Goal: Task Accomplishment & Management: Complete application form

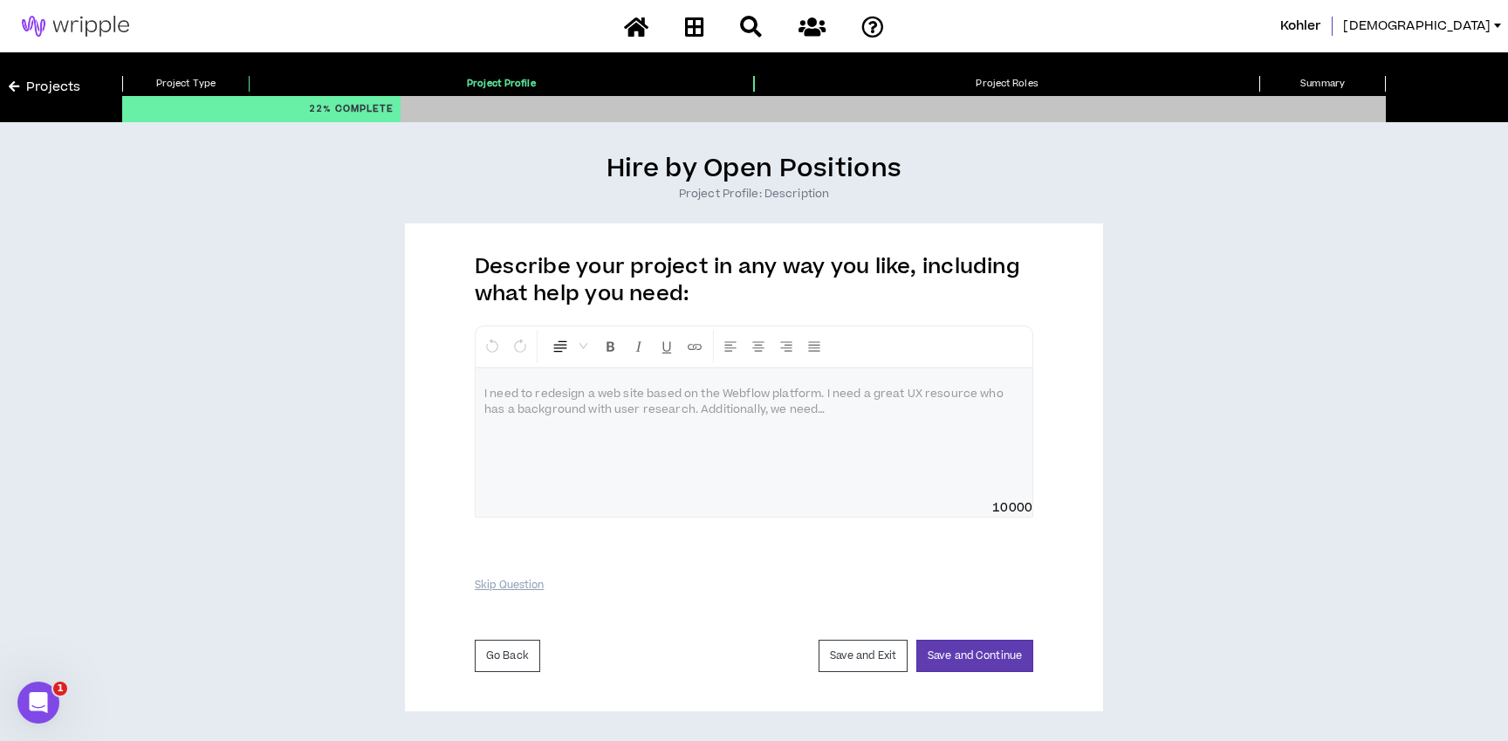
click at [525, 402] on p at bounding box center [753, 394] width 539 height 17
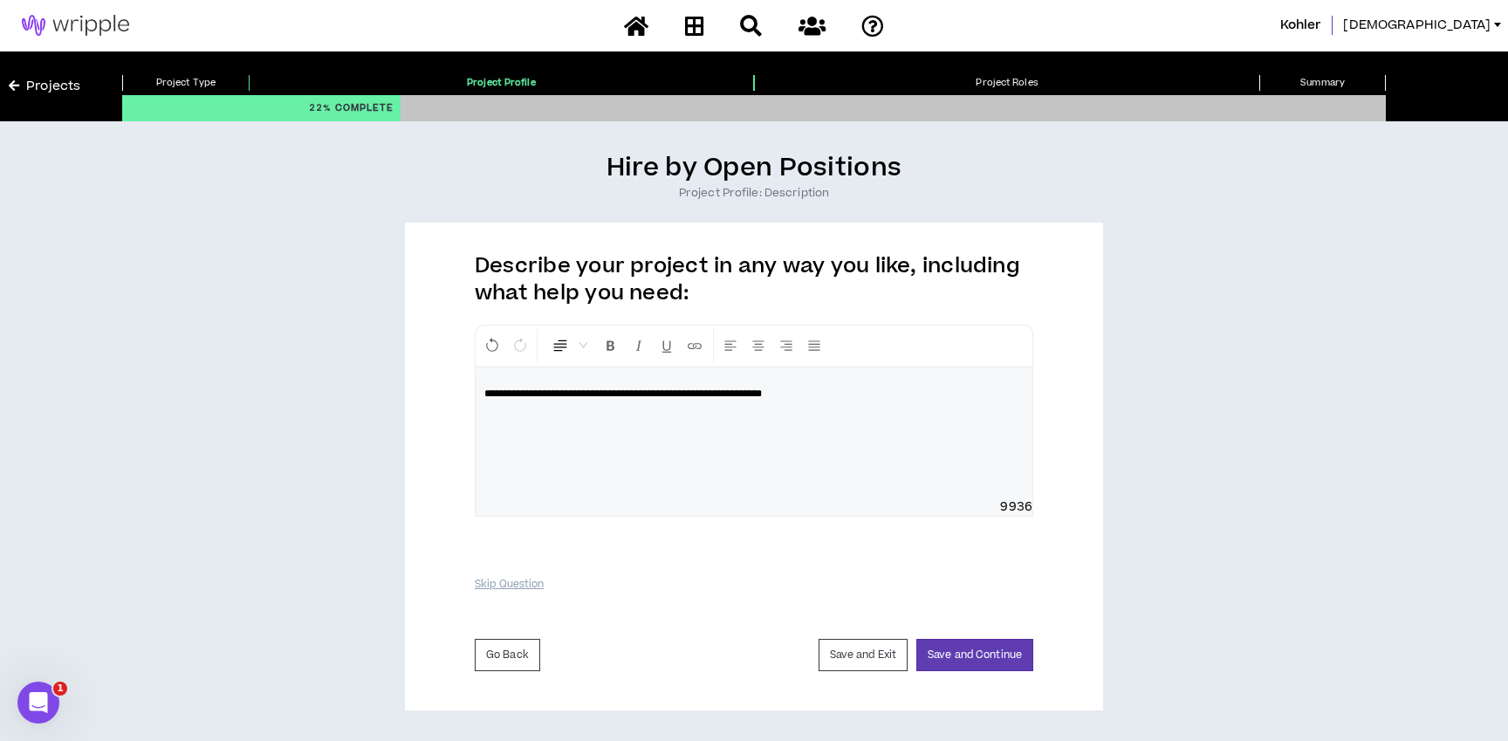
click at [672, 390] on span "**********" at bounding box center [623, 393] width 278 height 10
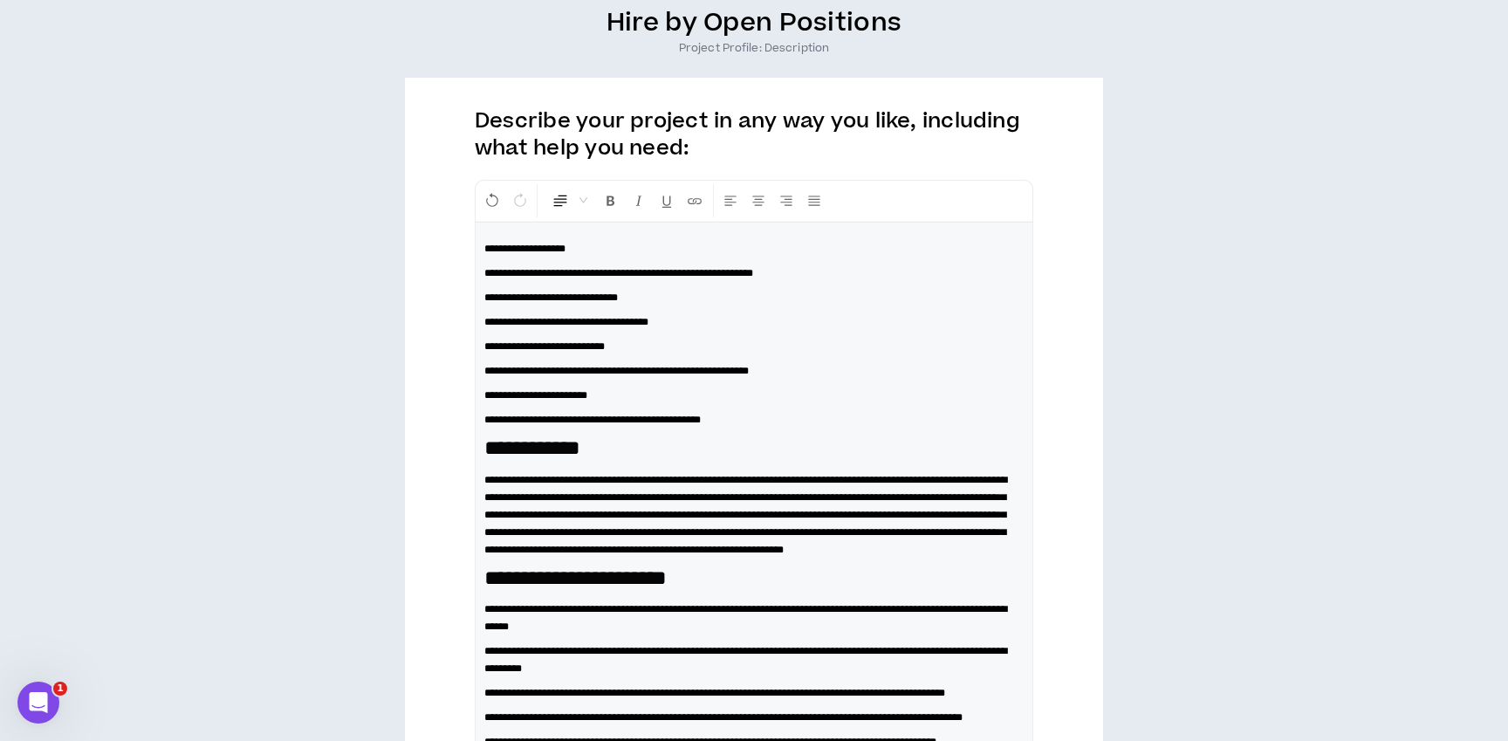
scroll to position [148, 0]
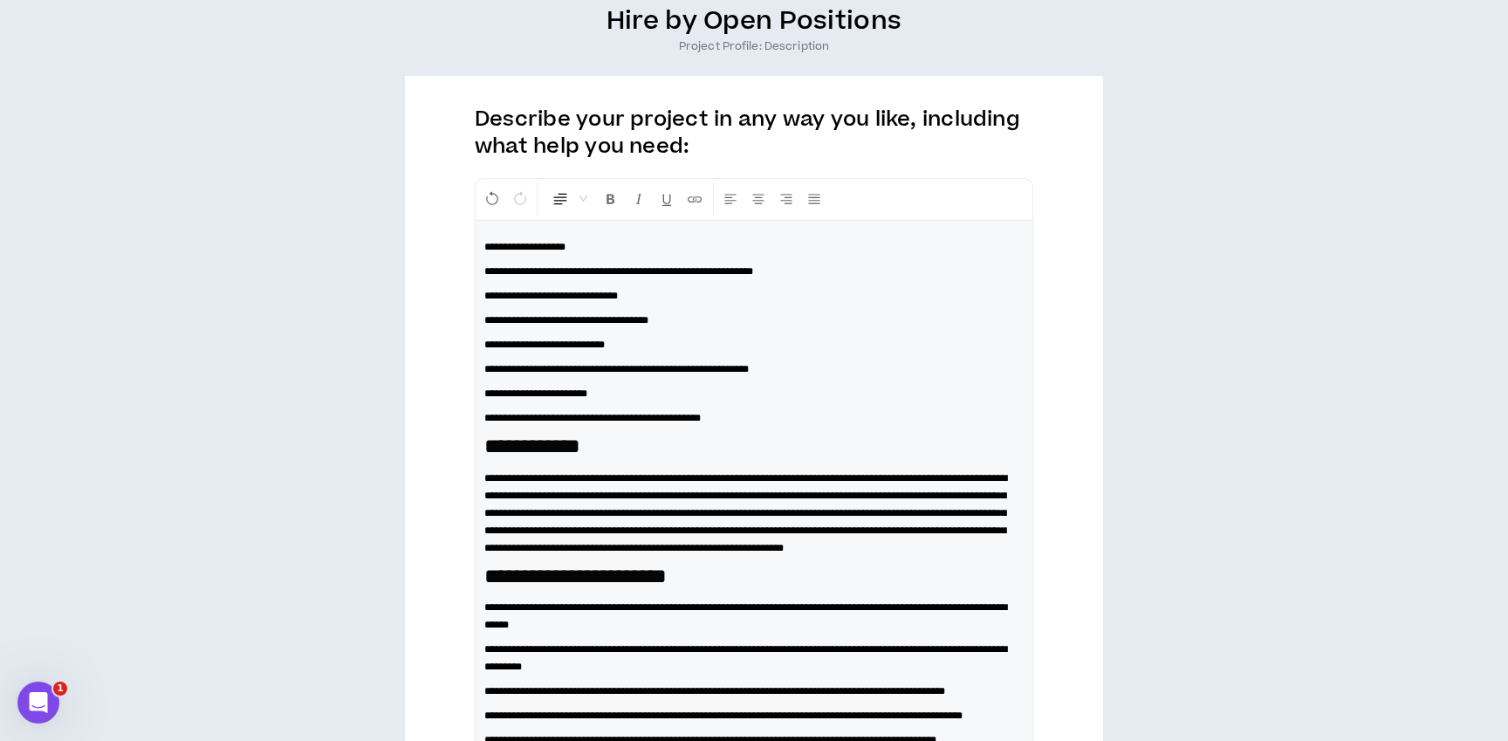
click at [752, 492] on span "**********" at bounding box center [745, 513] width 523 height 80
click at [506, 266] on span "**********" at bounding box center [618, 271] width 269 height 10
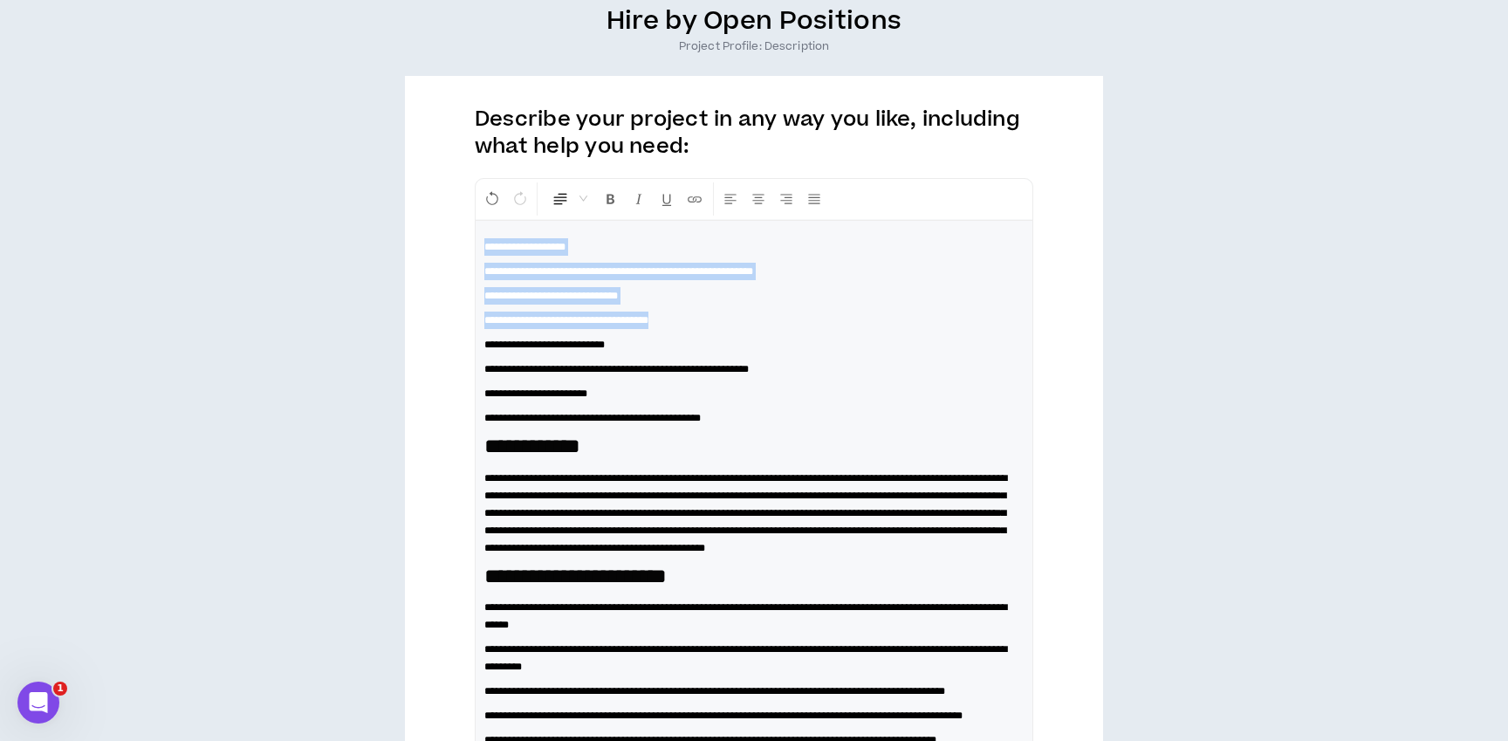
drag, startPoint x: 711, startPoint y: 322, endPoint x: 461, endPoint y: 241, distance: 263.4
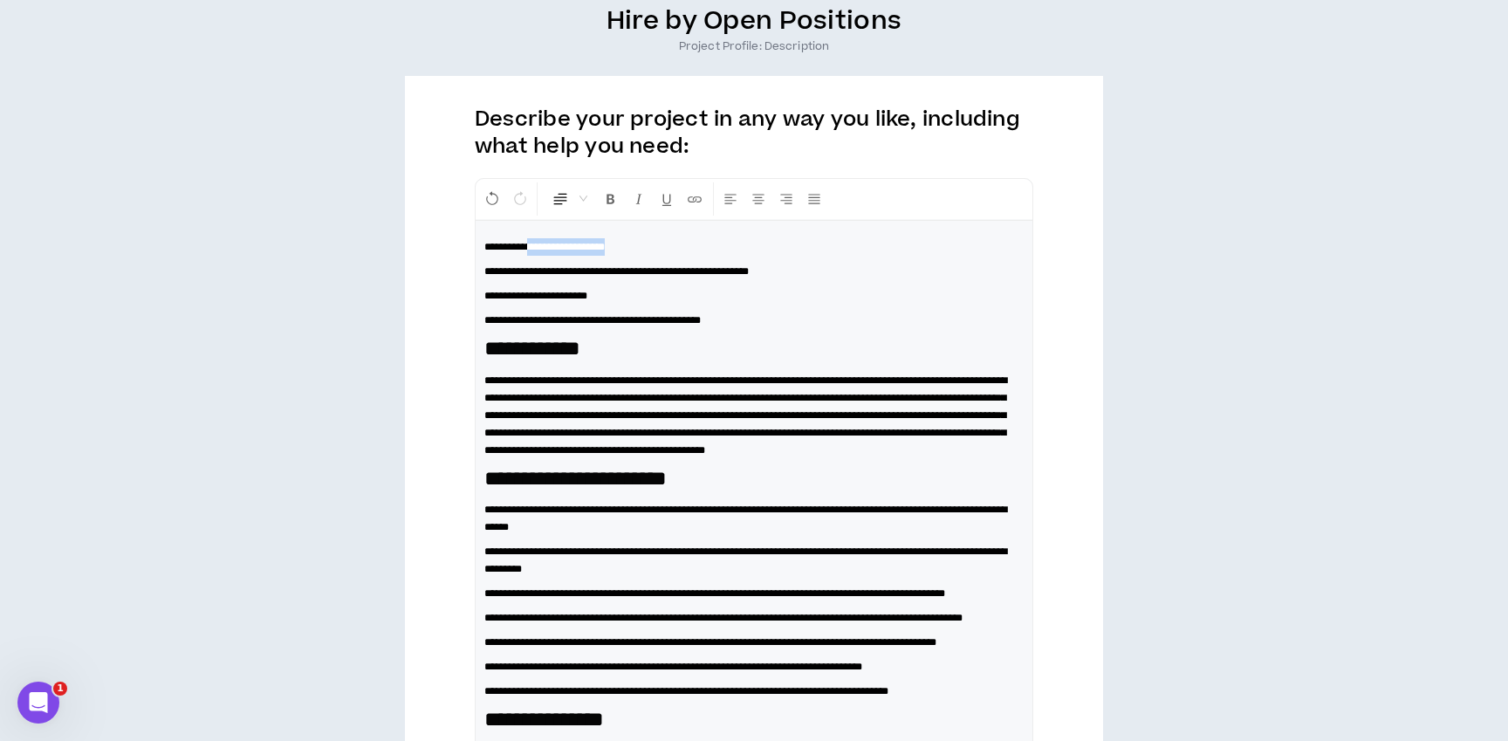
drag, startPoint x: 540, startPoint y: 244, endPoint x: 644, endPoint y: 247, distance: 103.9
click at [641, 245] on p "**********" at bounding box center [753, 246] width 539 height 17
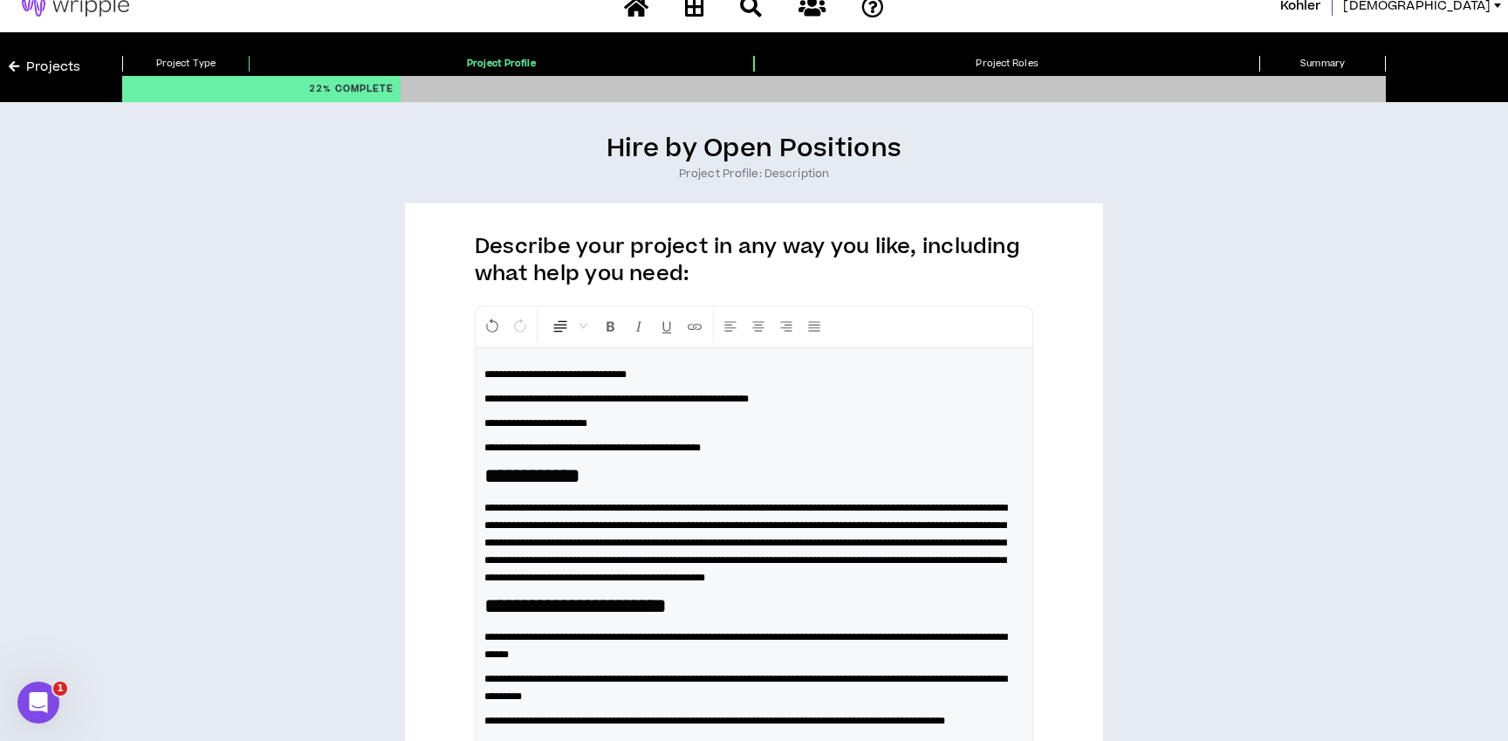
scroll to position [0, 0]
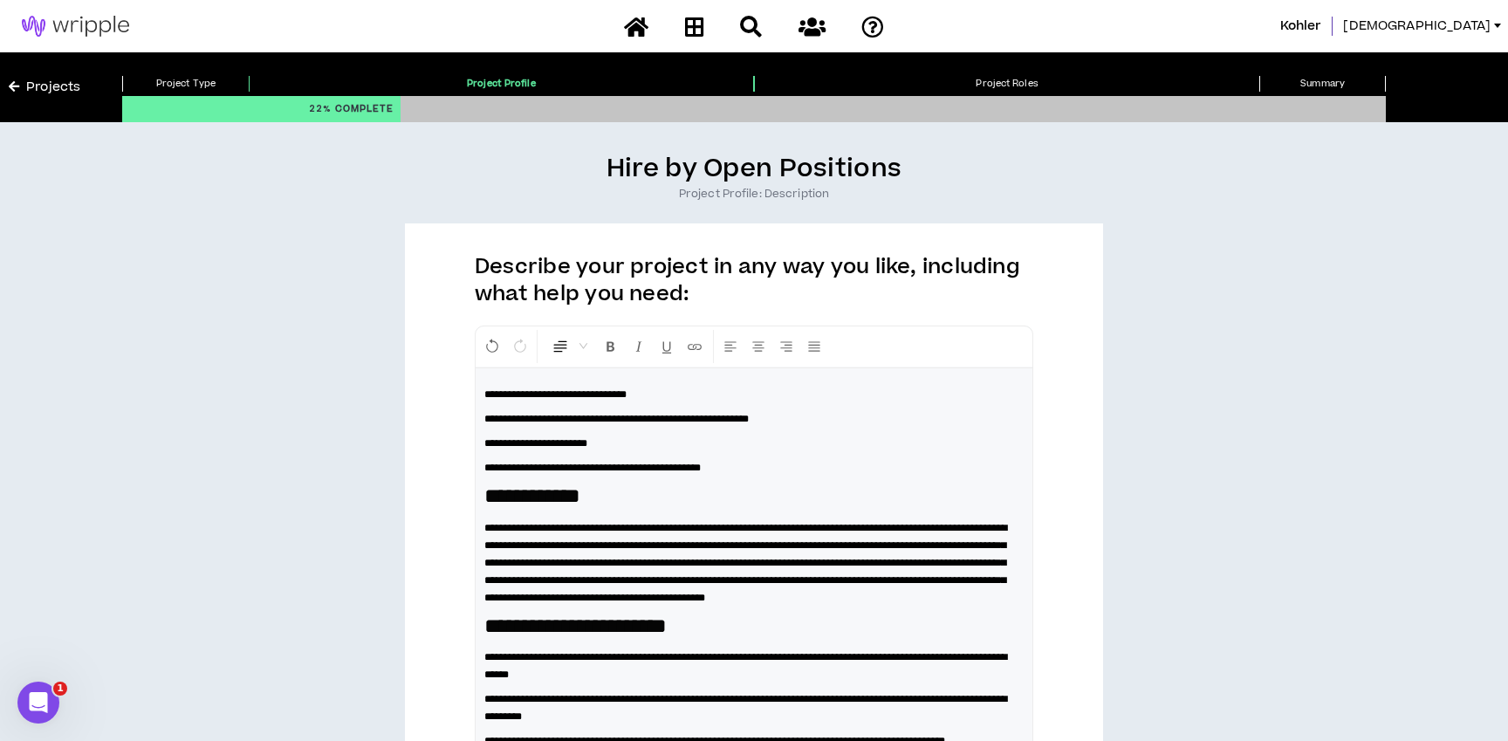
click at [539, 395] on span "**********" at bounding box center [555, 394] width 142 height 10
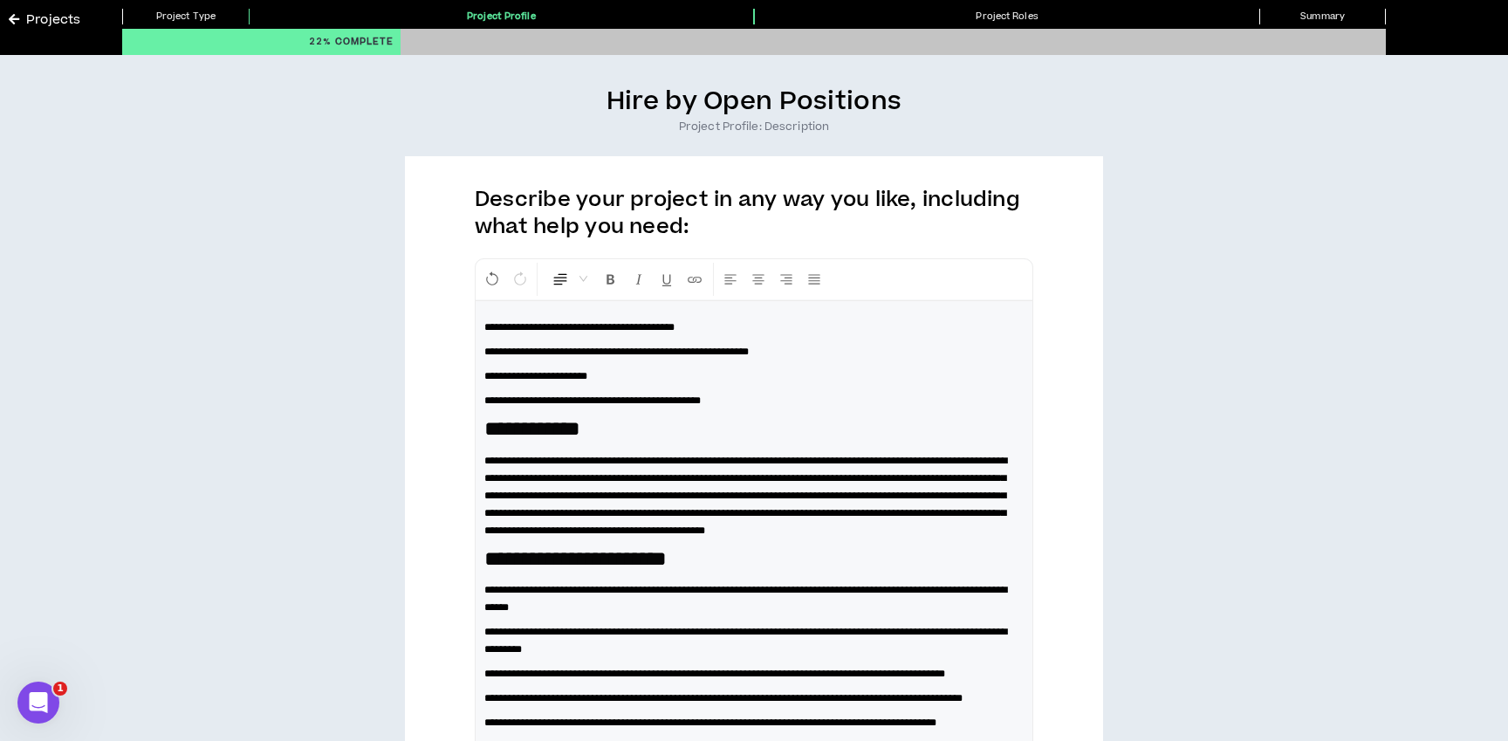
scroll to position [134, 0]
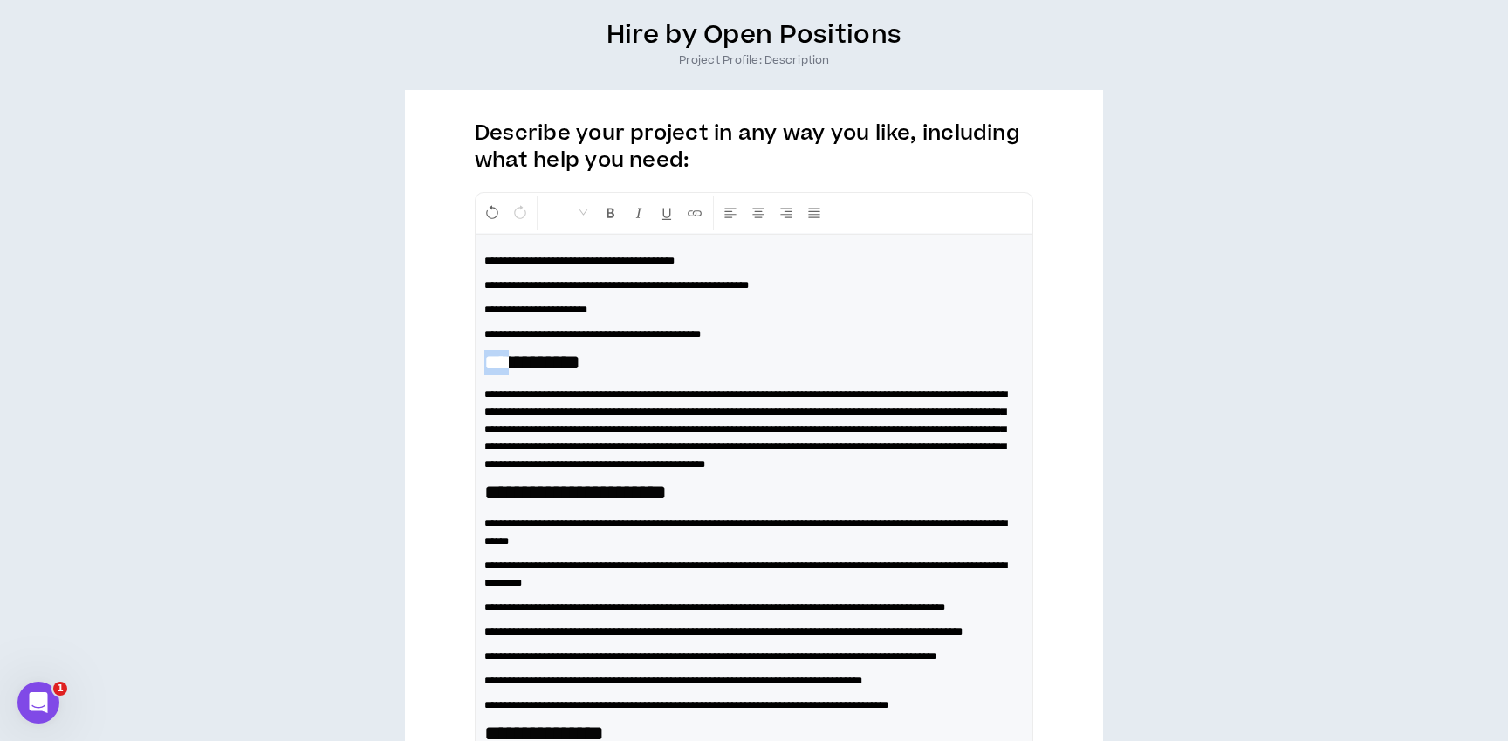
drag, startPoint x: 514, startPoint y: 361, endPoint x: 459, endPoint y: 367, distance: 55.2
click at [458, 367] on div "**********" at bounding box center [754, 741] width 698 height 1303
click at [511, 503] on span "**********" at bounding box center [575, 492] width 182 height 21
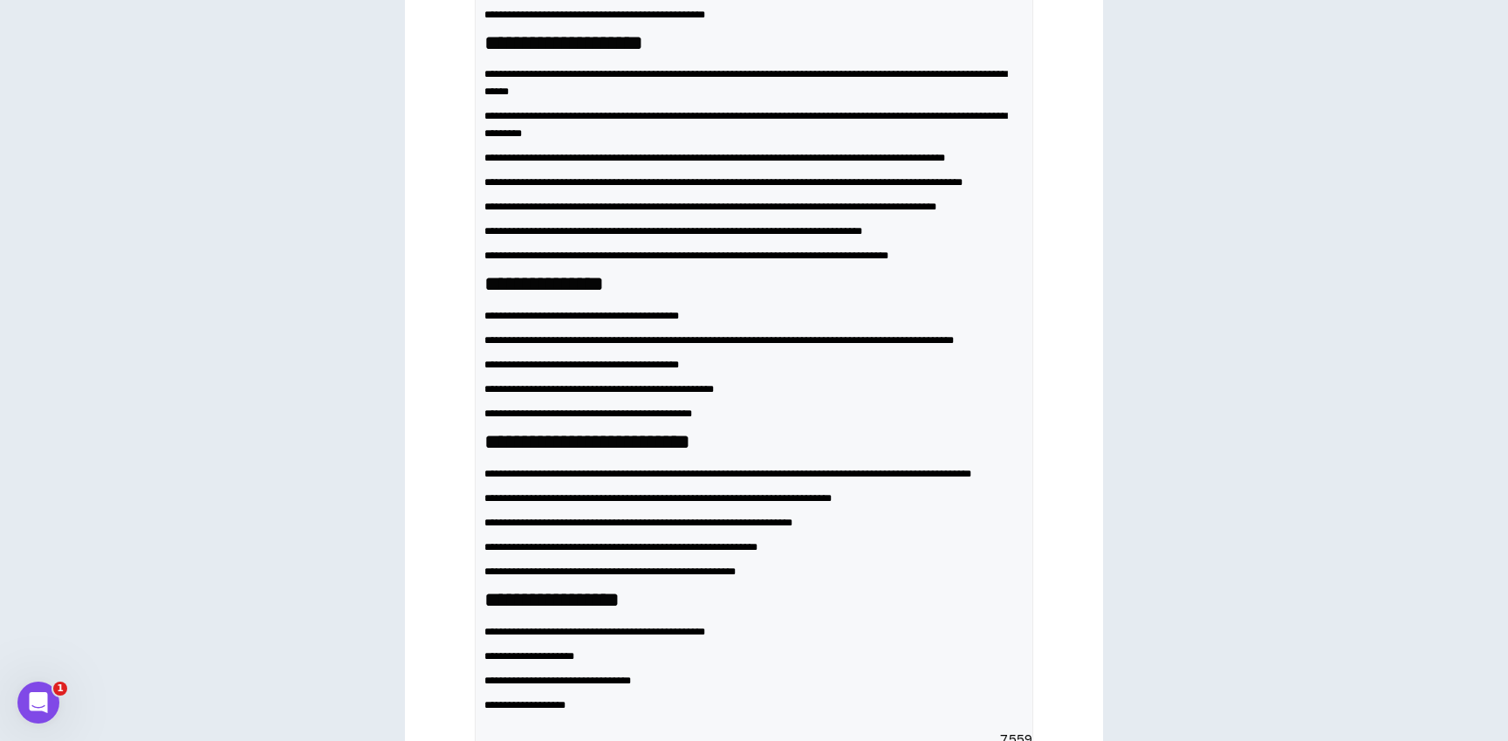
scroll to position [585, 0]
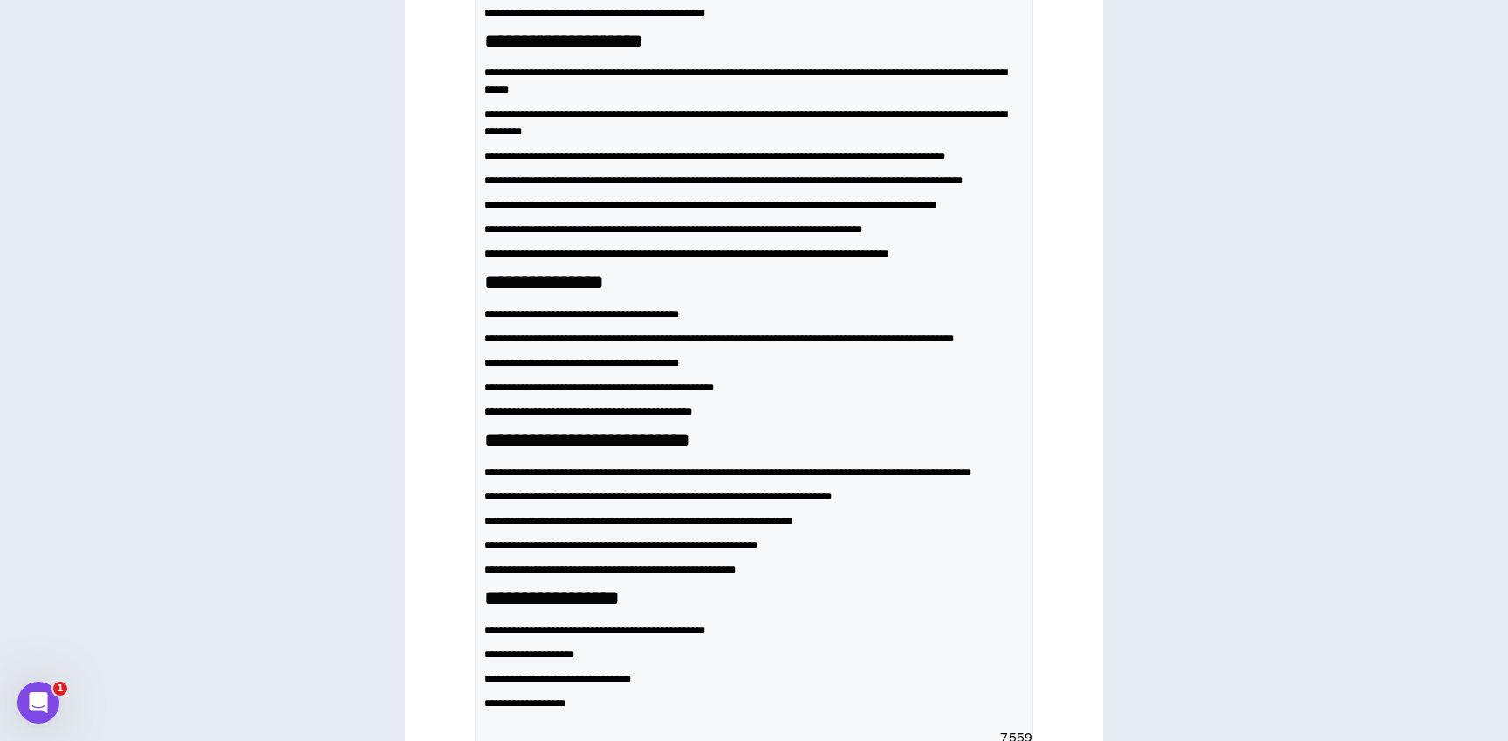
click at [511, 292] on span "**********" at bounding box center [544, 281] width 120 height 21
click at [510, 450] on span "**********" at bounding box center [587, 439] width 206 height 21
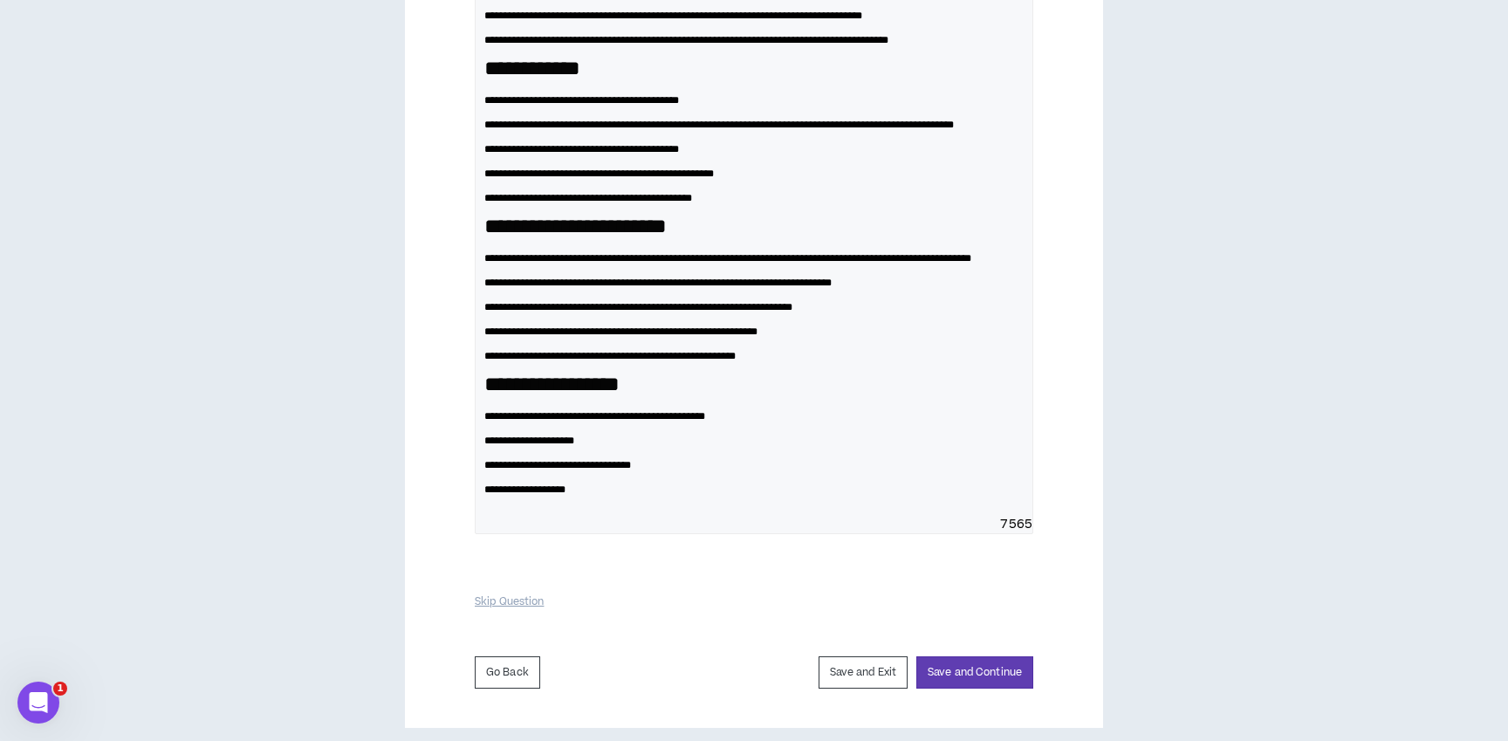
scroll to position [800, 0]
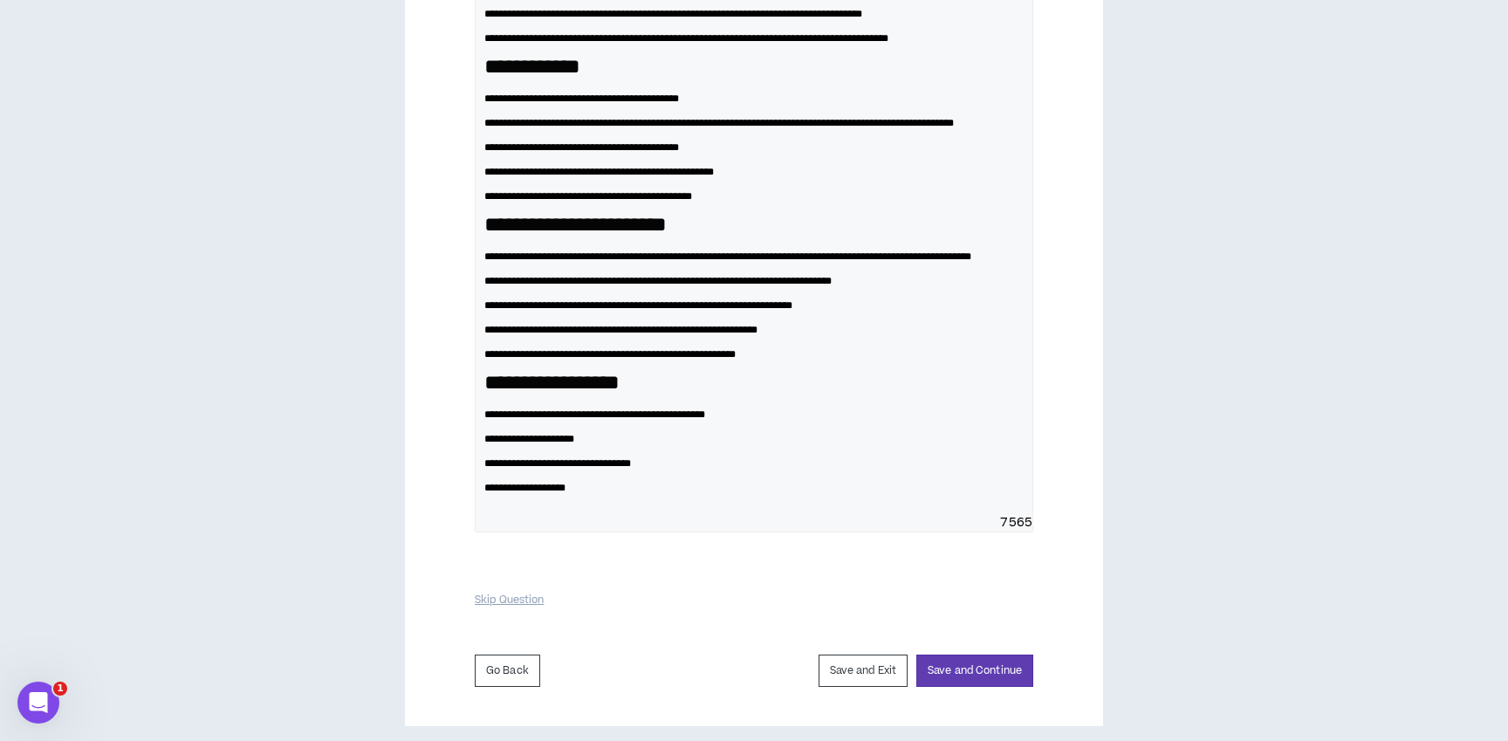
click at [501, 262] on span "**********" at bounding box center [727, 256] width 487 height 10
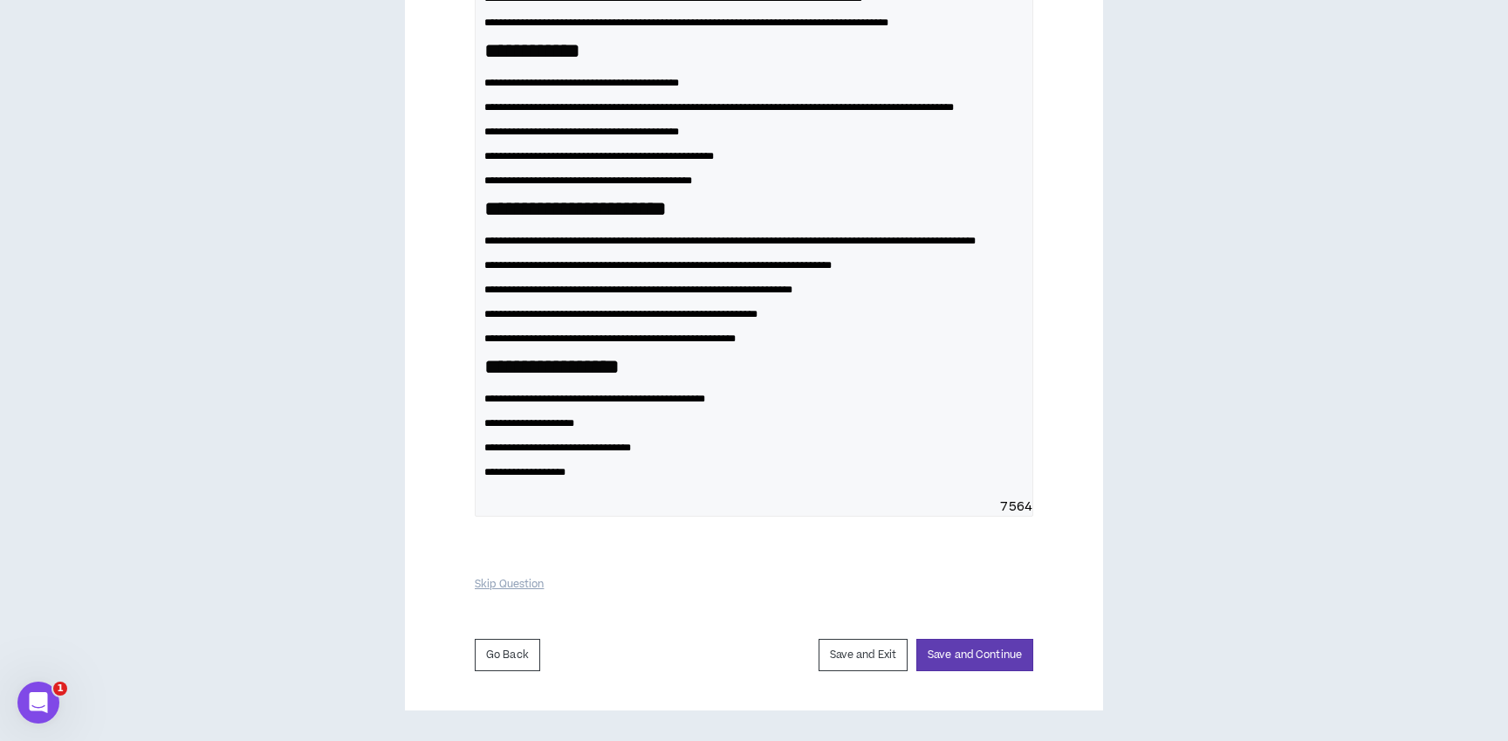
scroll to position [851, 0]
click at [512, 377] on span "**********" at bounding box center [551, 366] width 135 height 21
click at [705, 398] on span "**********" at bounding box center [594, 399] width 221 height 10
click at [788, 395] on span "**********" at bounding box center [636, 399] width 304 height 10
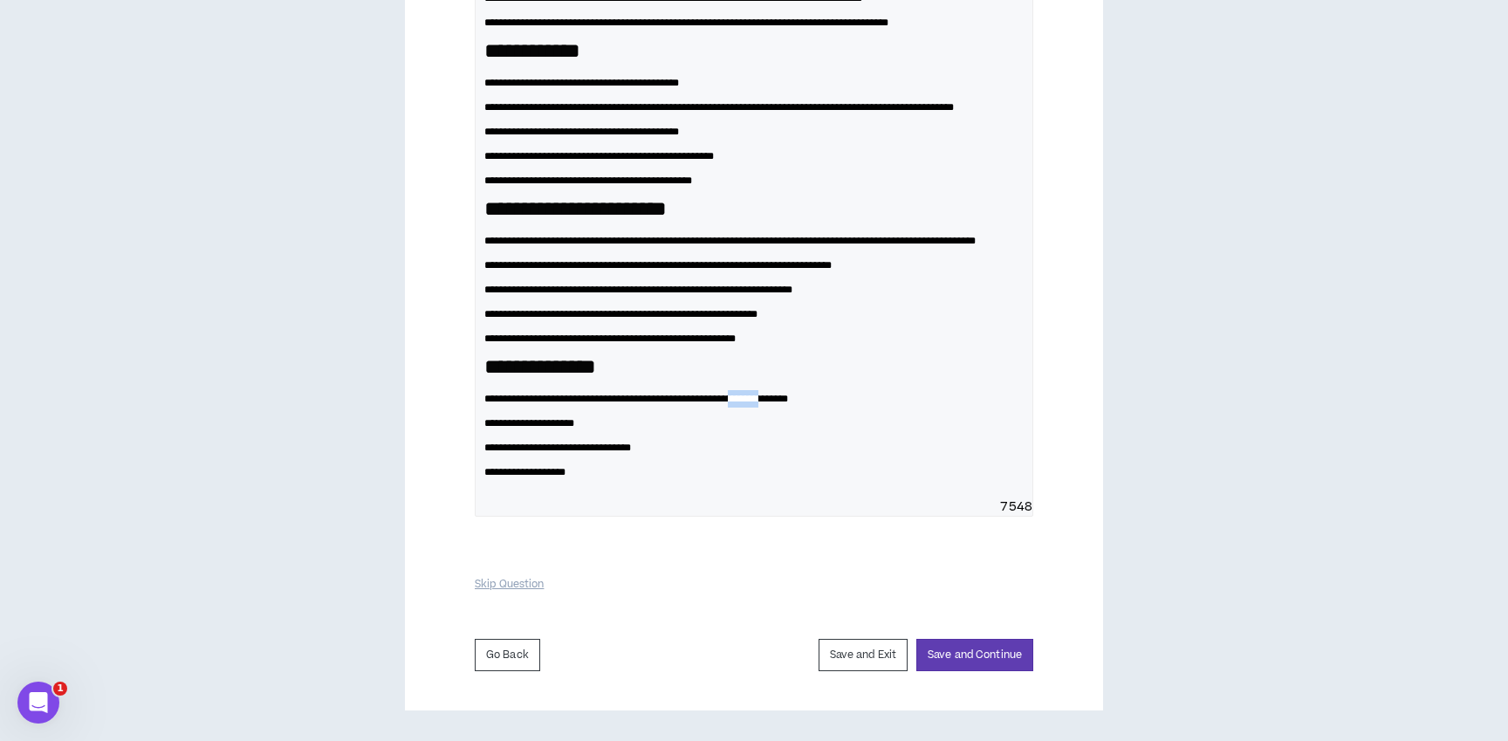
click at [788, 395] on span "**********" at bounding box center [636, 399] width 304 height 10
click at [788, 403] on span "**********" at bounding box center [636, 399] width 304 height 10
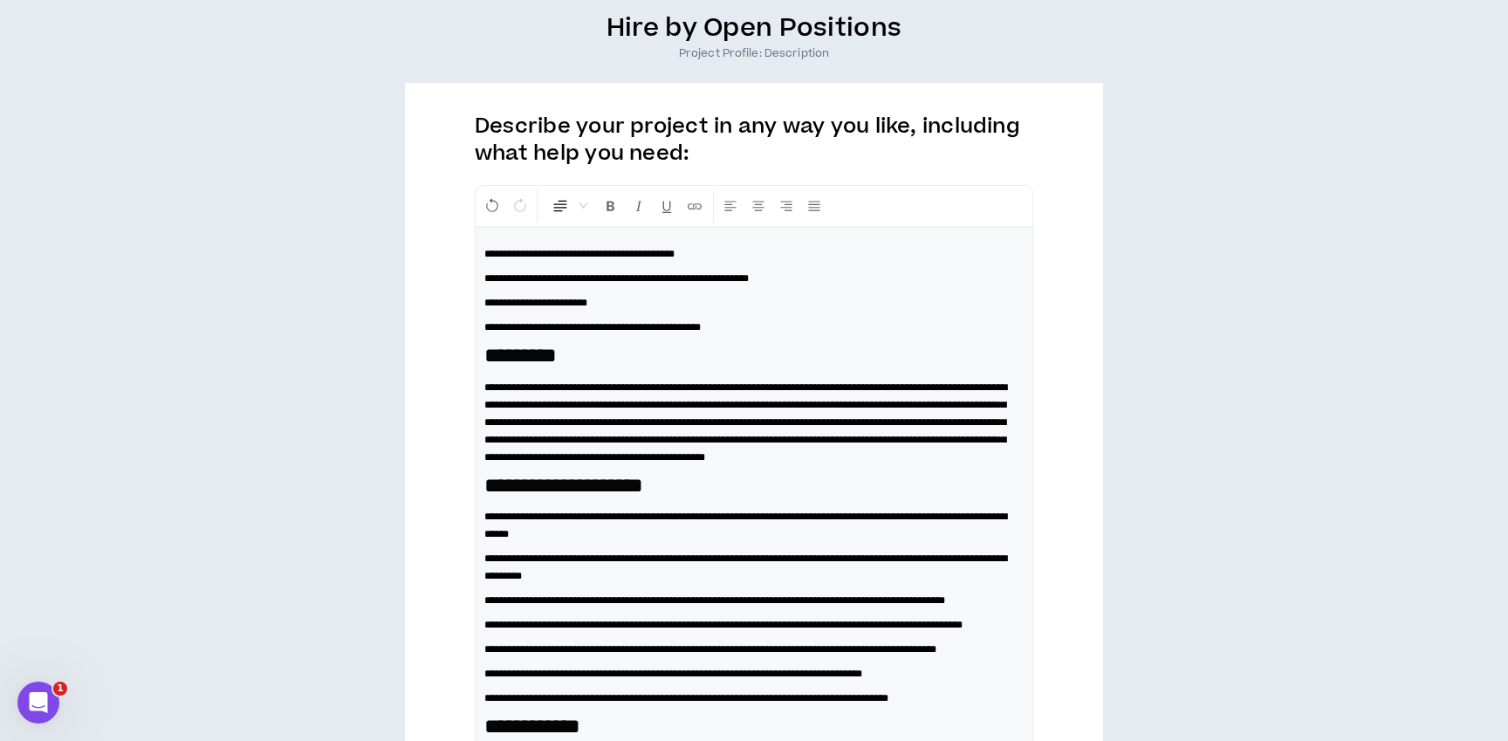
scroll to position [144, 0]
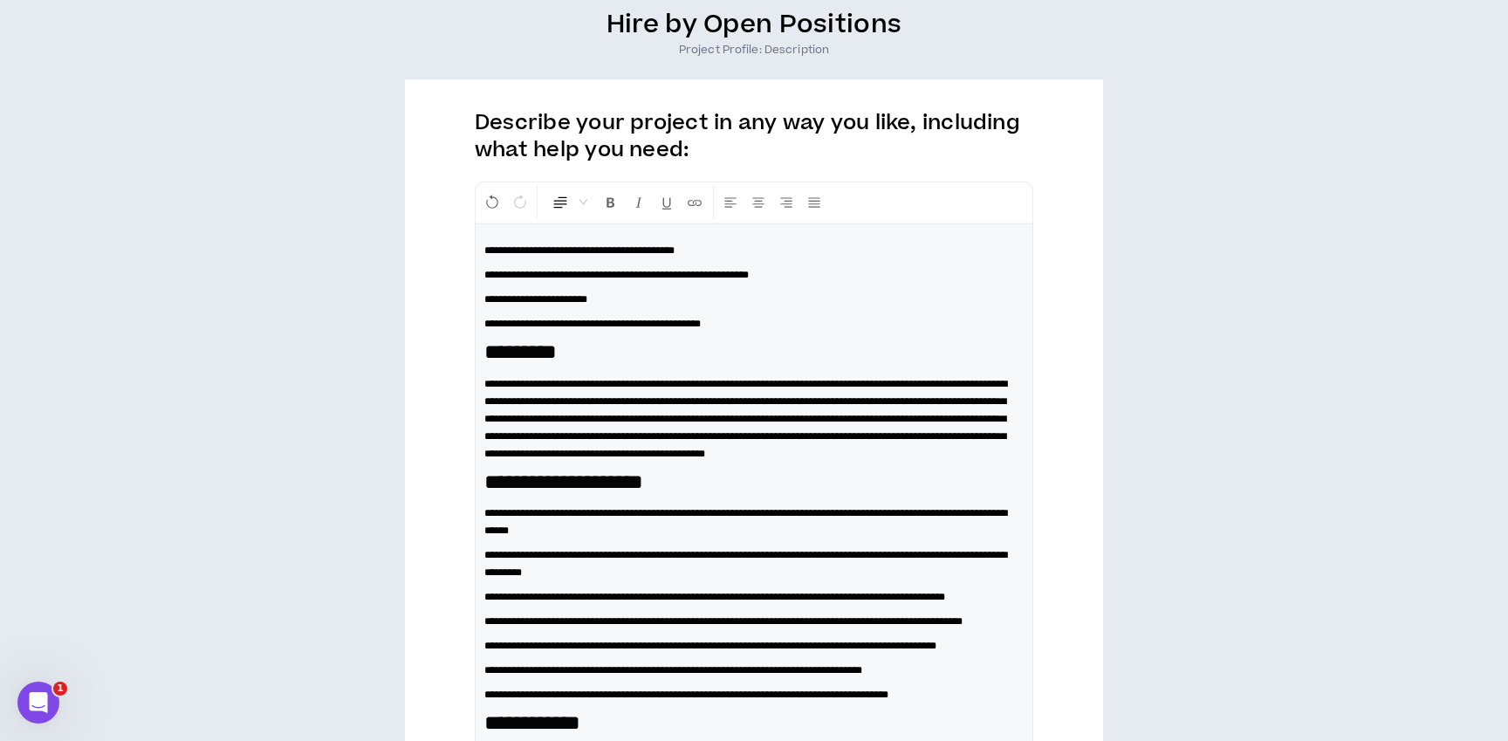
click at [725, 271] on span "**********" at bounding box center [616, 275] width 264 height 10
click at [361, 319] on div "**********" at bounding box center [754, 696] width 1491 height 1374
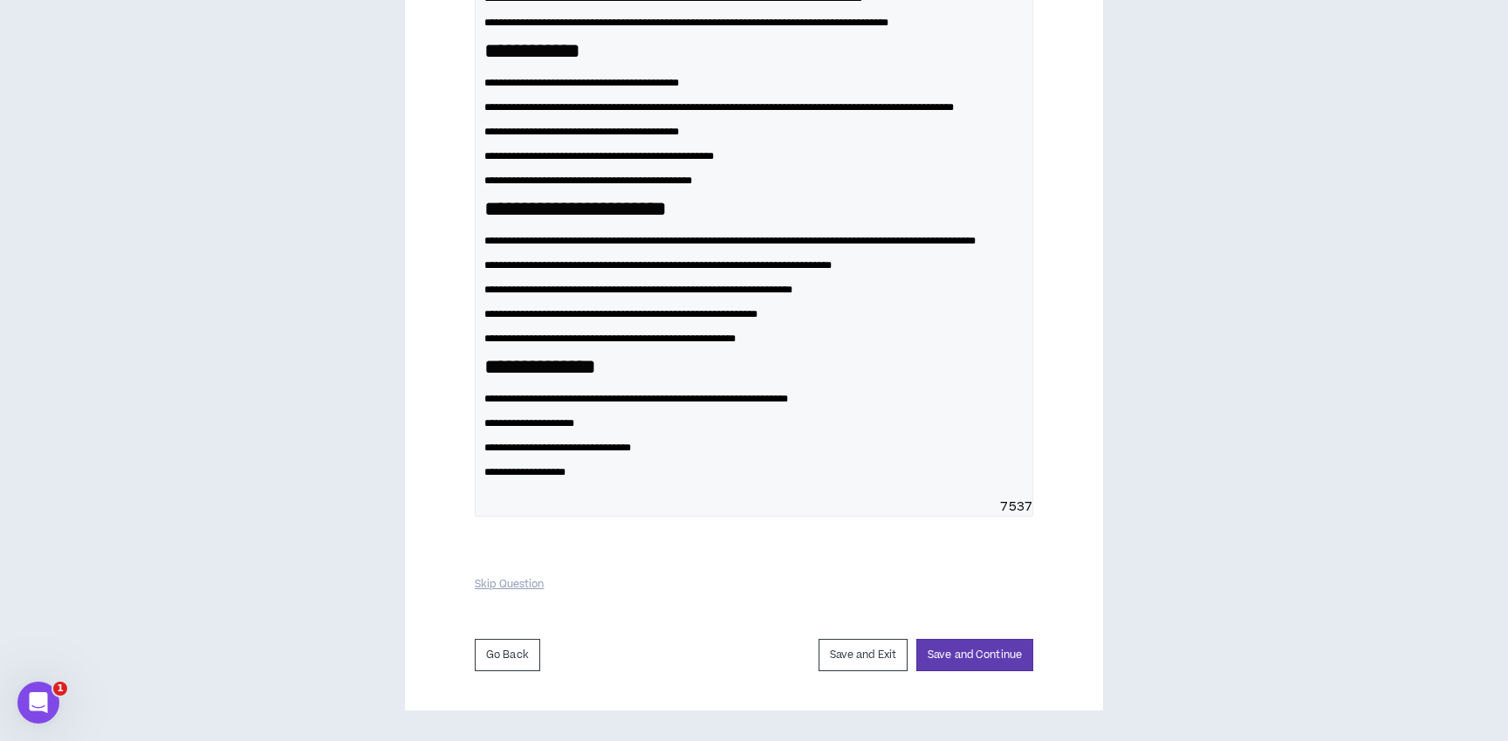
scroll to position [921, 0]
click at [976, 649] on button "Save and Continue" at bounding box center [975, 655] width 117 height 32
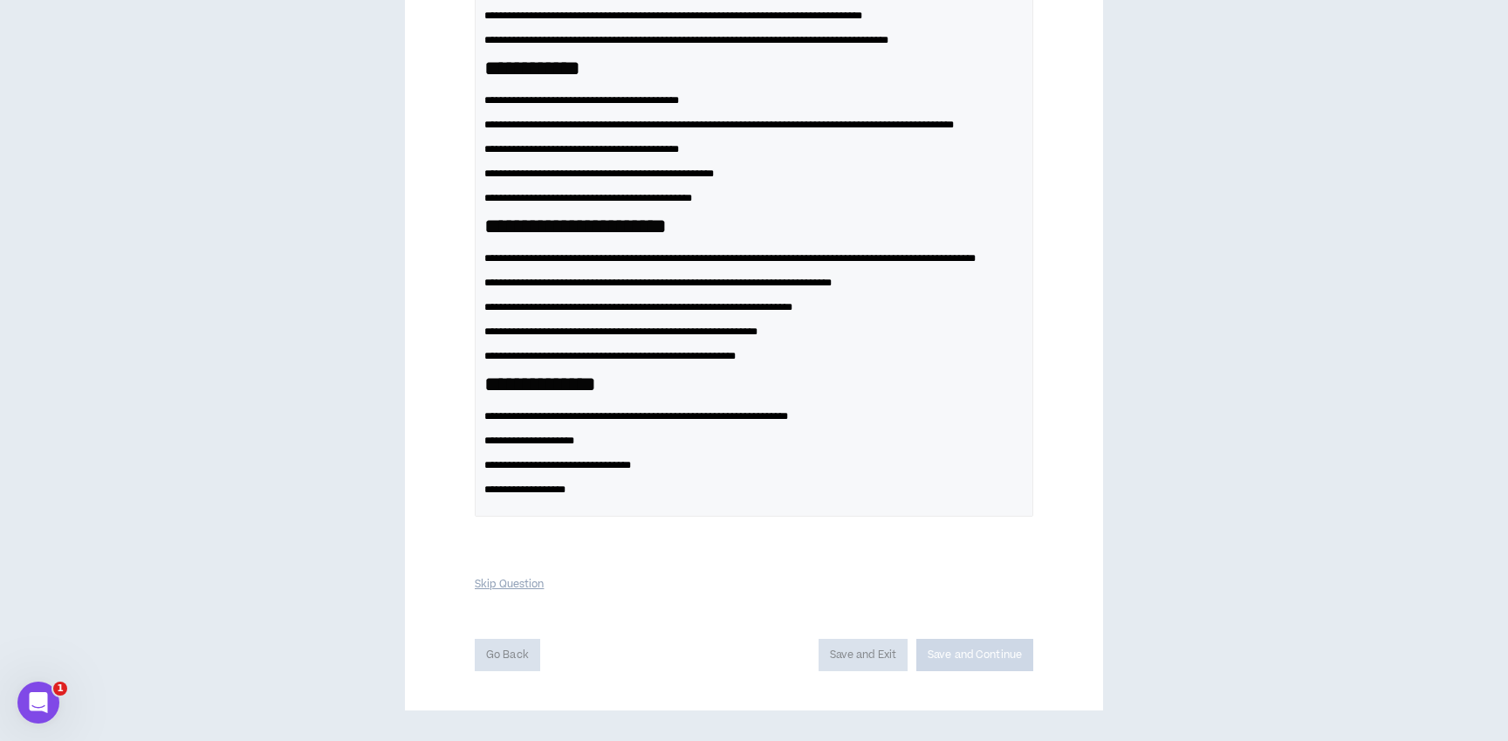
scroll to position [862, 0]
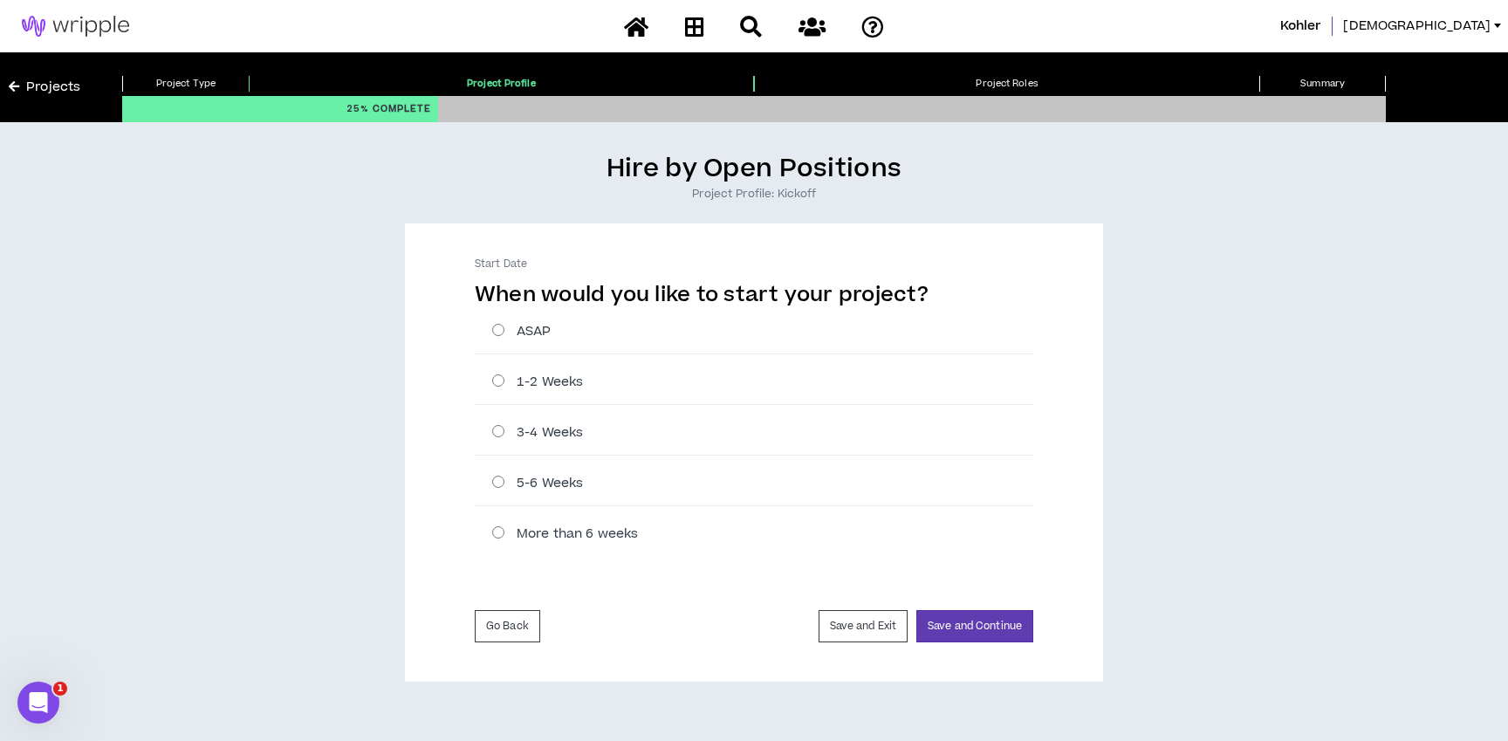
click at [495, 432] on label "3-4 Weeks" at bounding box center [762, 432] width 541 height 18
radio input "****"
click at [962, 623] on button "Save and Continue" at bounding box center [975, 626] width 117 height 32
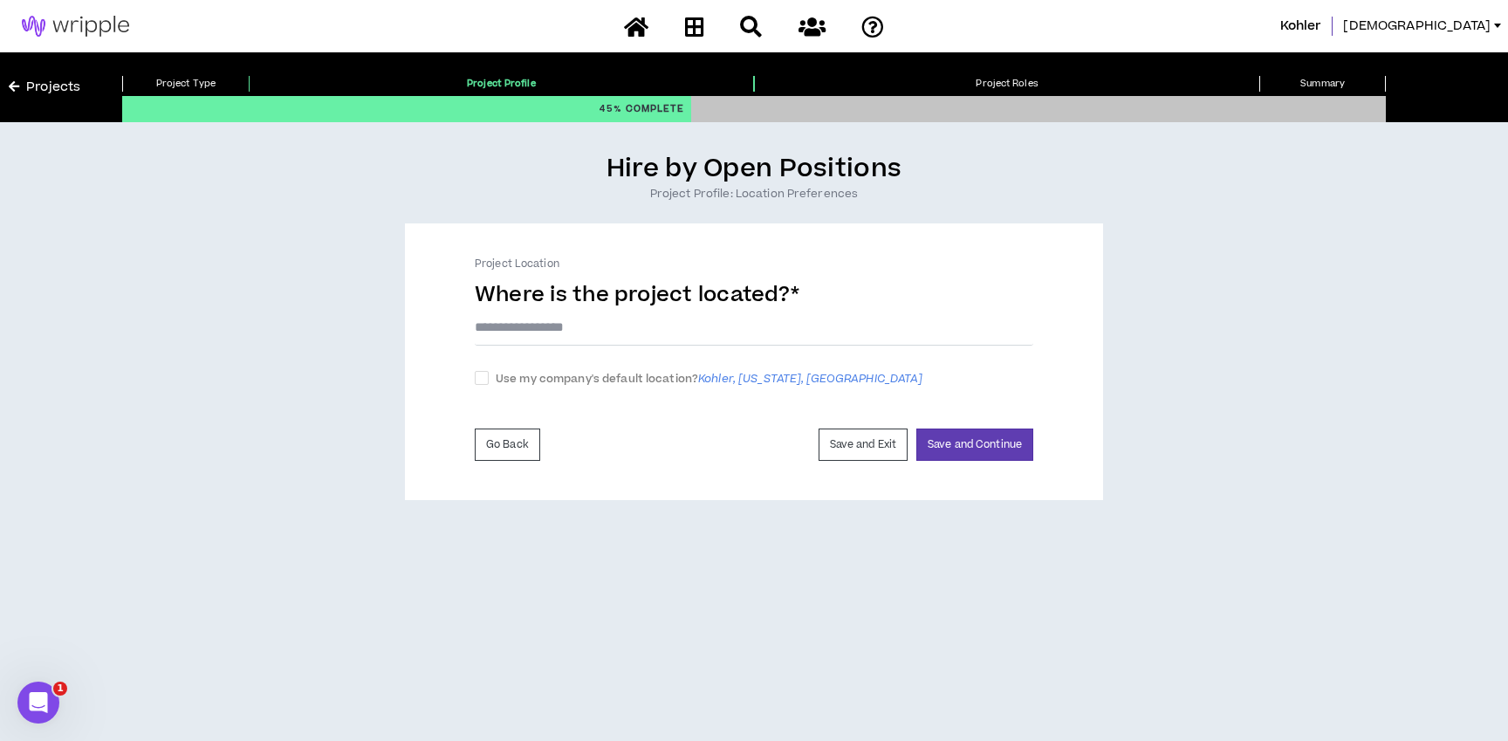
click at [526, 319] on input "text" at bounding box center [754, 327] width 559 height 37
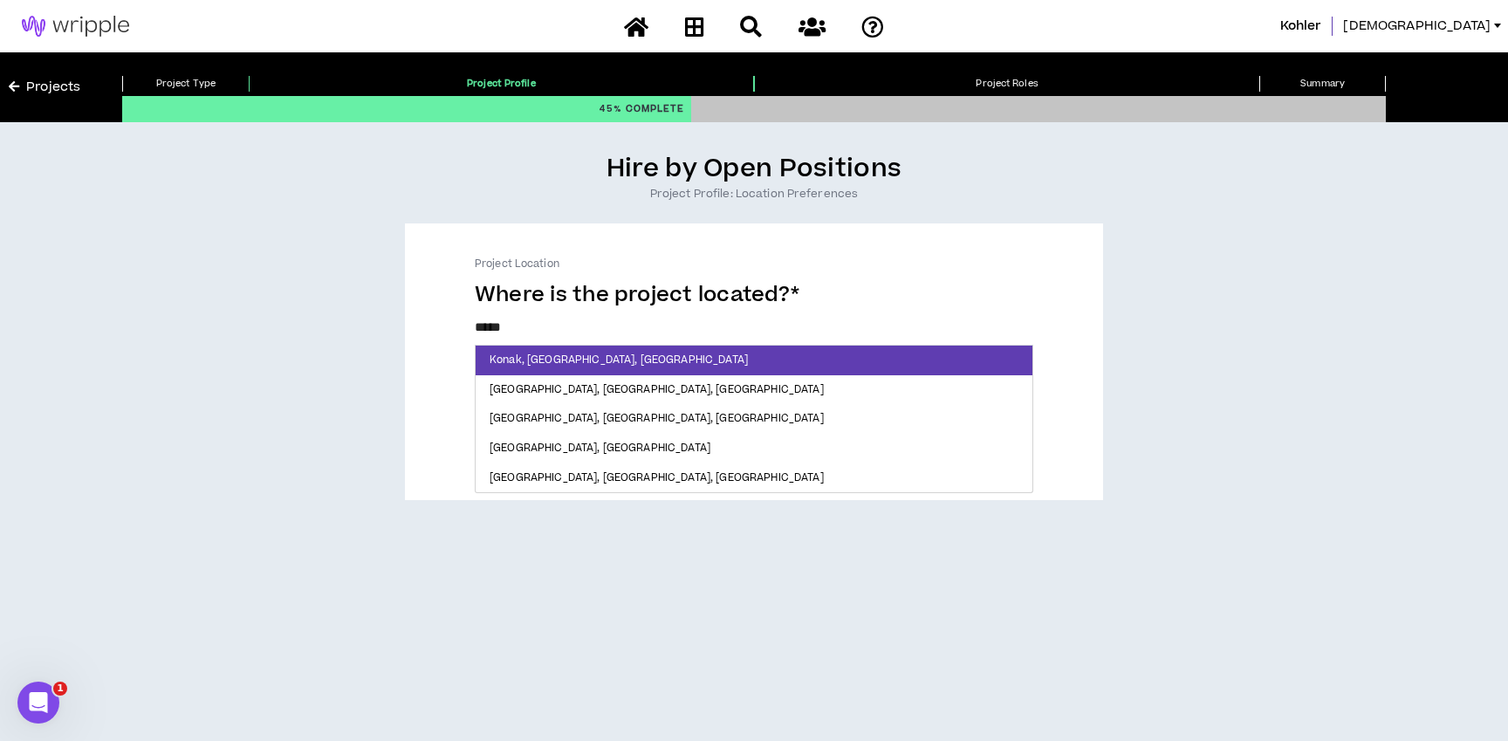
type input "******"
checkbox input "****"
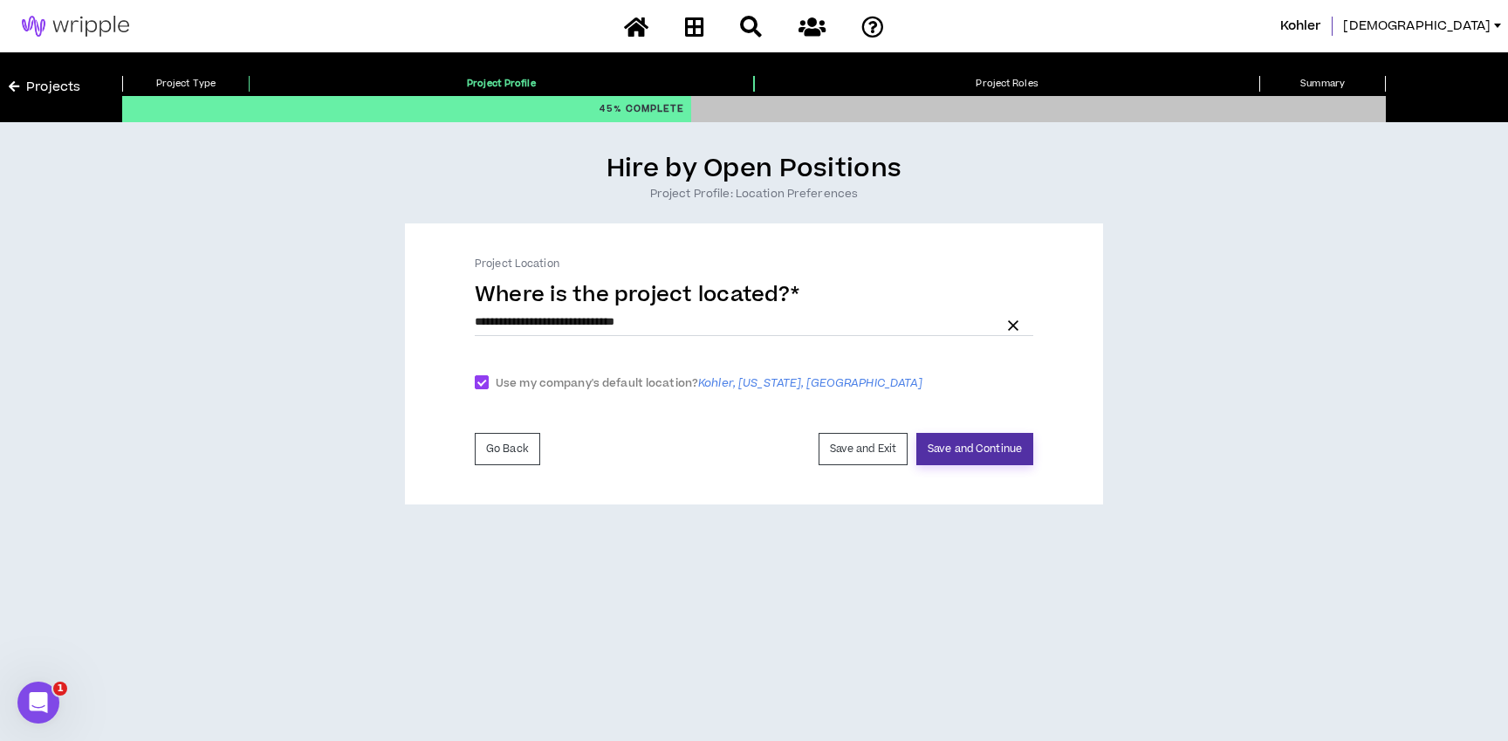
click at [958, 449] on button "Save and Continue" at bounding box center [975, 449] width 117 height 32
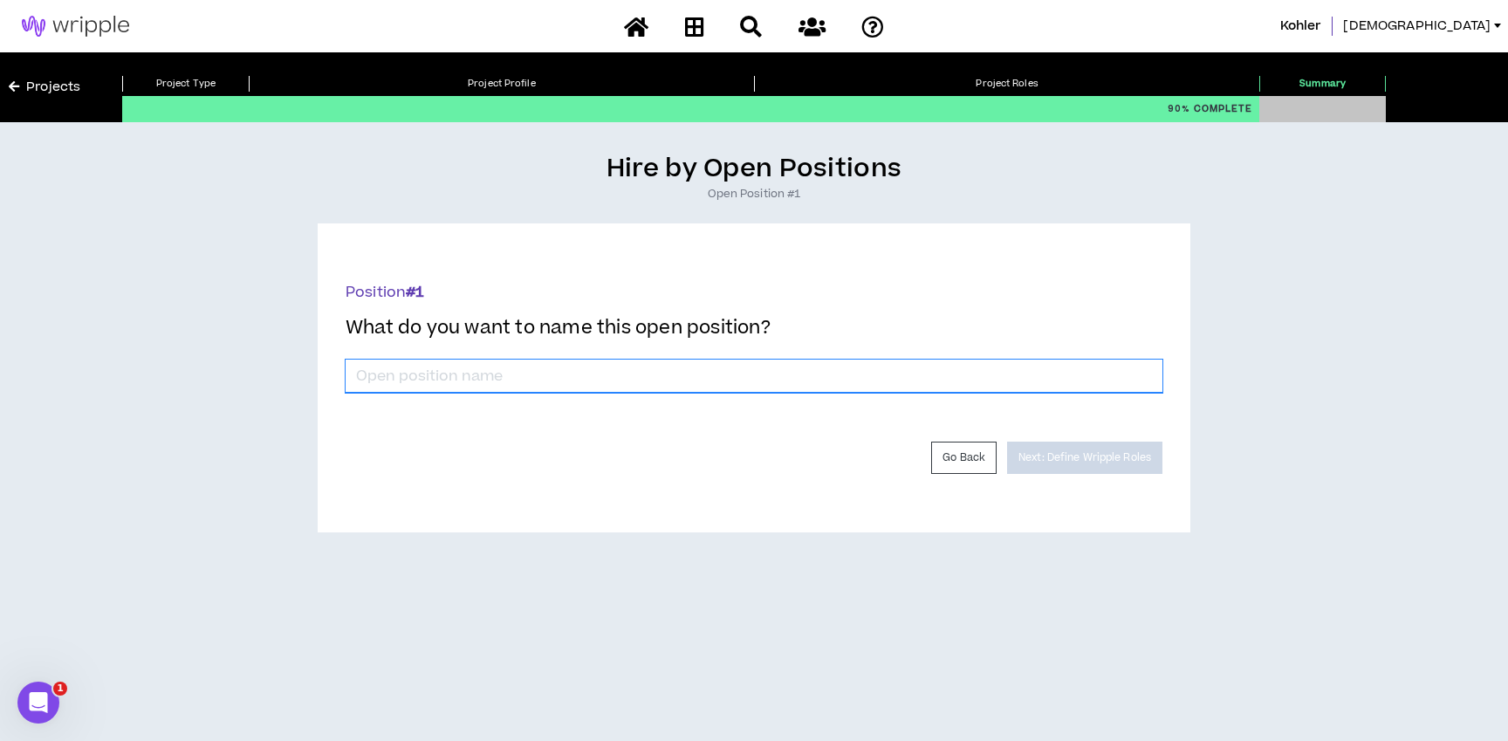
click at [468, 369] on input "*" at bounding box center [754, 376] width 817 height 33
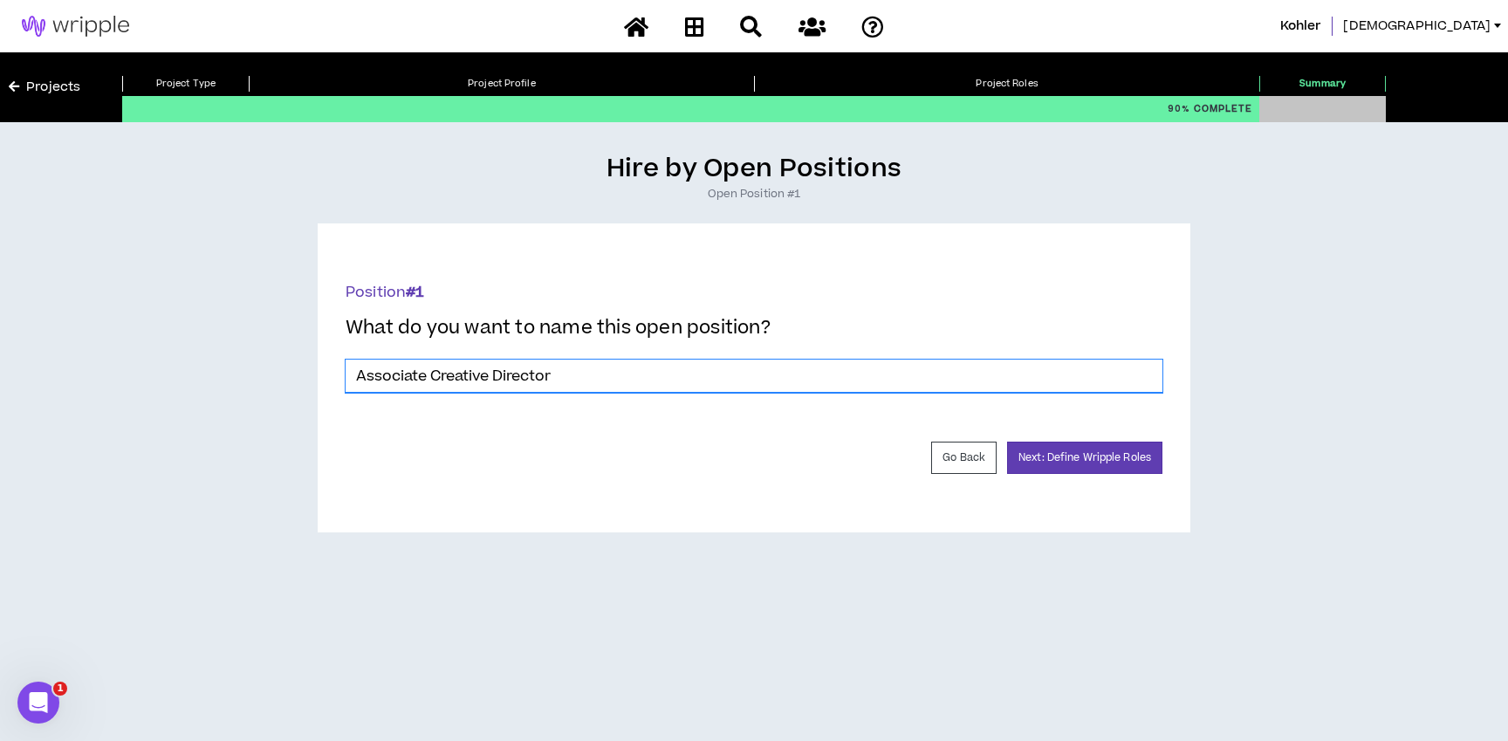
type input "Associate Creative Director"
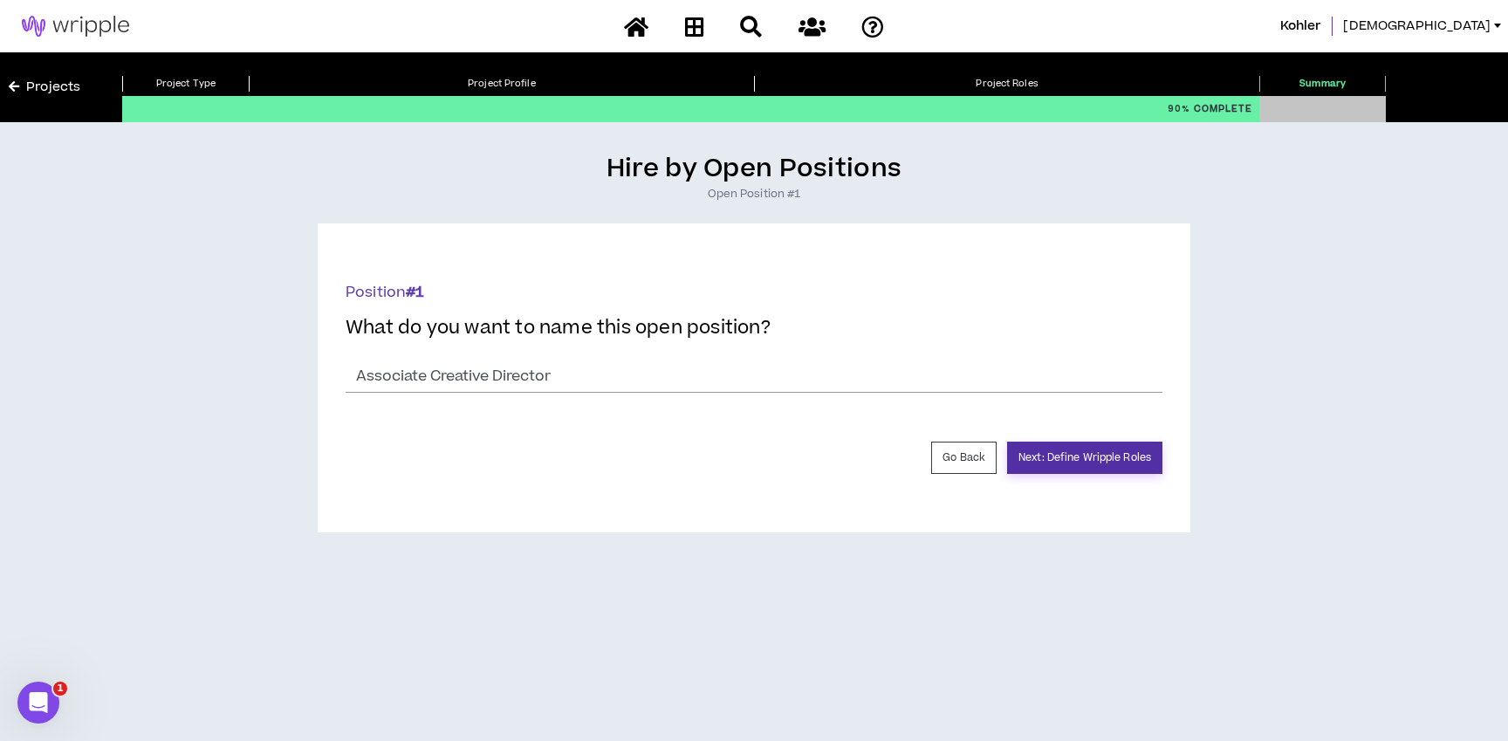
click at [1061, 453] on button "Next: Define Wripple Roles" at bounding box center [1084, 458] width 155 height 32
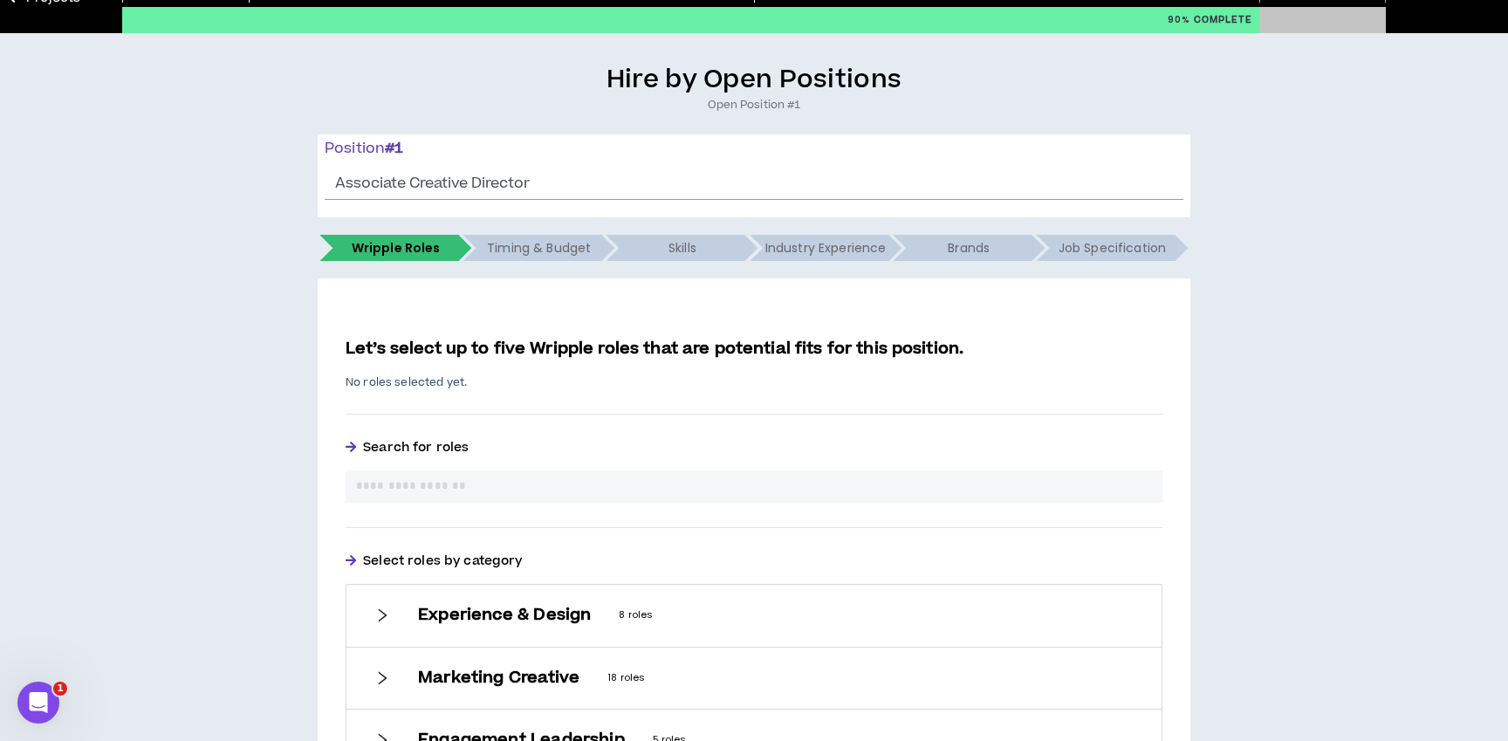
scroll to position [95, 0]
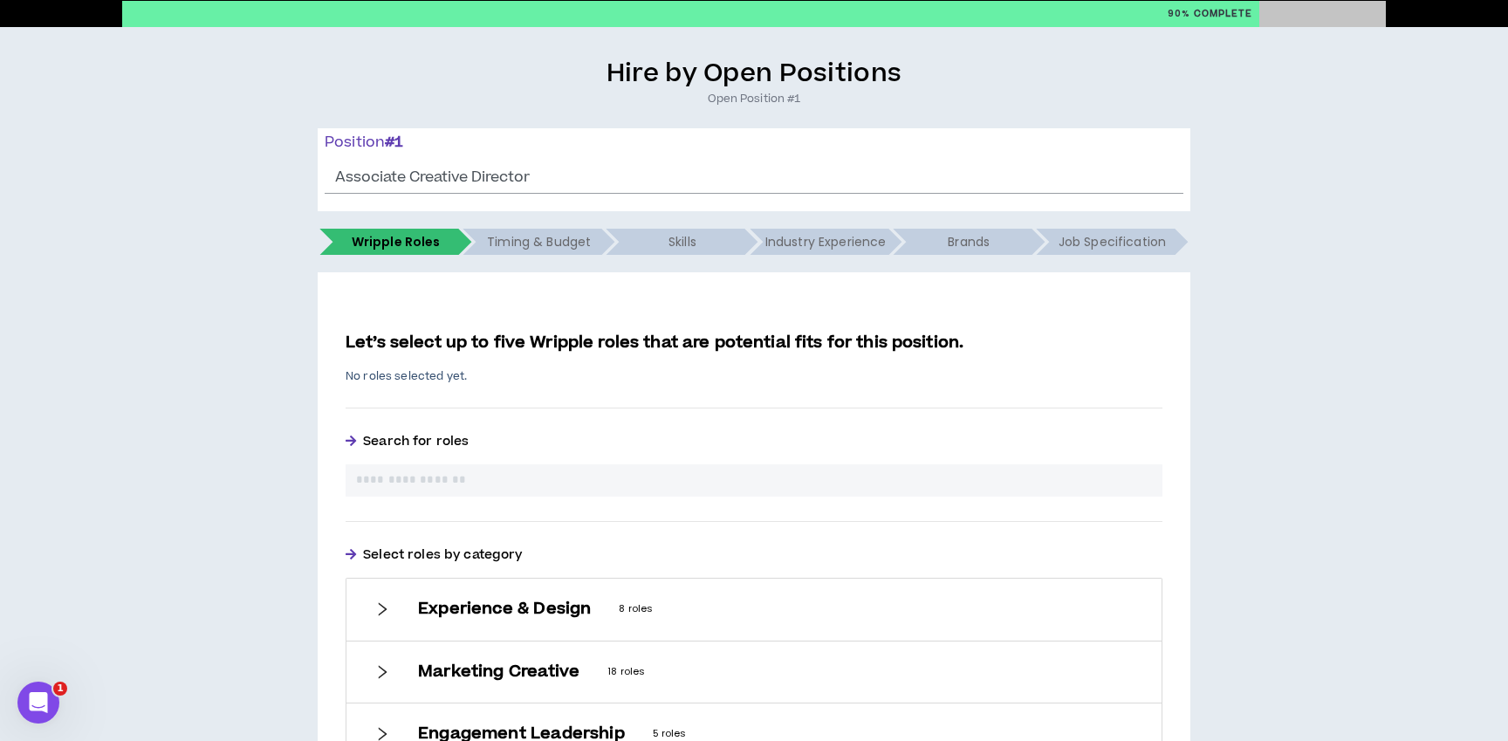
click at [718, 479] on input "text" at bounding box center [754, 480] width 796 height 18
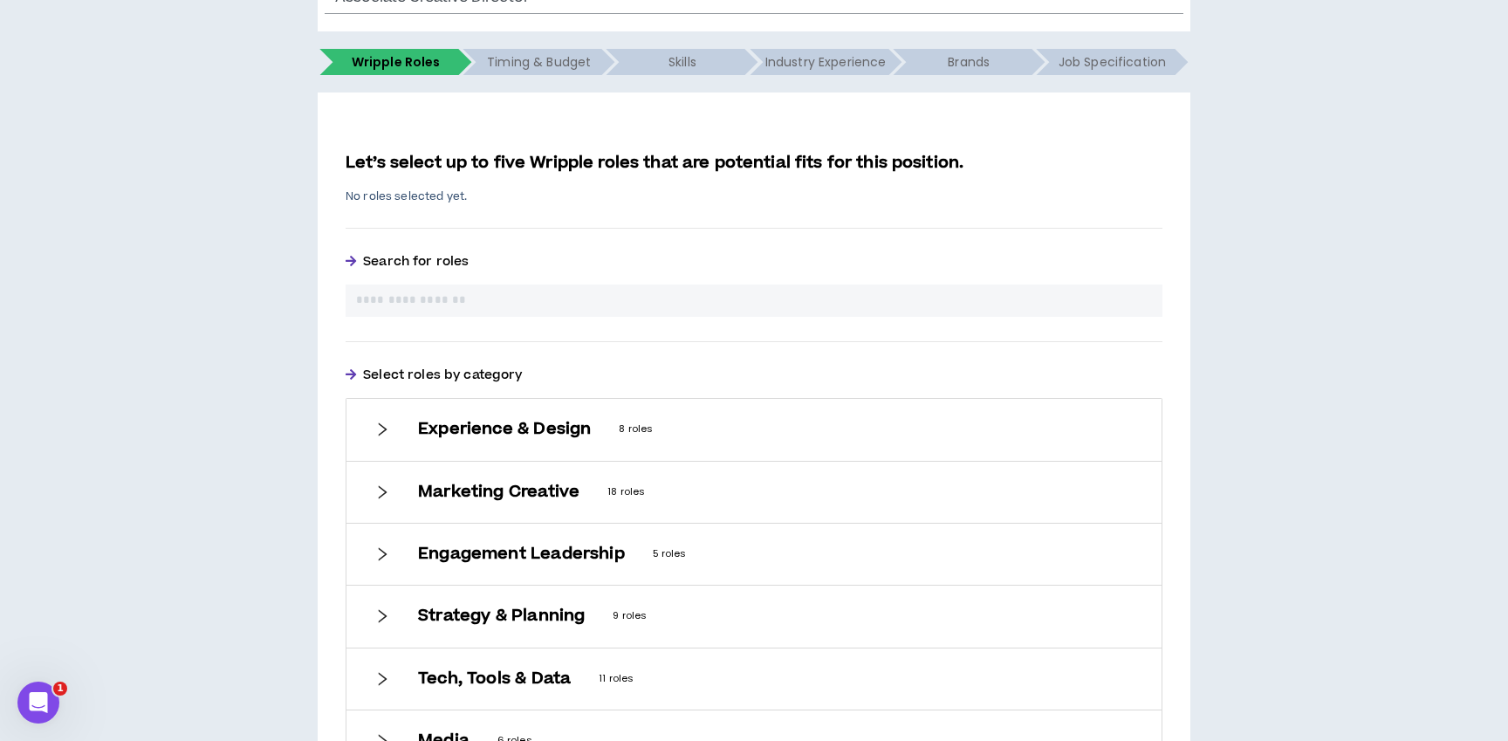
scroll to position [276, 0]
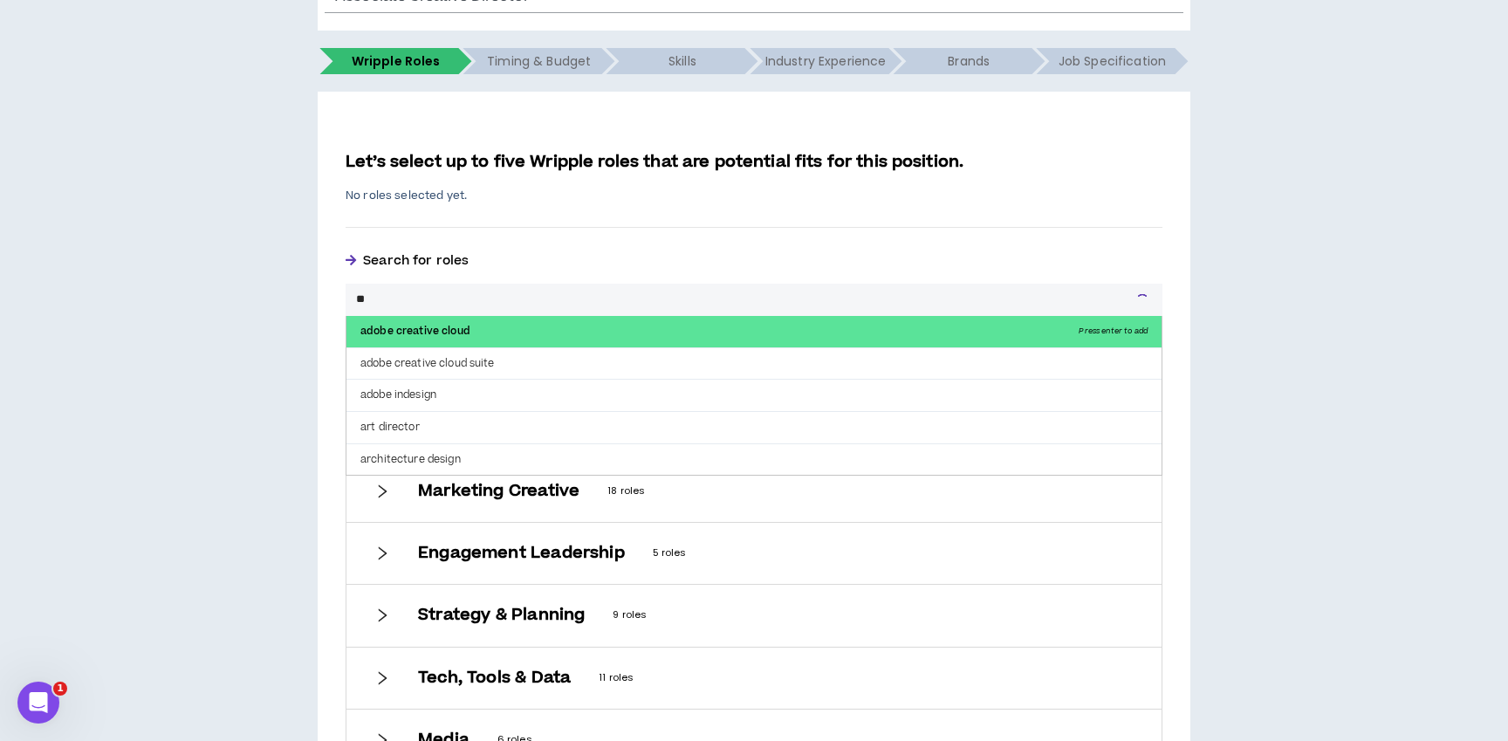
type input "***"
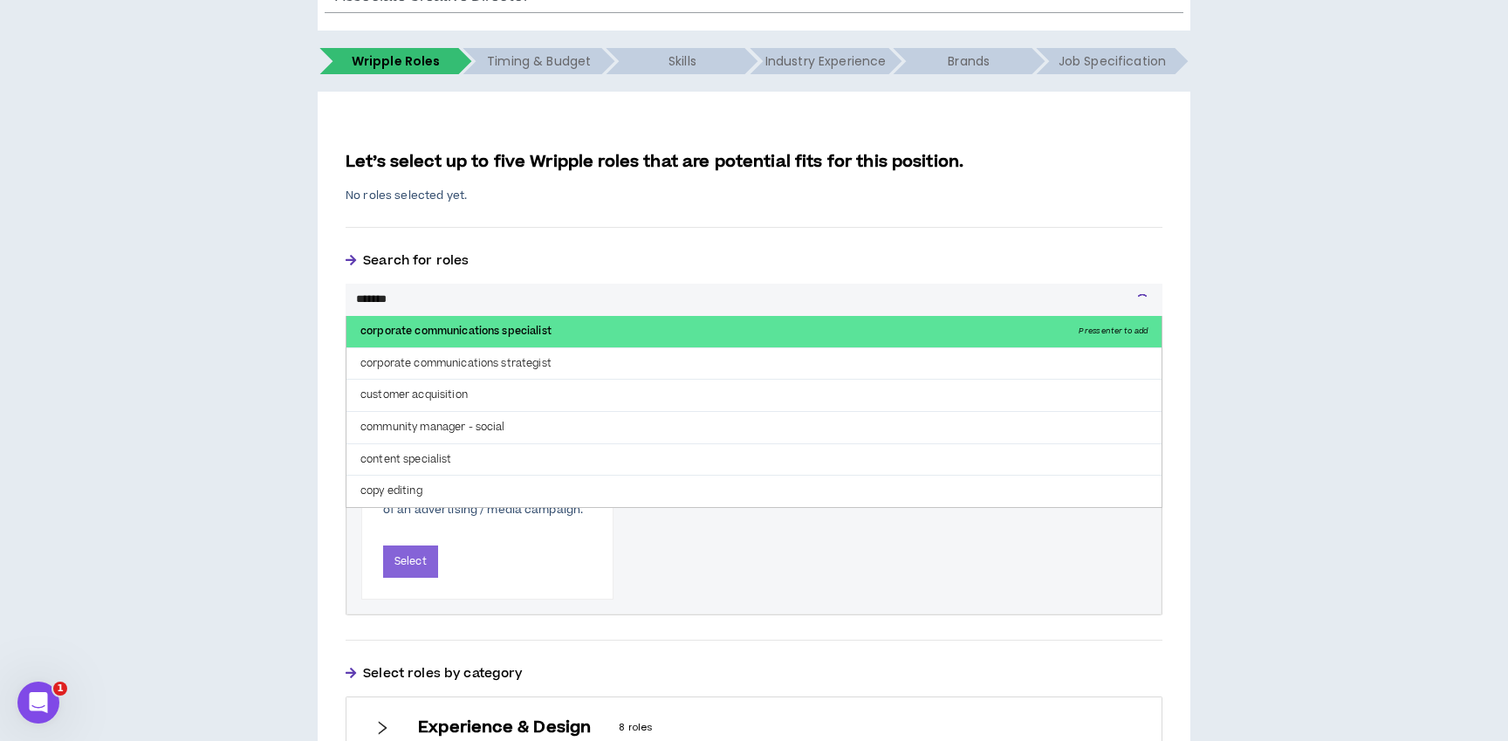
type input "********"
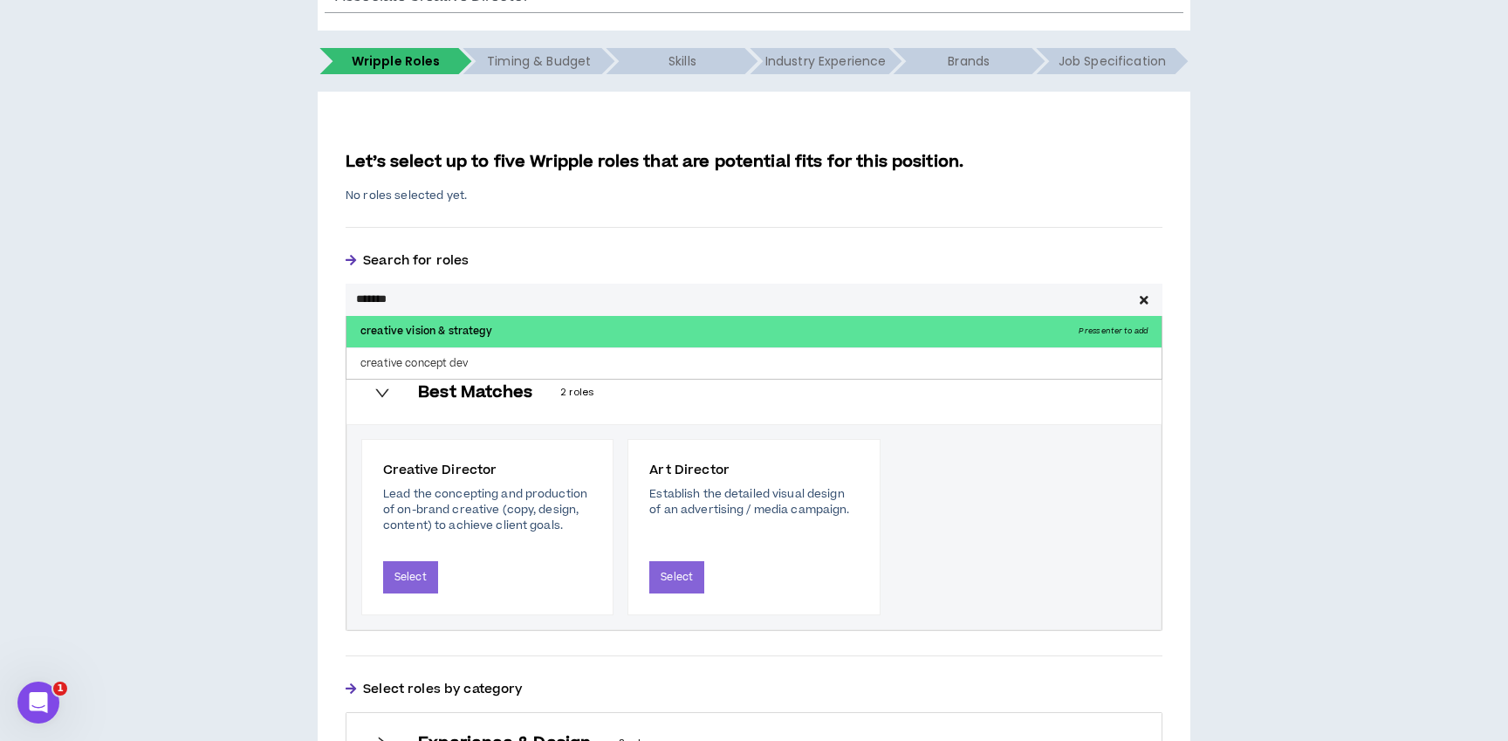
type input "**********"
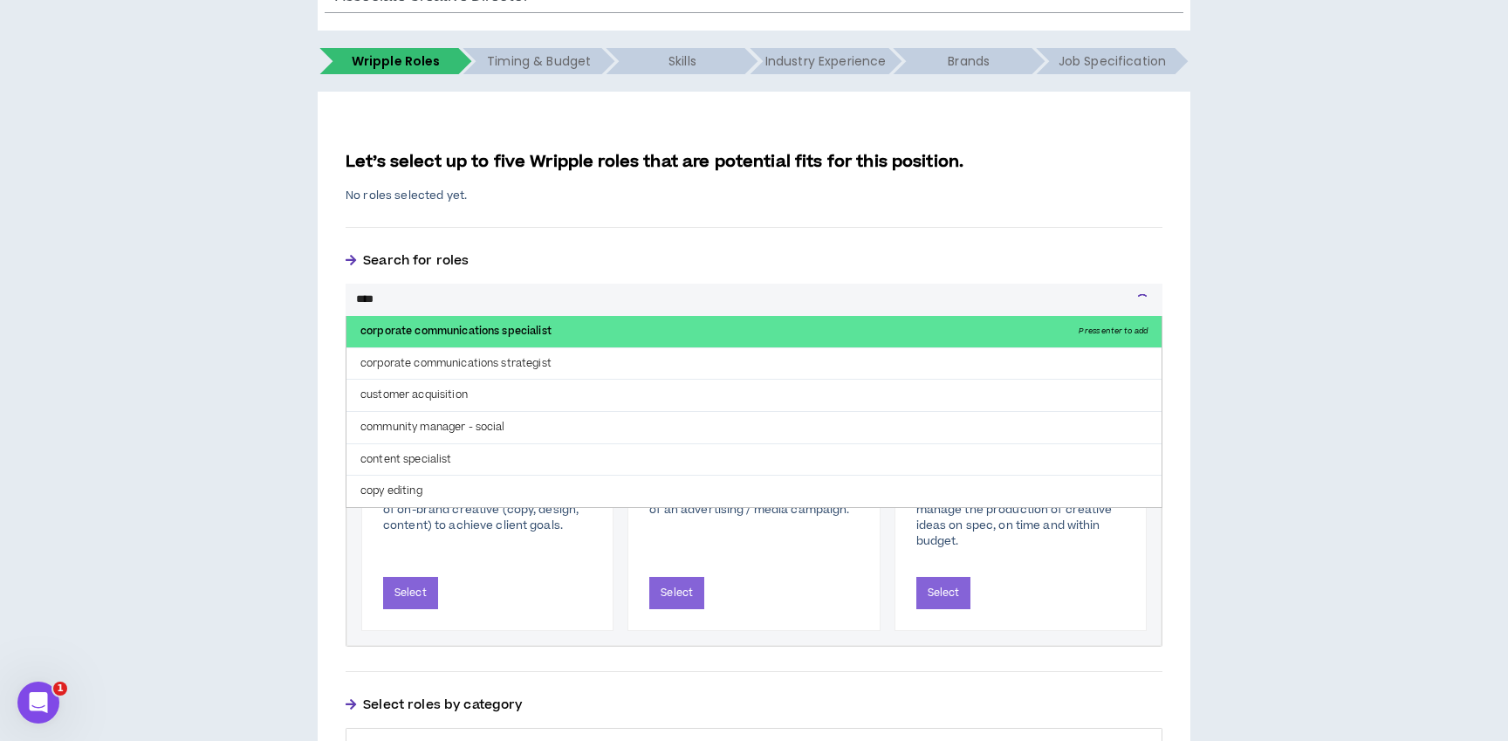
type input "*****"
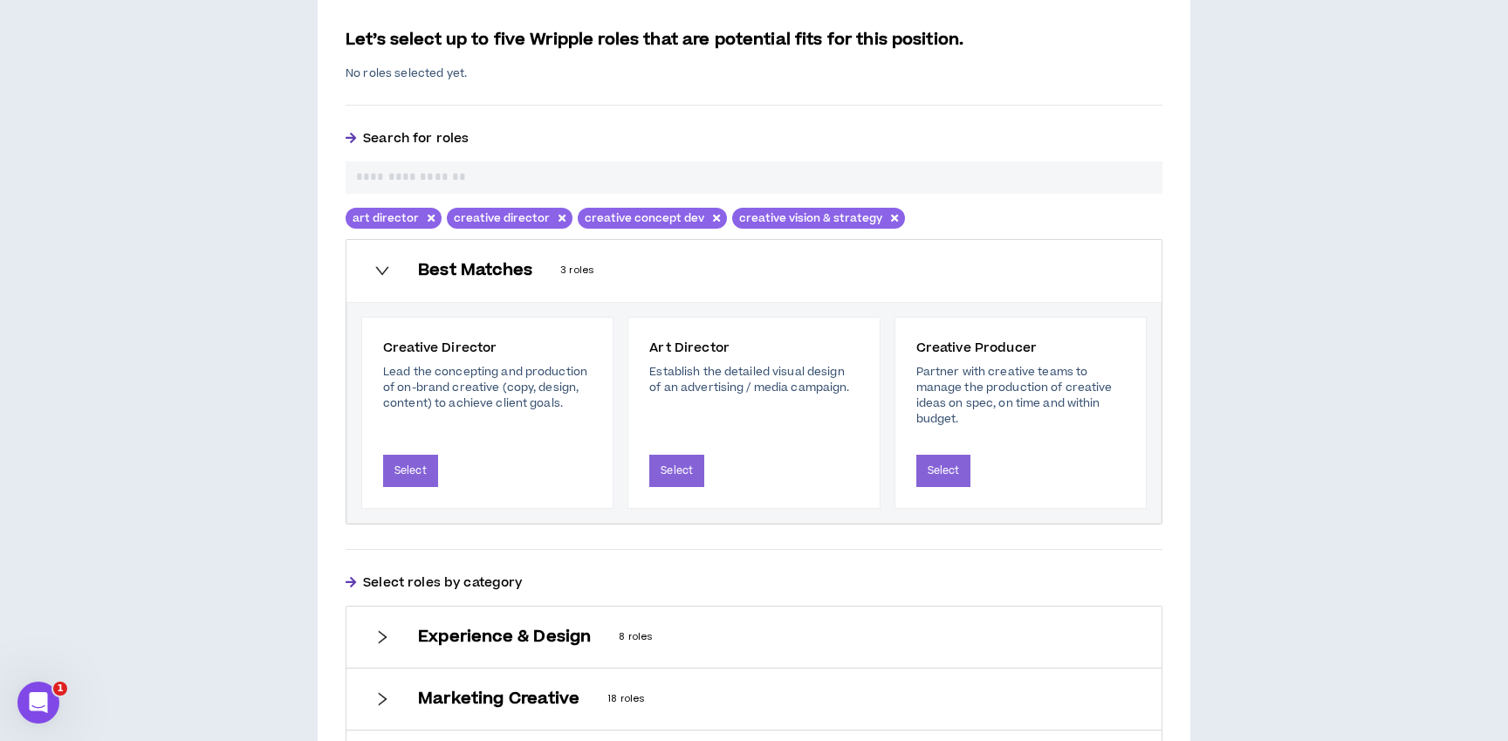
scroll to position [403, 0]
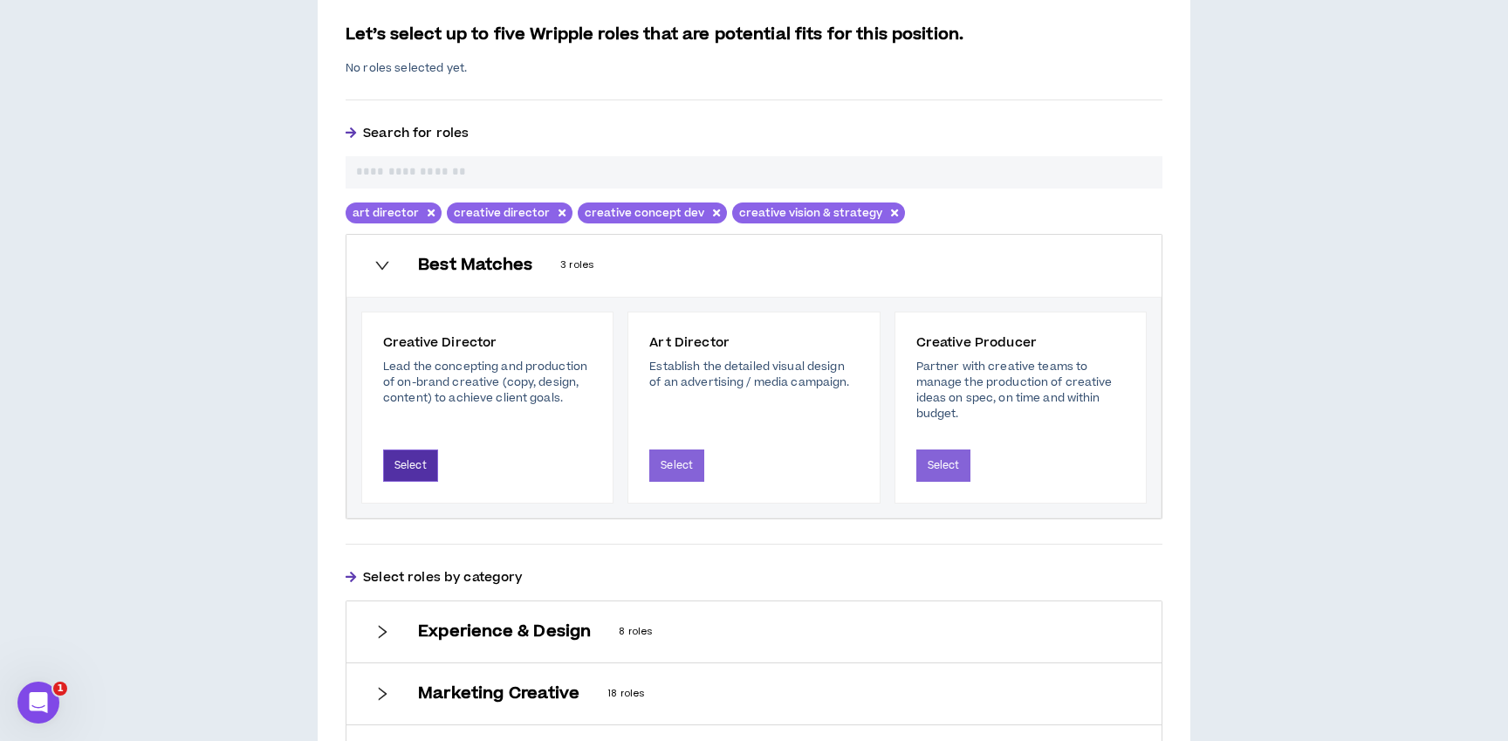
click at [414, 458] on button "Select" at bounding box center [410, 466] width 55 height 32
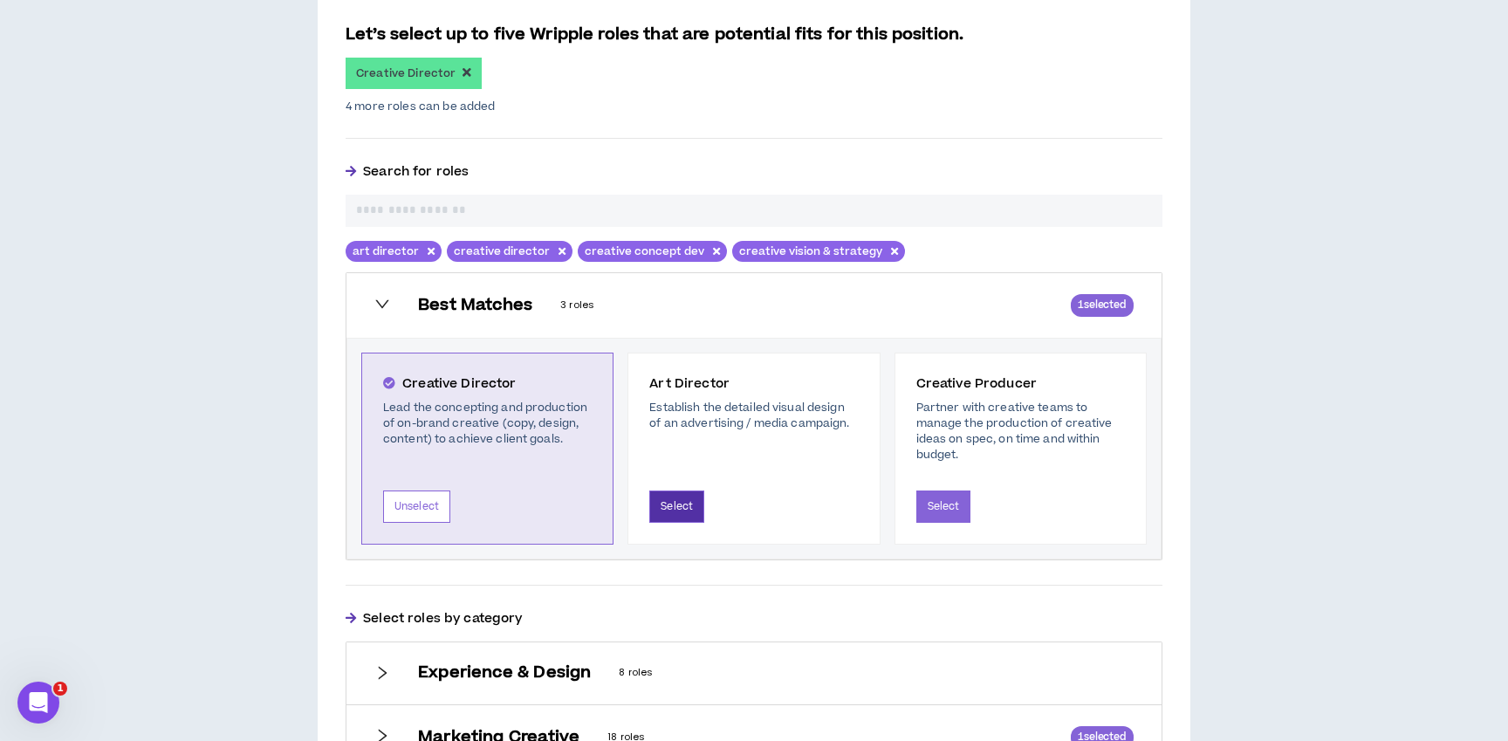
click at [685, 505] on button "Select" at bounding box center [676, 507] width 55 height 32
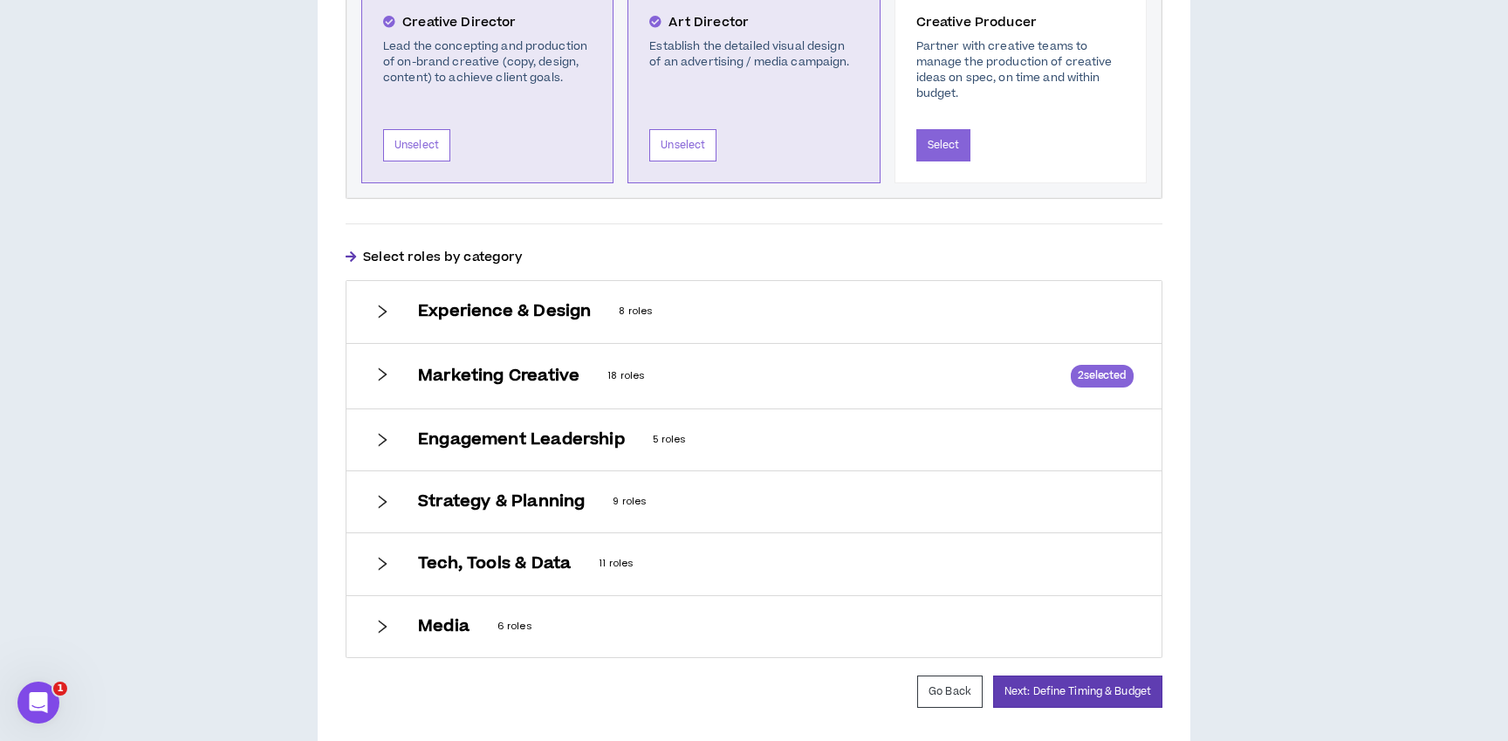
scroll to position [768, 0]
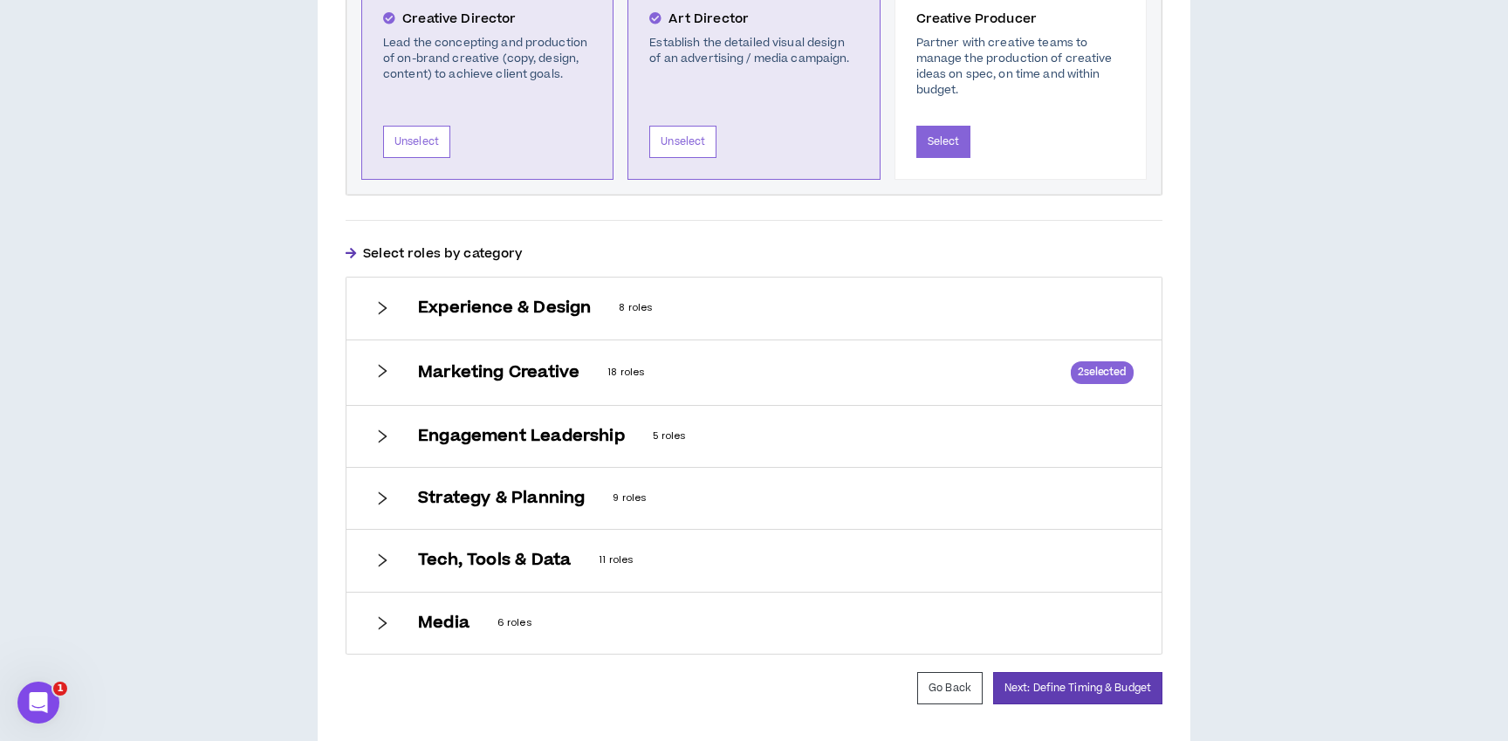
click at [374, 302] on icon "right" at bounding box center [382, 308] width 16 height 16
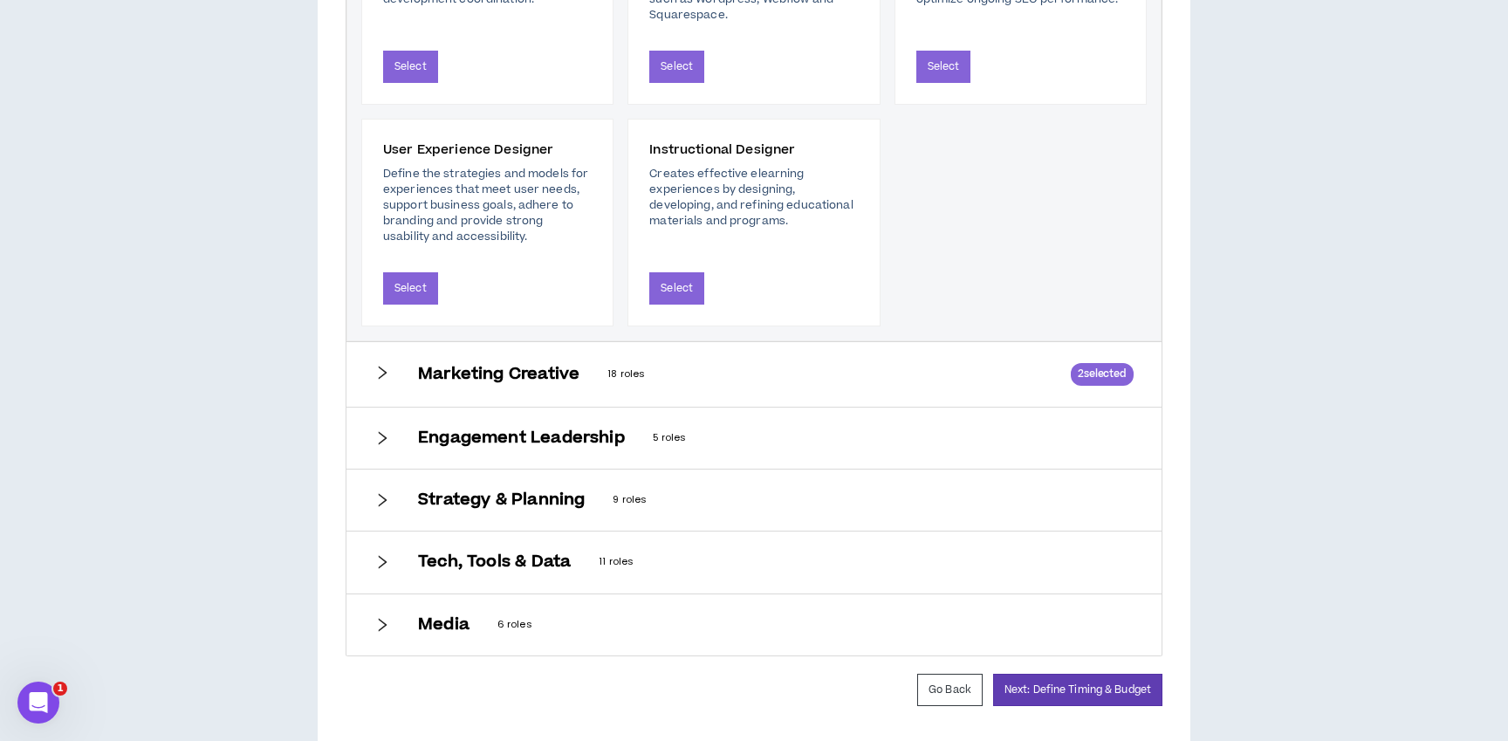
scroll to position [1453, 0]
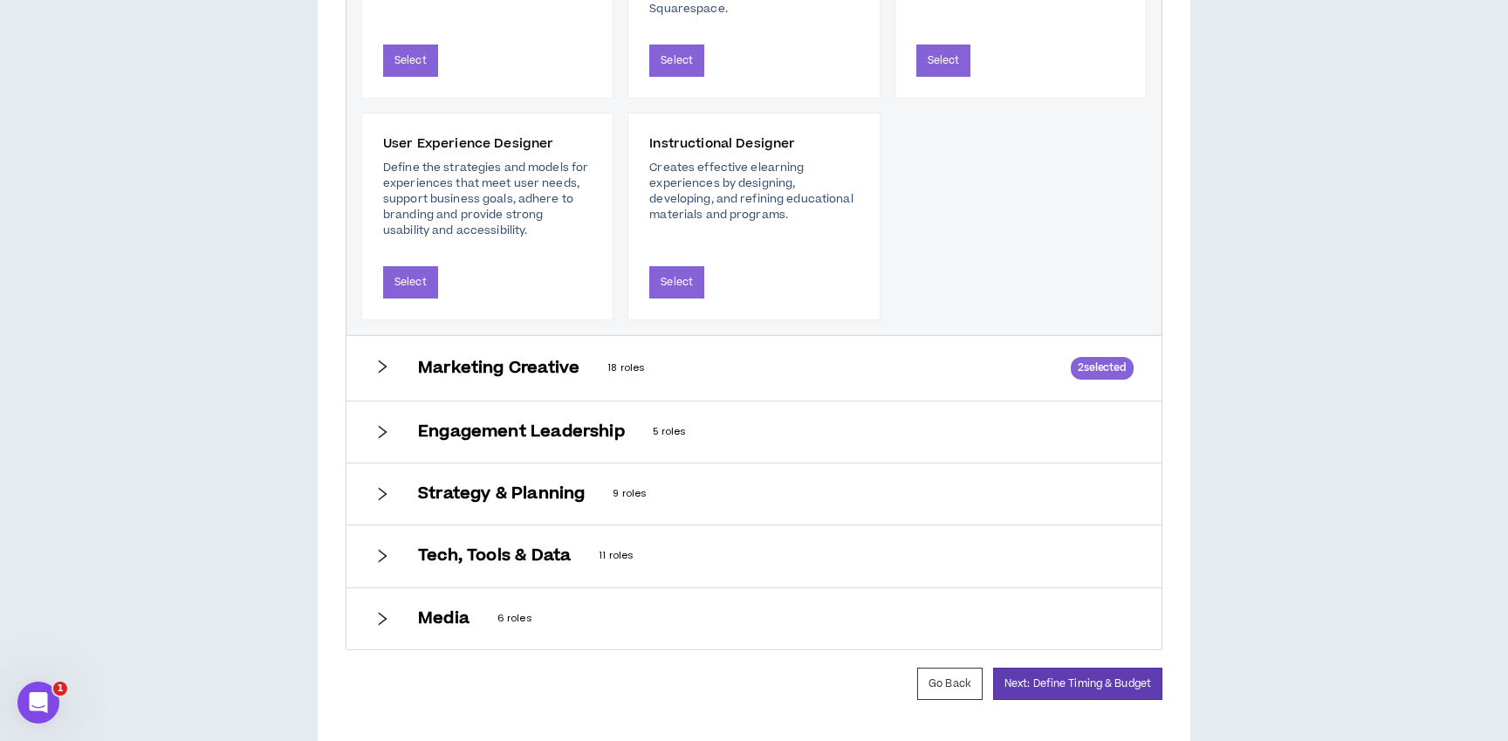
click at [372, 364] on div "Marketing Creative 18 roles 2 selected" at bounding box center [754, 368] width 815 height 65
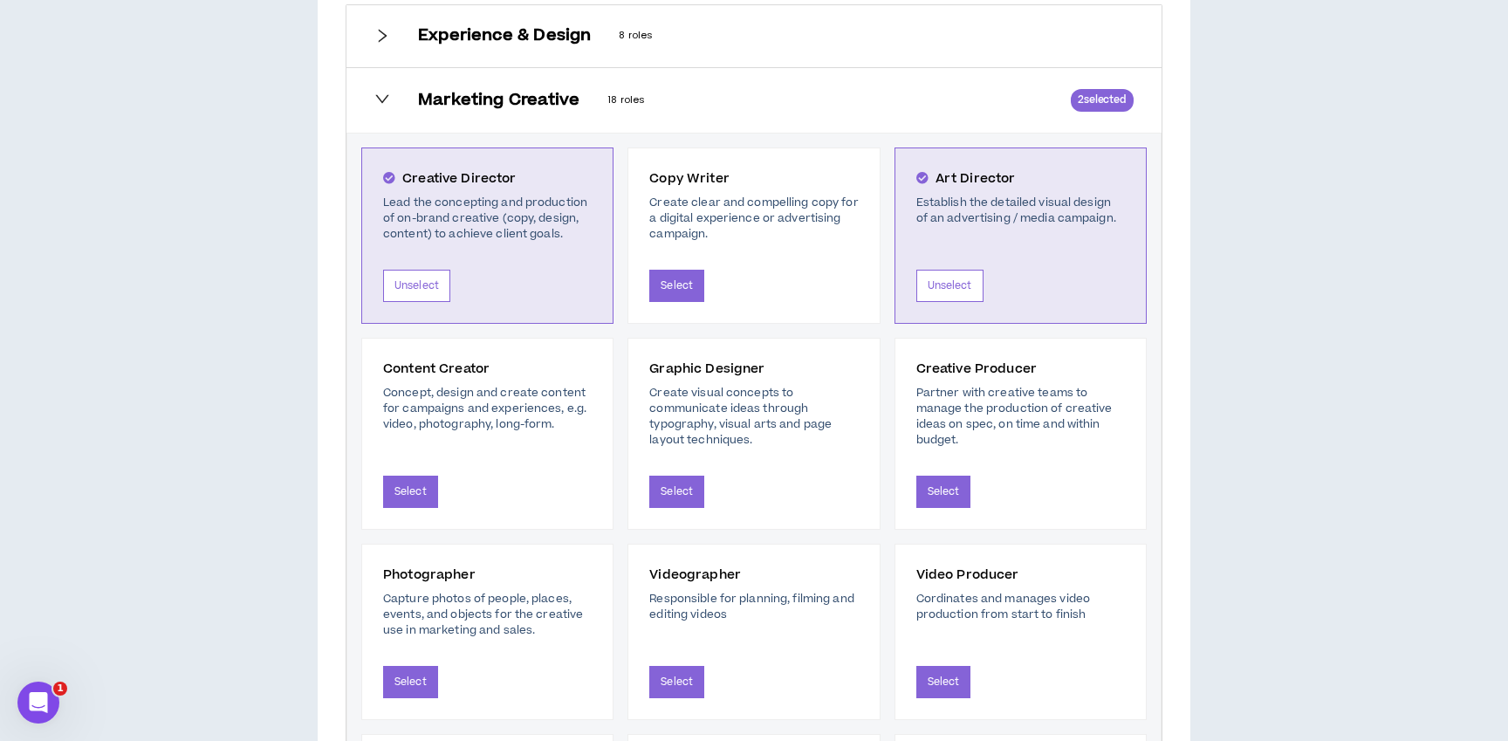
scroll to position [1043, 0]
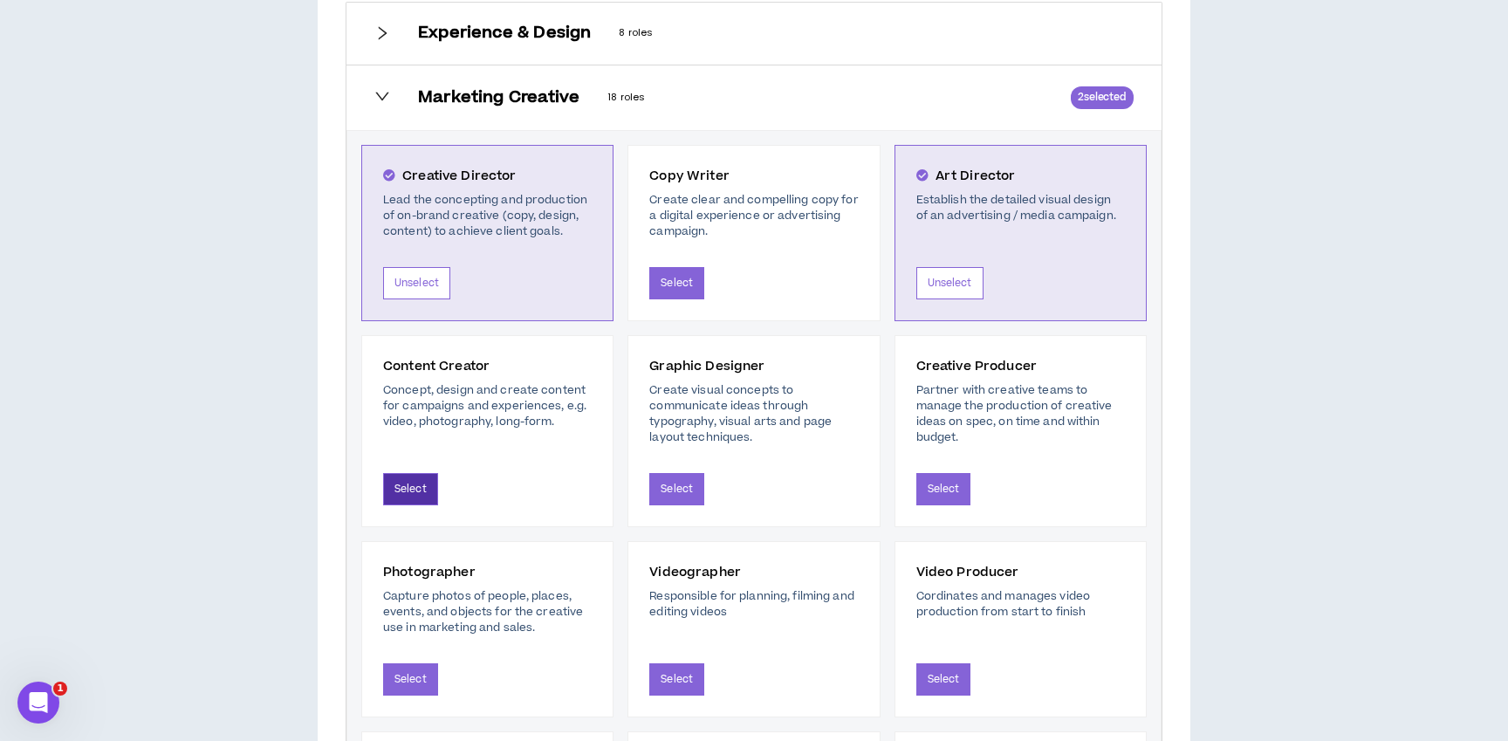
click at [409, 484] on button "Select" at bounding box center [410, 489] width 55 height 32
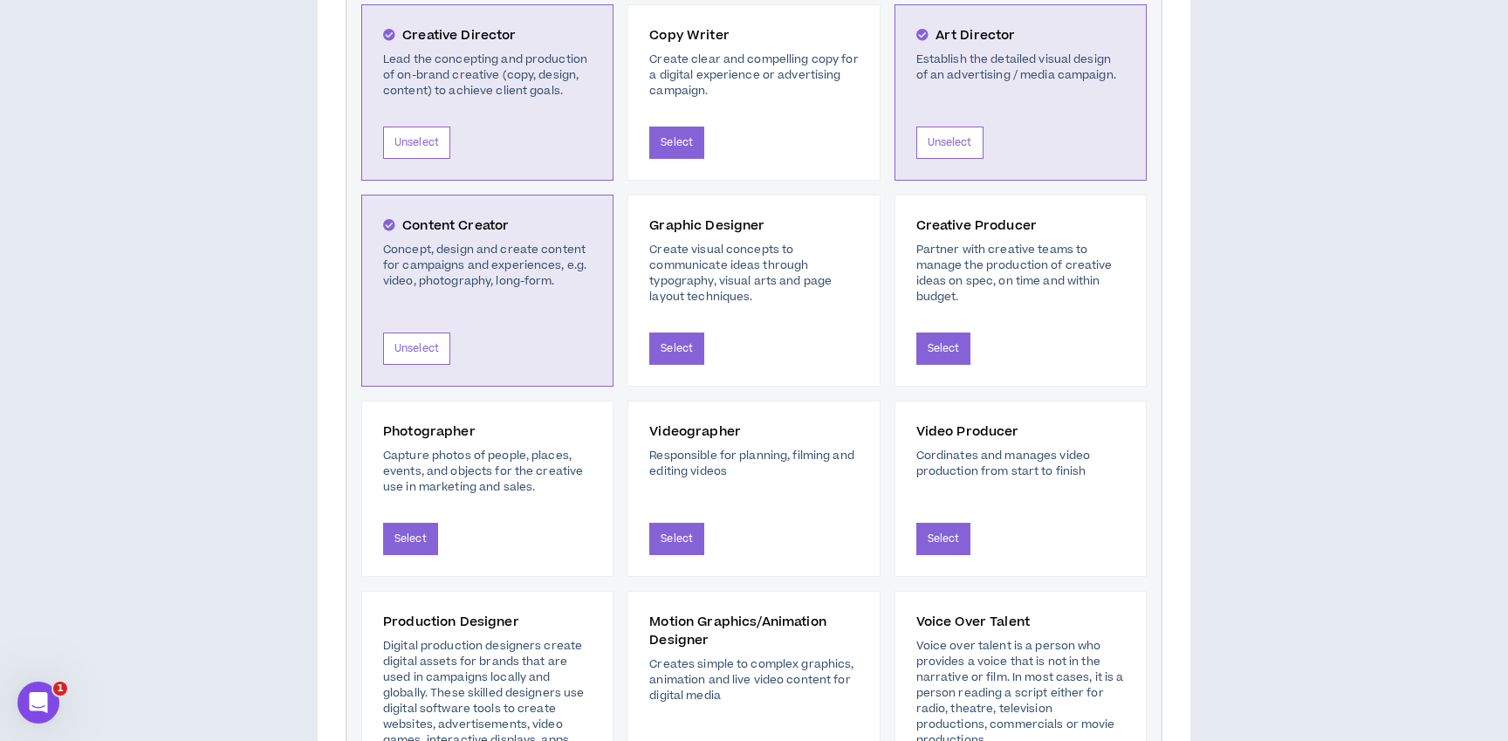
scroll to position [1229, 0]
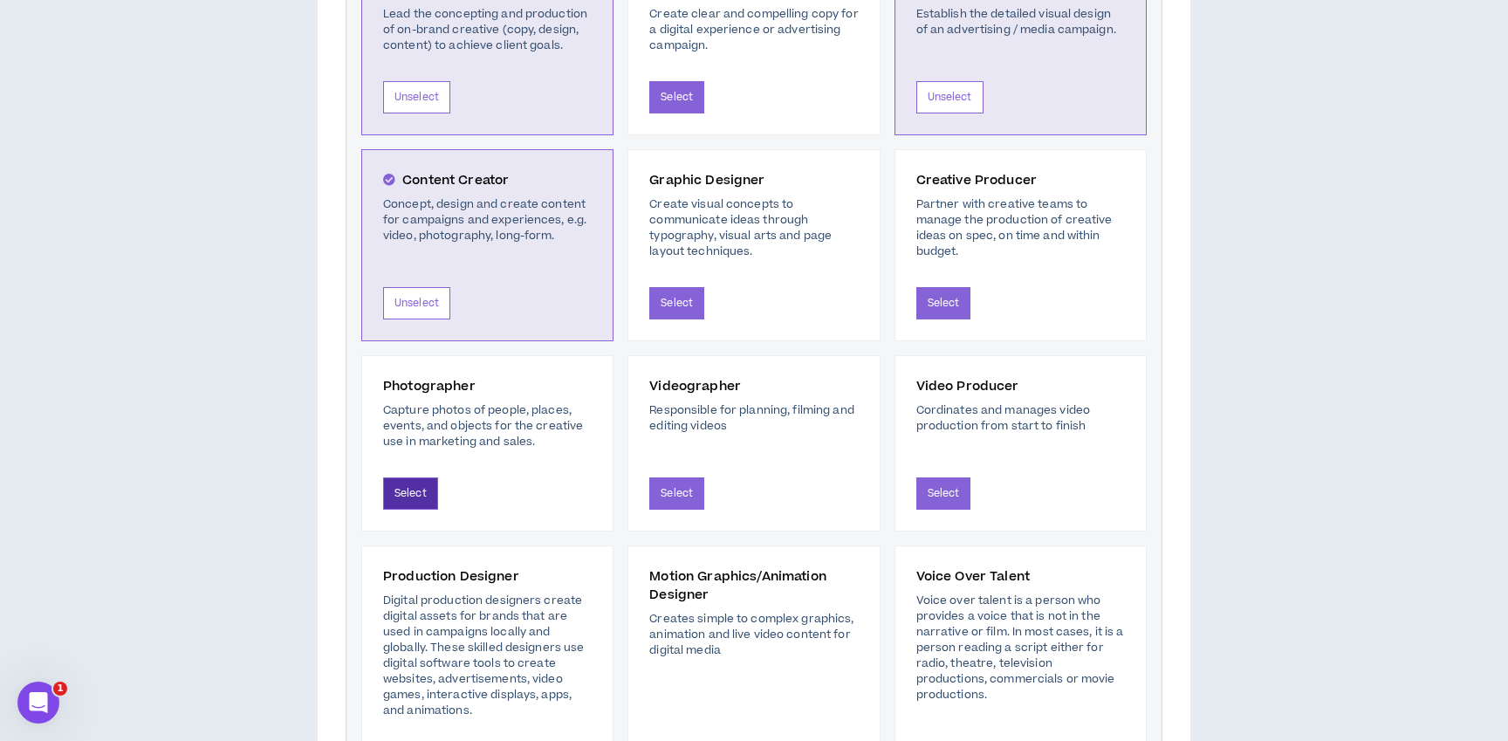
click at [411, 491] on button "Select" at bounding box center [410, 493] width 55 height 32
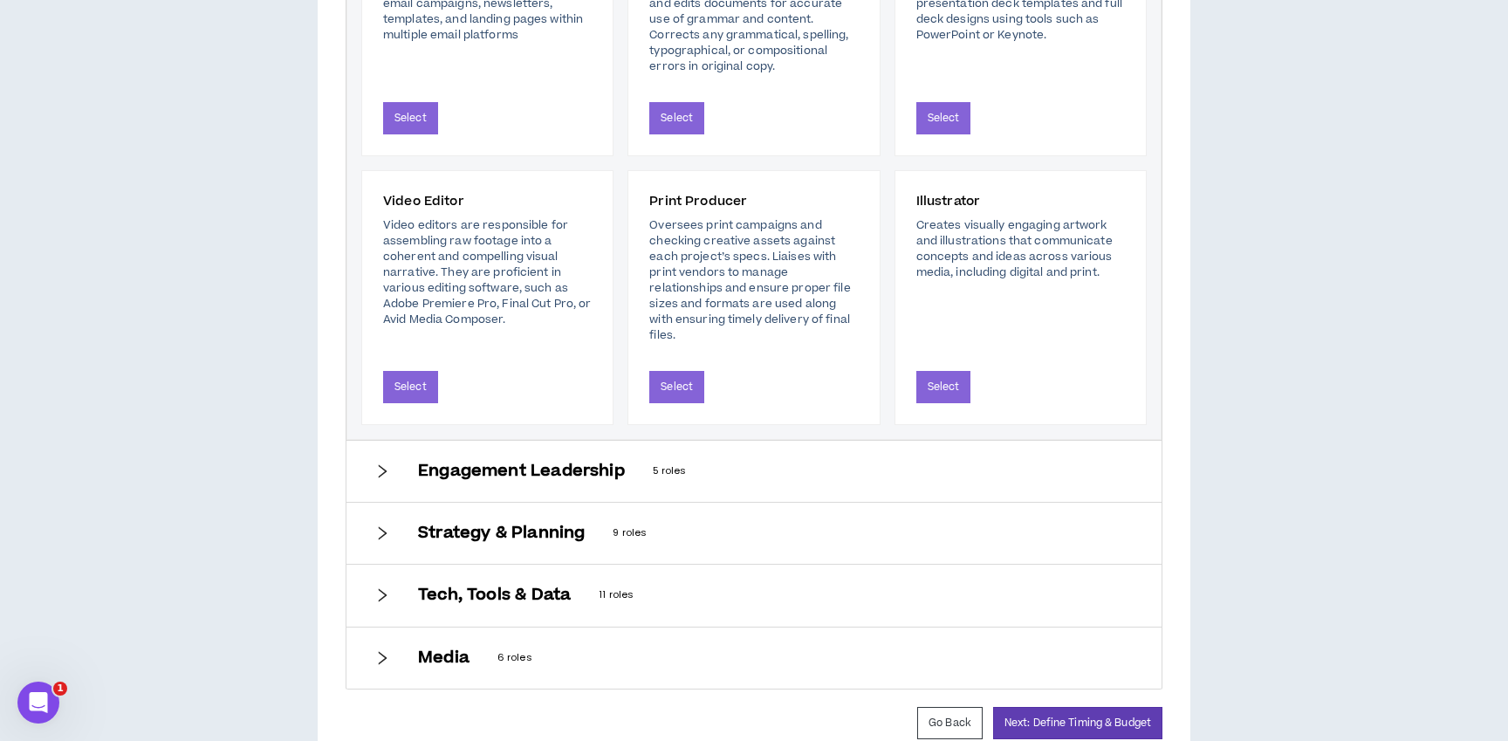
scroll to position [2108, 0]
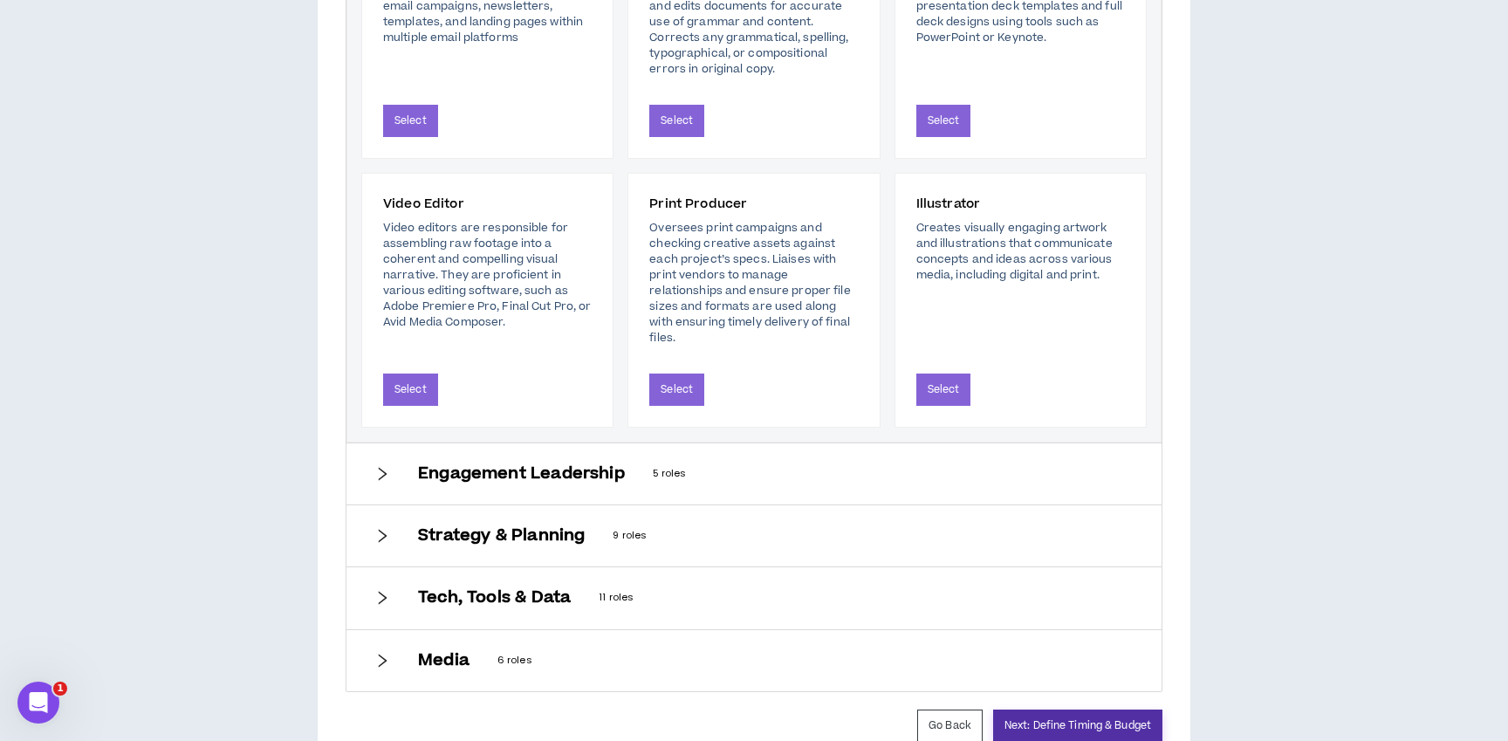
click at [1096, 719] on button "Next: Define Timing & Budget" at bounding box center [1077, 726] width 169 height 32
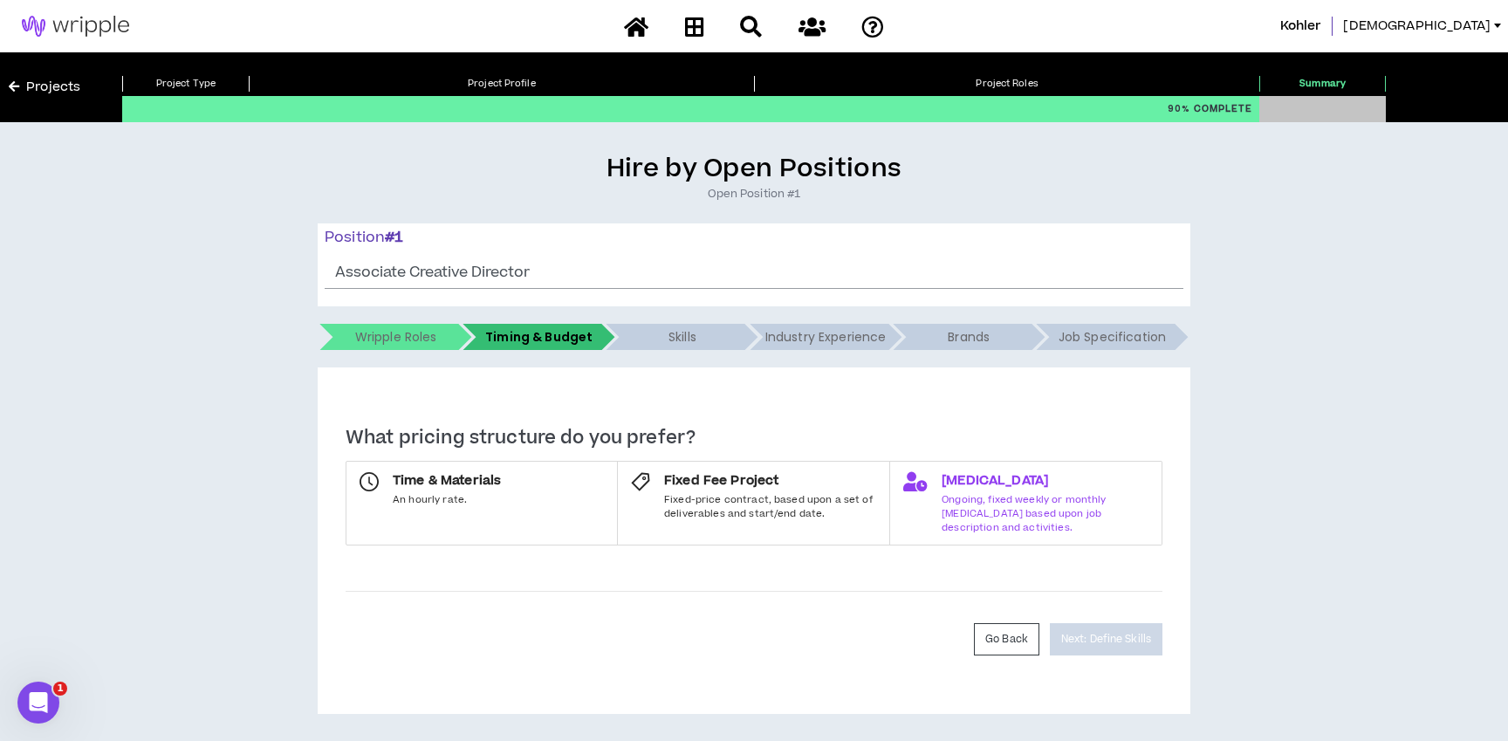
click at [1089, 518] on span "Ongoing, fixed weekly or monthly [MEDICAL_DATA] based upon job description and …" at bounding box center [1045, 513] width 207 height 41
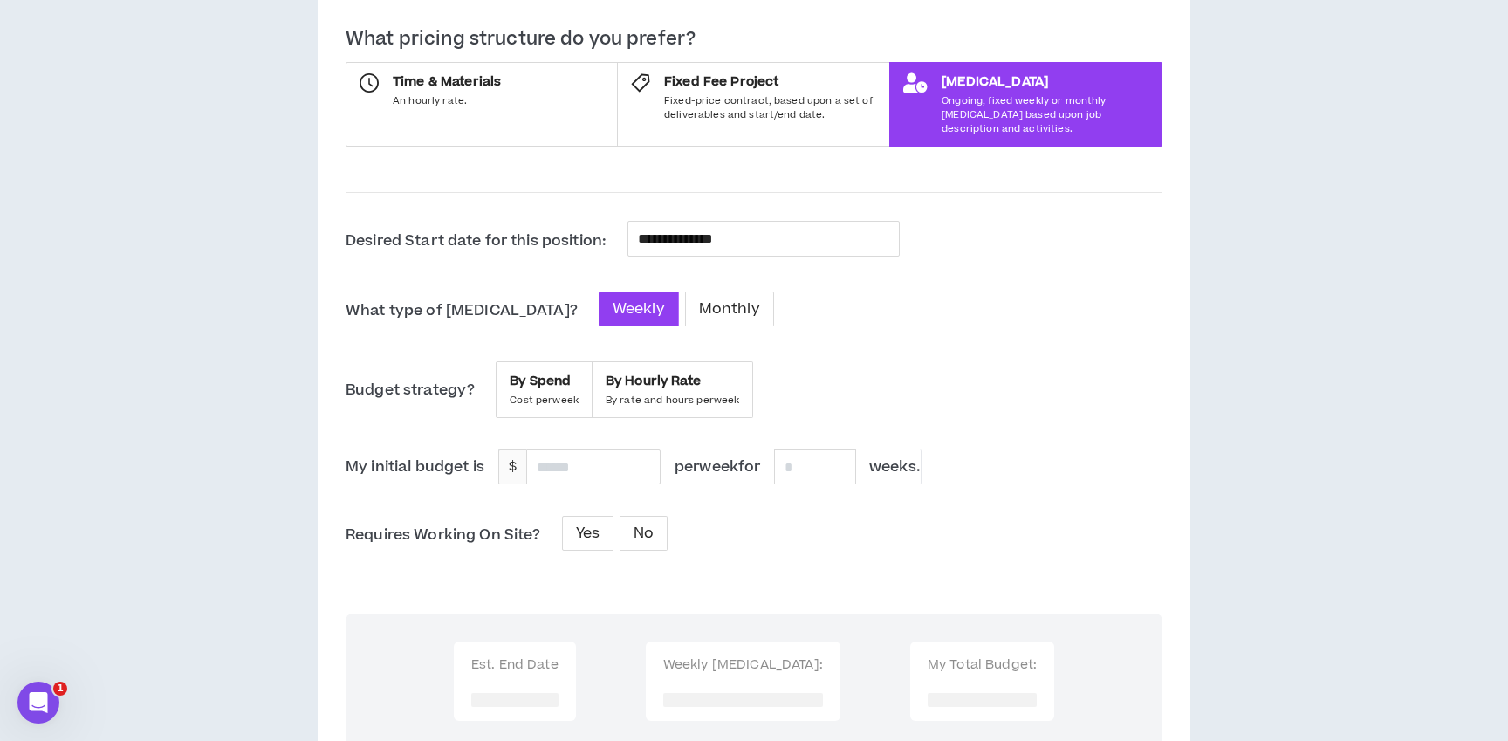
scroll to position [405, 0]
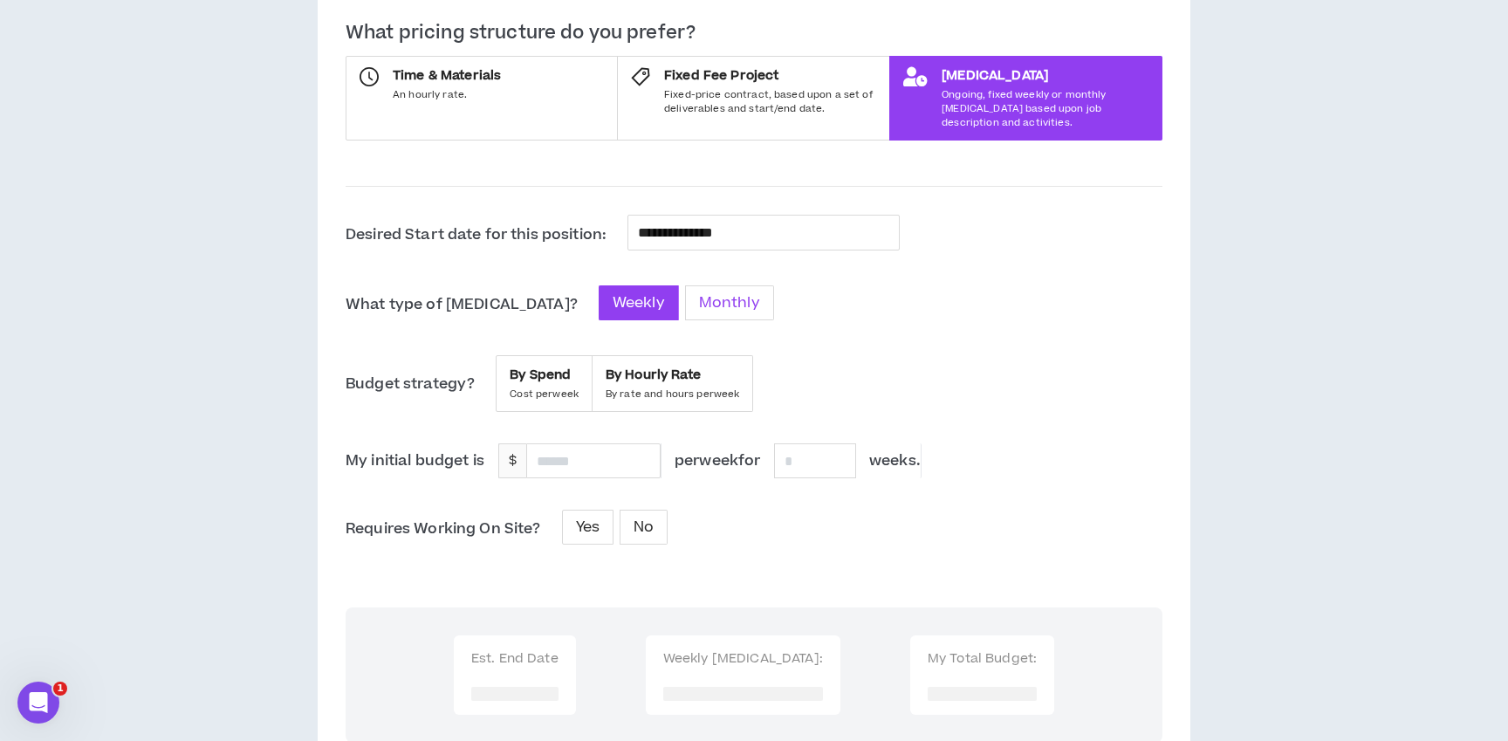
click at [699, 293] on span "Monthly" at bounding box center [729, 302] width 61 height 21
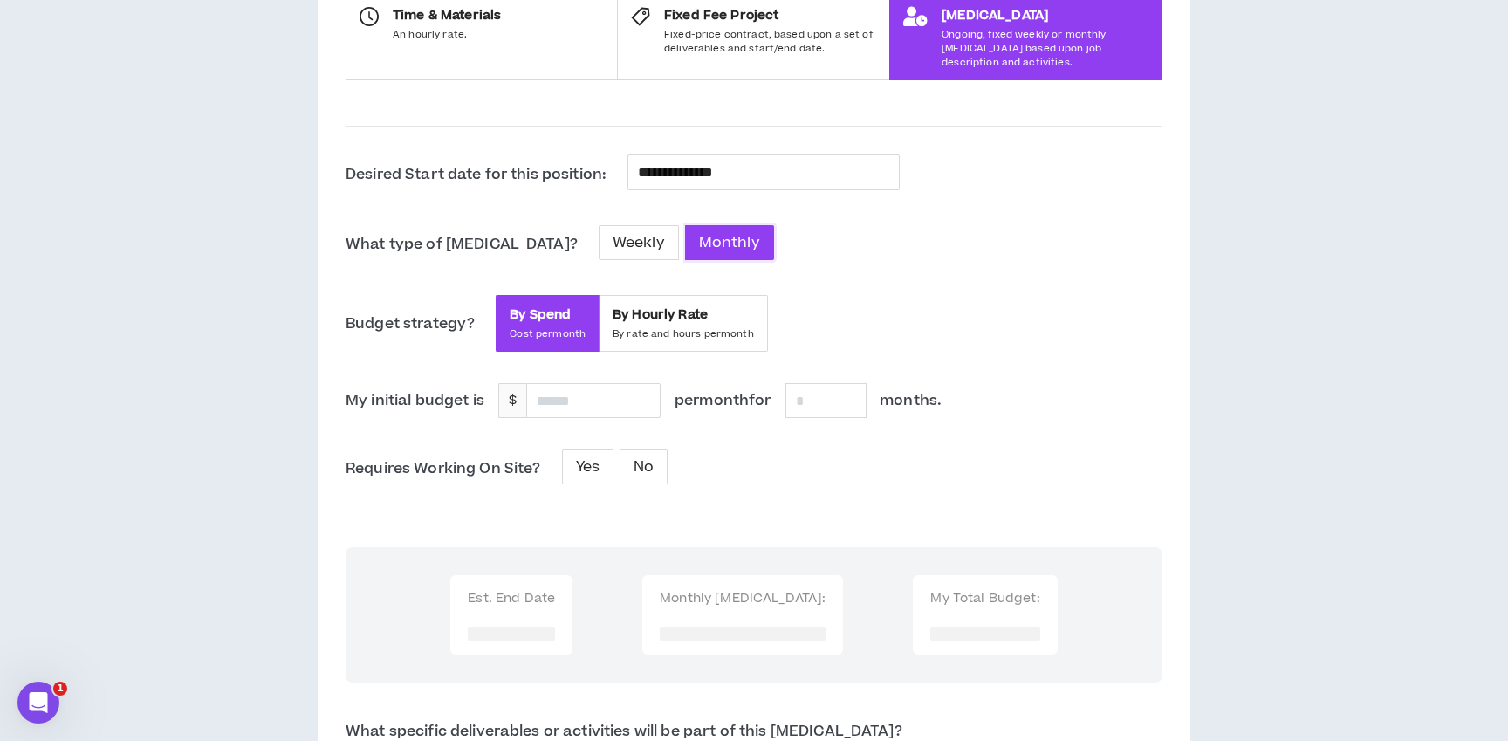
scroll to position [468, 0]
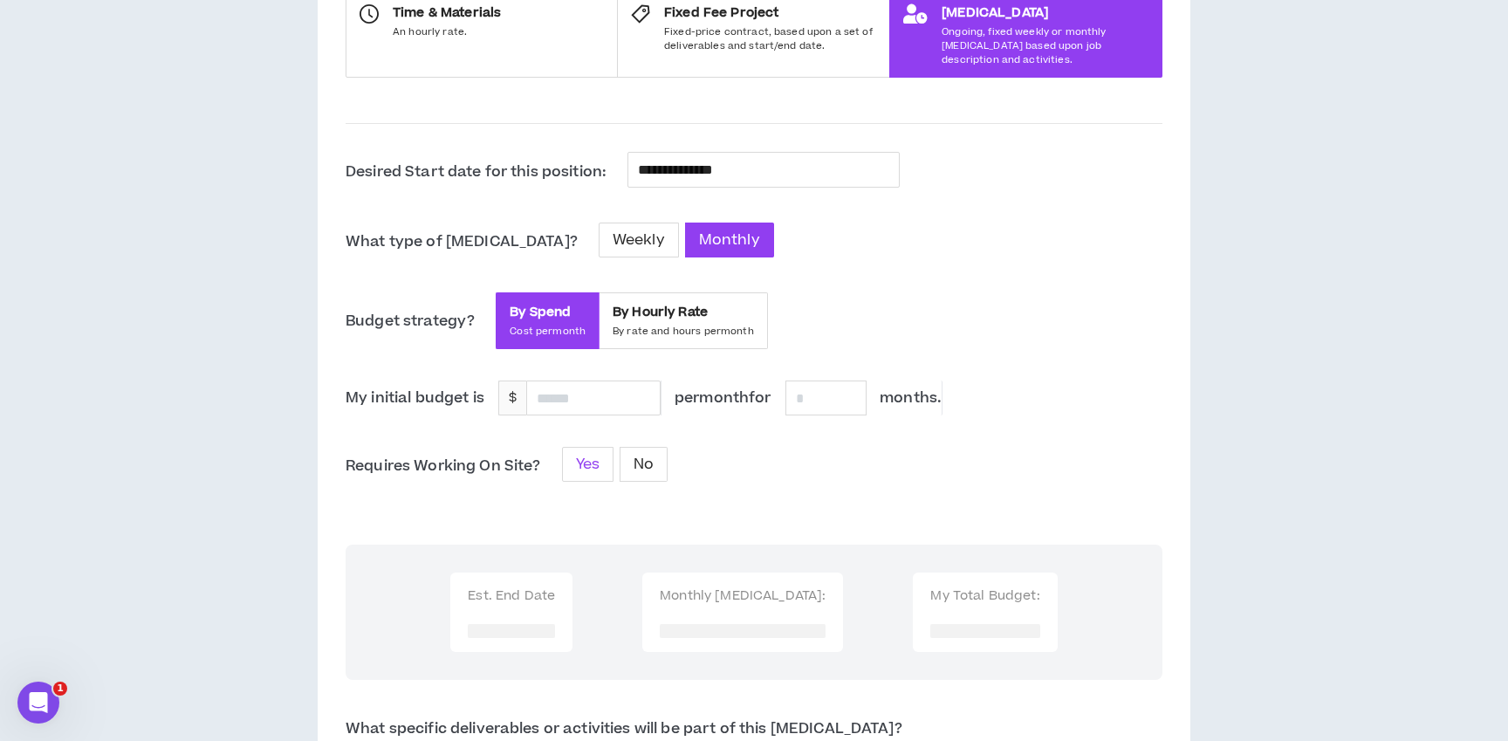
click at [604, 457] on label "Yes" at bounding box center [588, 464] width 52 height 35
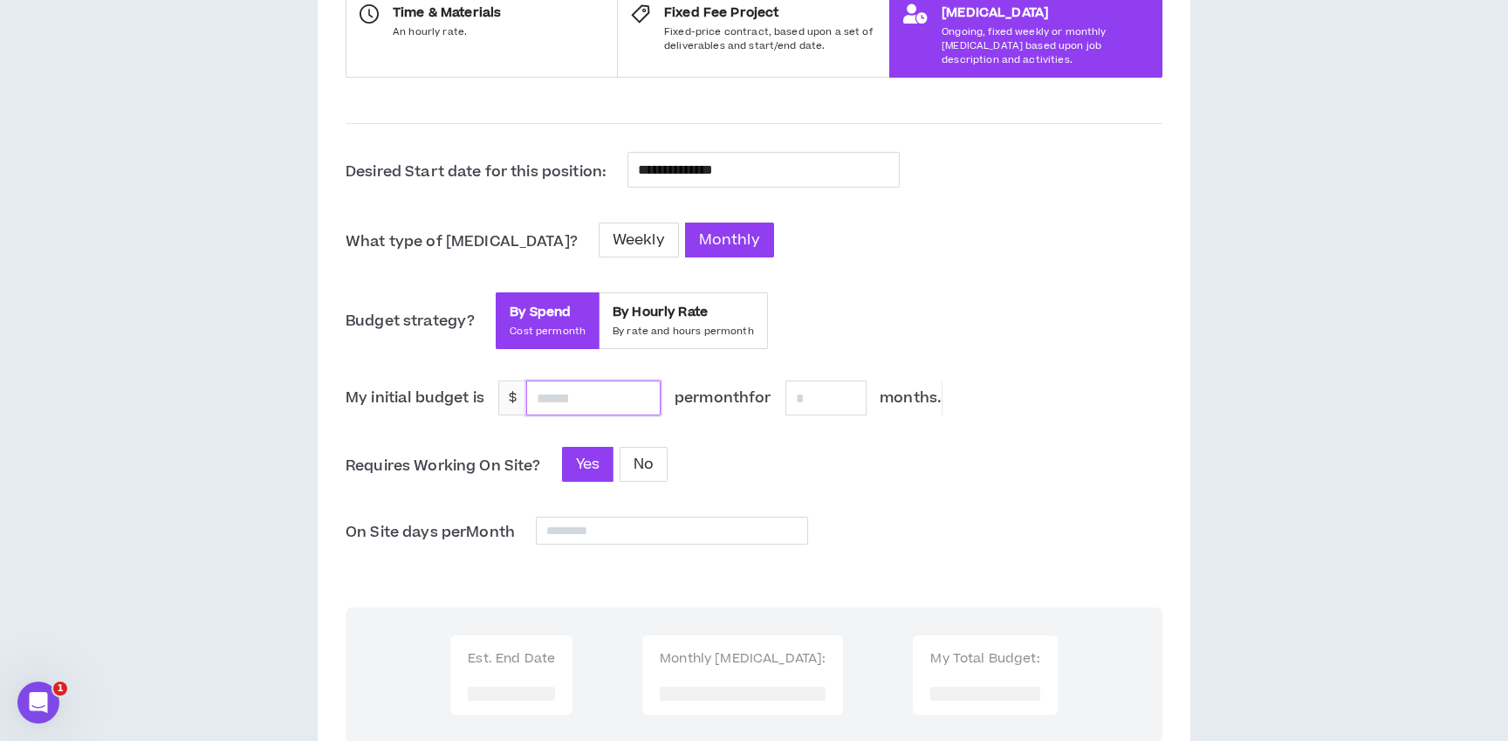
click at [572, 388] on input at bounding box center [593, 397] width 133 height 33
type input "******"
click at [875, 387] on p "months ." at bounding box center [904, 398] width 77 height 35
click at [839, 390] on input at bounding box center [827, 397] width 80 height 33
type input "*"
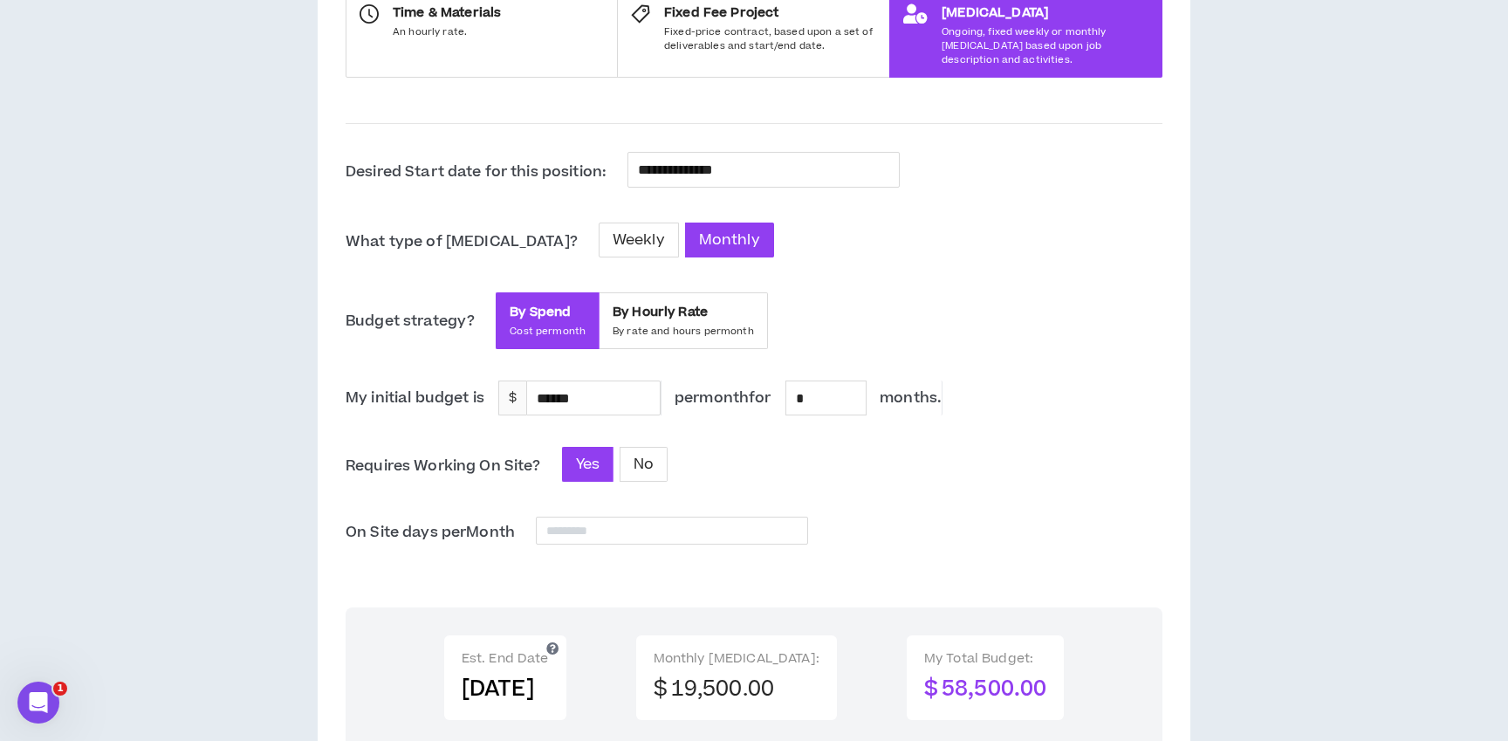
click at [820, 455] on div "Yes No" at bounding box center [698, 464] width 272 height 35
click at [694, 521] on input at bounding box center [672, 531] width 271 height 26
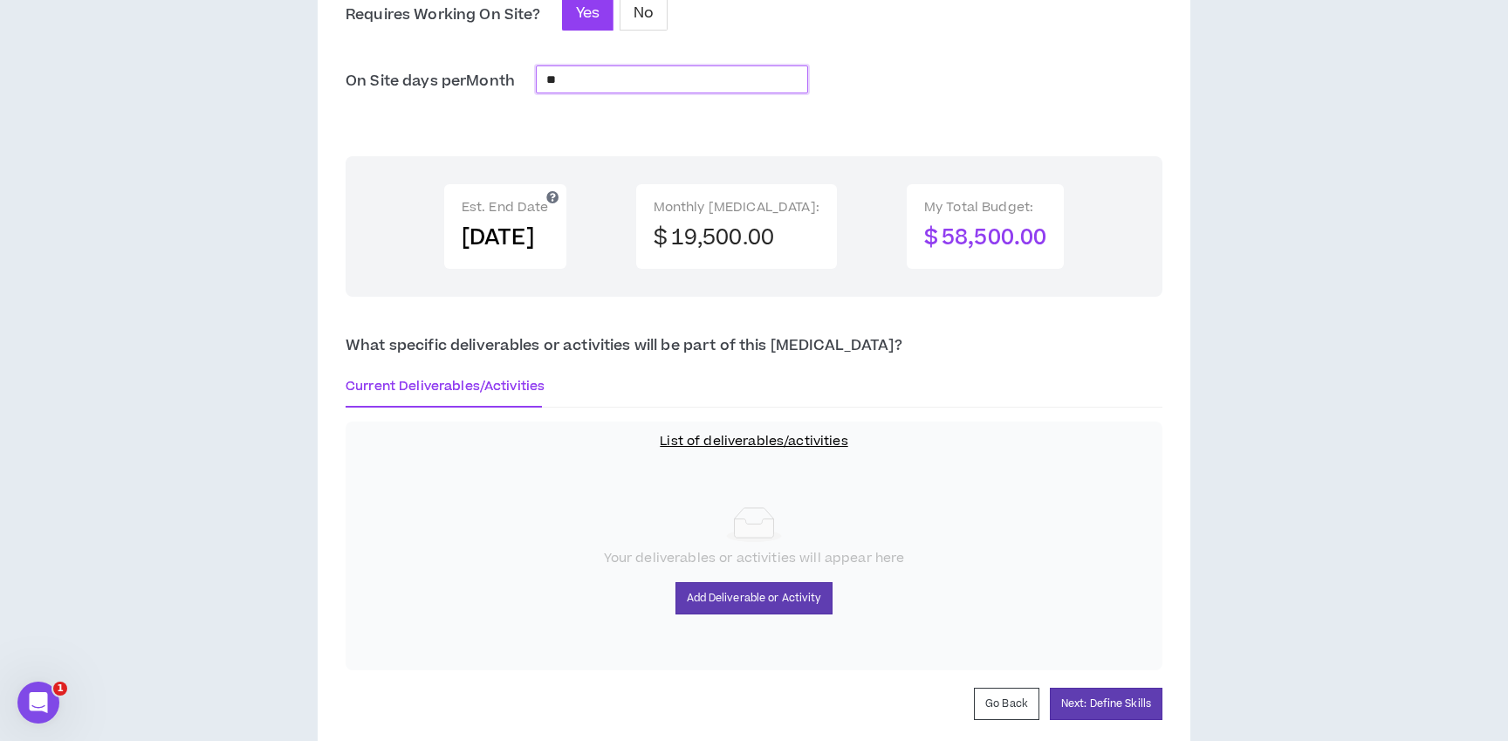
scroll to position [921, 0]
type input "**"
click at [1121, 689] on button "Next: Define Skills" at bounding box center [1106, 702] width 113 height 32
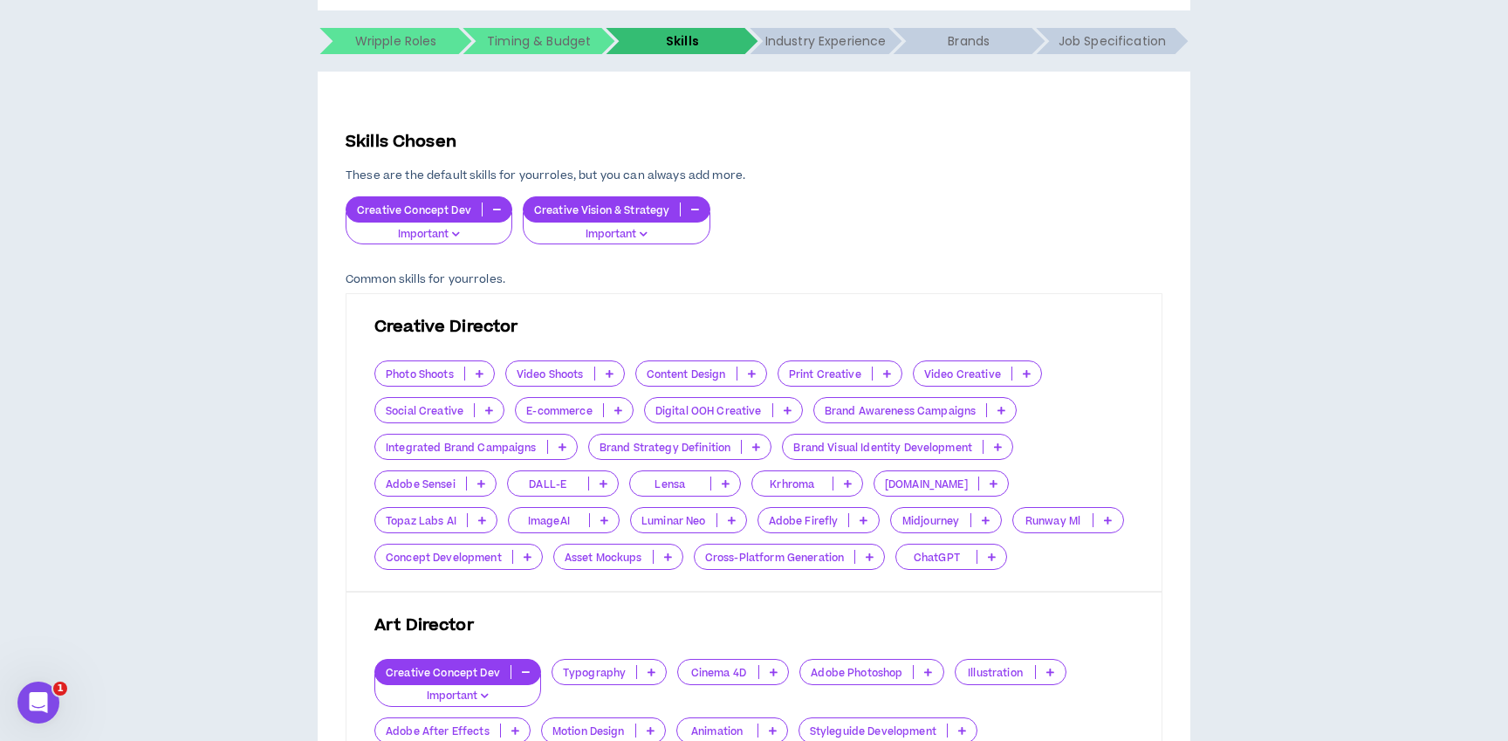
scroll to position [299, 0]
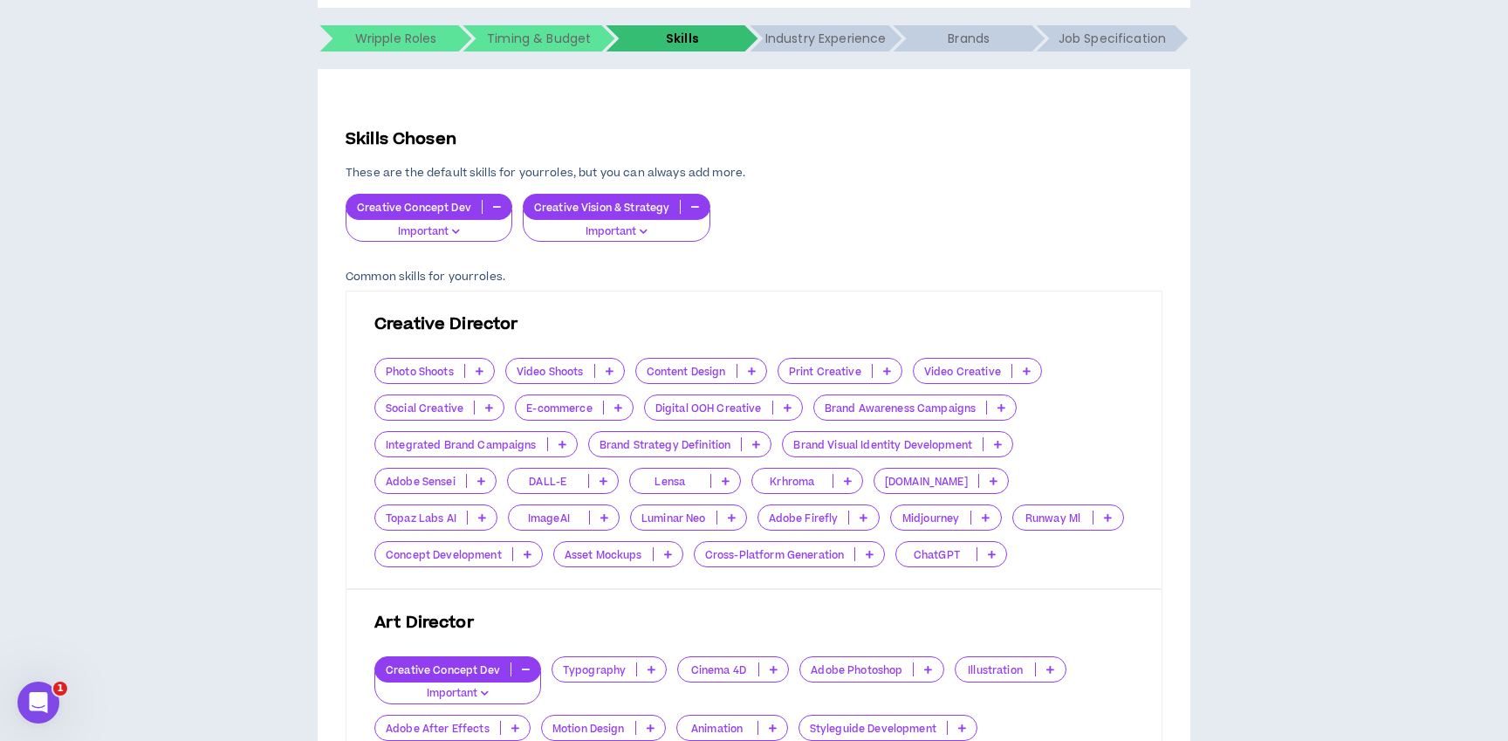
click at [480, 368] on icon at bounding box center [480, 371] width 8 height 9
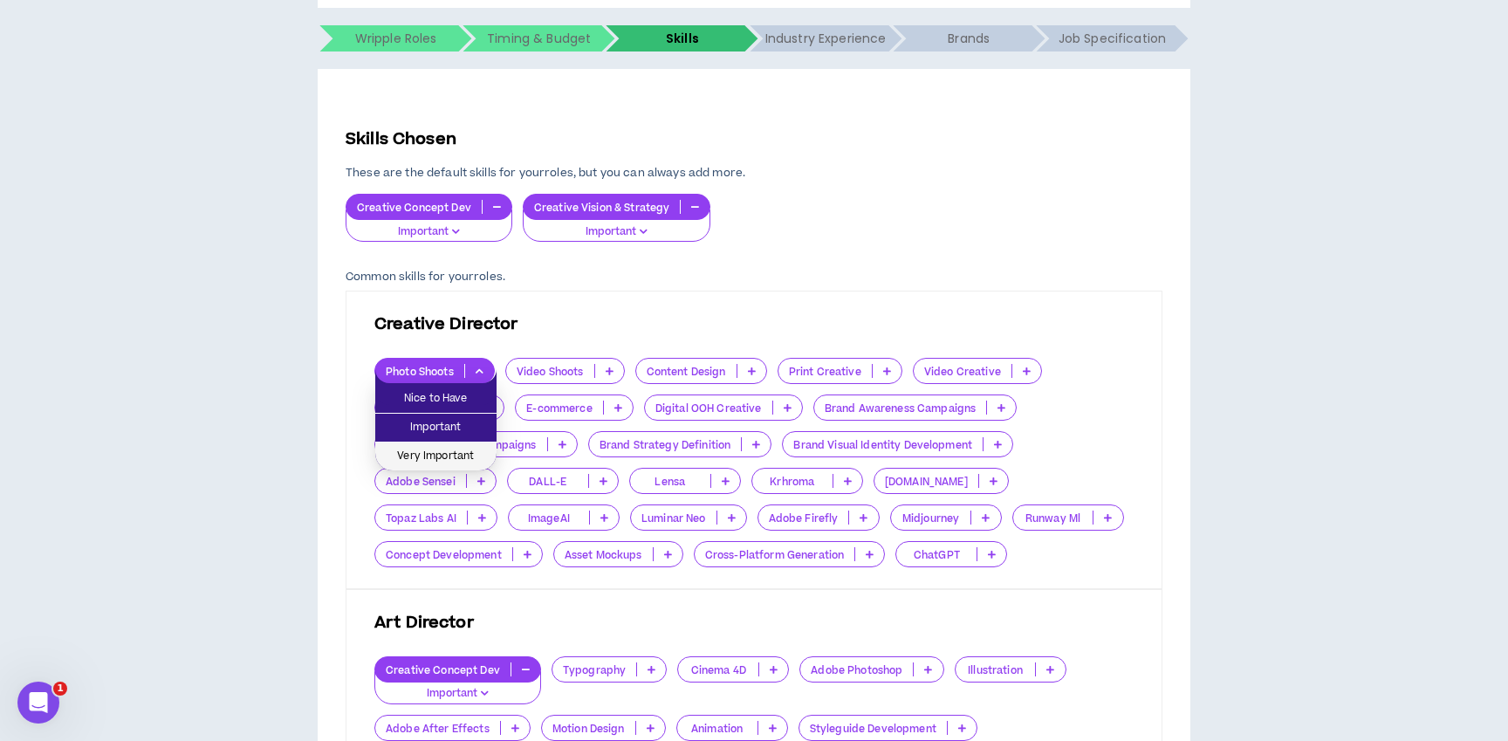
click at [448, 454] on span "Very Important" at bounding box center [436, 456] width 100 height 19
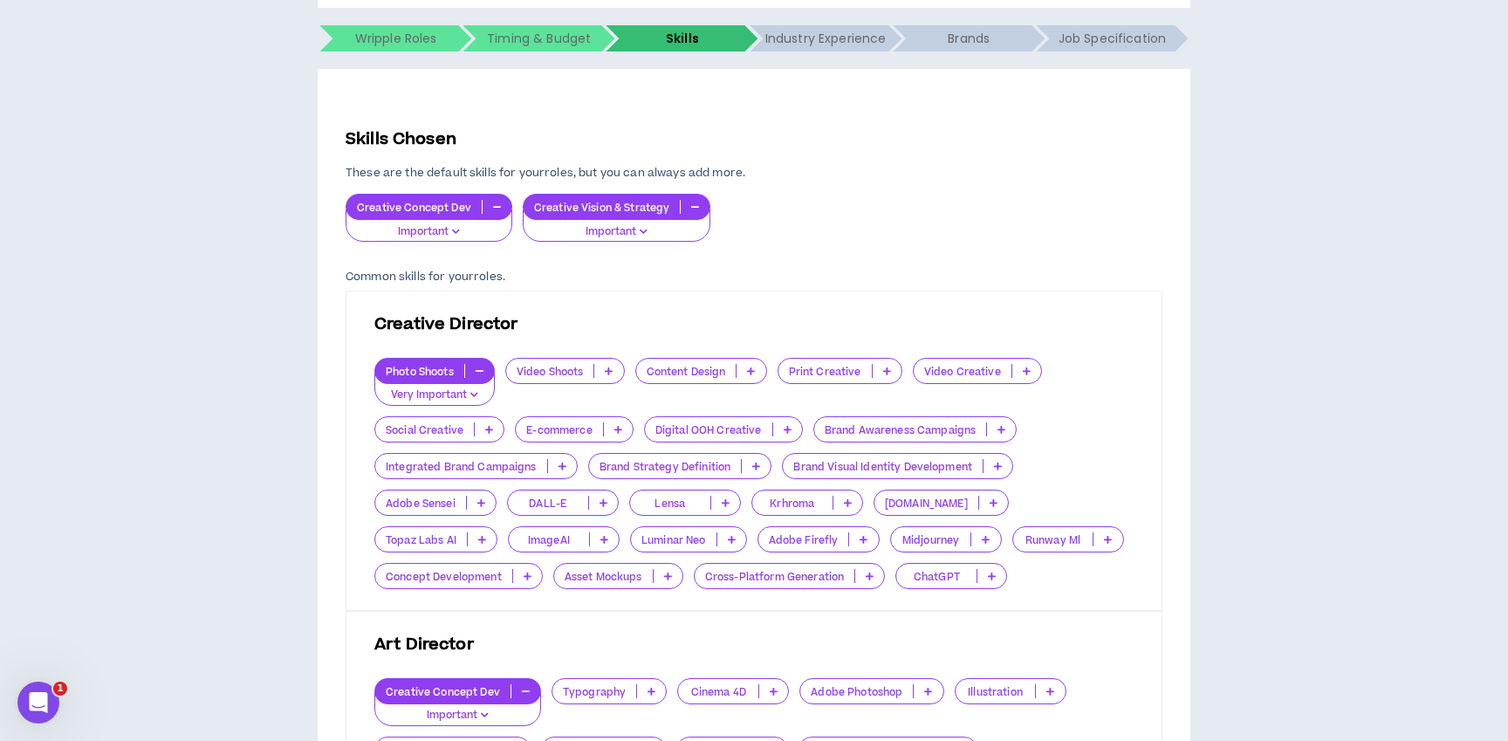
click at [612, 364] on p at bounding box center [608, 371] width 29 height 14
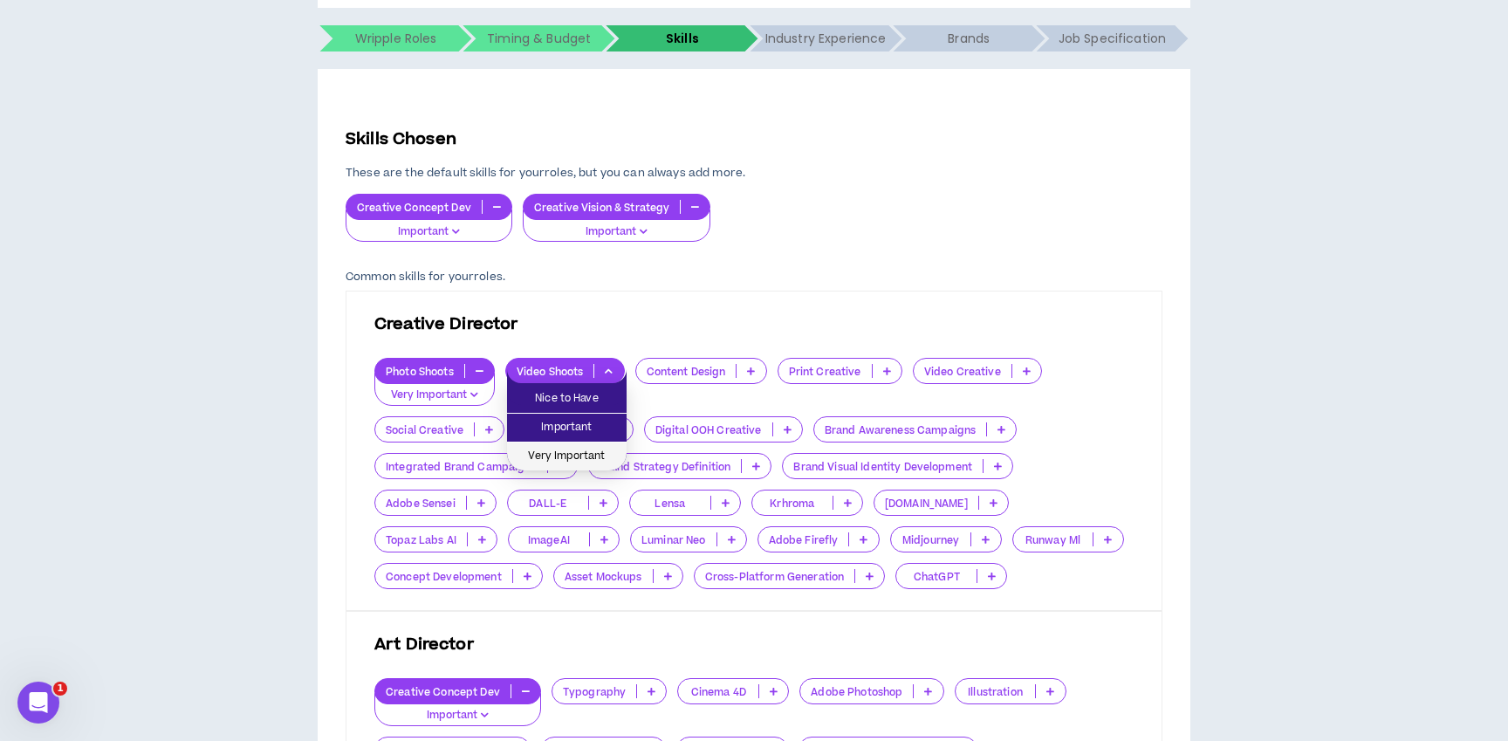
click at [569, 453] on span "Very Important" at bounding box center [567, 456] width 99 height 19
click at [748, 369] on p at bounding box center [751, 371] width 29 height 14
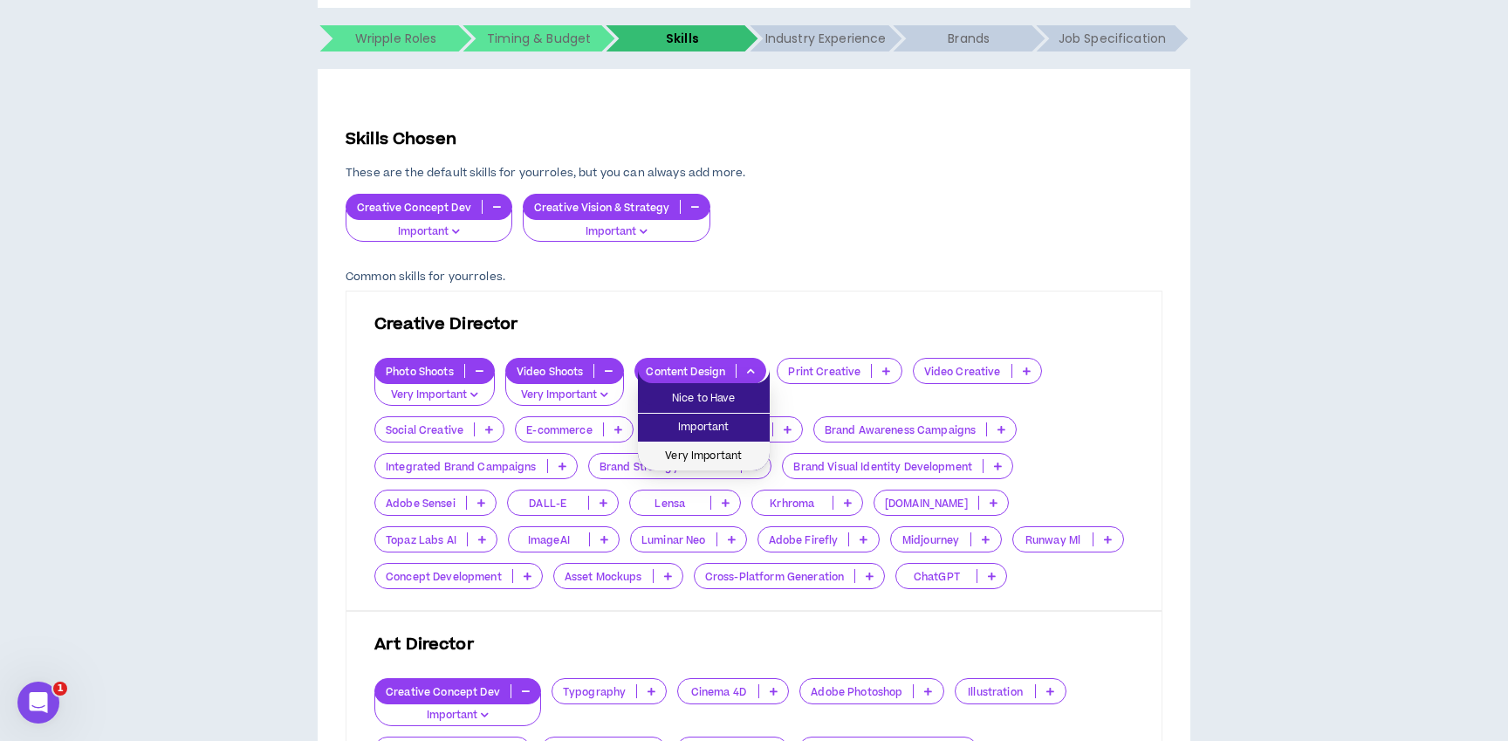
click at [717, 457] on span "Very Important" at bounding box center [704, 456] width 111 height 19
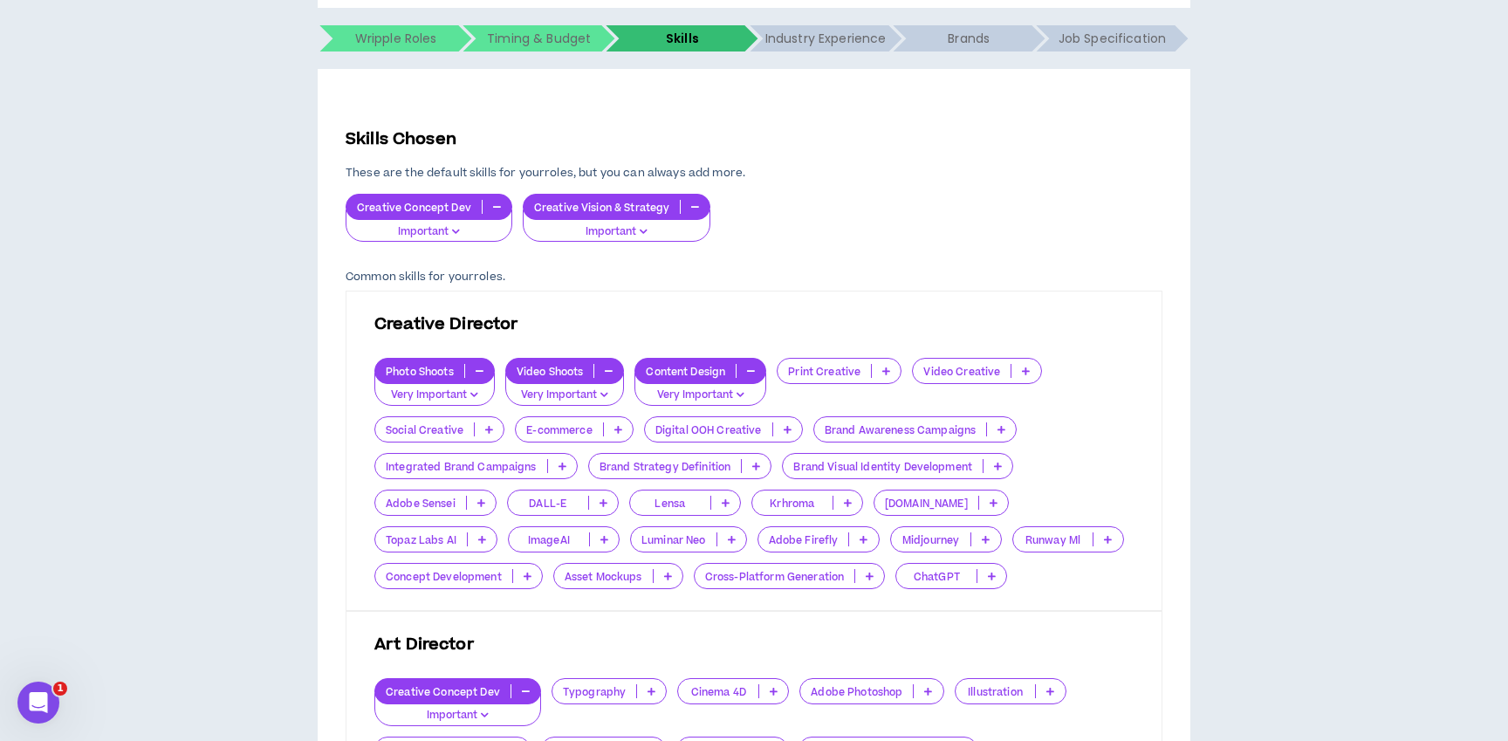
click at [890, 369] on icon at bounding box center [887, 371] width 8 height 9
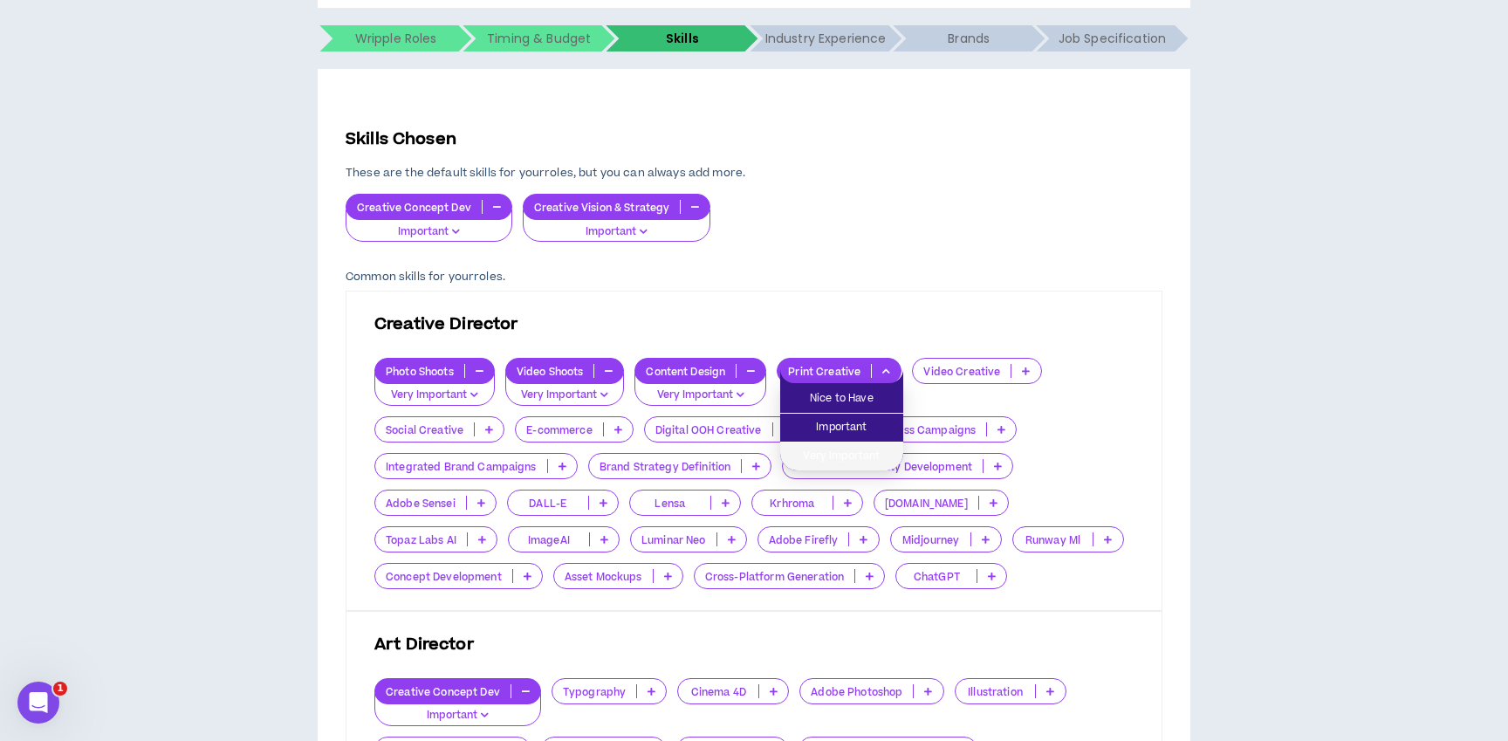
click at [854, 458] on span "Very Important" at bounding box center [842, 456] width 102 height 19
click at [1024, 367] on icon at bounding box center [1026, 371] width 8 height 9
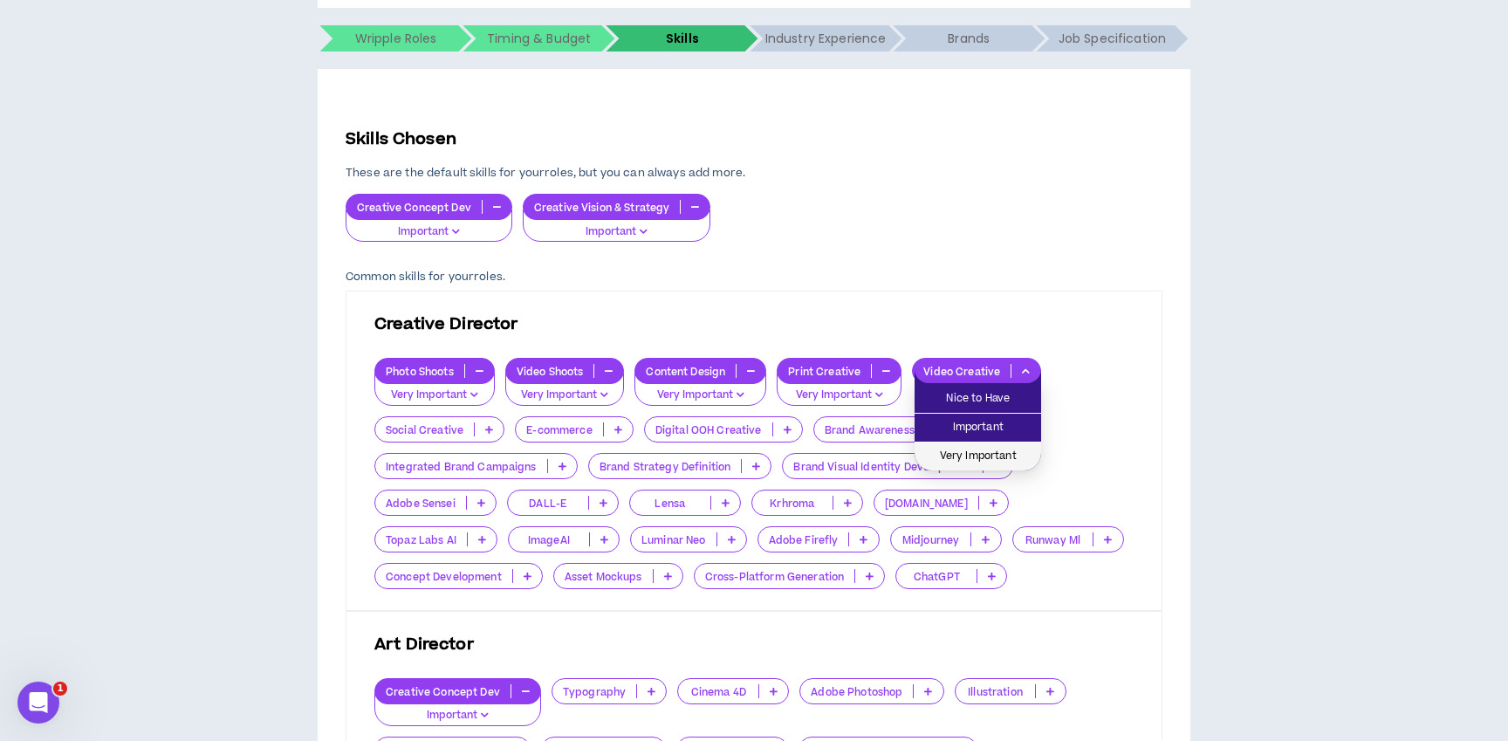
click at [983, 454] on span "Very Important" at bounding box center [978, 456] width 106 height 19
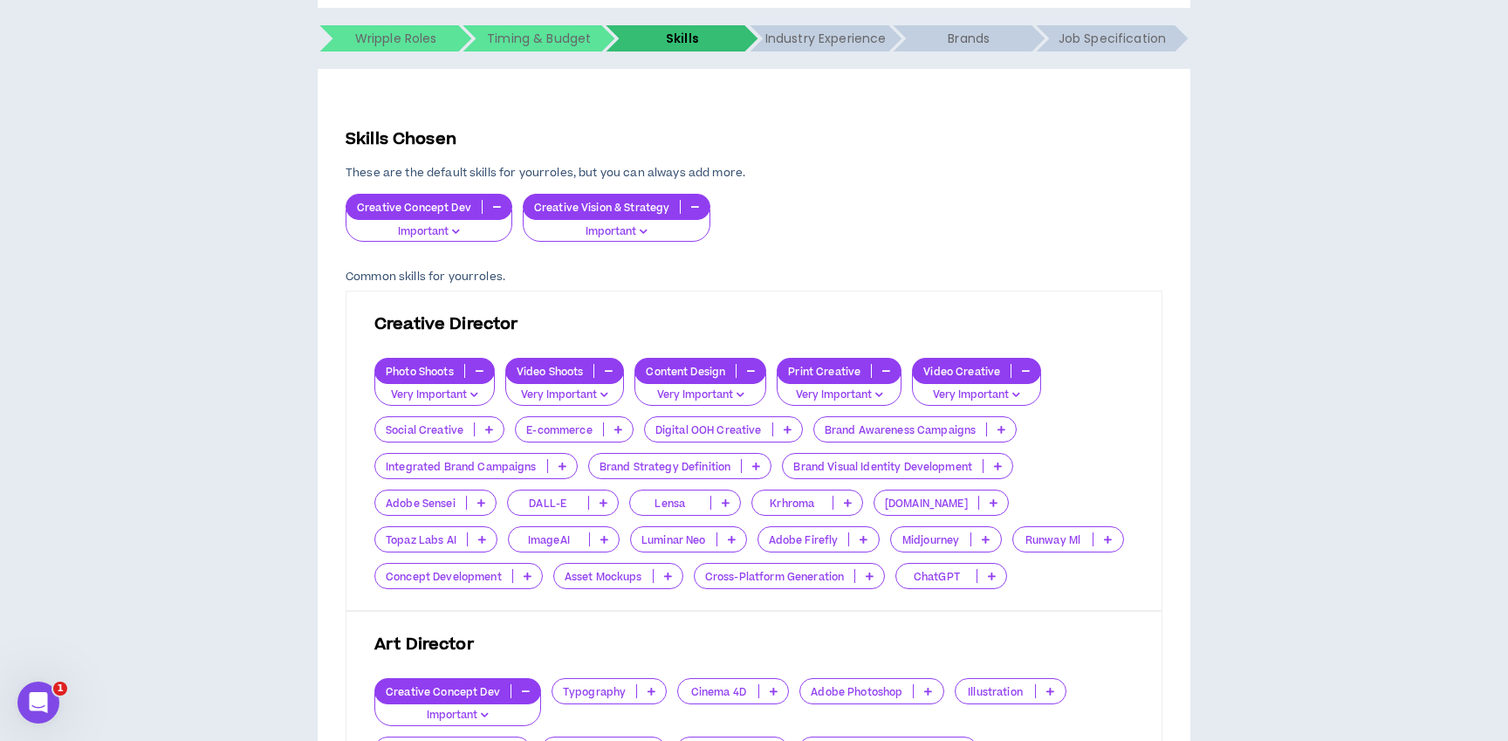
click at [491, 423] on p at bounding box center [489, 429] width 29 height 14
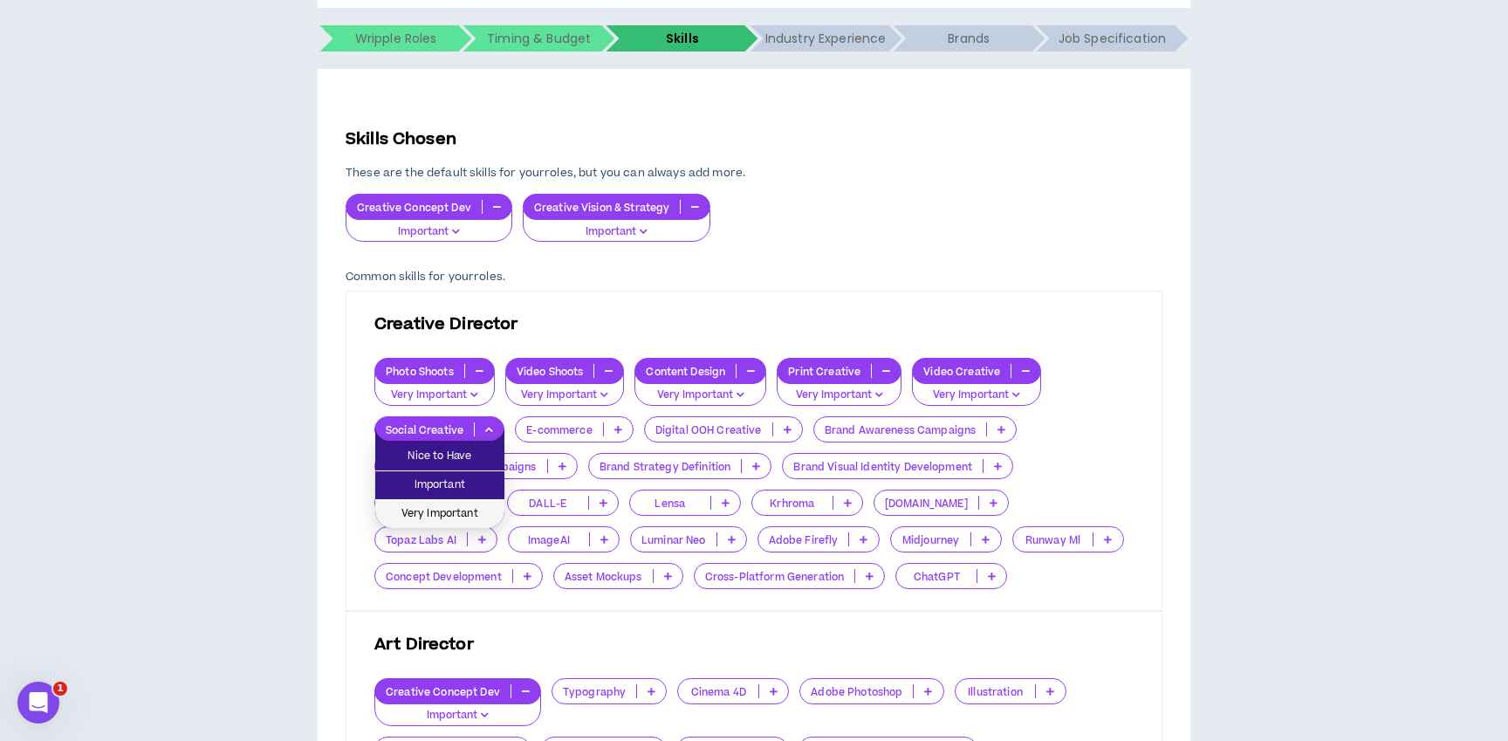
click at [481, 505] on span "Very Important" at bounding box center [440, 514] width 108 height 19
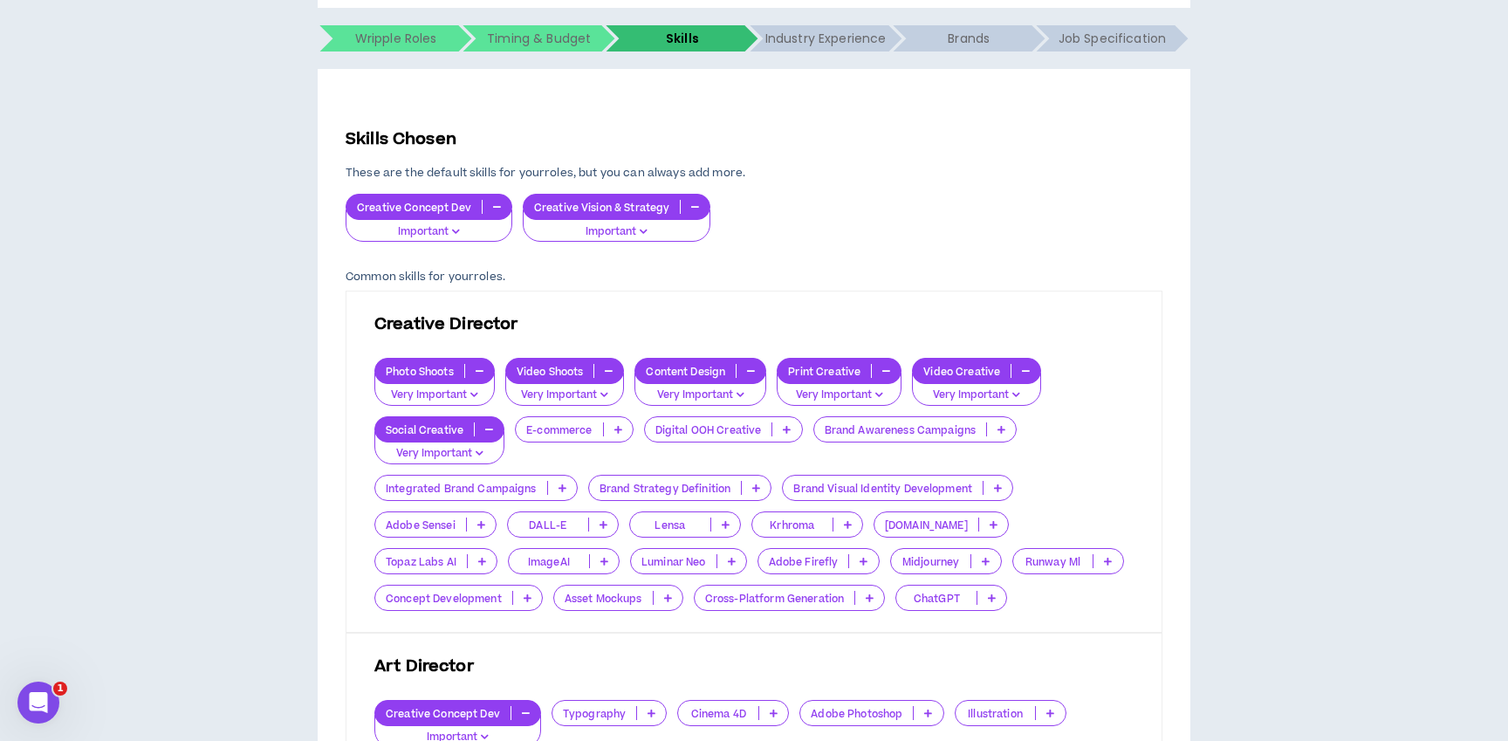
click at [616, 427] on icon at bounding box center [619, 429] width 8 height 9
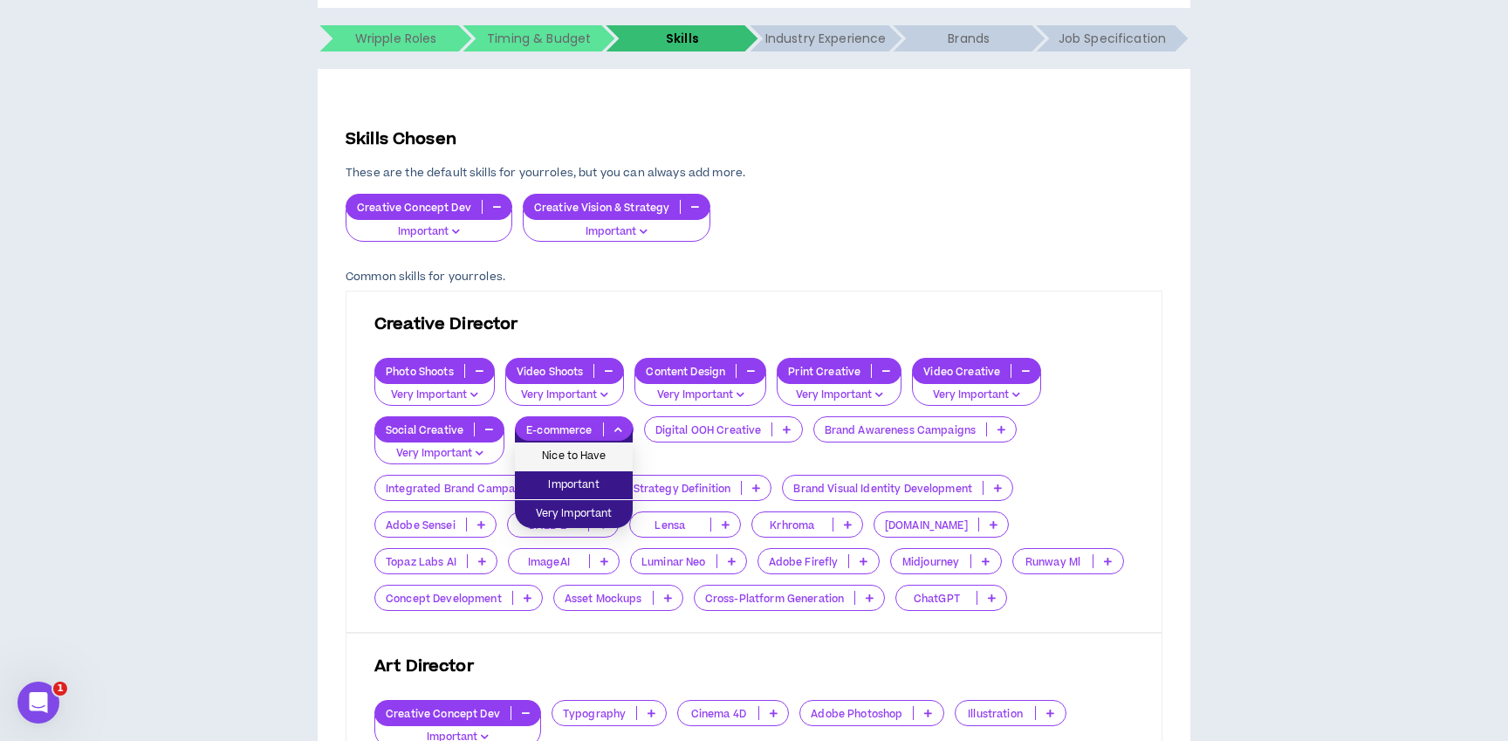
click at [599, 459] on span "Nice to Have" at bounding box center [574, 456] width 97 height 19
click at [782, 421] on div "Digital OOH Creative" at bounding box center [723, 429] width 159 height 26
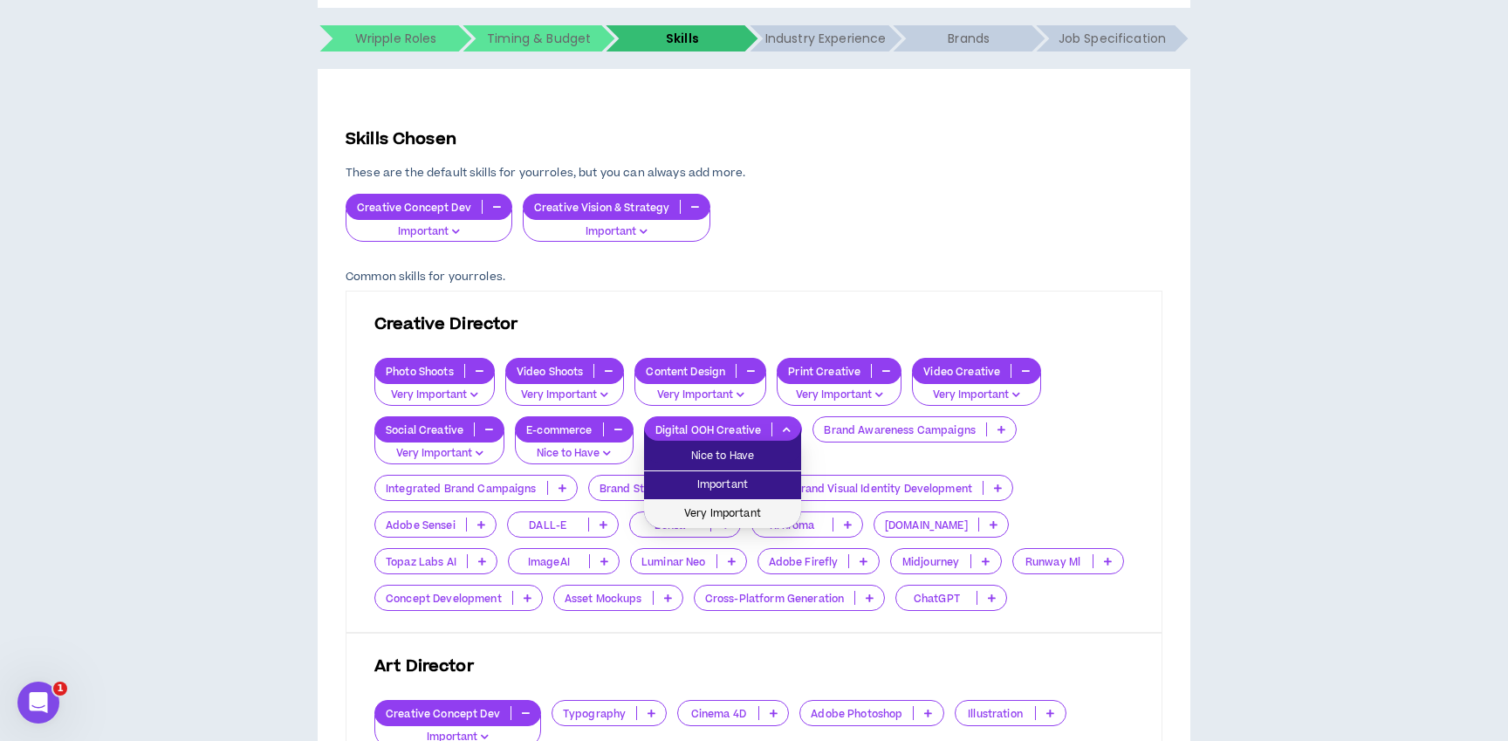
click at [740, 518] on span "Very Important" at bounding box center [723, 514] width 136 height 19
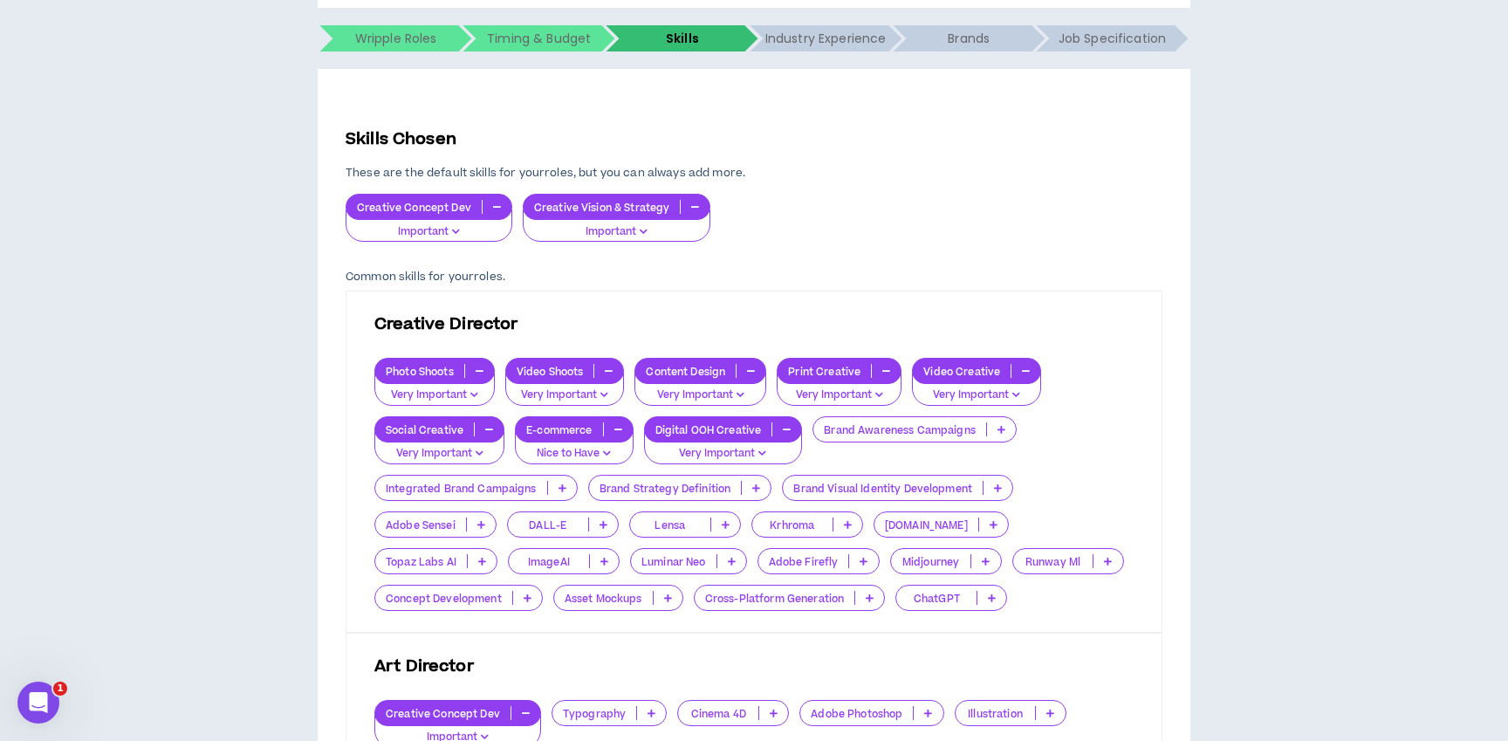
click at [987, 424] on p at bounding box center [1001, 429] width 29 height 14
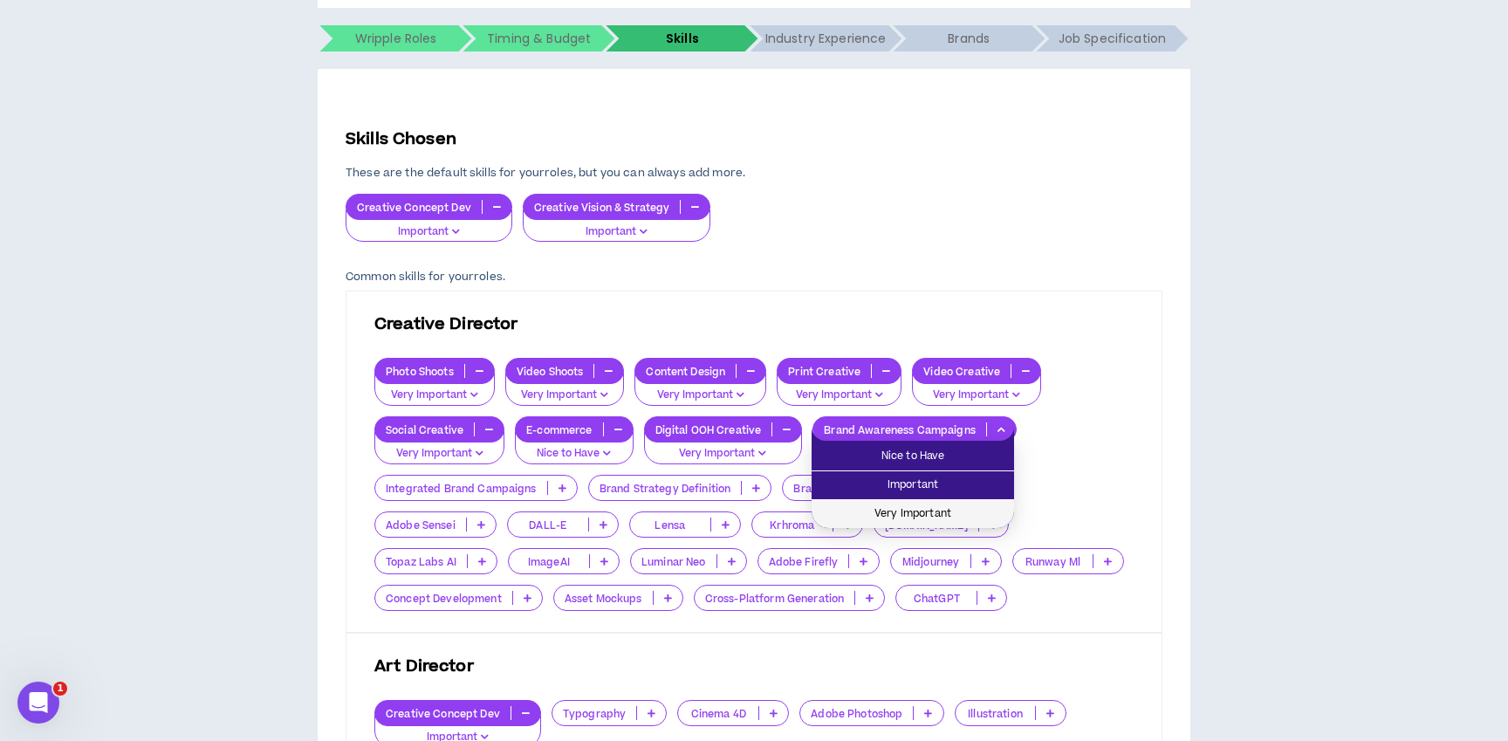
click at [910, 519] on span "Very Important" at bounding box center [913, 514] width 182 height 19
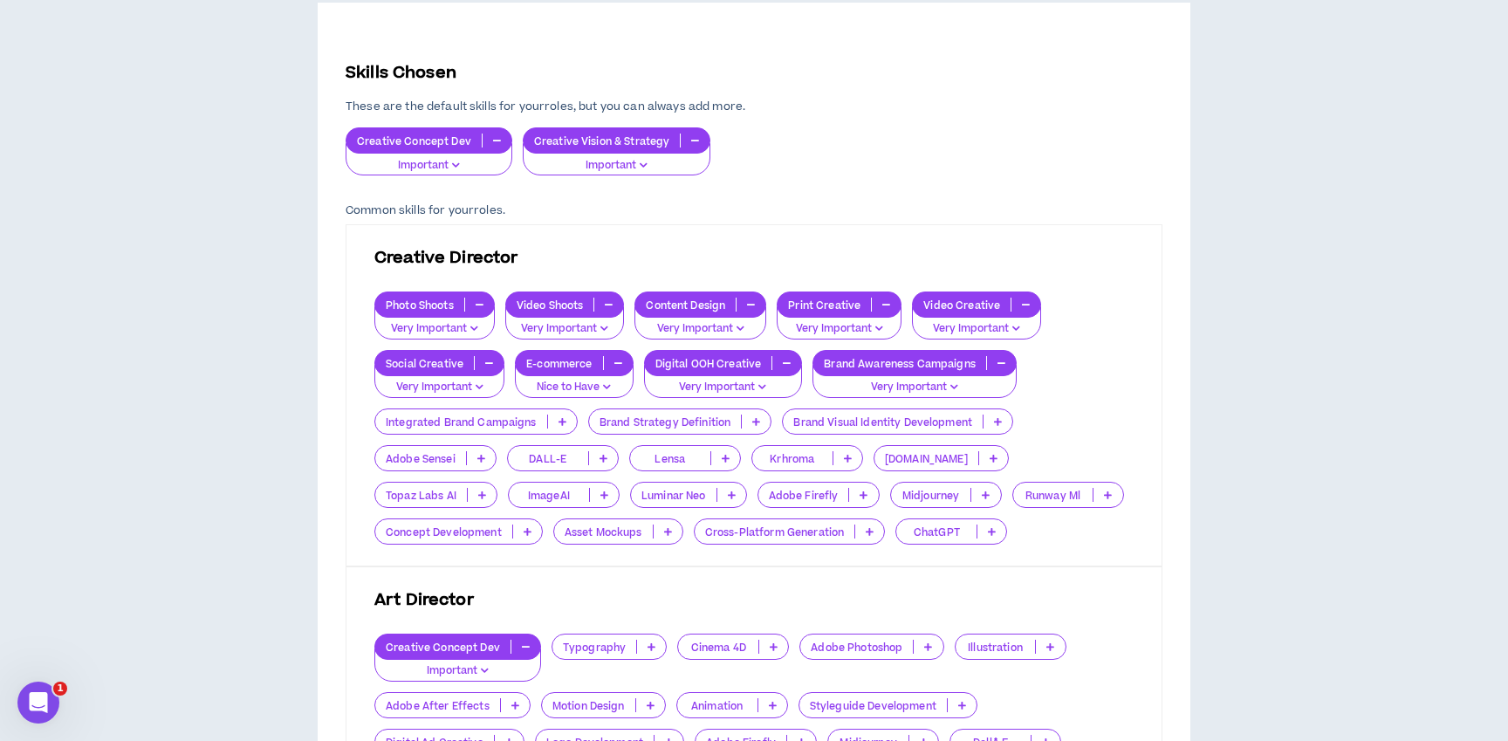
scroll to position [366, 0]
click at [560, 417] on icon at bounding box center [563, 420] width 8 height 9
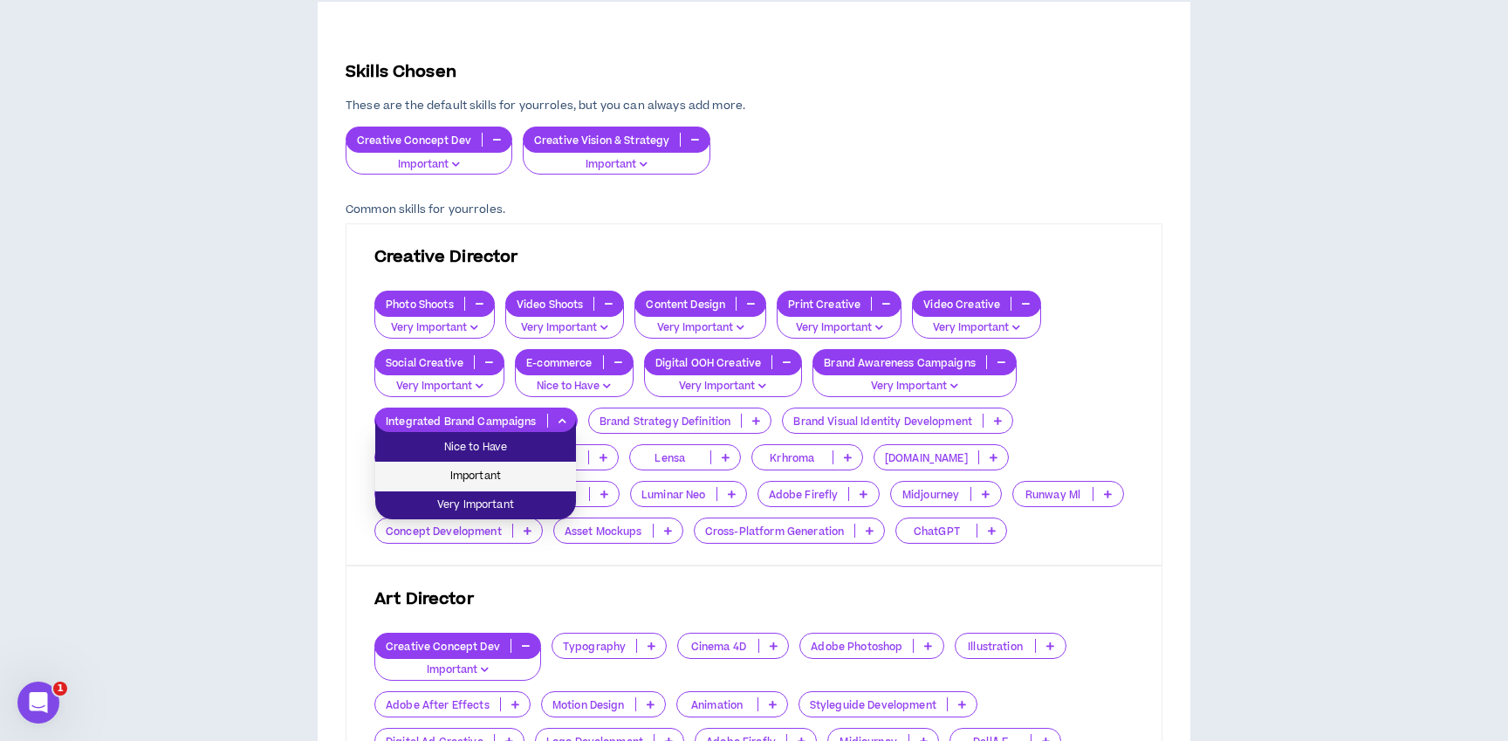
click at [501, 472] on span "Important" at bounding box center [476, 476] width 180 height 19
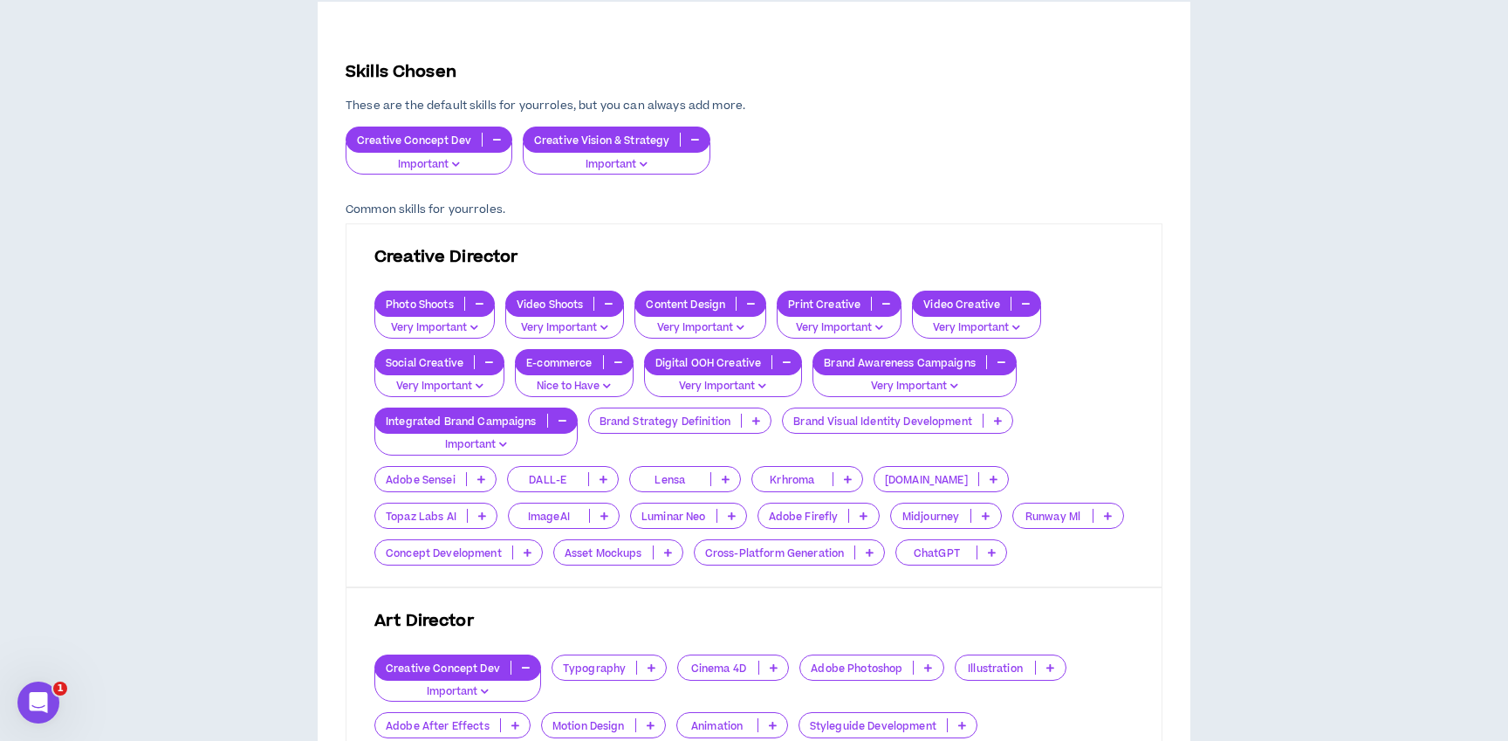
click at [756, 416] on icon at bounding box center [756, 420] width 8 height 9
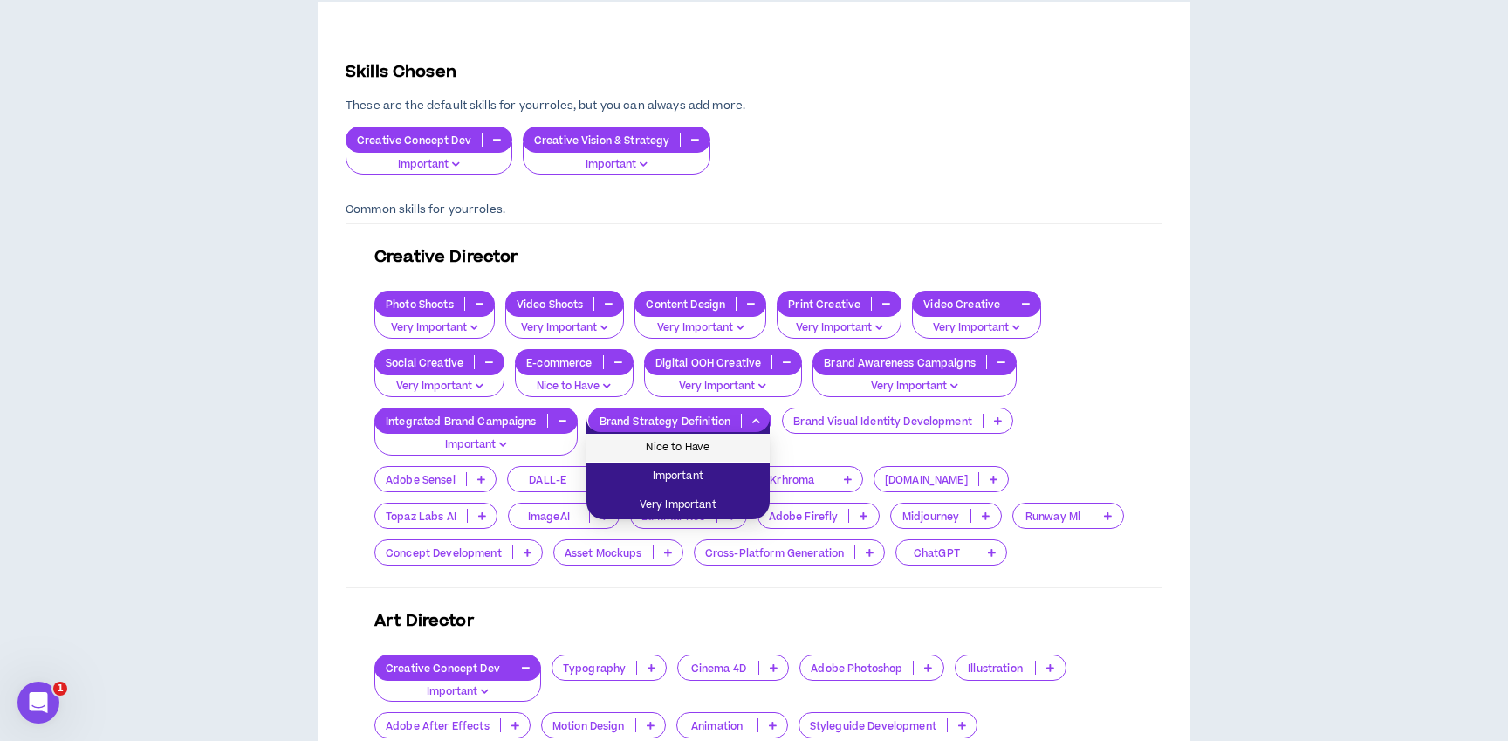
click at [710, 440] on span "Nice to Have" at bounding box center [678, 447] width 162 height 19
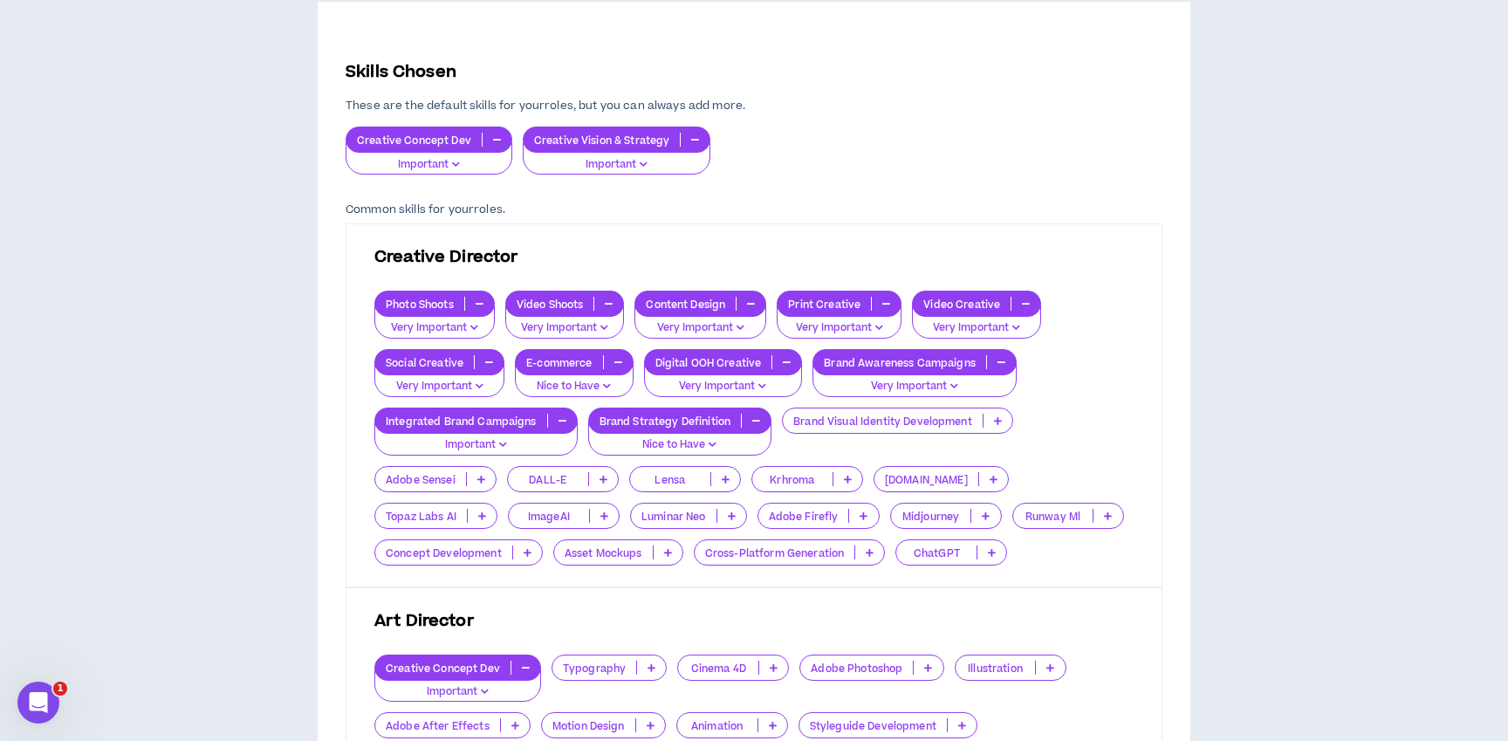
click at [924, 420] on p "Brand Visual Identity Development" at bounding box center [883, 421] width 200 height 13
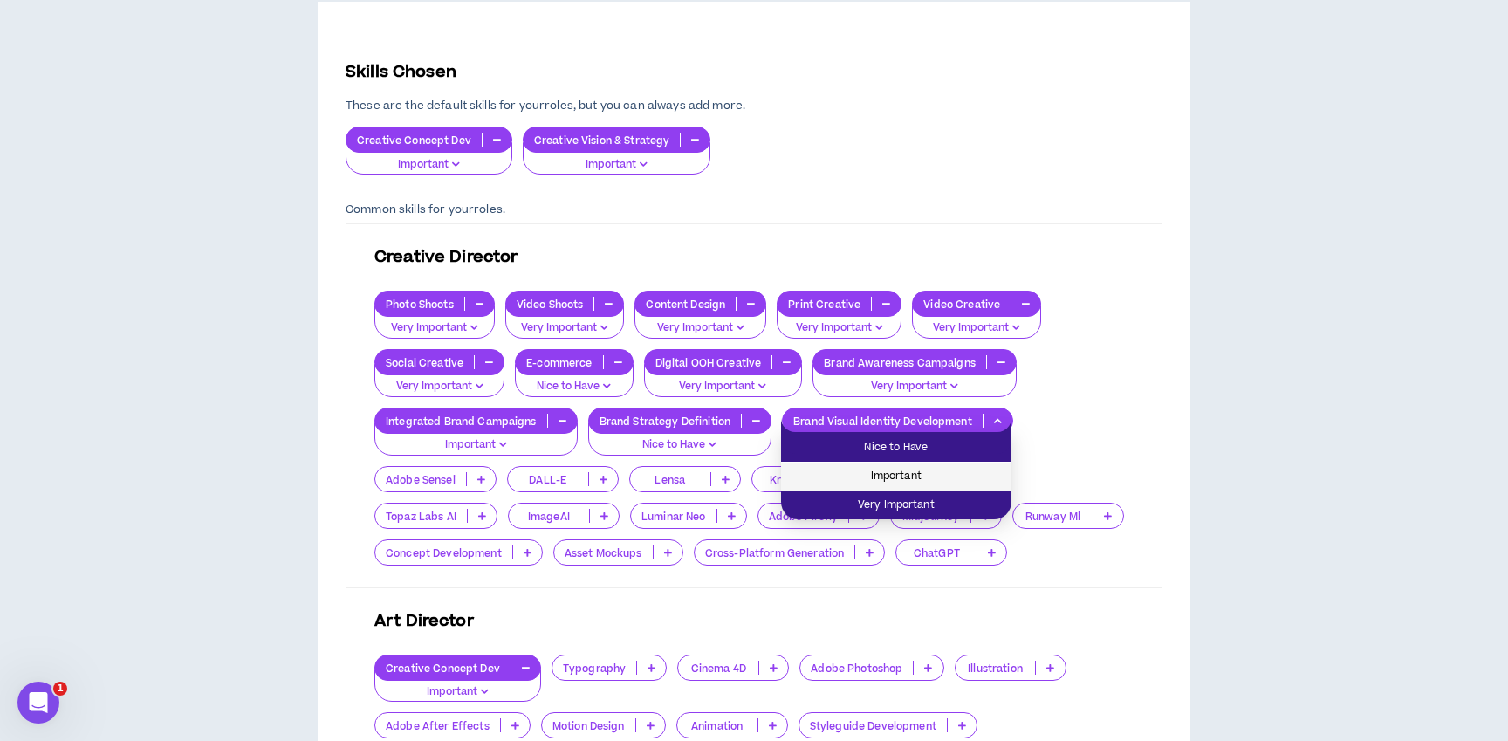
click at [891, 473] on span "Important" at bounding box center [897, 476] width 210 height 19
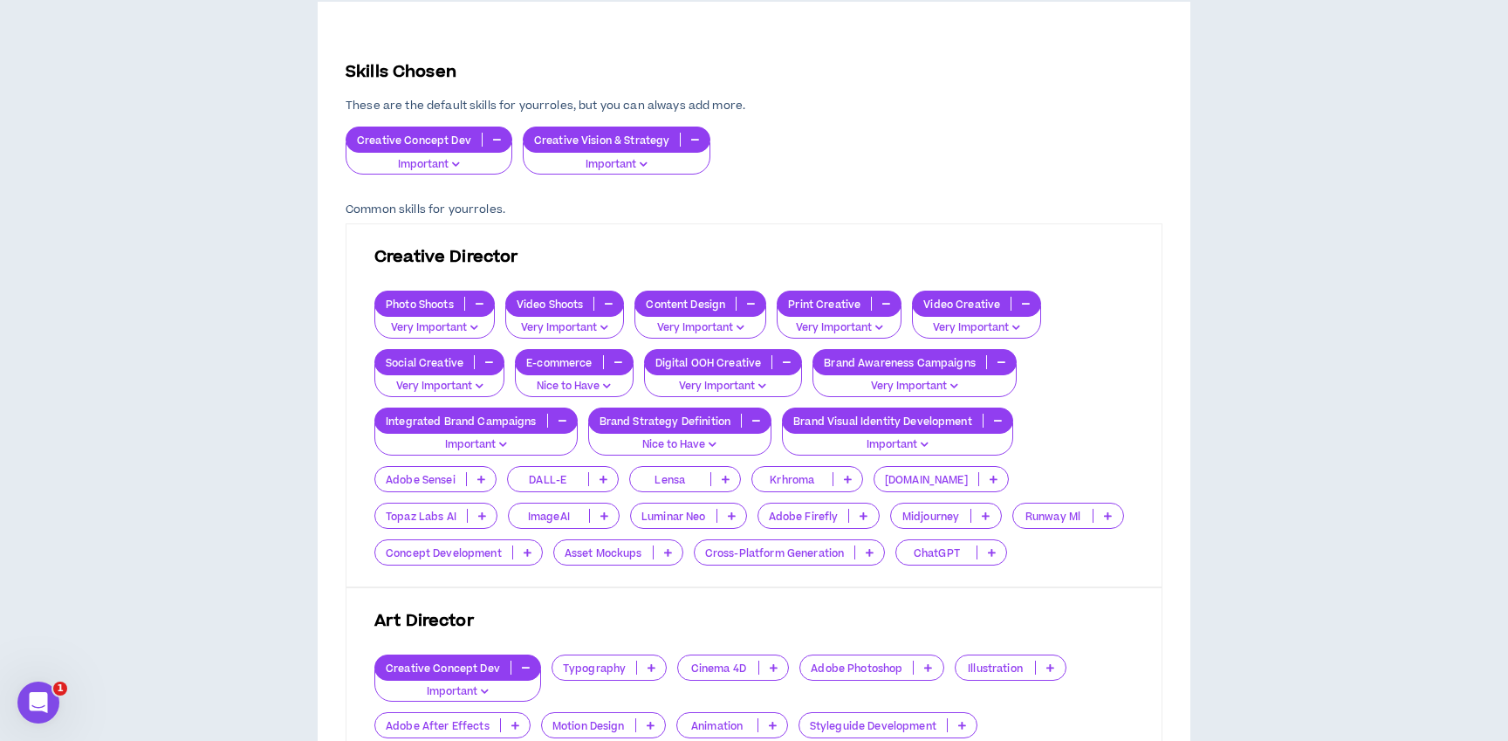
click at [444, 553] on p "Concept Development" at bounding box center [443, 552] width 137 height 13
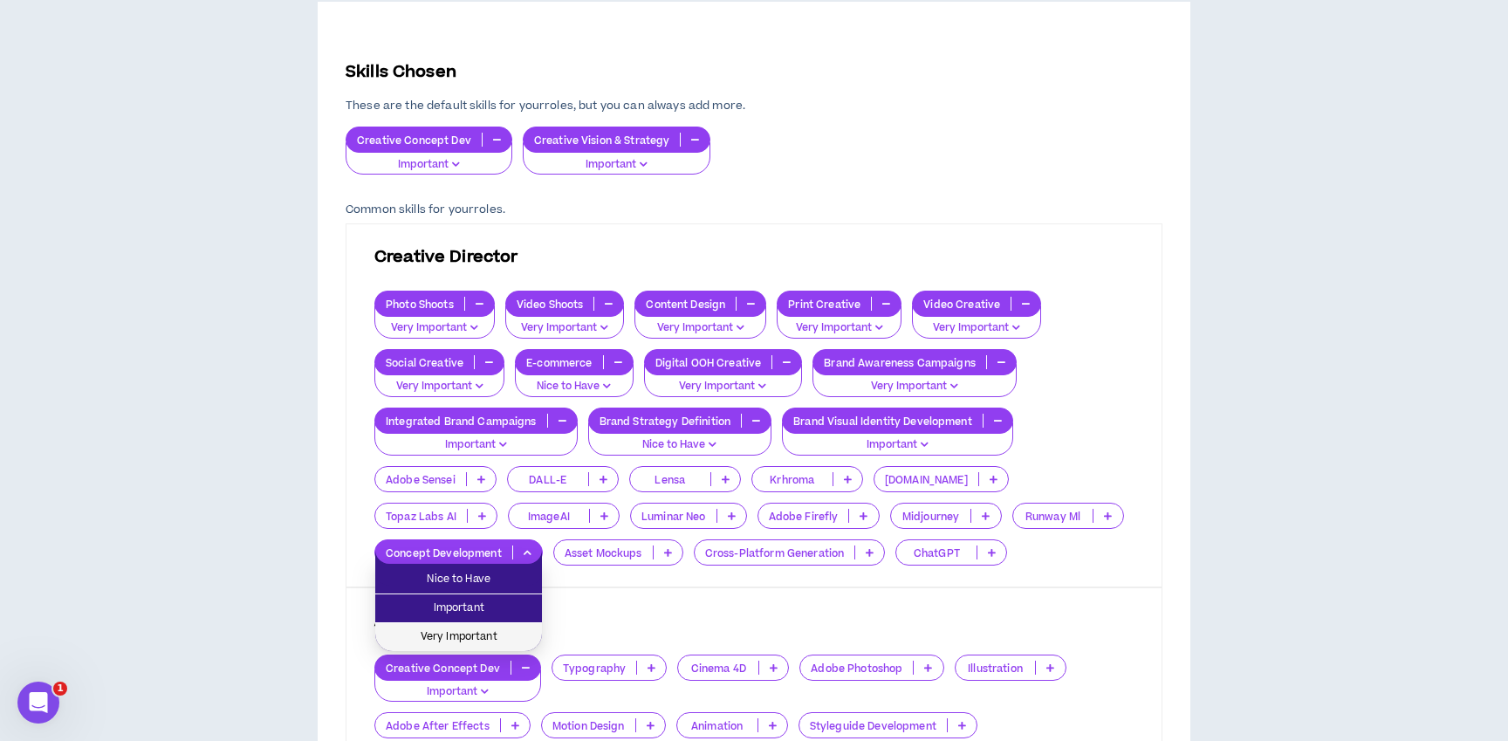
click at [443, 635] on span "Very Important" at bounding box center [459, 637] width 146 height 19
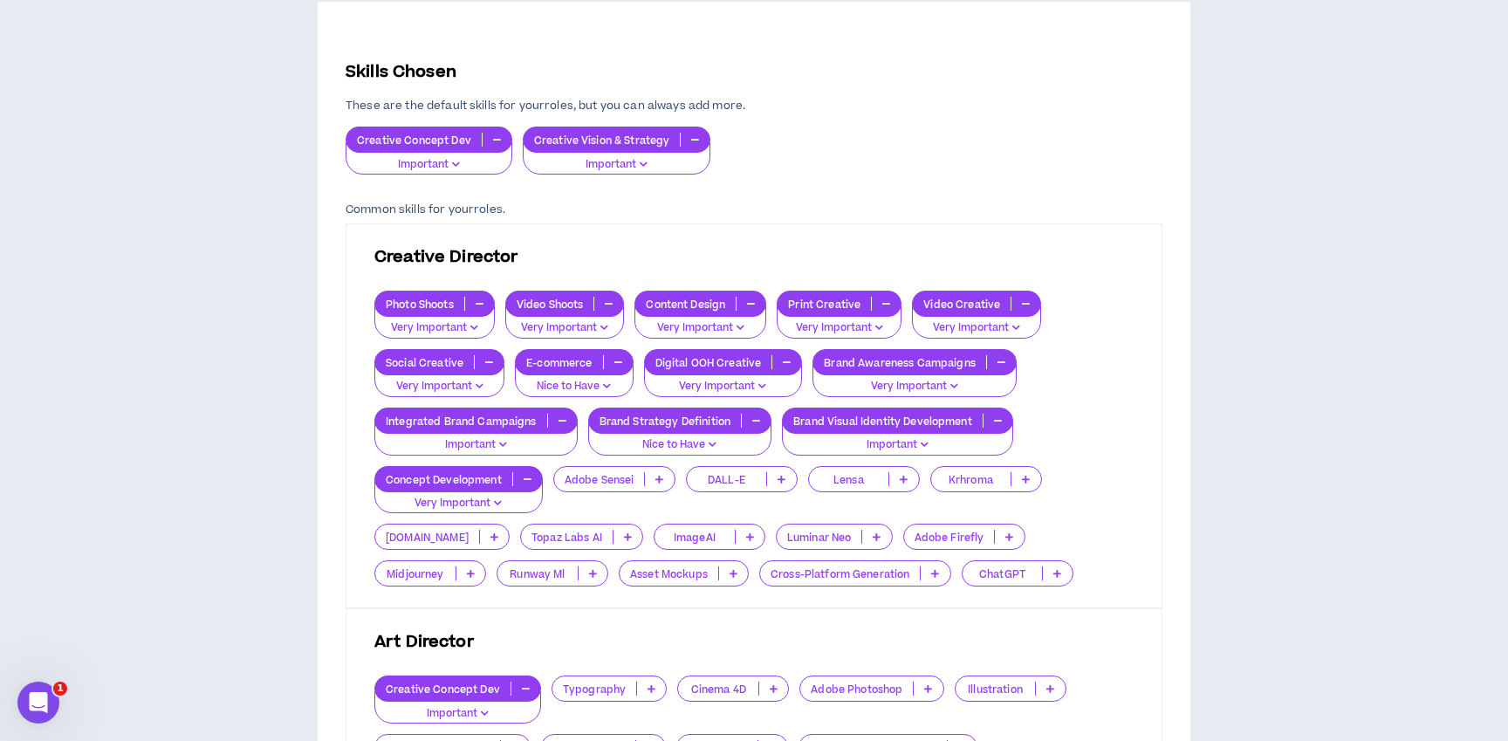
click at [1006, 538] on icon at bounding box center [1010, 536] width 8 height 9
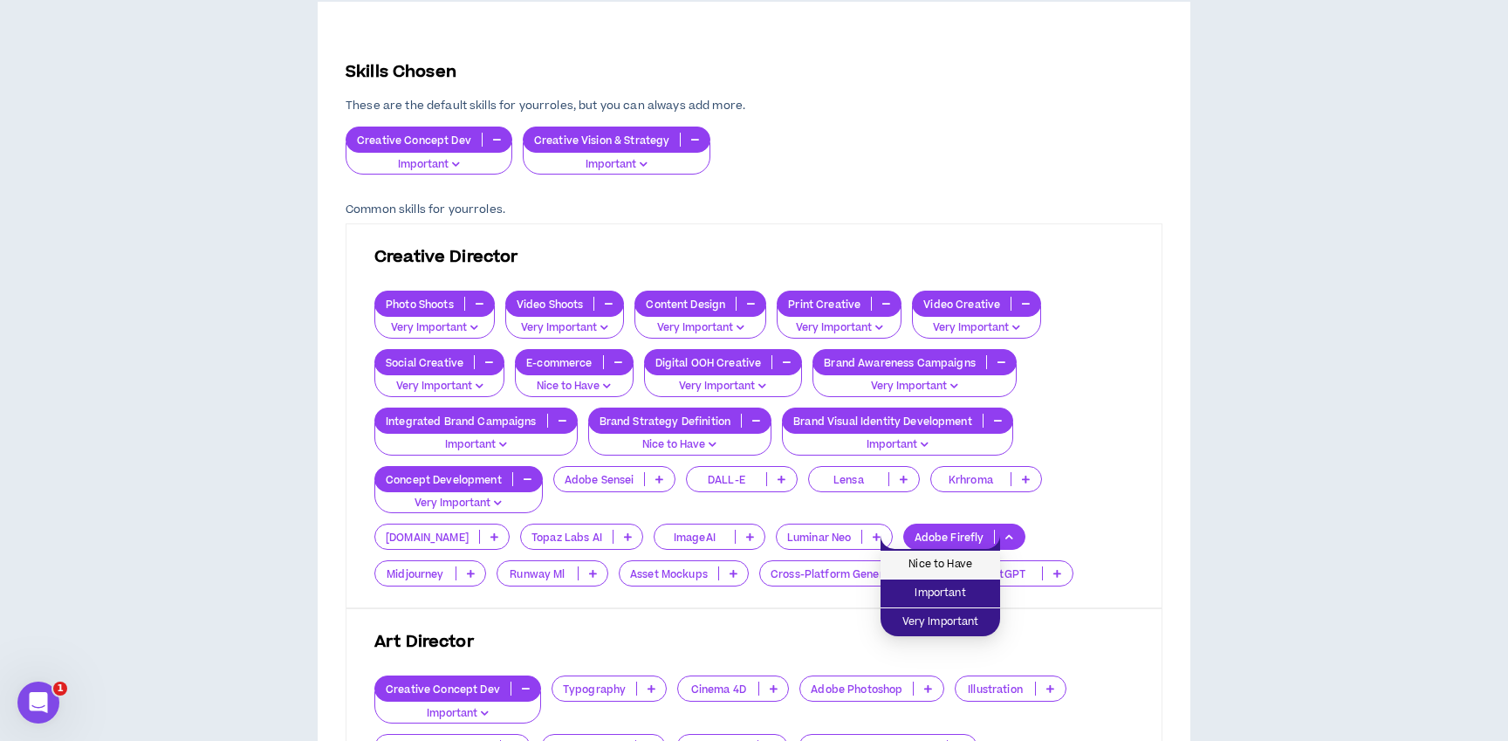
click at [945, 568] on span "Nice to Have" at bounding box center [940, 564] width 99 height 19
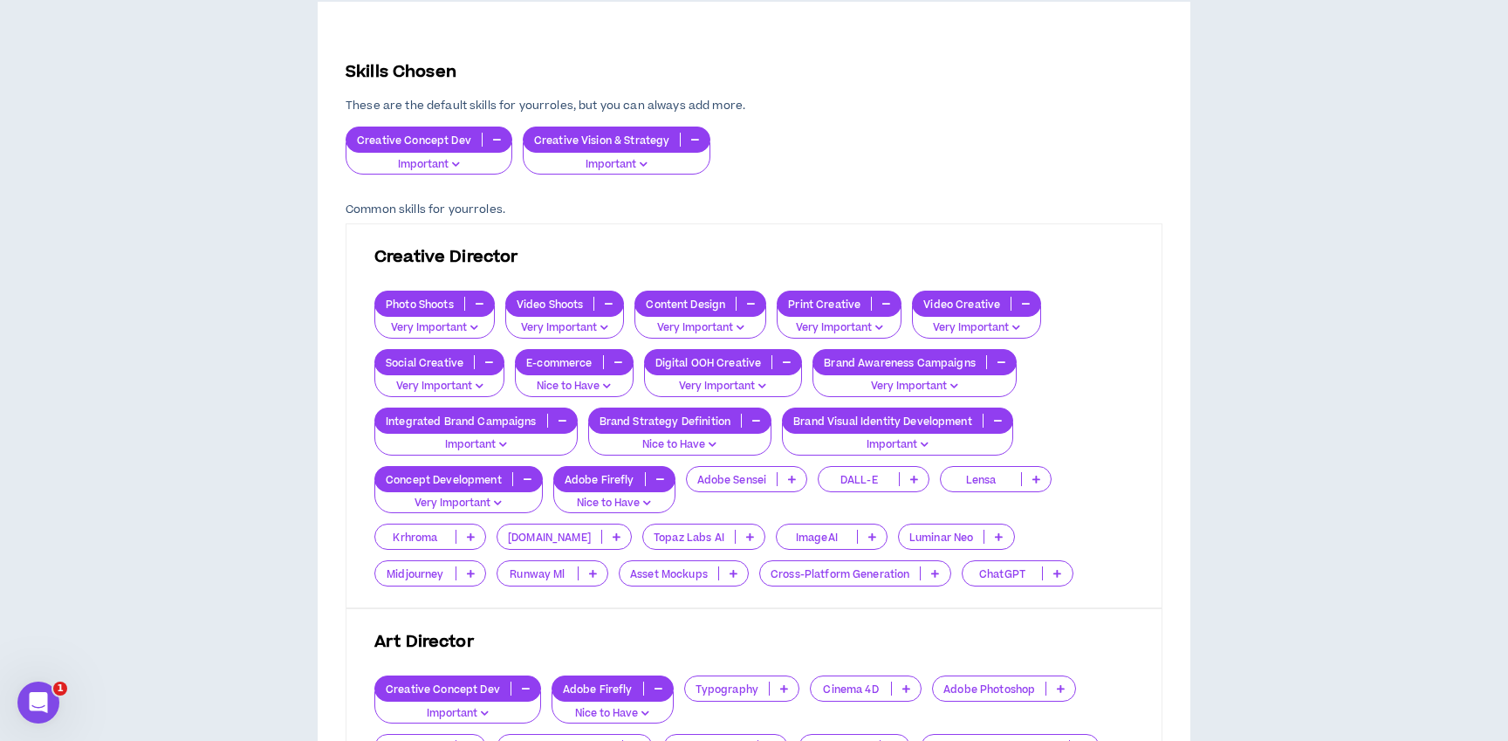
click at [456, 567] on p "Midjourney" at bounding box center [415, 573] width 80 height 13
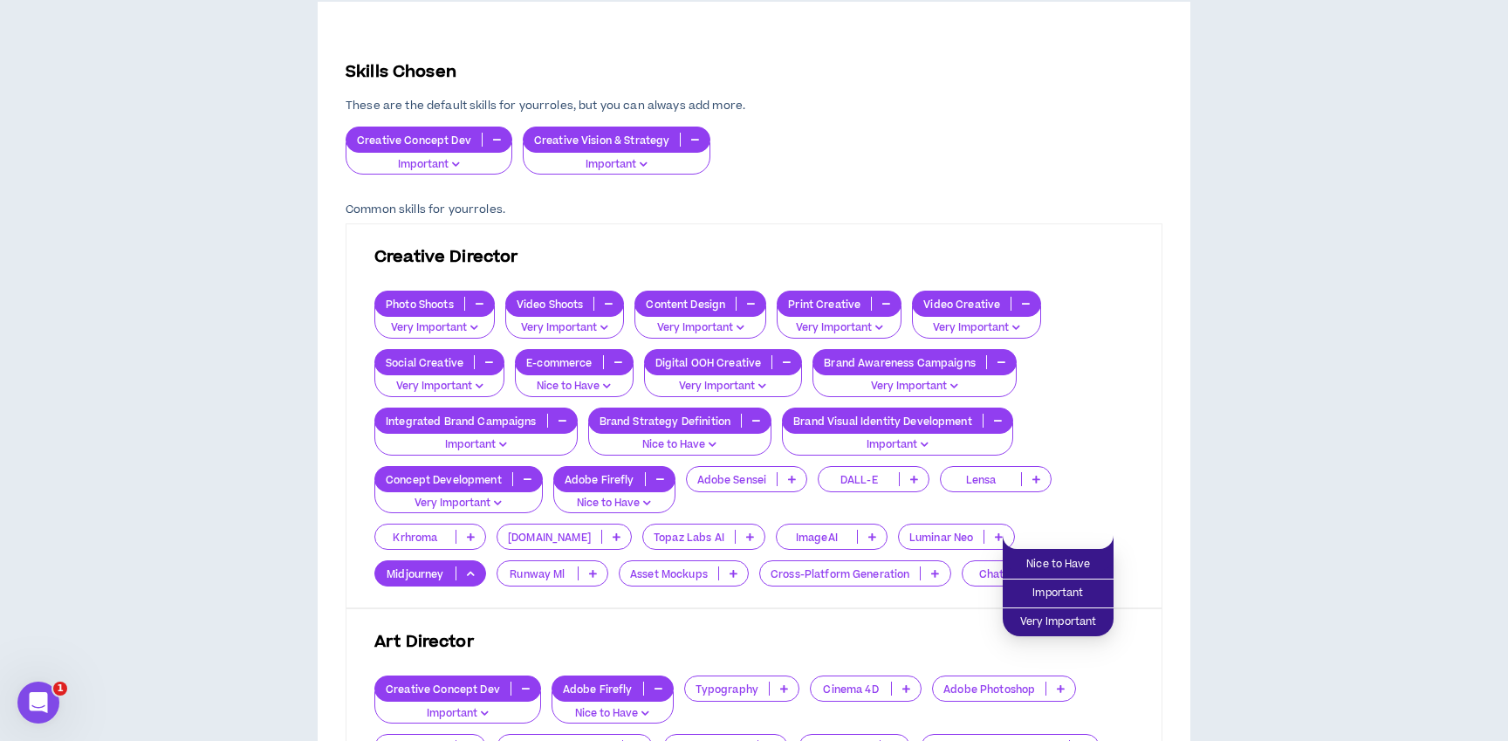
click at [472, 600] on div "Creative Director Photo Shoots Very Important Video Shoots Very Important Conte…" at bounding box center [754, 415] width 817 height 385
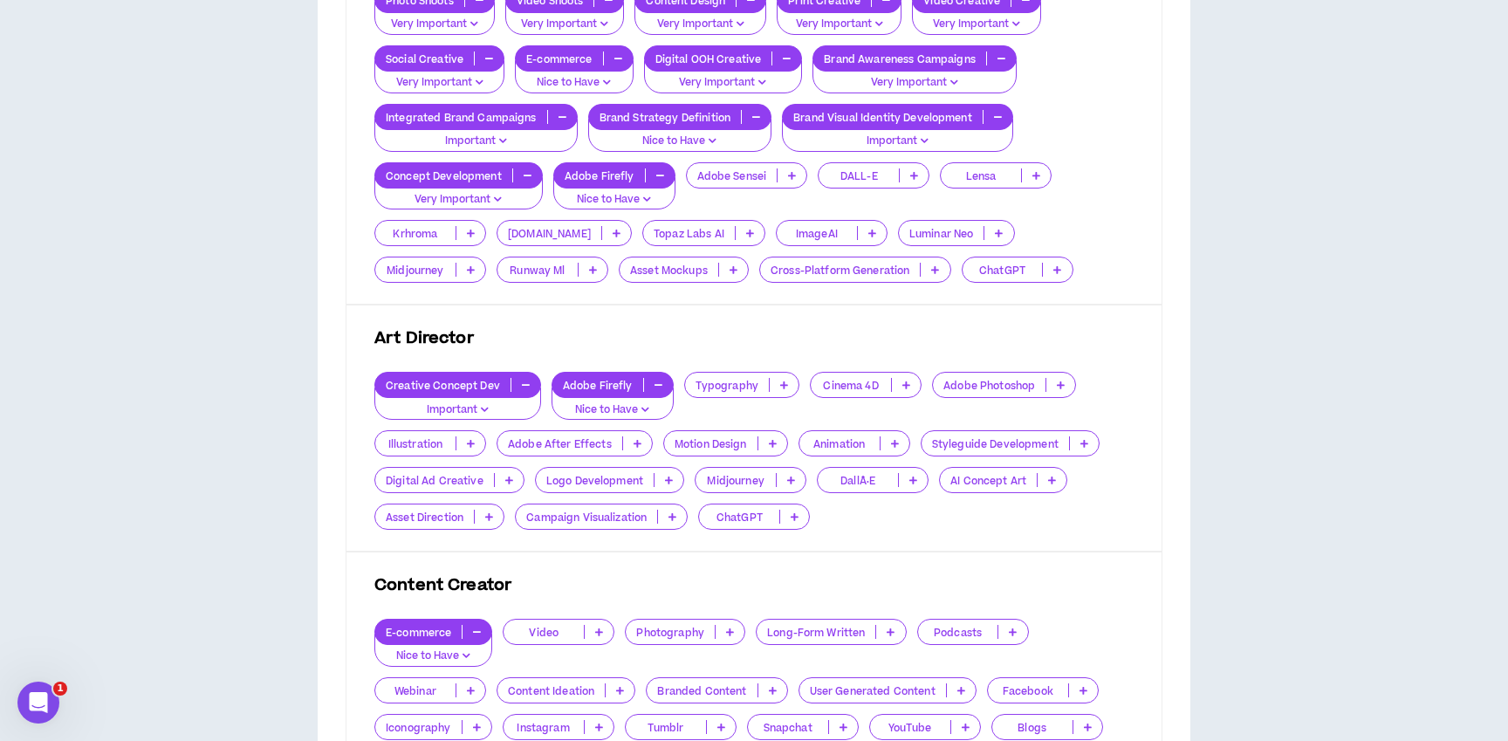
scroll to position [669, 0]
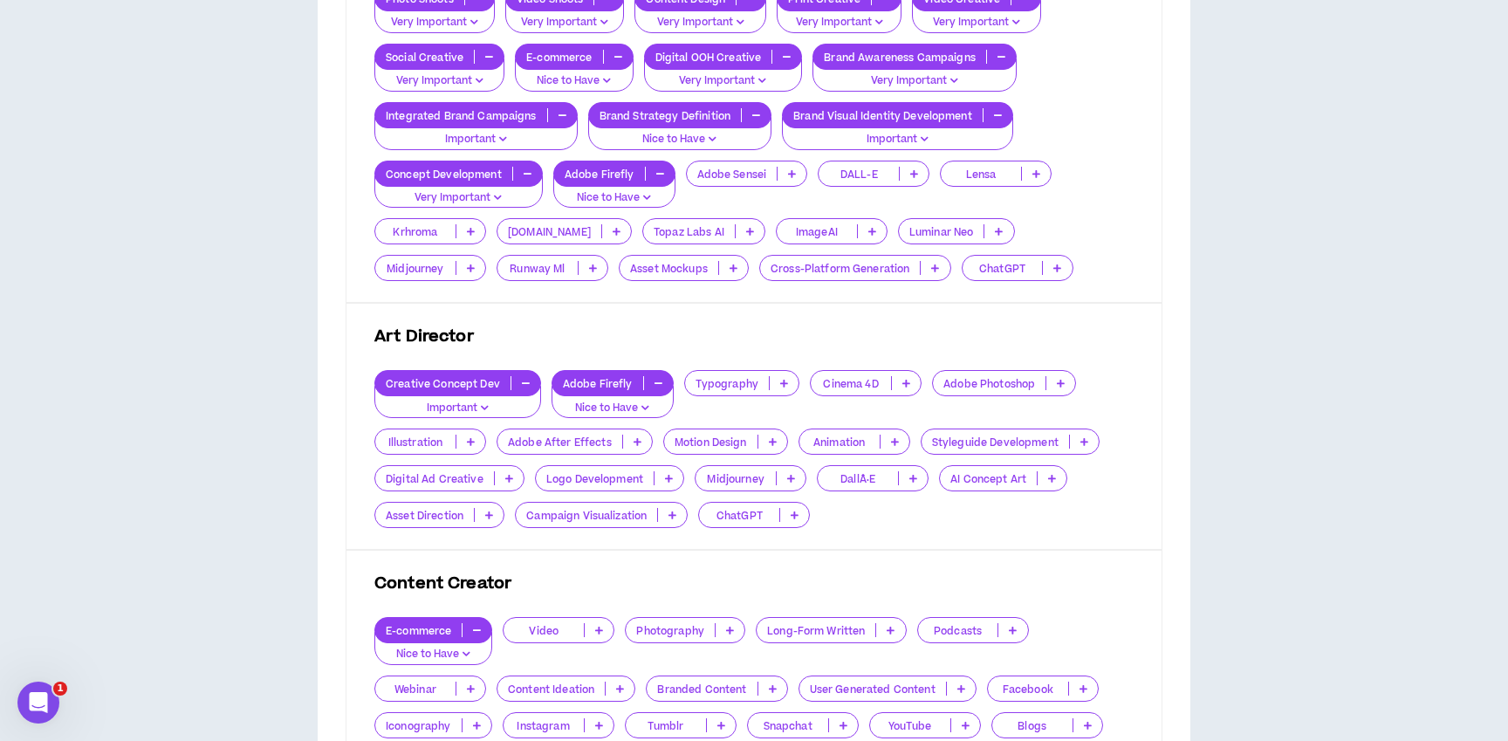
click at [780, 380] on icon at bounding box center [784, 383] width 8 height 9
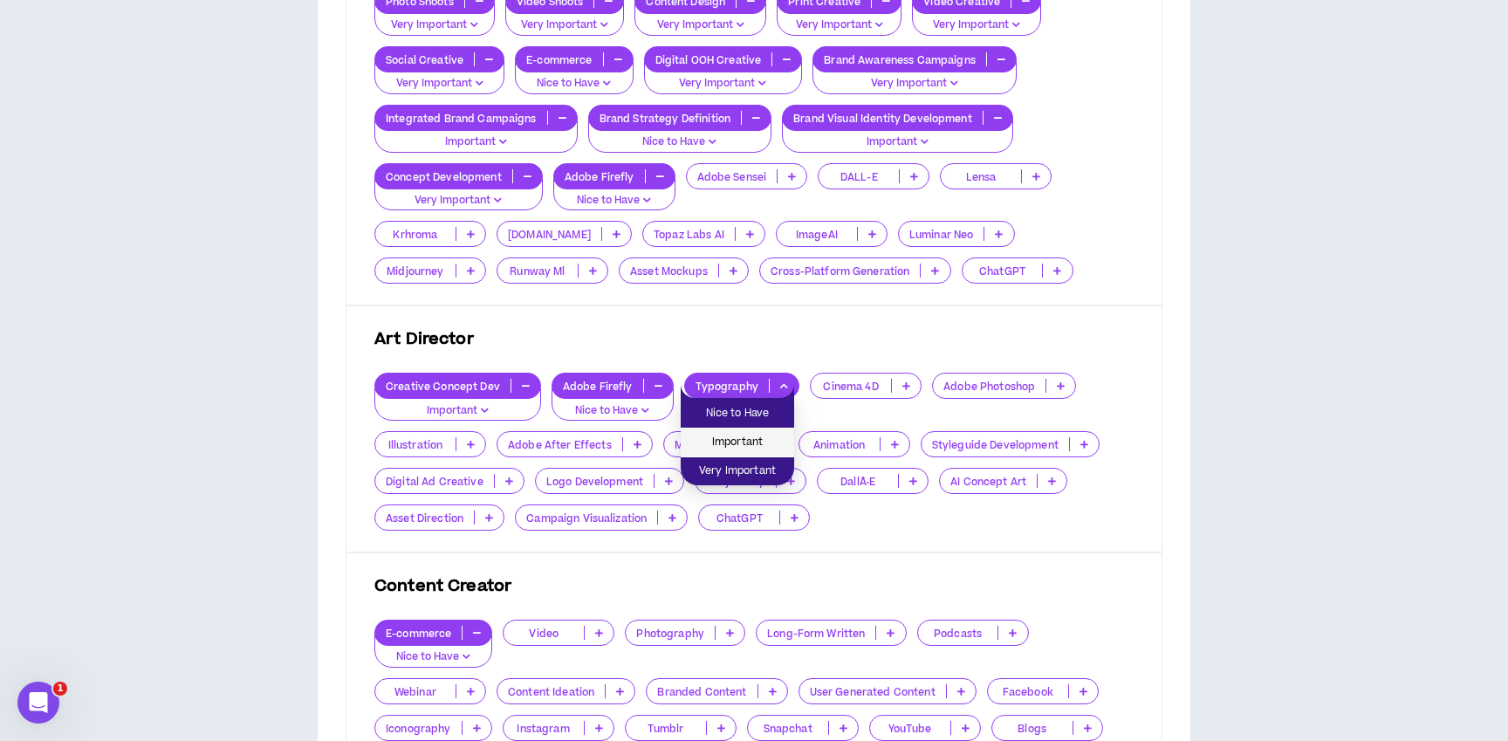
click at [747, 446] on span "Important" at bounding box center [737, 442] width 93 height 19
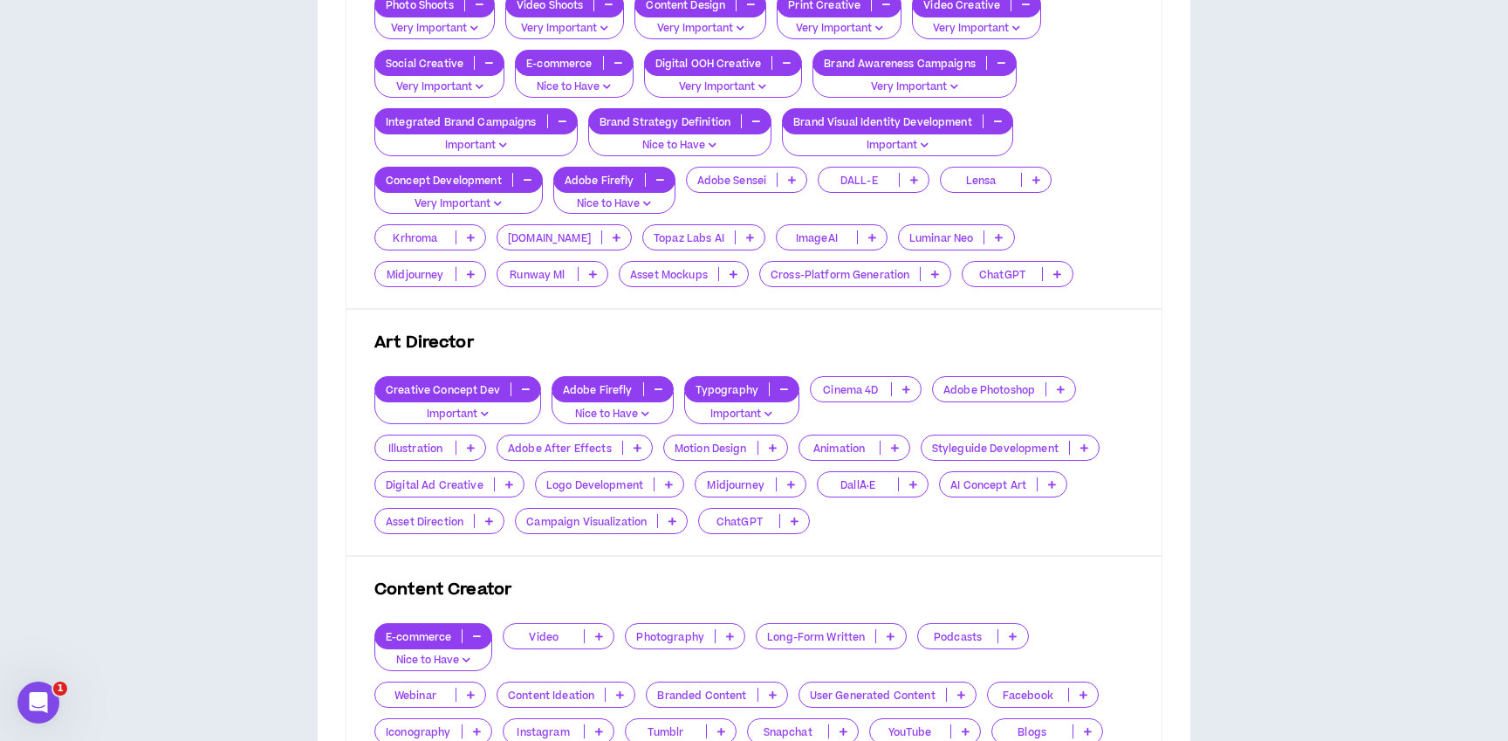
click at [972, 395] on p "Adobe Photoshop" at bounding box center [989, 389] width 113 height 13
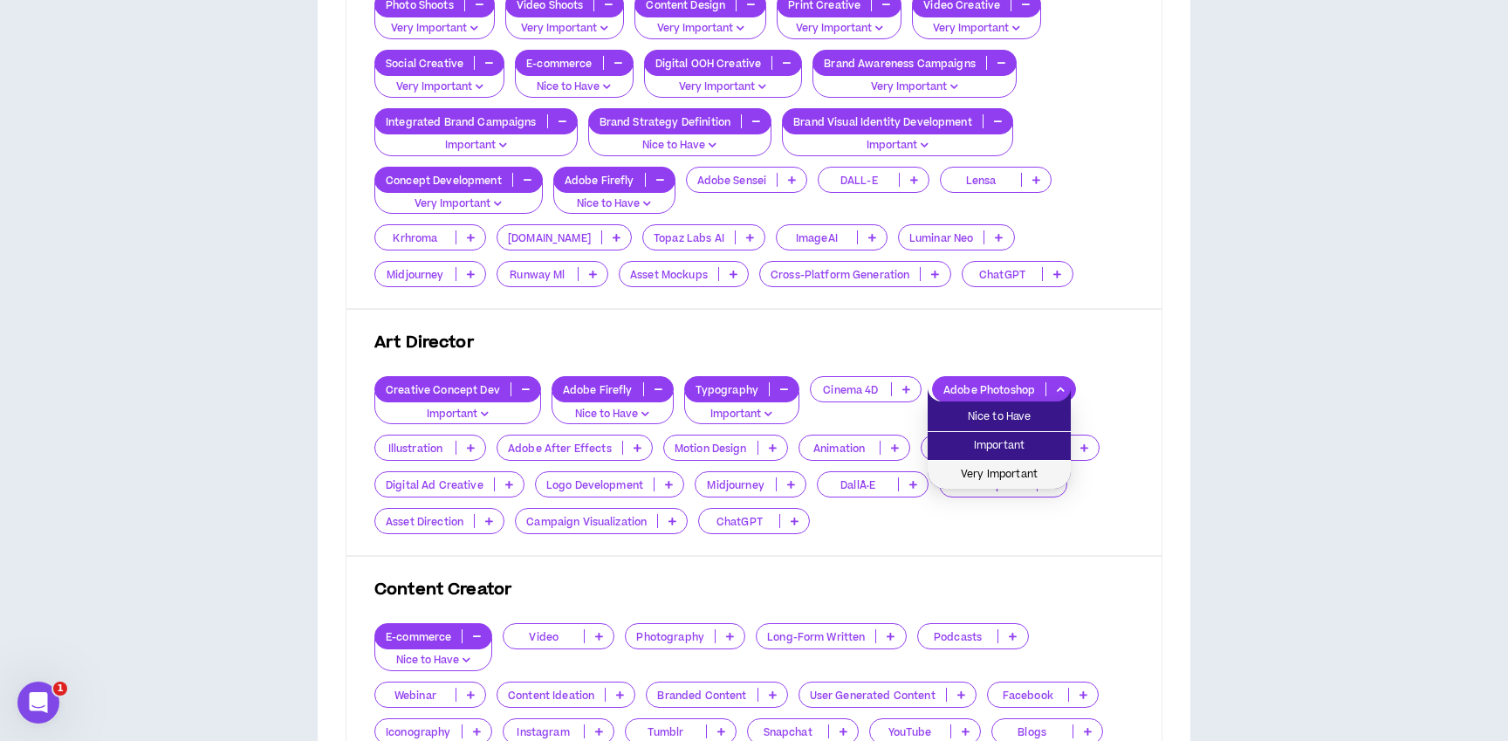
click at [969, 474] on span "Very Important" at bounding box center [999, 474] width 122 height 19
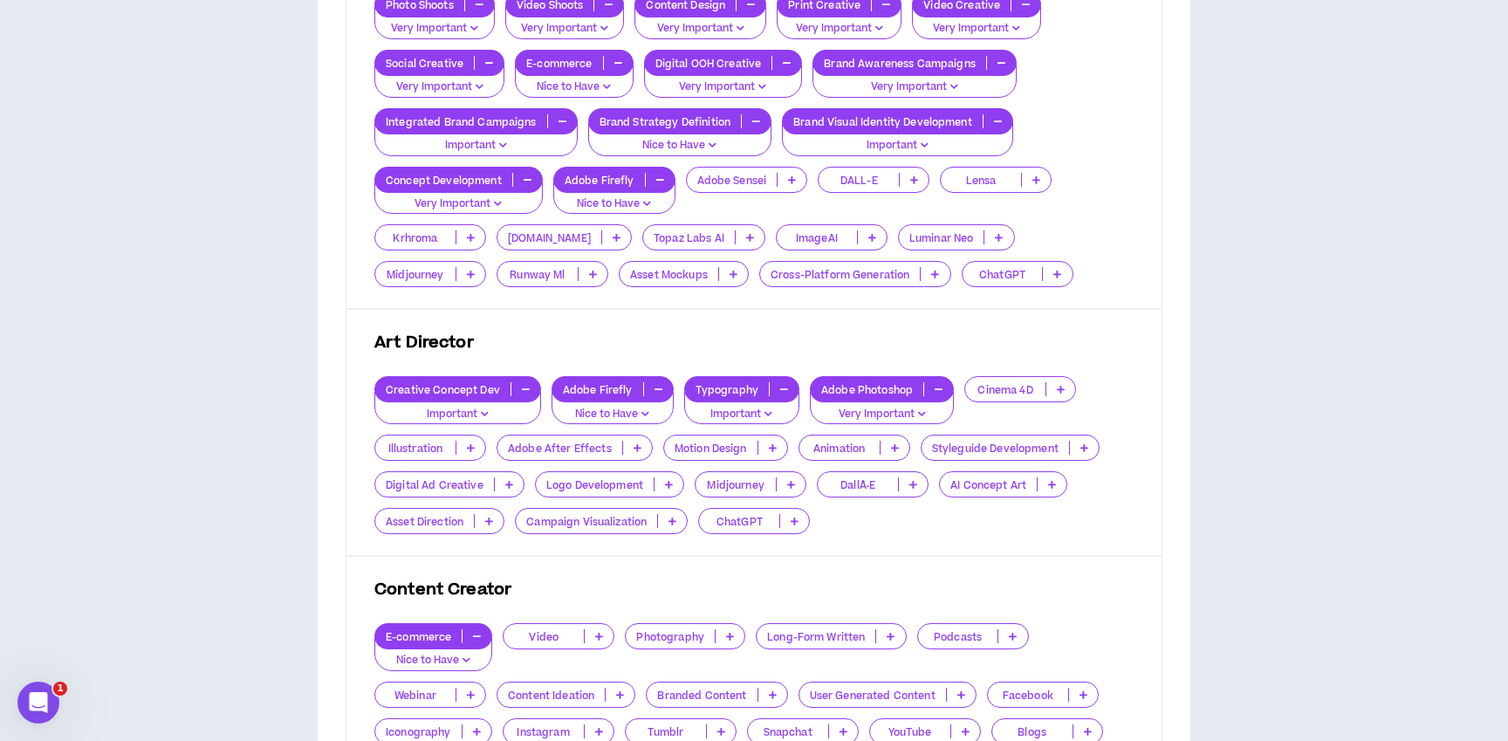
click at [436, 444] on p "Illustration" at bounding box center [415, 448] width 80 height 13
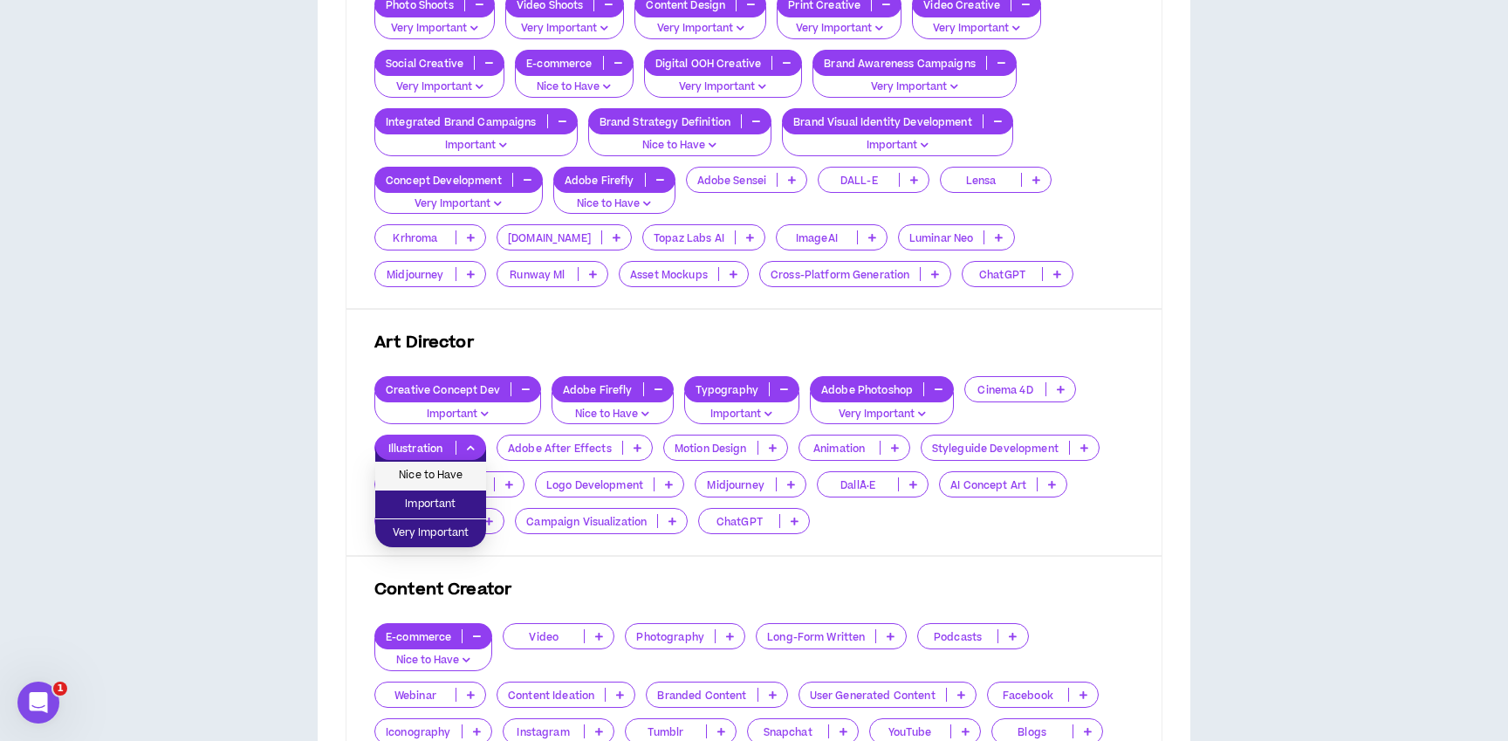
click at [438, 473] on span "Nice to Have" at bounding box center [431, 475] width 90 height 19
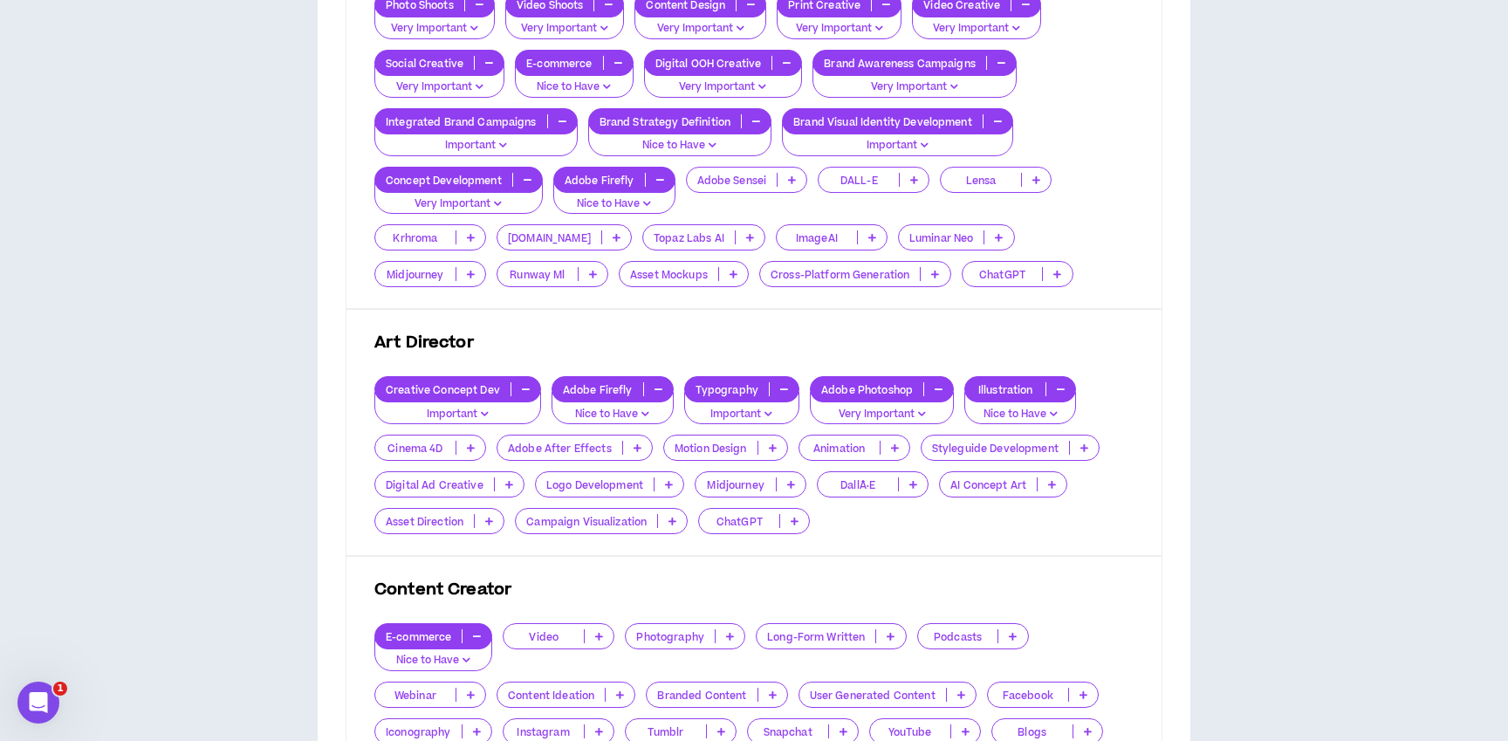
click at [577, 440] on div "Adobe After Effects" at bounding box center [575, 448] width 156 height 26
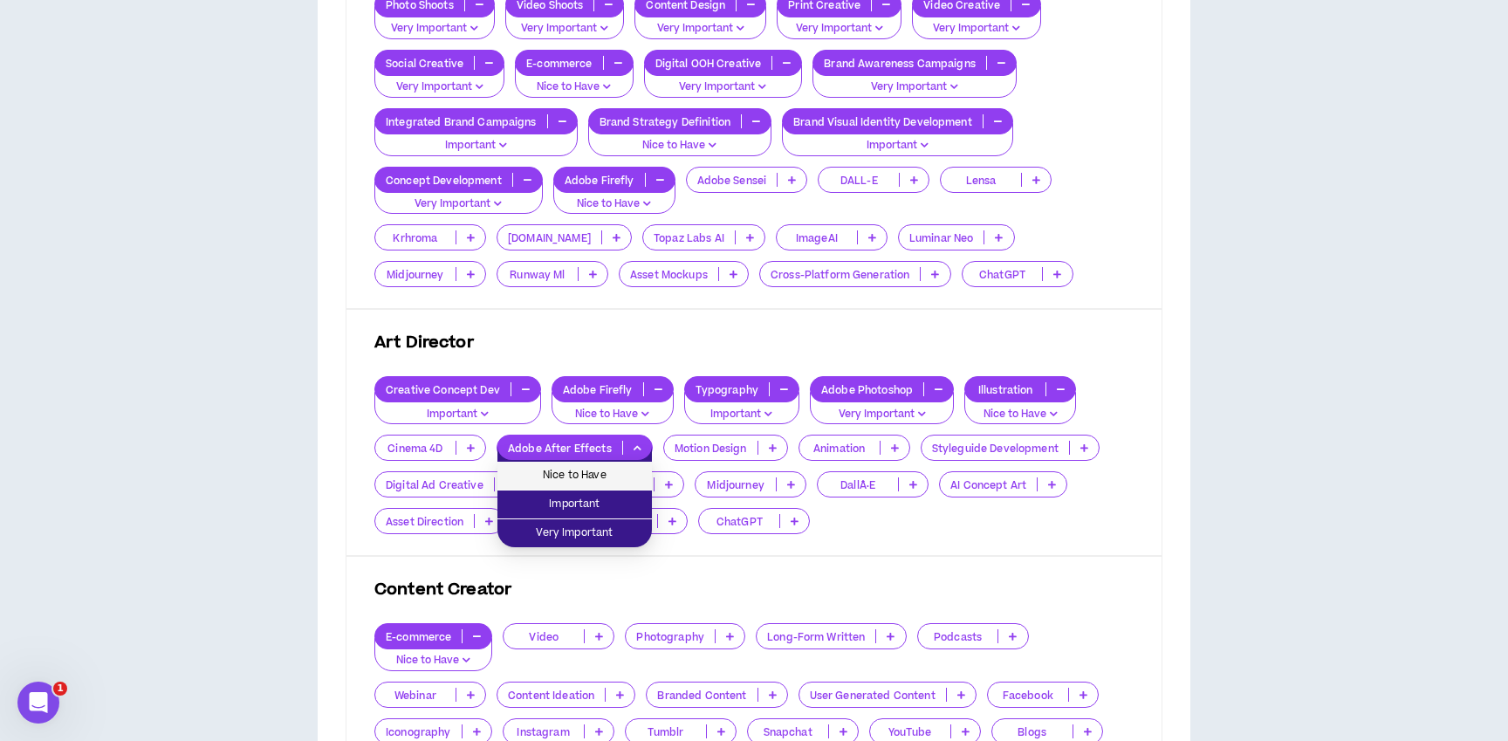
click at [577, 472] on span "Nice to Have" at bounding box center [575, 475] width 134 height 19
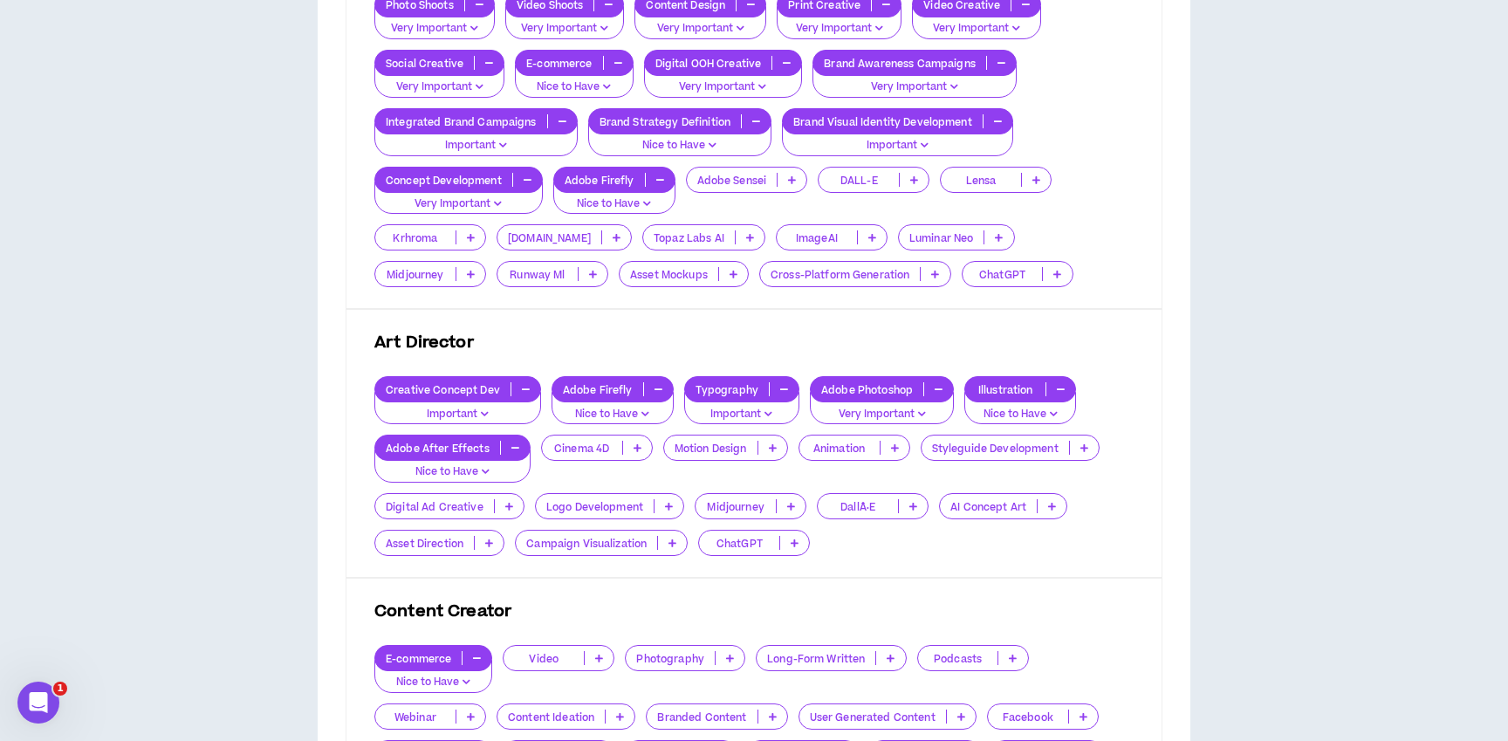
click at [711, 448] on p "Motion Design" at bounding box center [710, 448] width 93 height 13
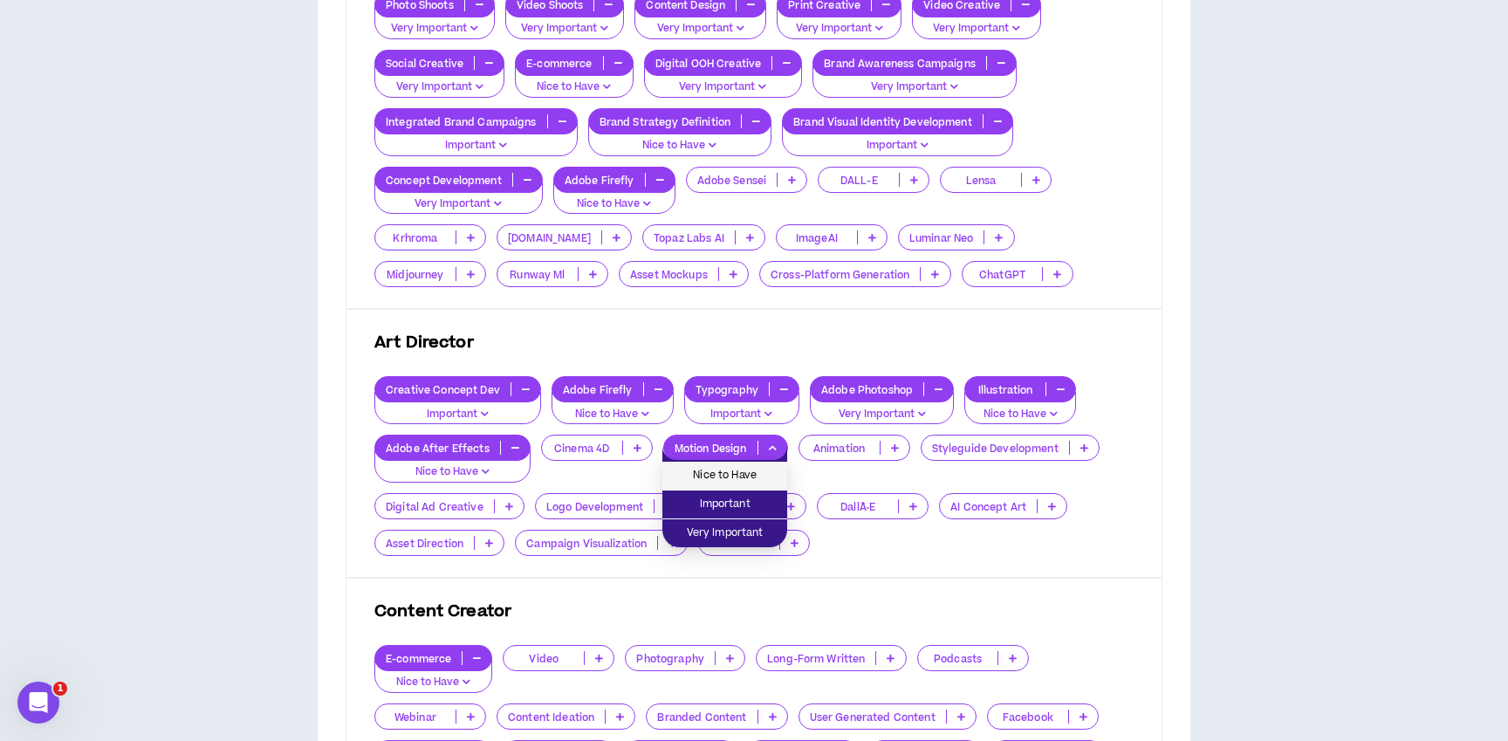
click at [718, 480] on span "Nice to Have" at bounding box center [725, 475] width 104 height 19
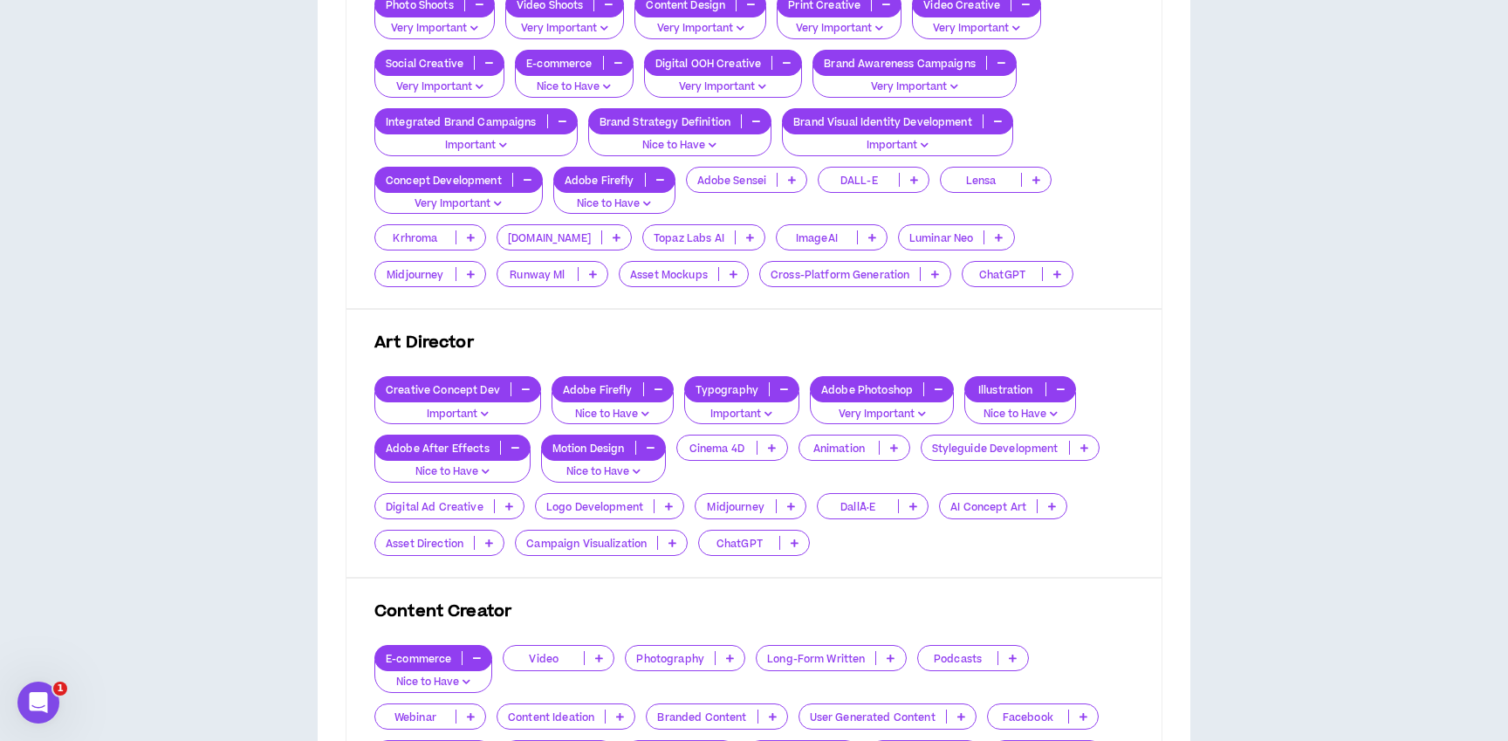
click at [1014, 448] on p "Styleguide Development" at bounding box center [996, 448] width 148 height 13
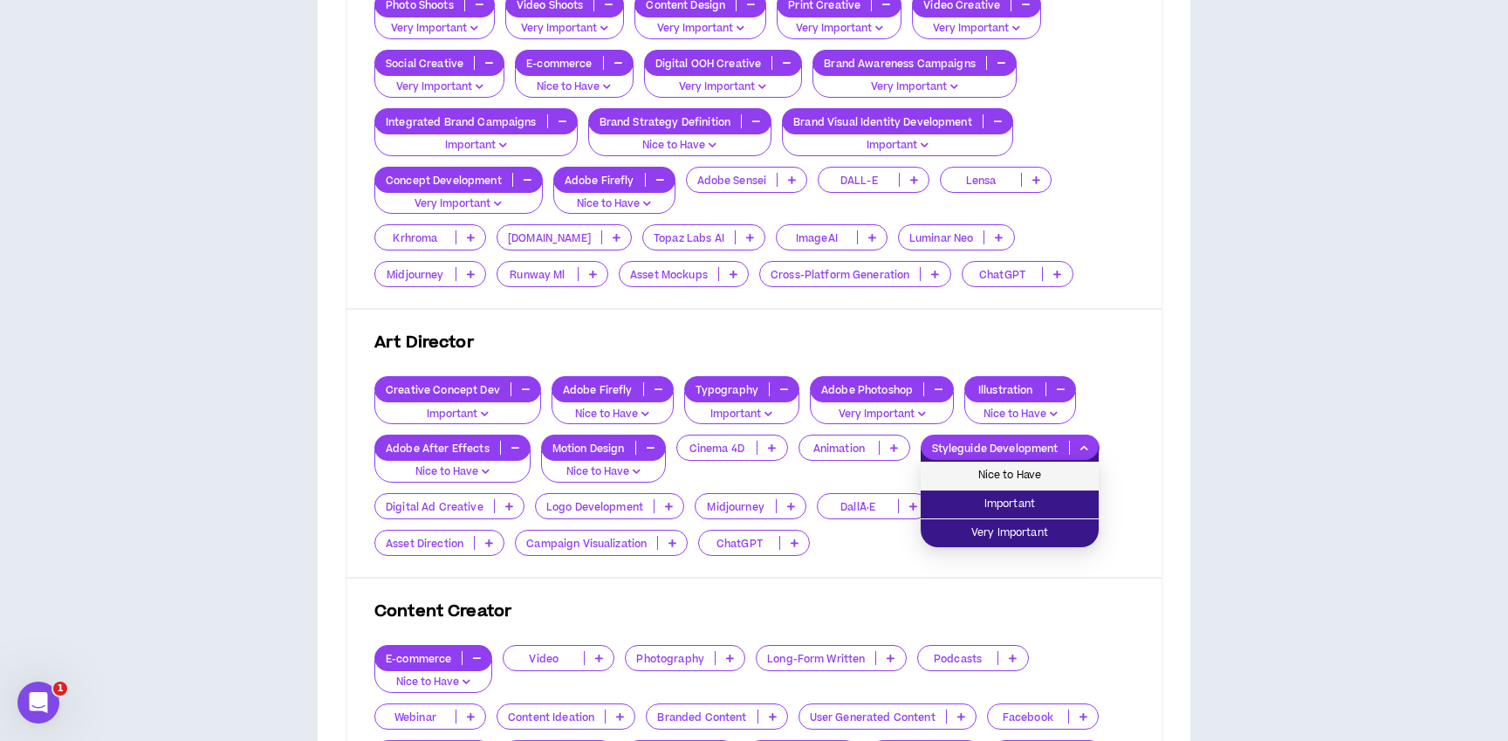
click at [1039, 468] on span "Nice to Have" at bounding box center [1009, 475] width 157 height 19
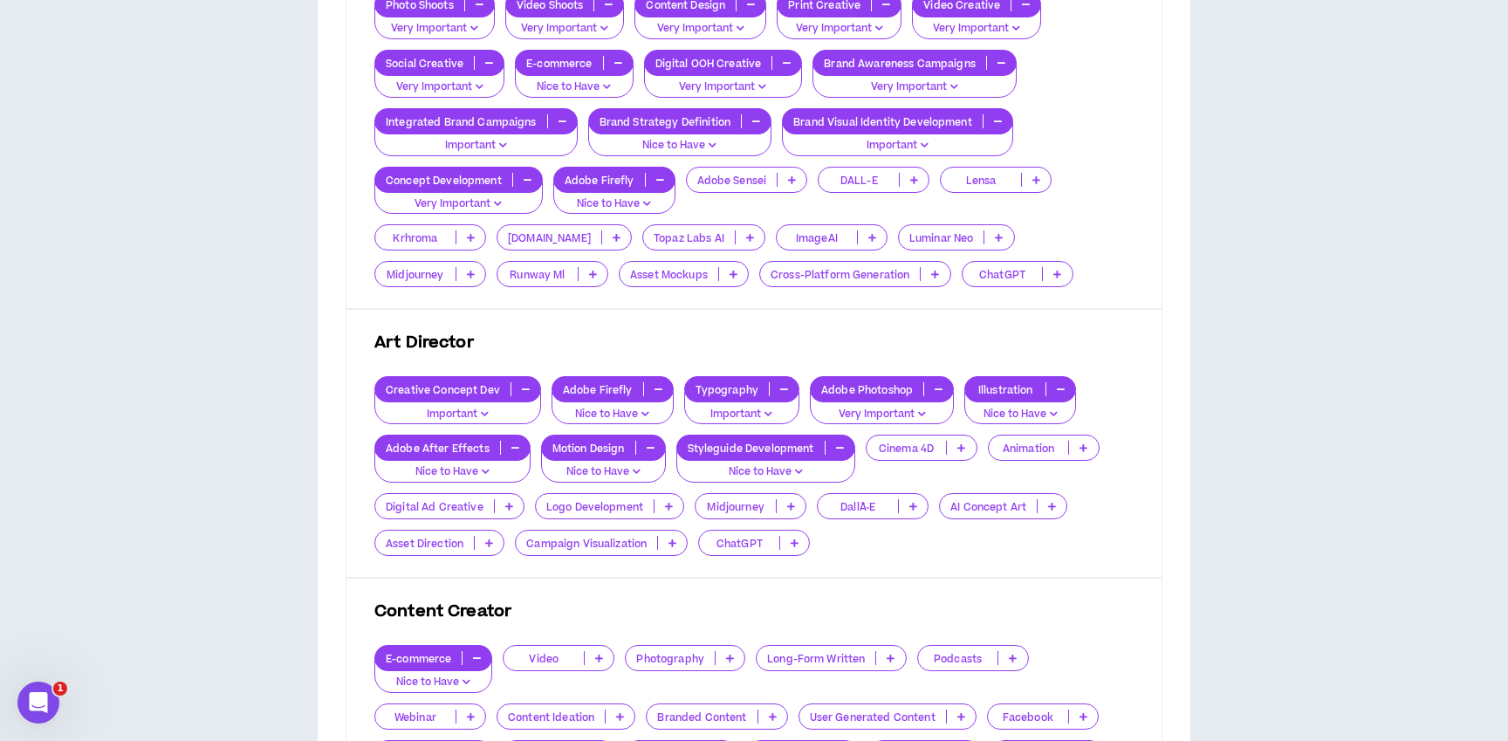
click at [425, 508] on p "Digital Ad Creative" at bounding box center [434, 506] width 119 height 13
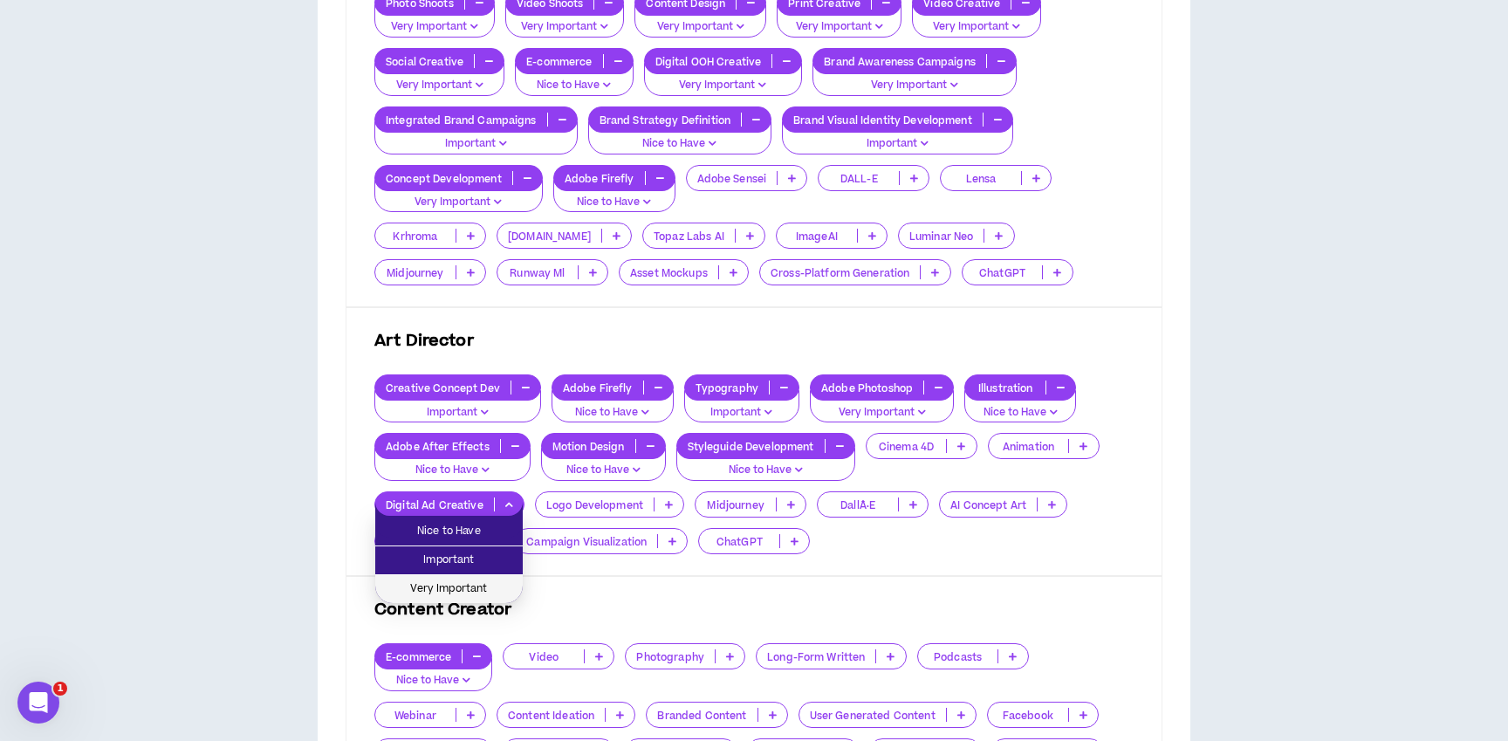
click at [446, 601] on li "Very Important" at bounding box center [449, 589] width 148 height 28
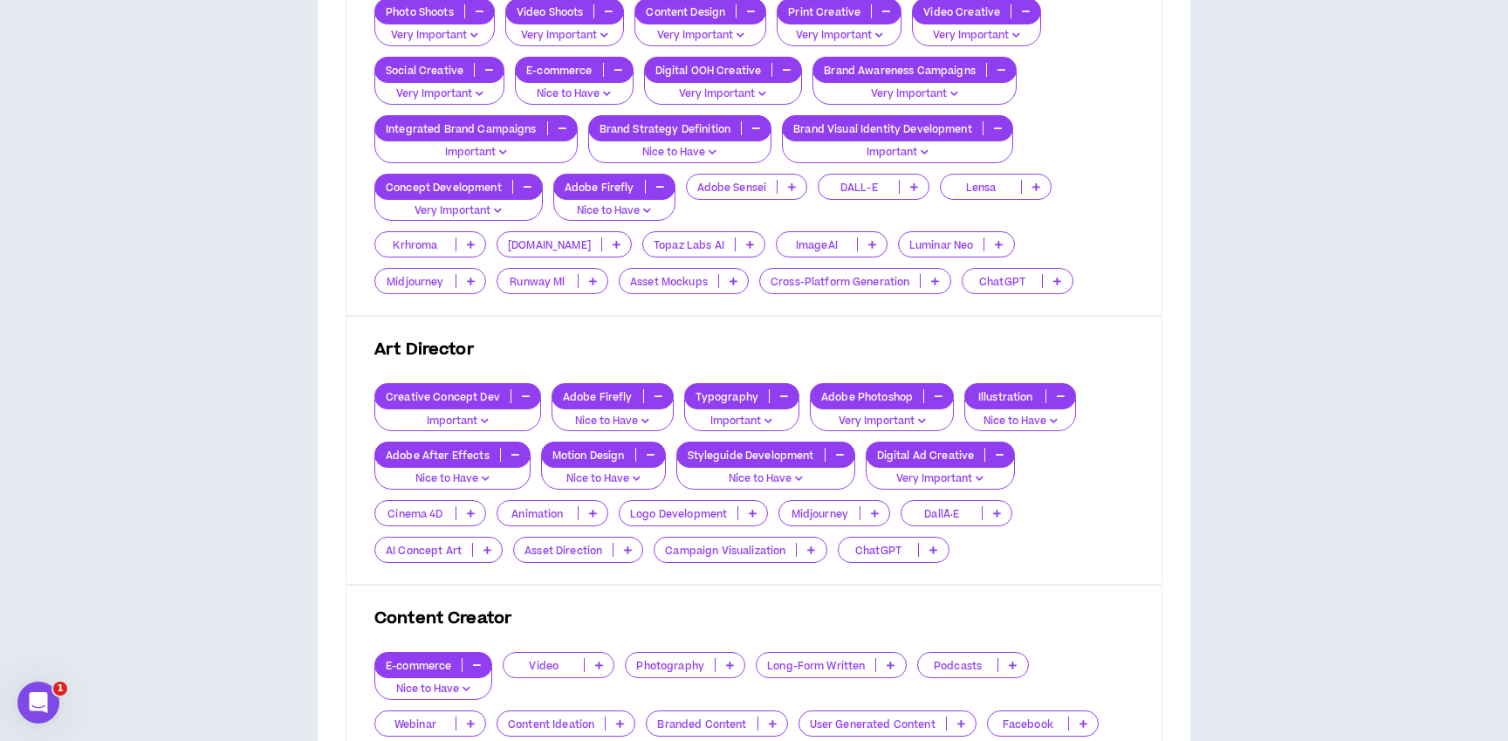
click at [545, 546] on p "Asset Direction" at bounding box center [563, 550] width 99 height 13
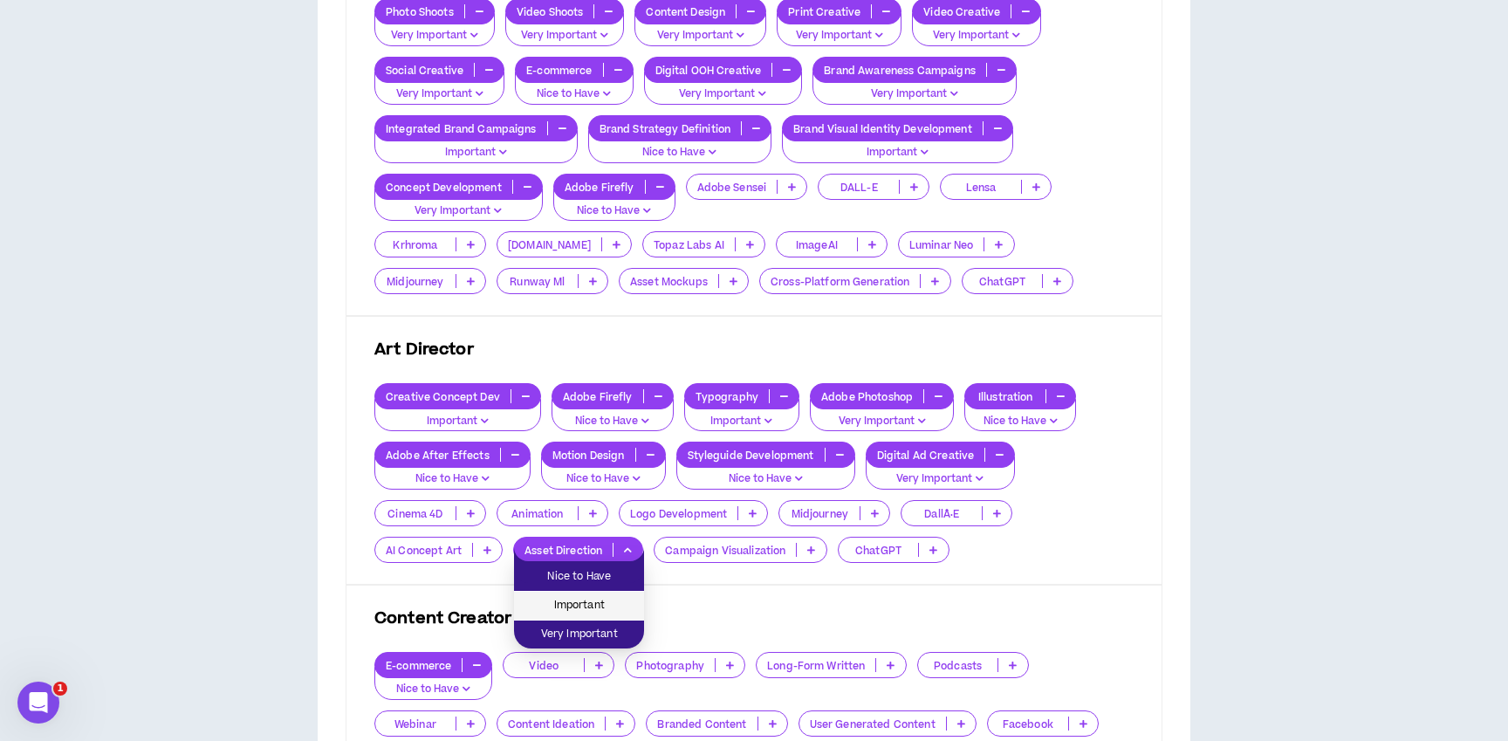
click at [546, 600] on span "Important" at bounding box center [579, 605] width 109 height 19
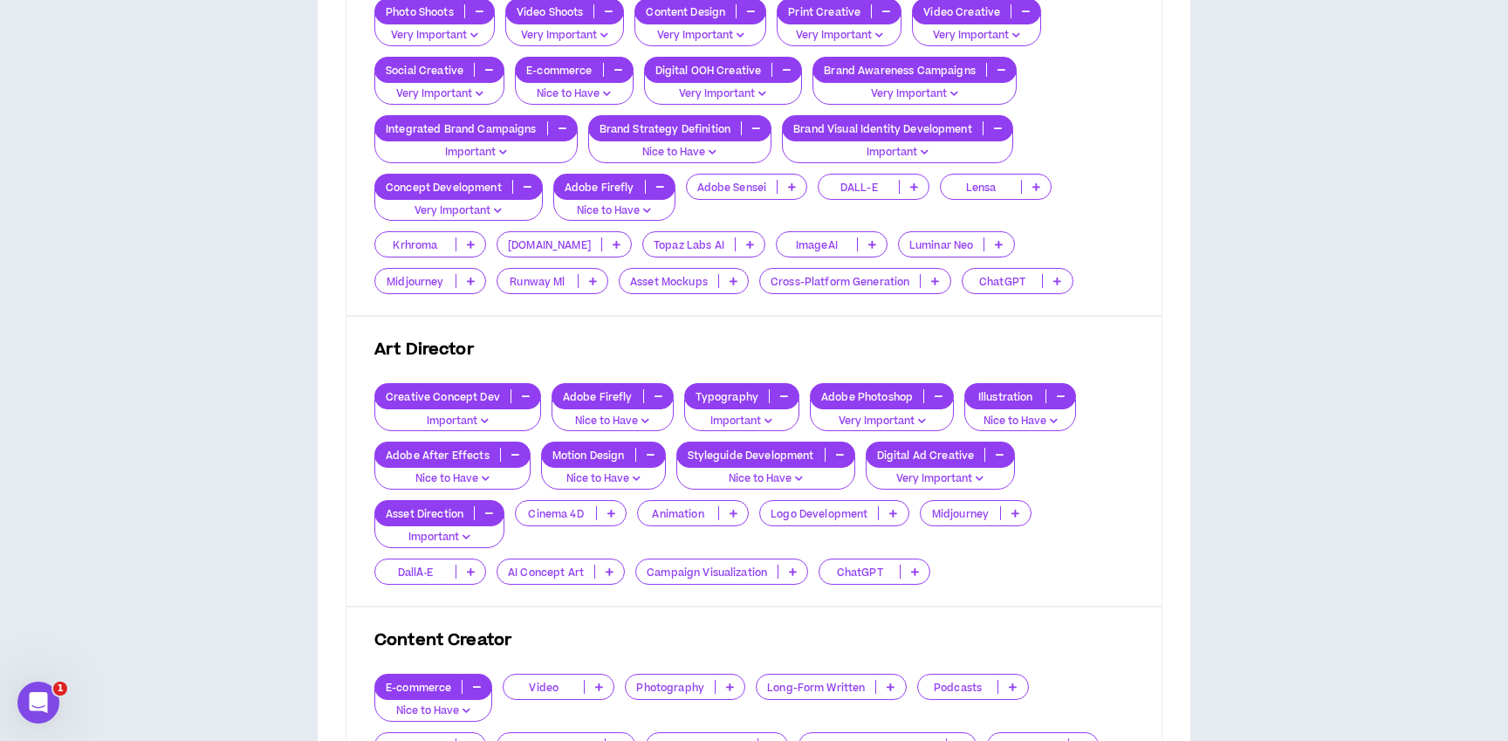
click at [832, 512] on p "Logo Development" at bounding box center [819, 513] width 118 height 13
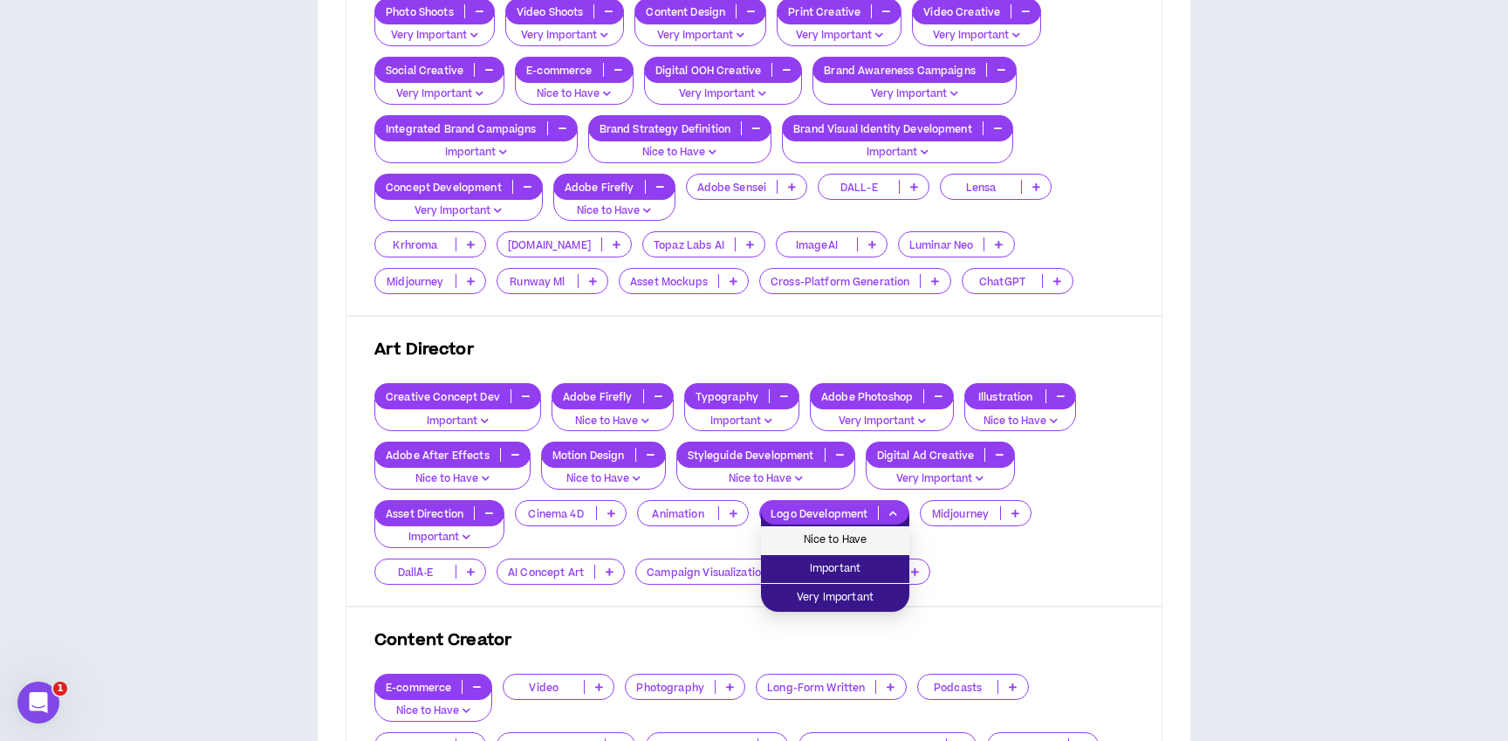
click at [828, 532] on span "Nice to Have" at bounding box center [835, 540] width 127 height 19
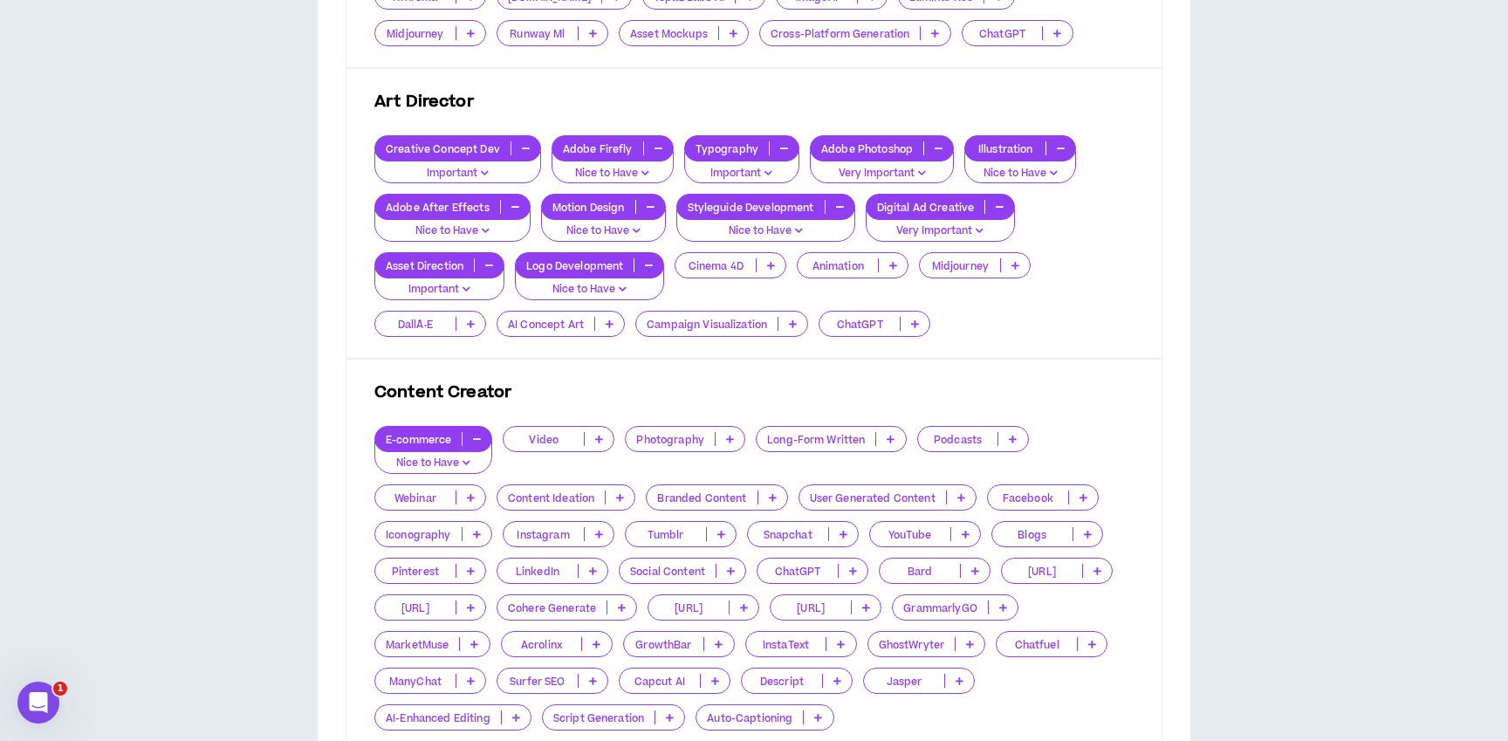
scroll to position [912, 0]
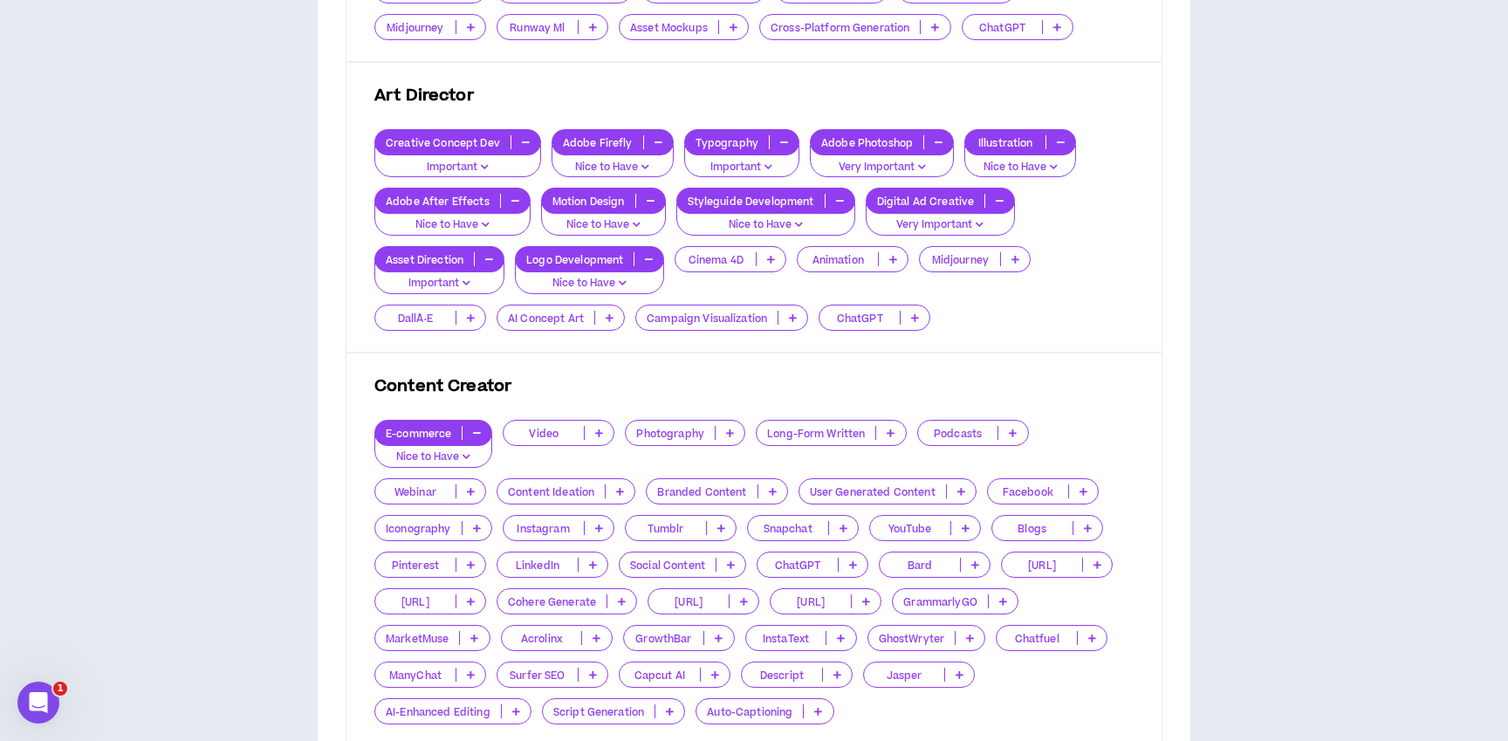
click at [555, 319] on p "AI Concept Art" at bounding box center [546, 318] width 97 height 13
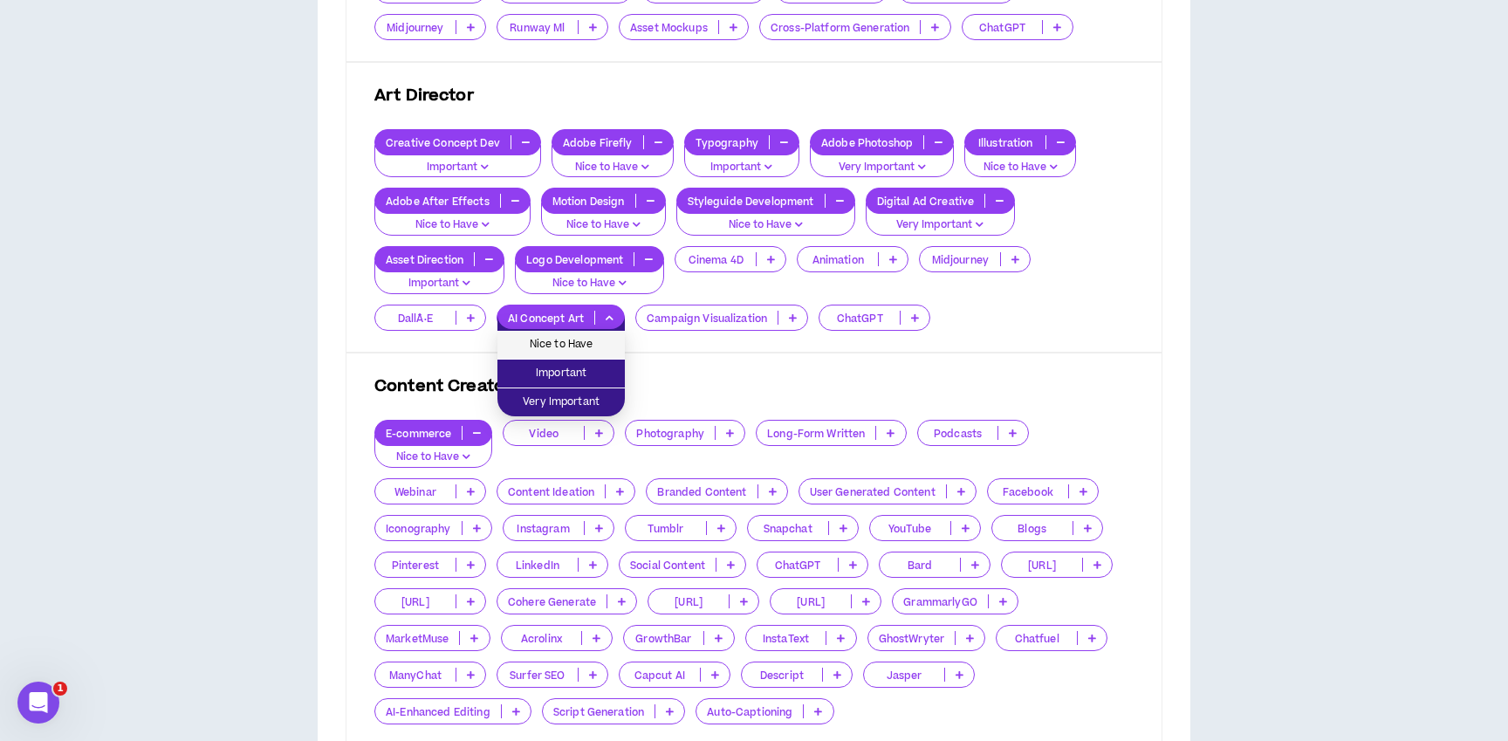
click at [546, 345] on span "Nice to Have" at bounding box center [561, 344] width 106 height 19
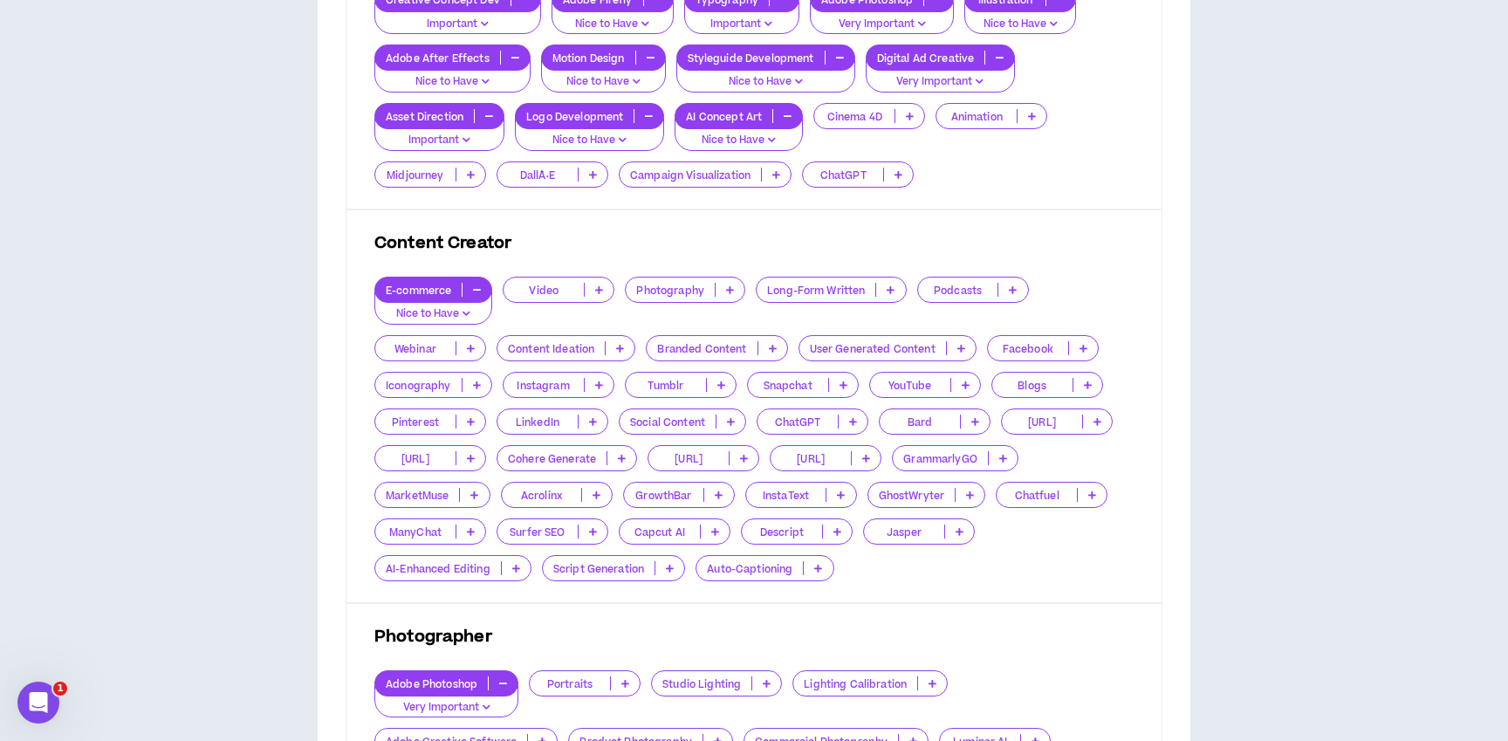
scroll to position [1057, 0]
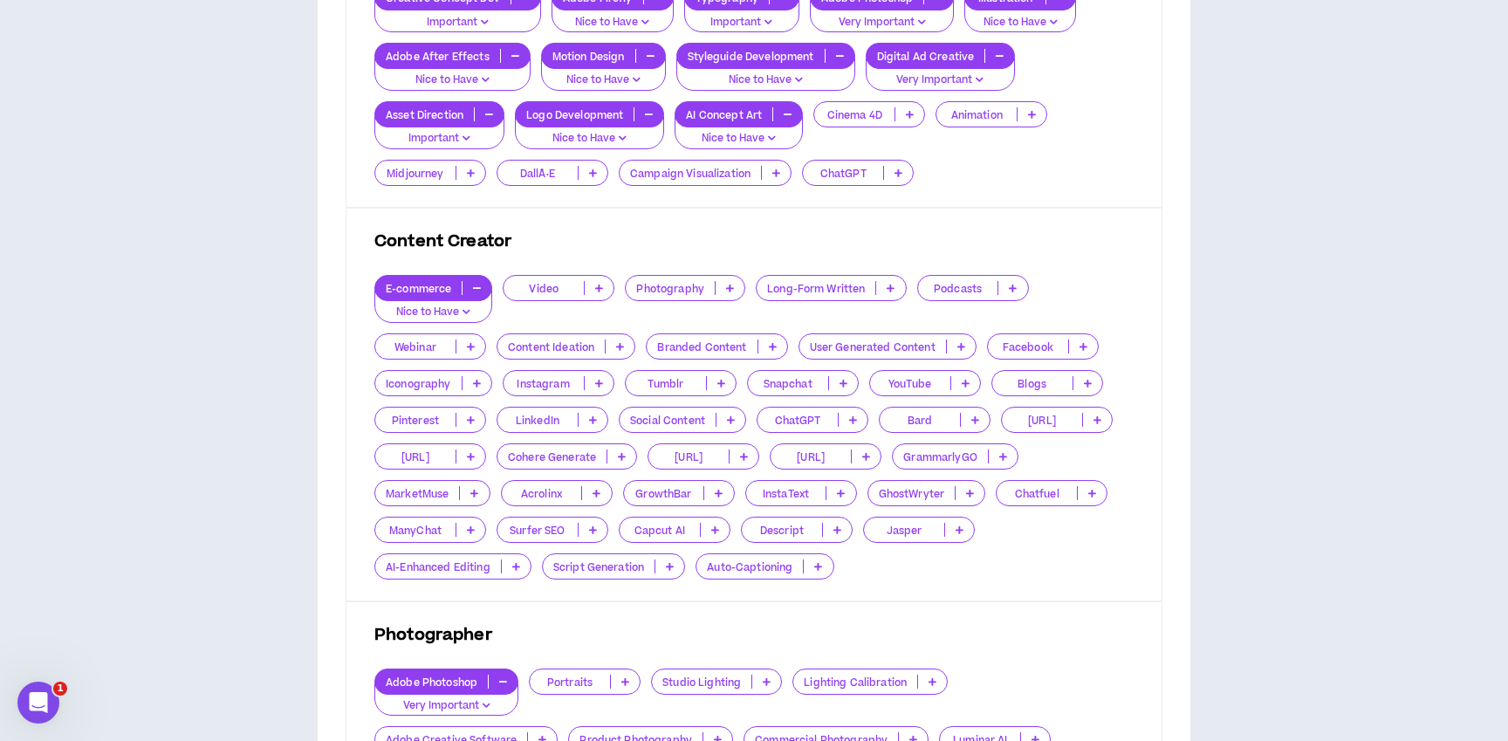
click at [565, 285] on p "Video" at bounding box center [544, 288] width 80 height 13
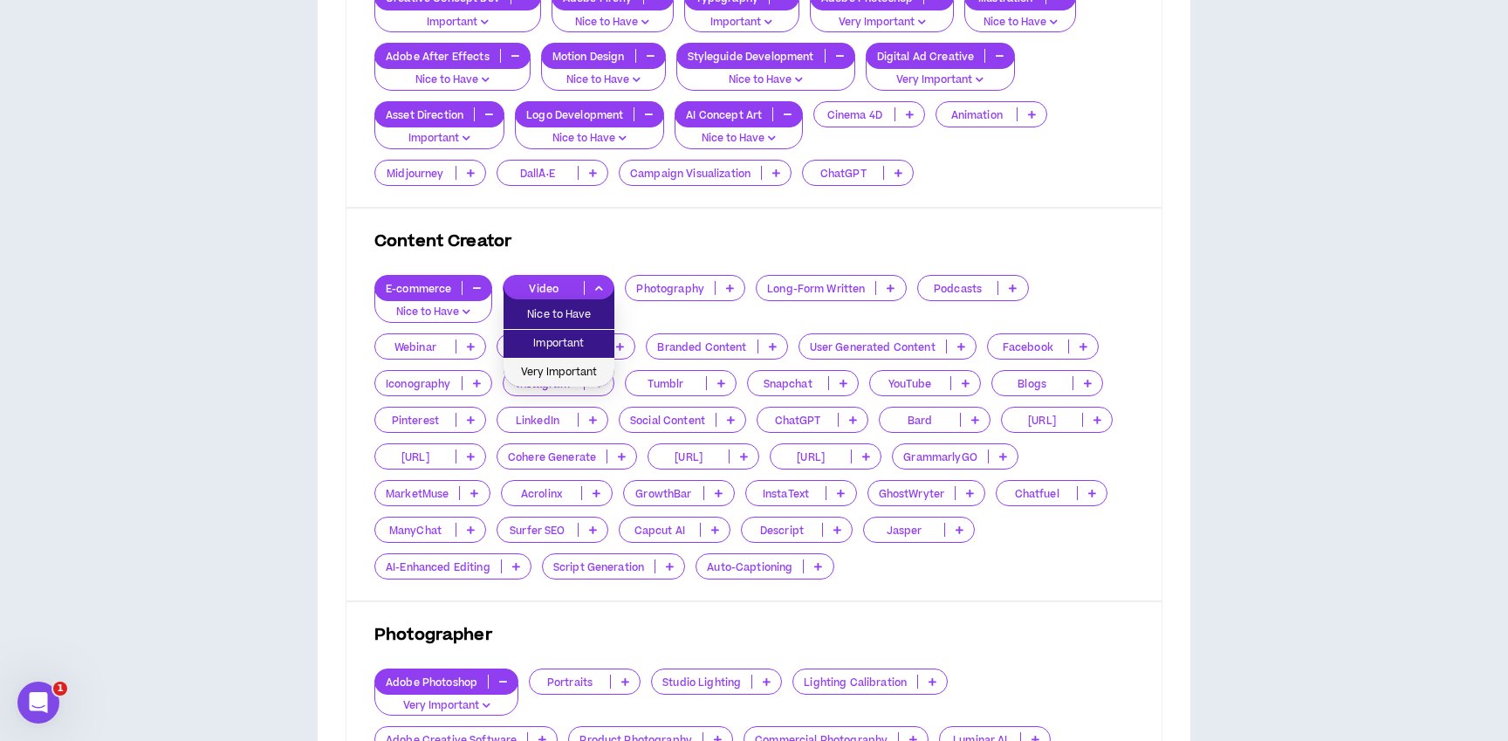
click at [555, 369] on span "Very Important" at bounding box center [559, 372] width 90 height 19
click at [667, 279] on div "Photography" at bounding box center [685, 288] width 120 height 26
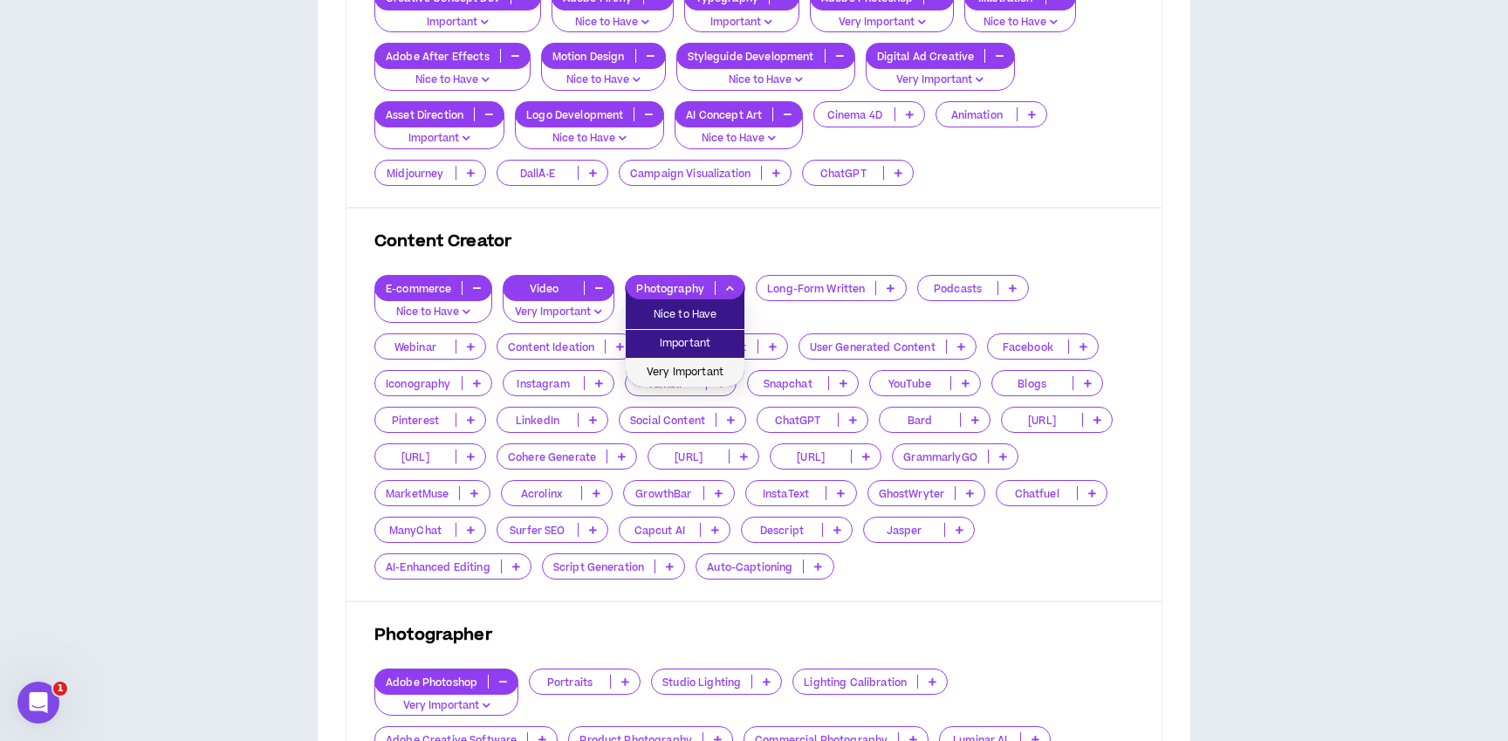
click at [664, 375] on span "Very Important" at bounding box center [685, 372] width 98 height 19
click at [801, 290] on p "Long-Form Written" at bounding box center [816, 288] width 119 height 13
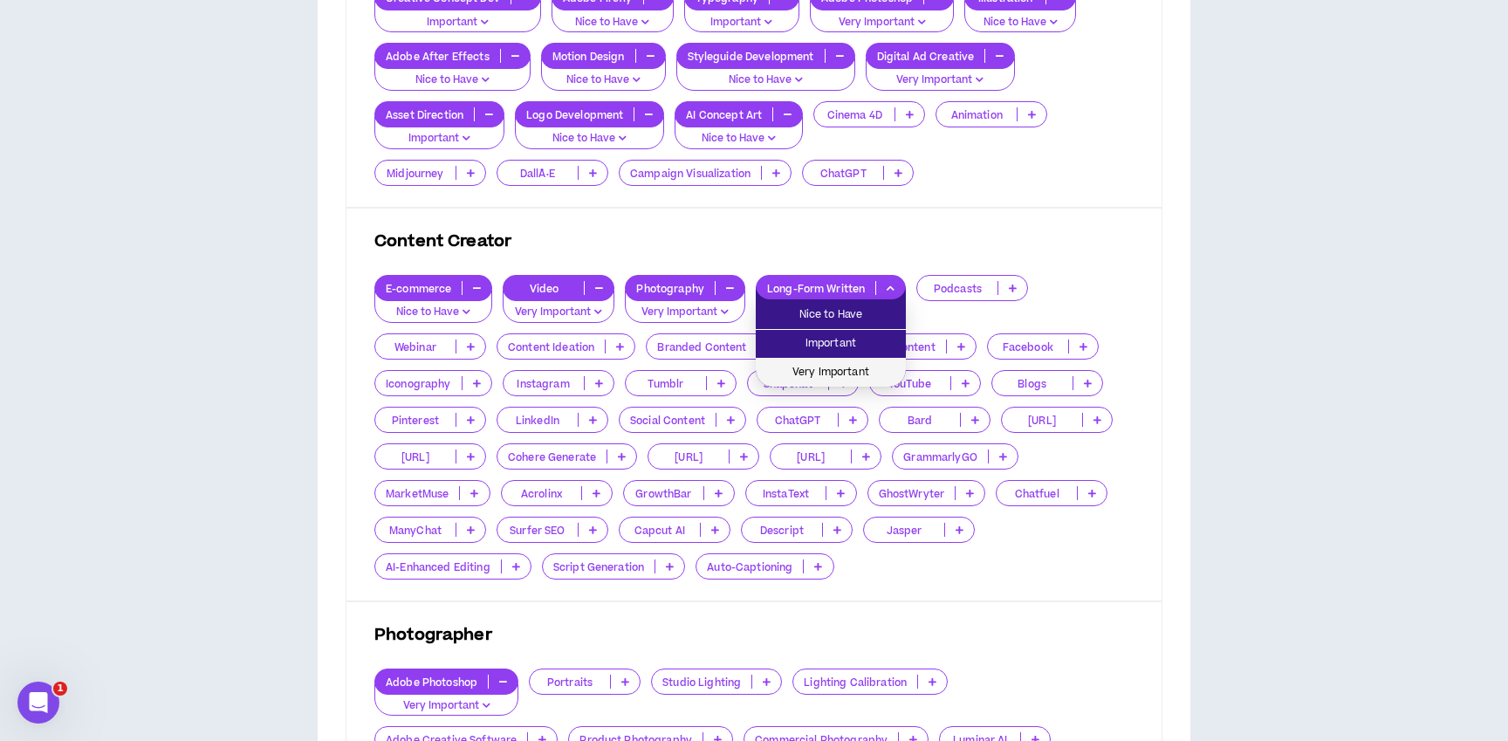
click at [807, 368] on span "Very Important" at bounding box center [830, 372] width 129 height 19
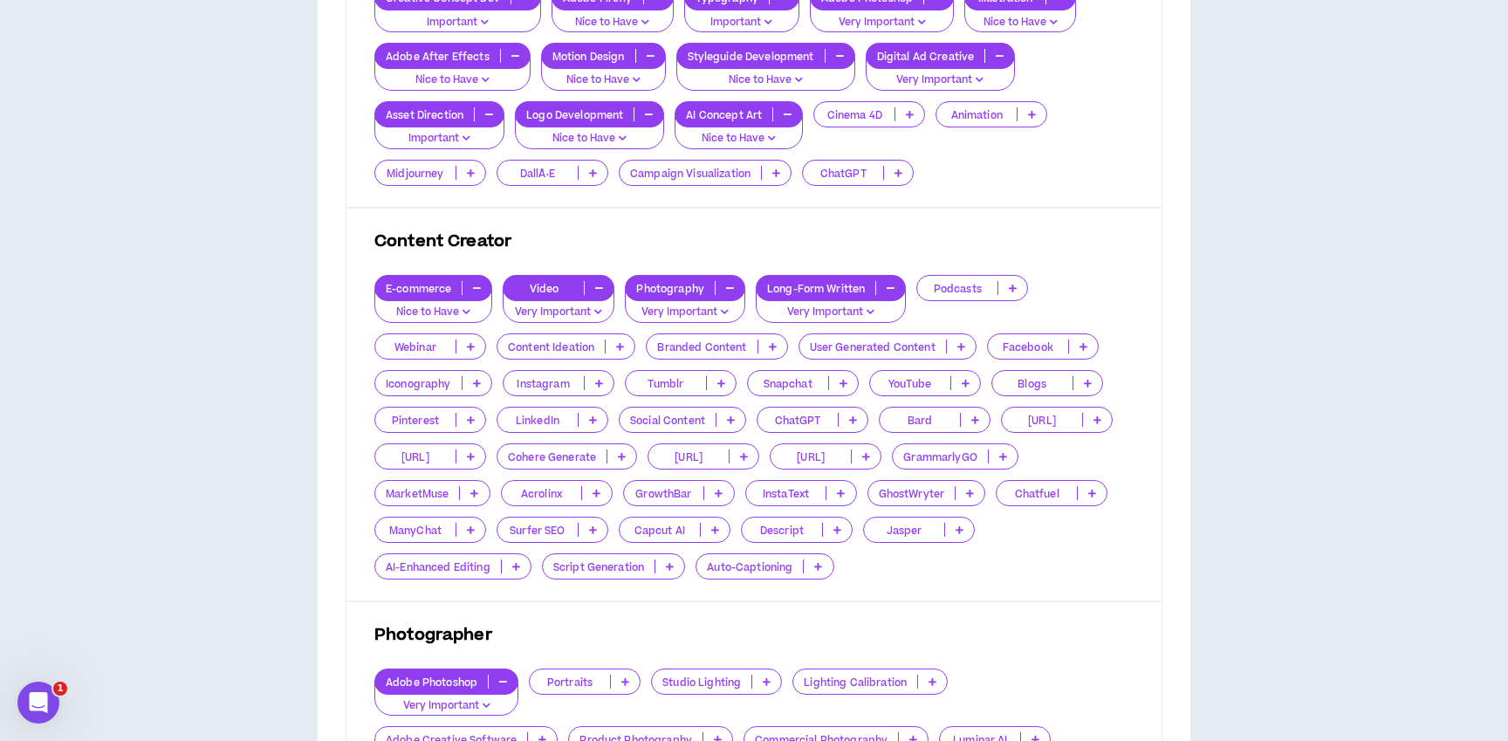
click at [698, 342] on p "Branded Content" at bounding box center [702, 346] width 110 height 13
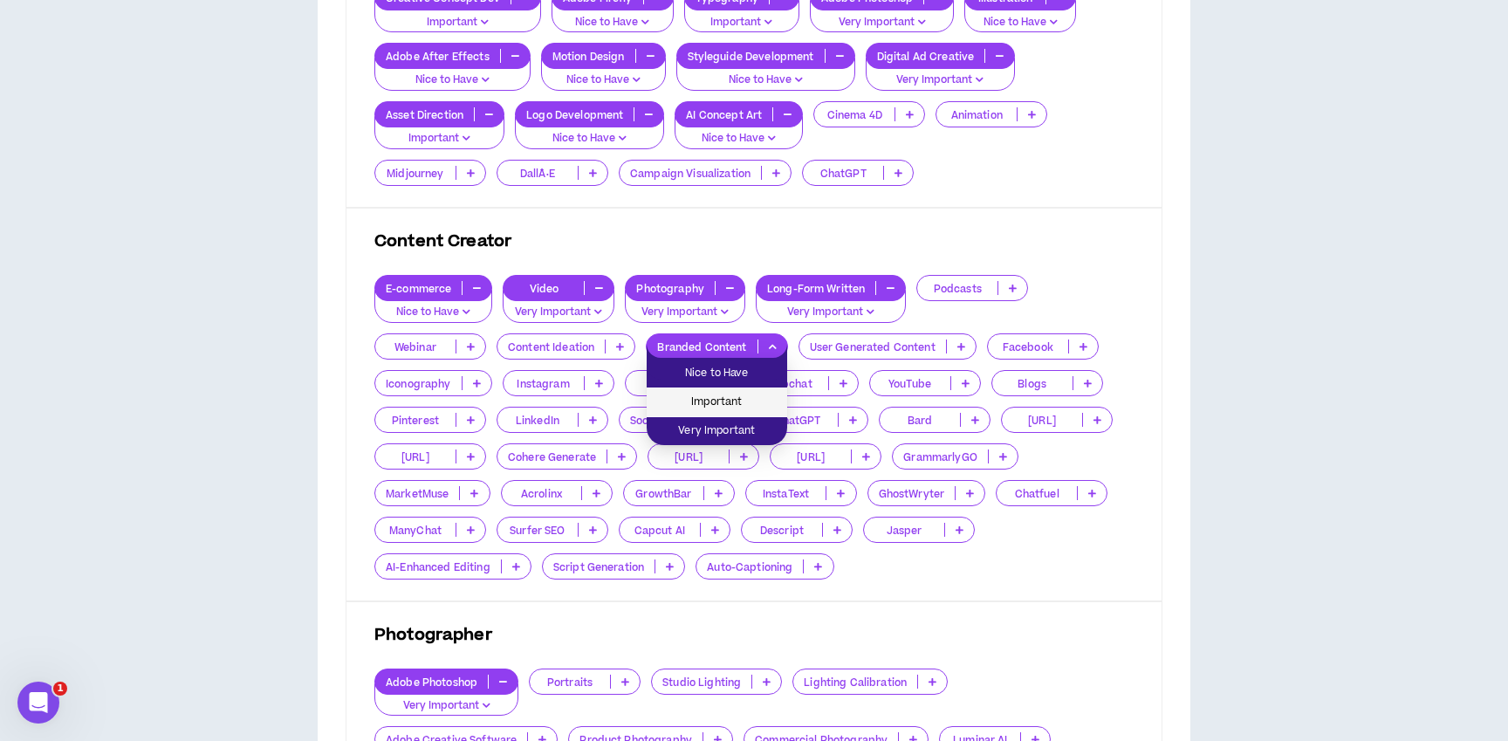
click at [703, 395] on span "Important" at bounding box center [717, 402] width 120 height 19
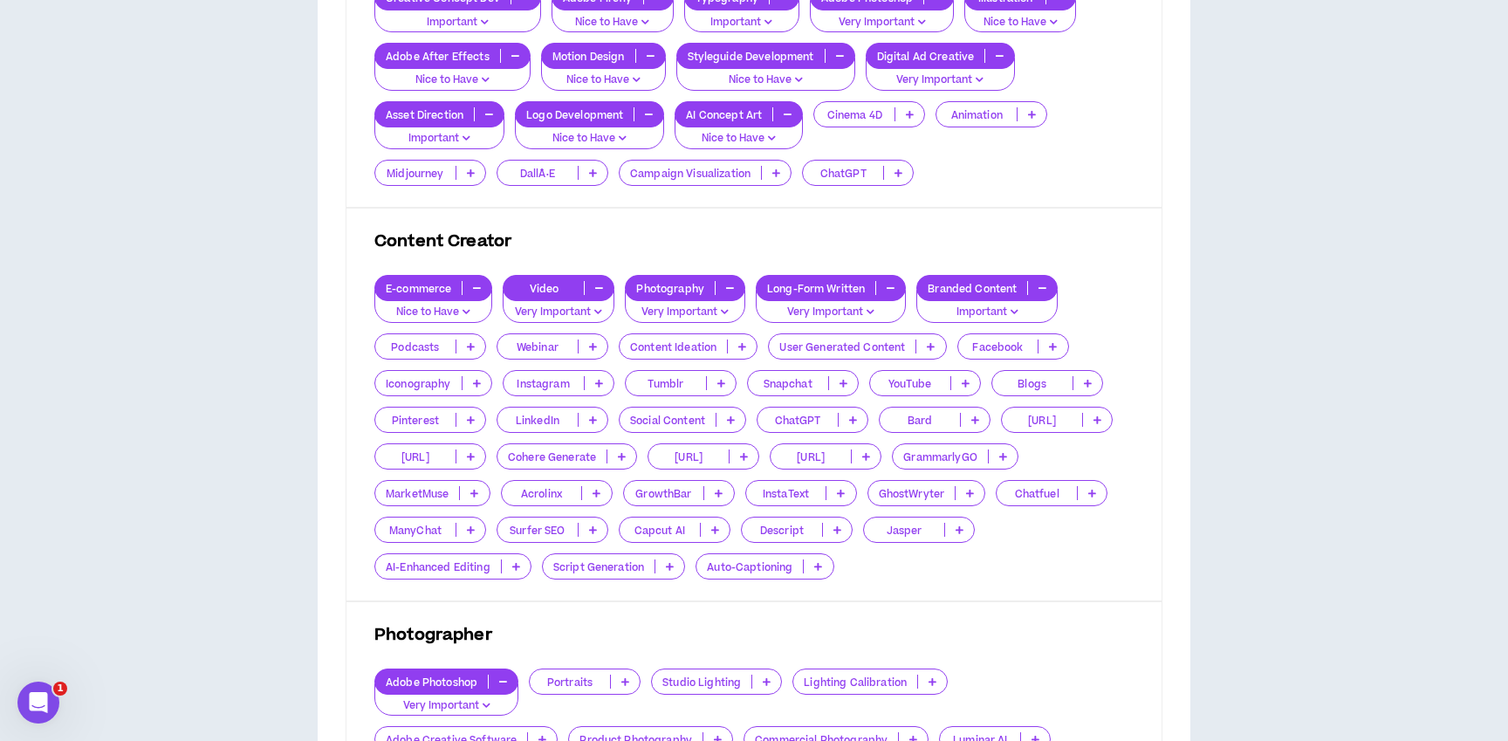
click at [1015, 342] on p "Facebook" at bounding box center [998, 346] width 80 height 13
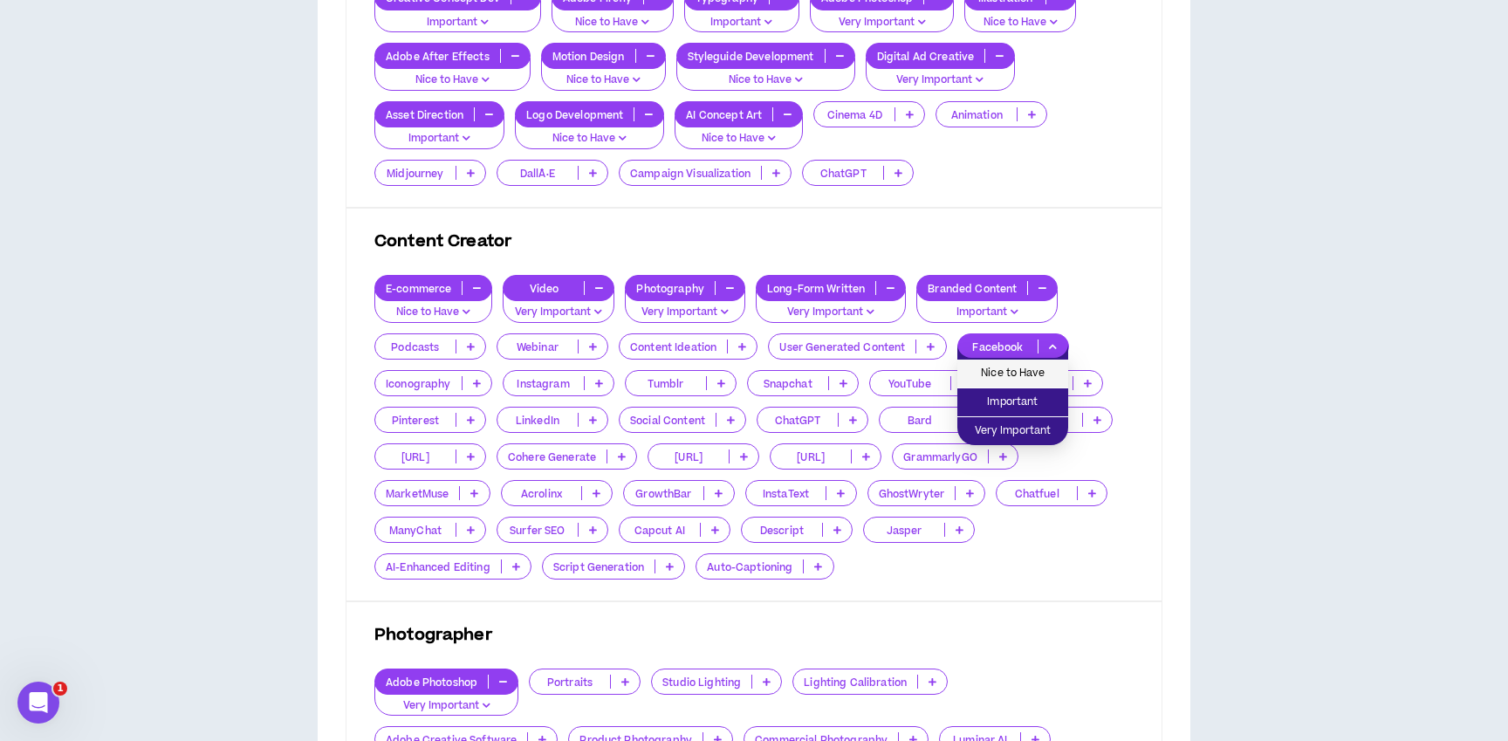
click at [1043, 368] on span "Nice to Have" at bounding box center [1013, 373] width 90 height 19
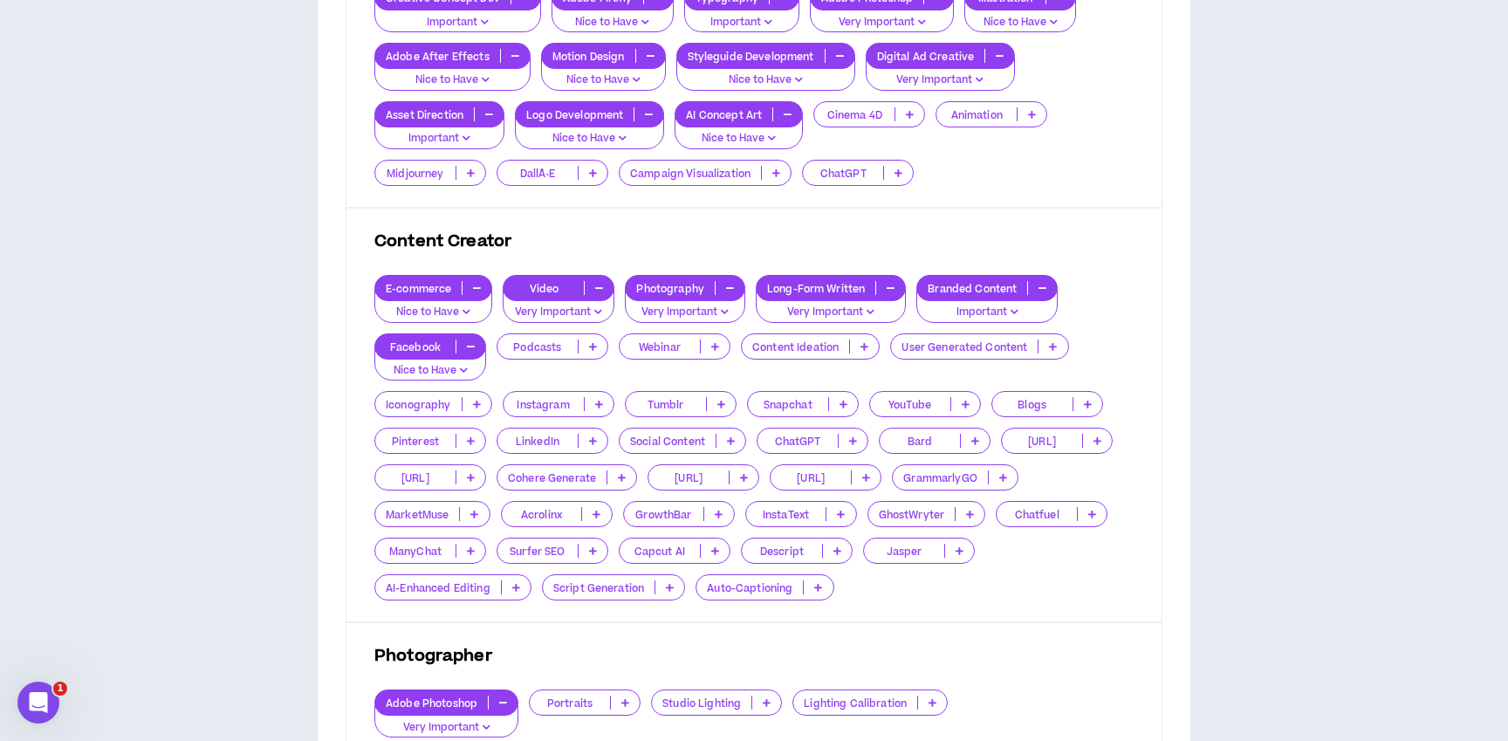
click at [686, 435] on p "Social Content" at bounding box center [668, 441] width 96 height 13
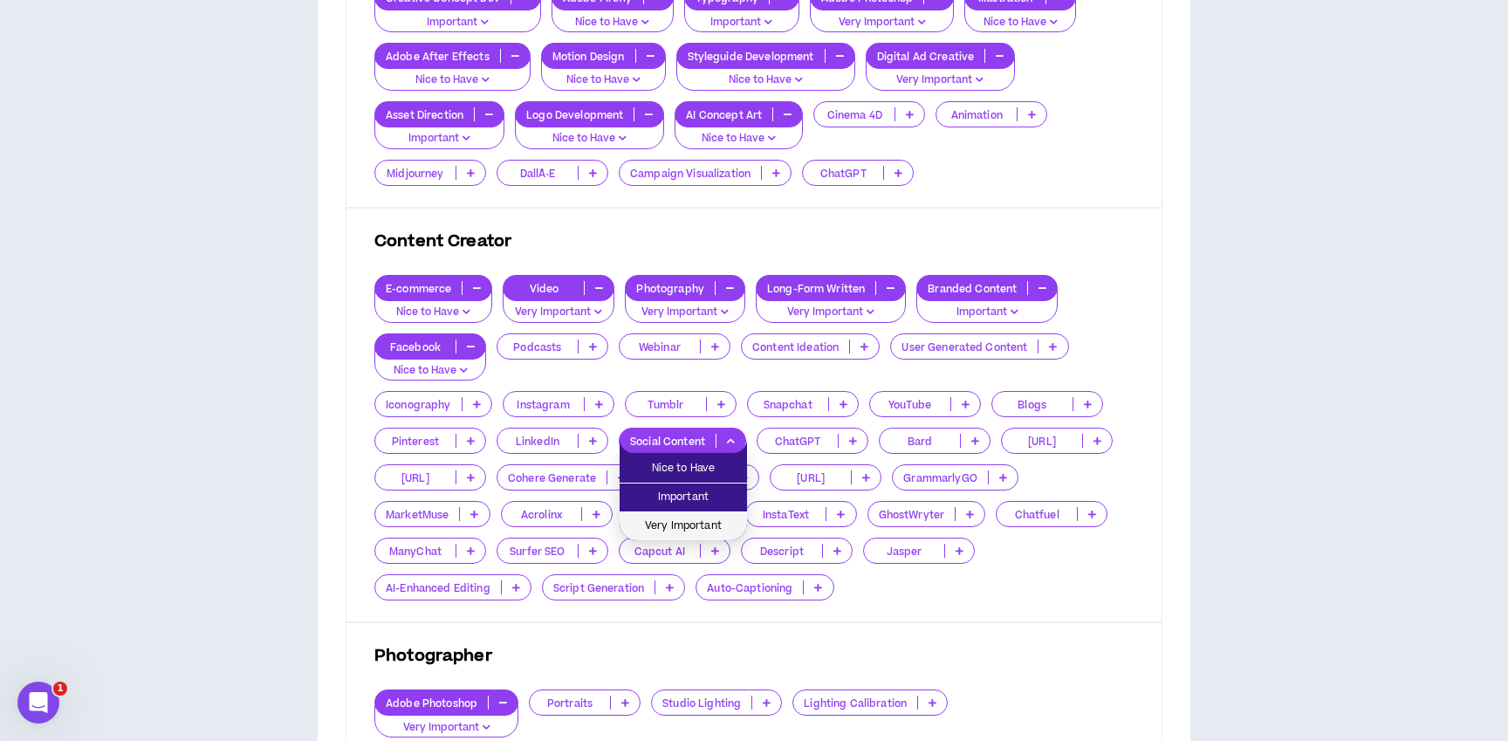
click at [685, 518] on span "Very Important" at bounding box center [683, 526] width 106 height 19
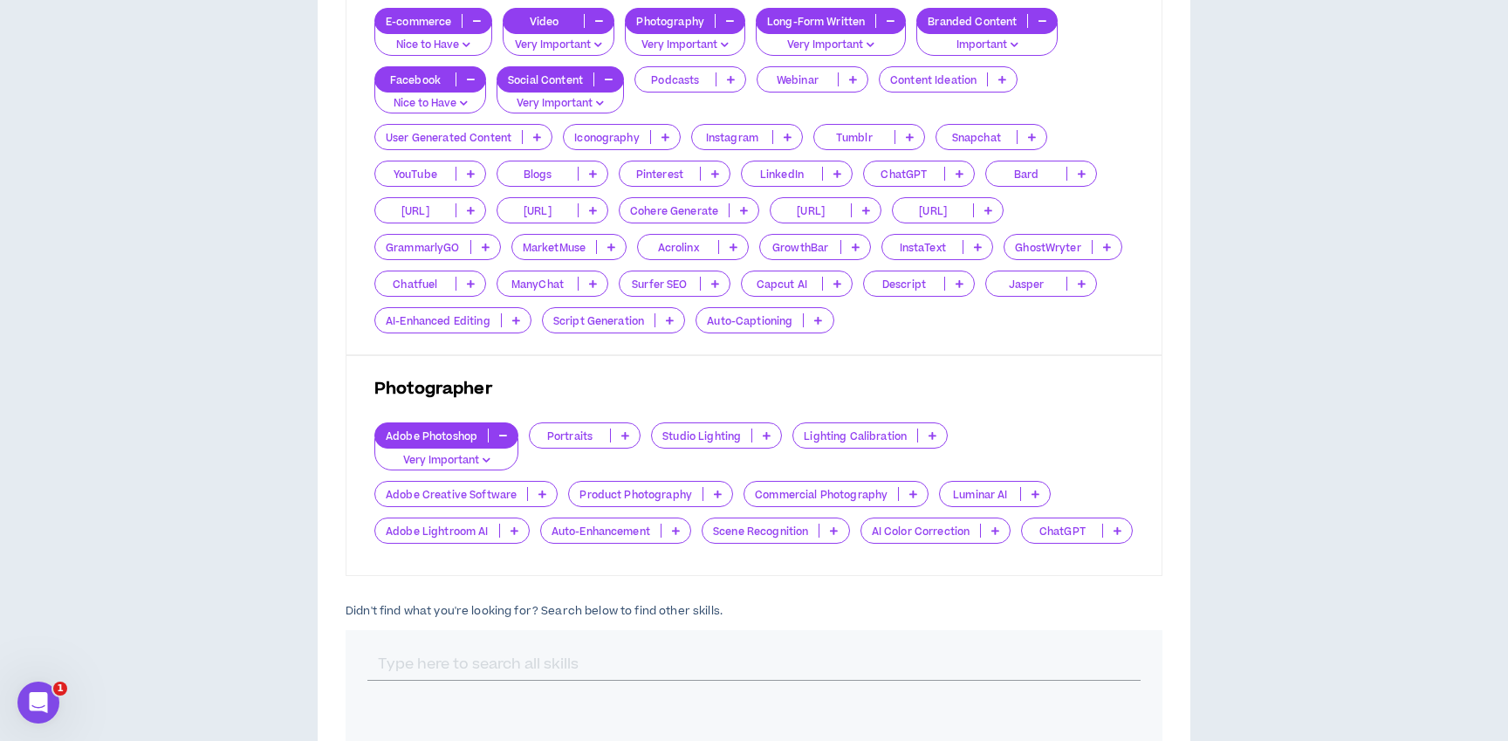
scroll to position [1328, 0]
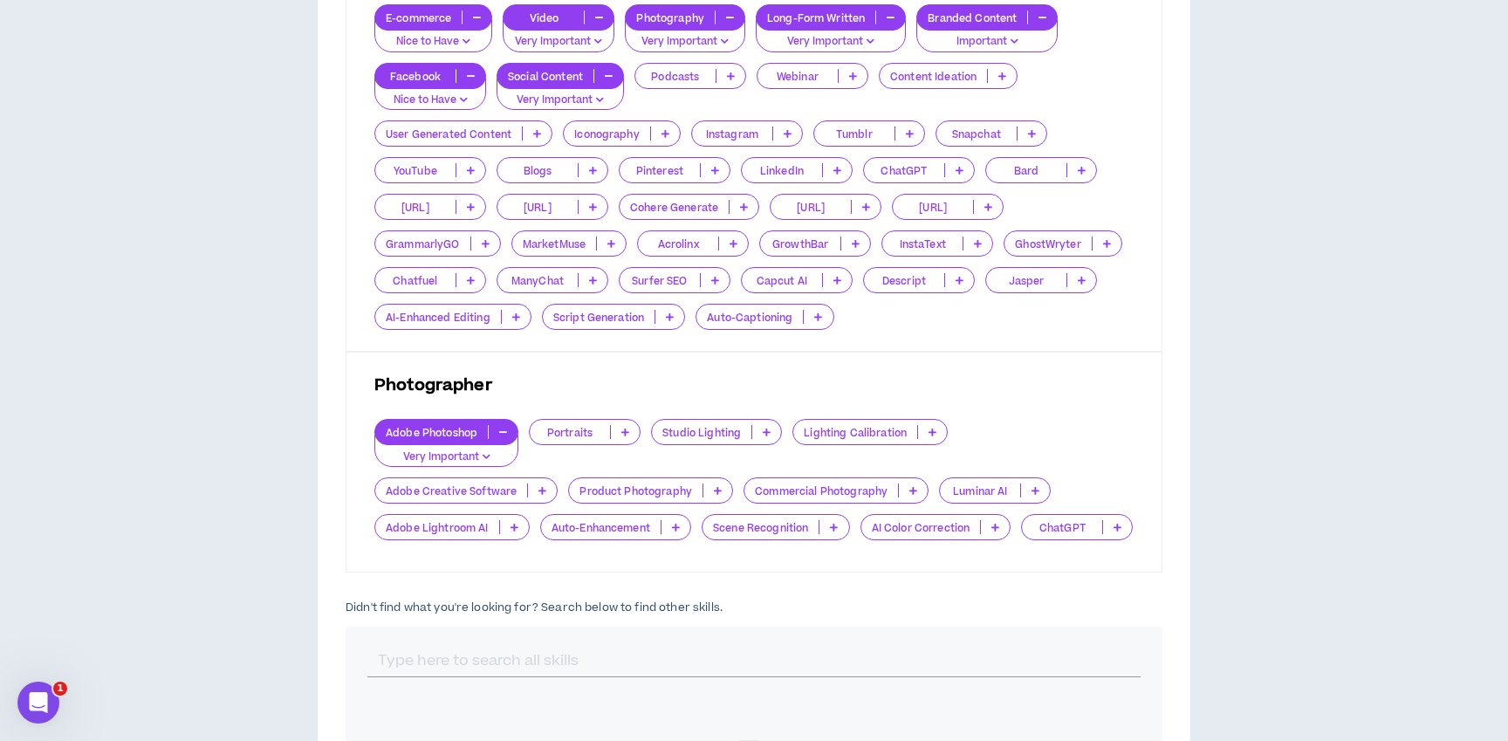
click at [473, 454] on p "Very Important" at bounding box center [446, 458] width 121 height 16
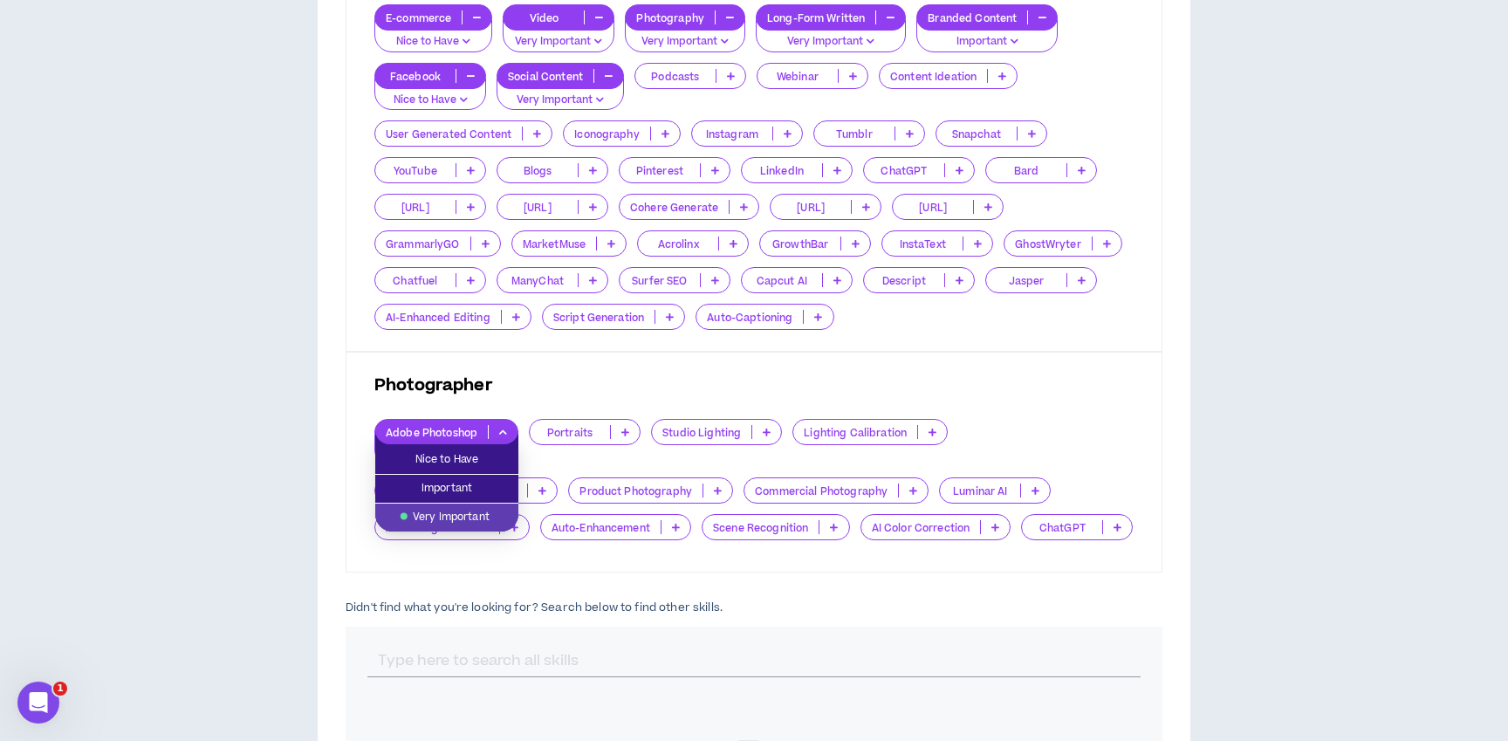
click at [452, 513] on span "Very Important" at bounding box center [447, 517] width 122 height 19
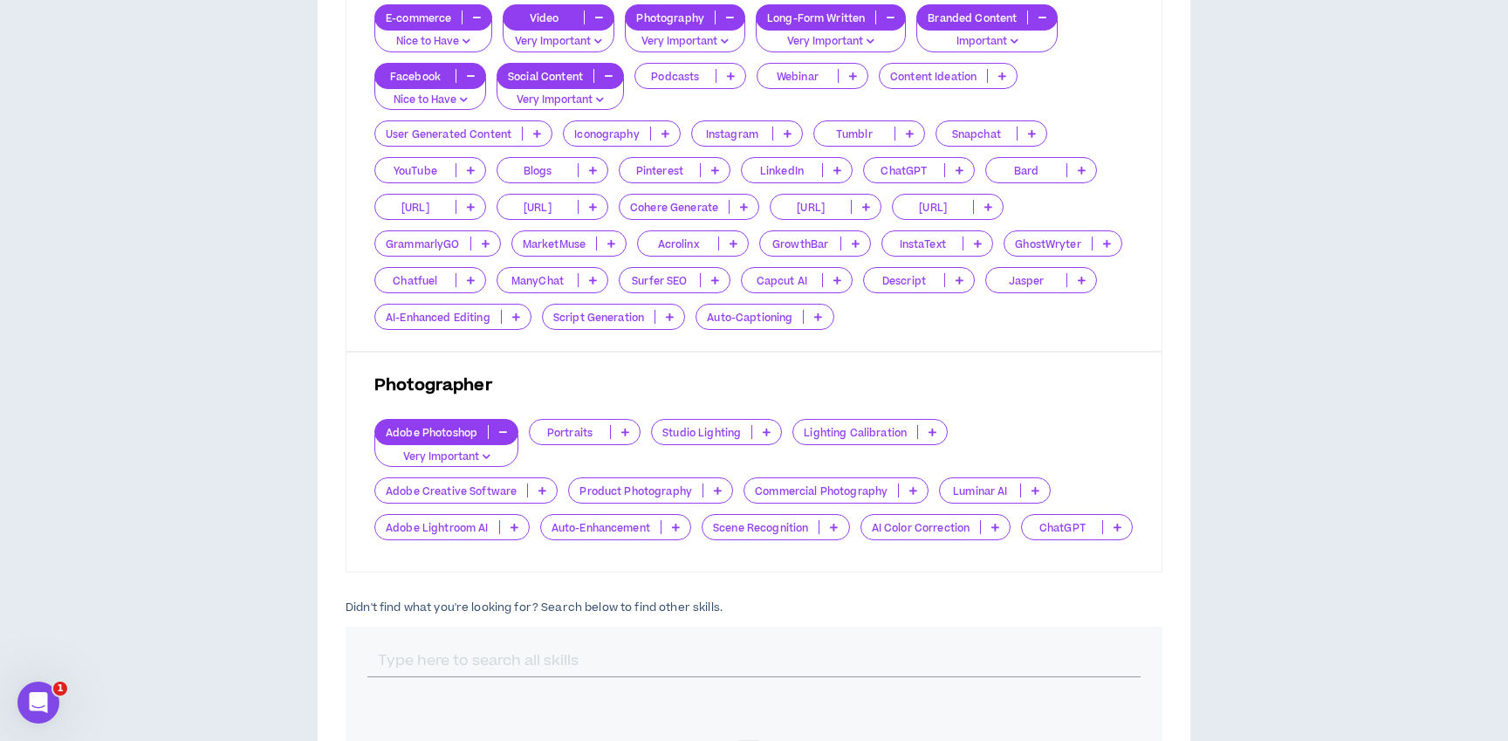
click at [452, 513] on div "Adobe Photoshop Very Important Portraits Studio Lighting Lighting Calibration A…" at bounding box center [753, 485] width 759 height 132
click at [495, 493] on p "Adobe Creative Software" at bounding box center [451, 490] width 152 height 13
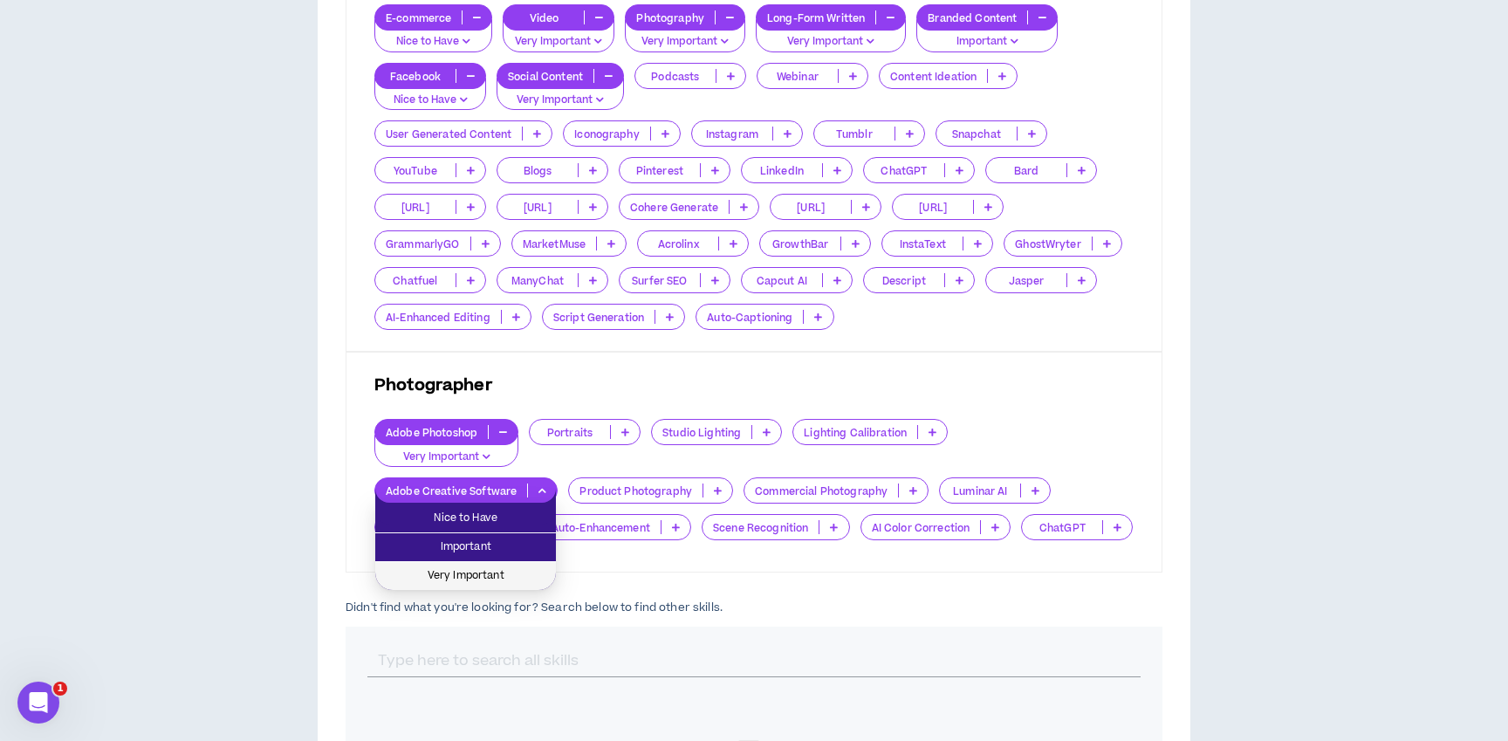
click at [477, 576] on span "Very Important" at bounding box center [466, 576] width 160 height 19
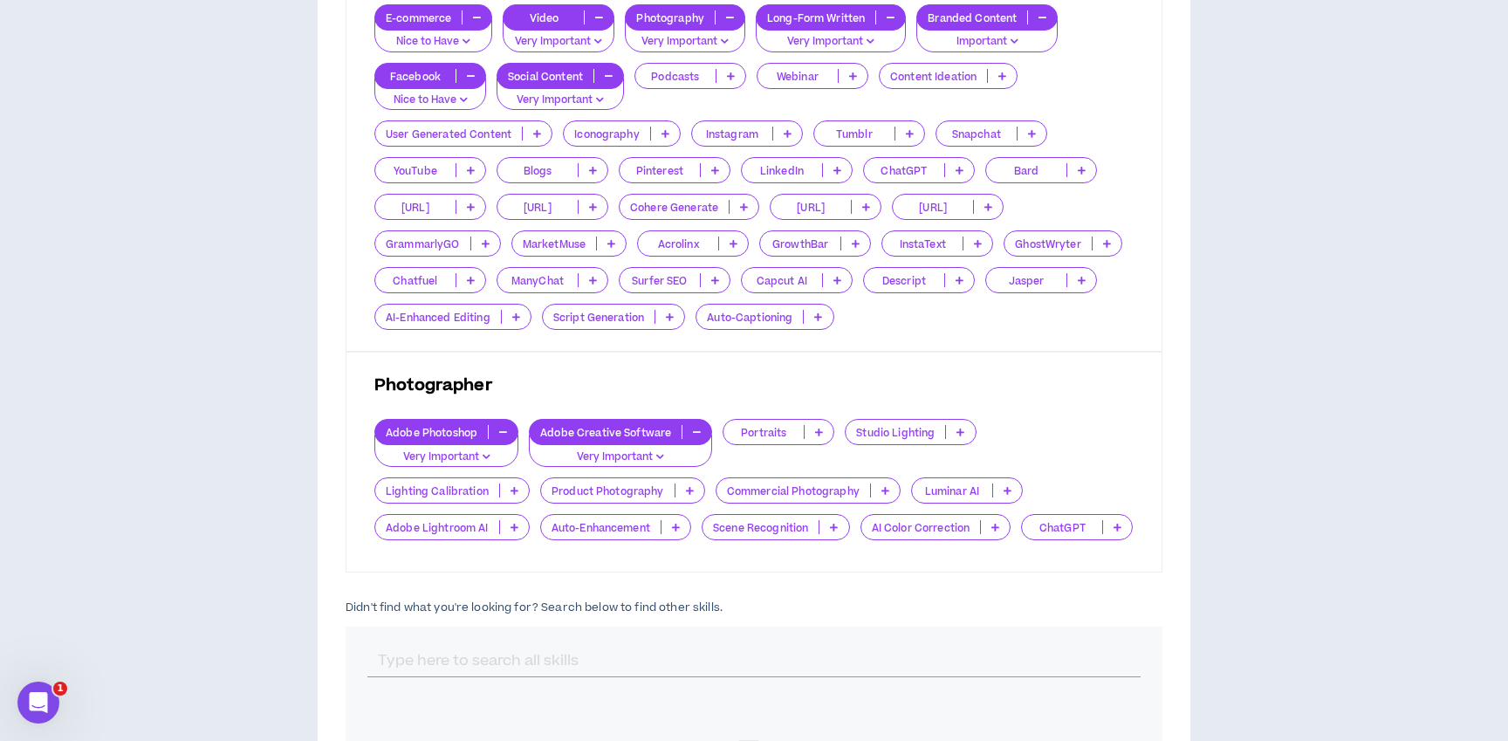
click at [614, 484] on p "Product Photography" at bounding box center [608, 490] width 134 height 13
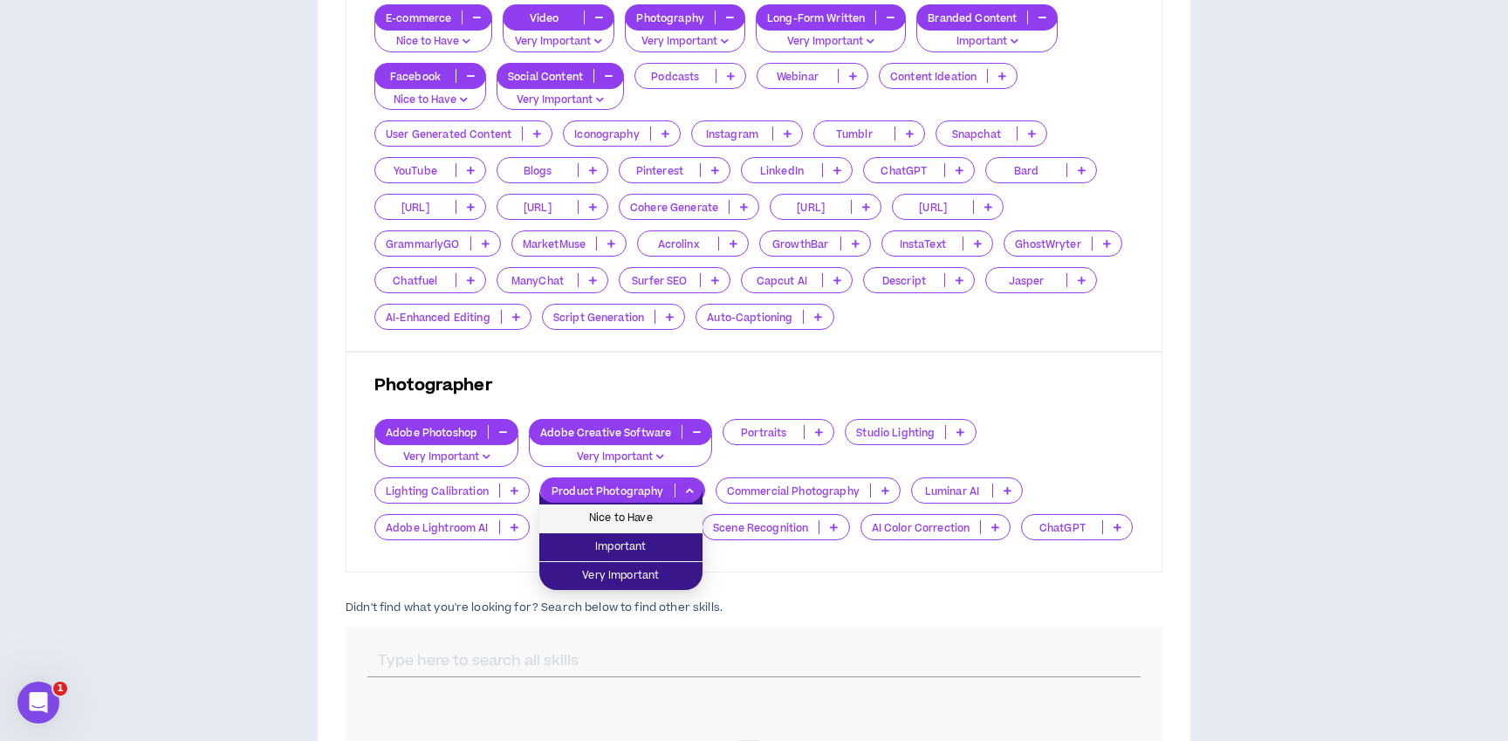
click at [621, 524] on span "Nice to Have" at bounding box center [621, 518] width 142 height 19
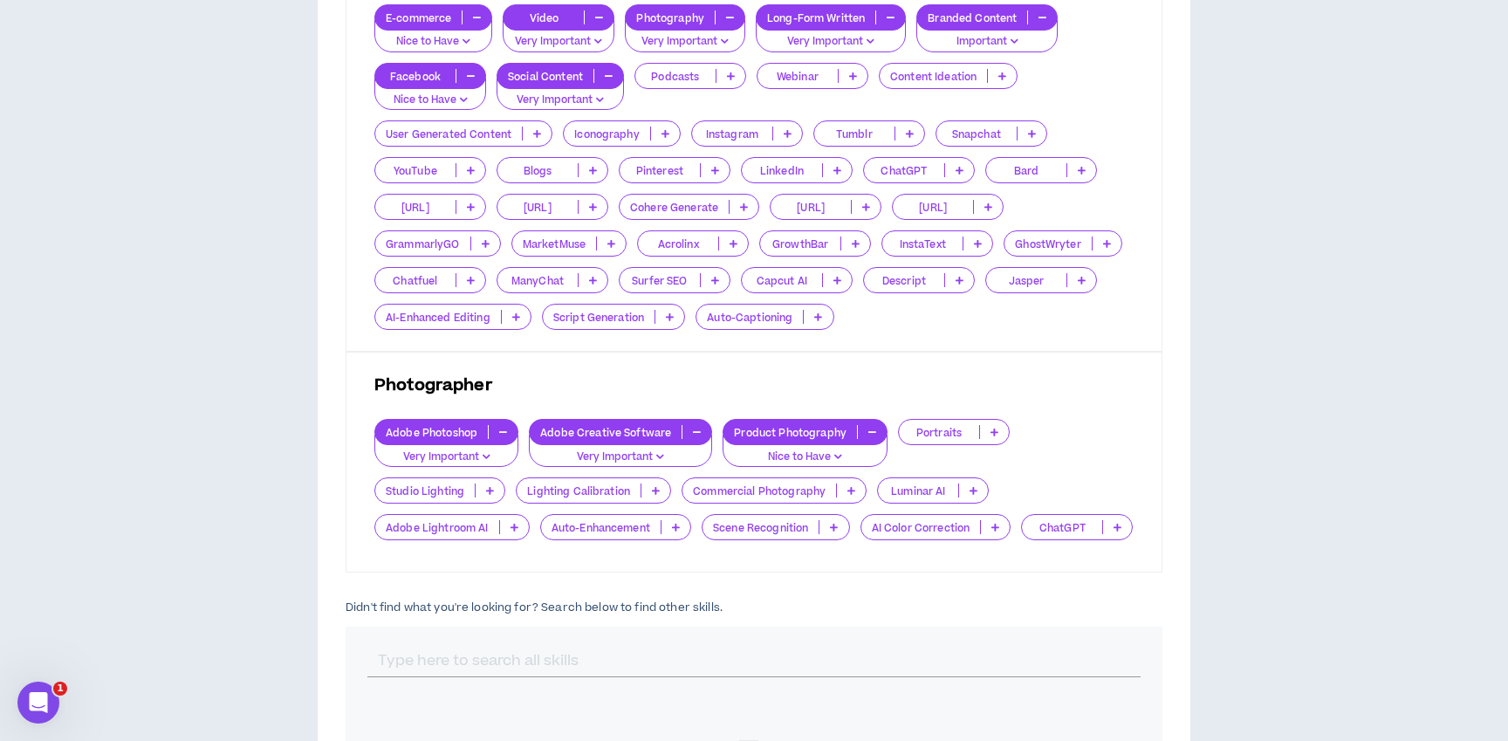
click at [934, 434] on p "Portraits" at bounding box center [939, 432] width 80 height 13
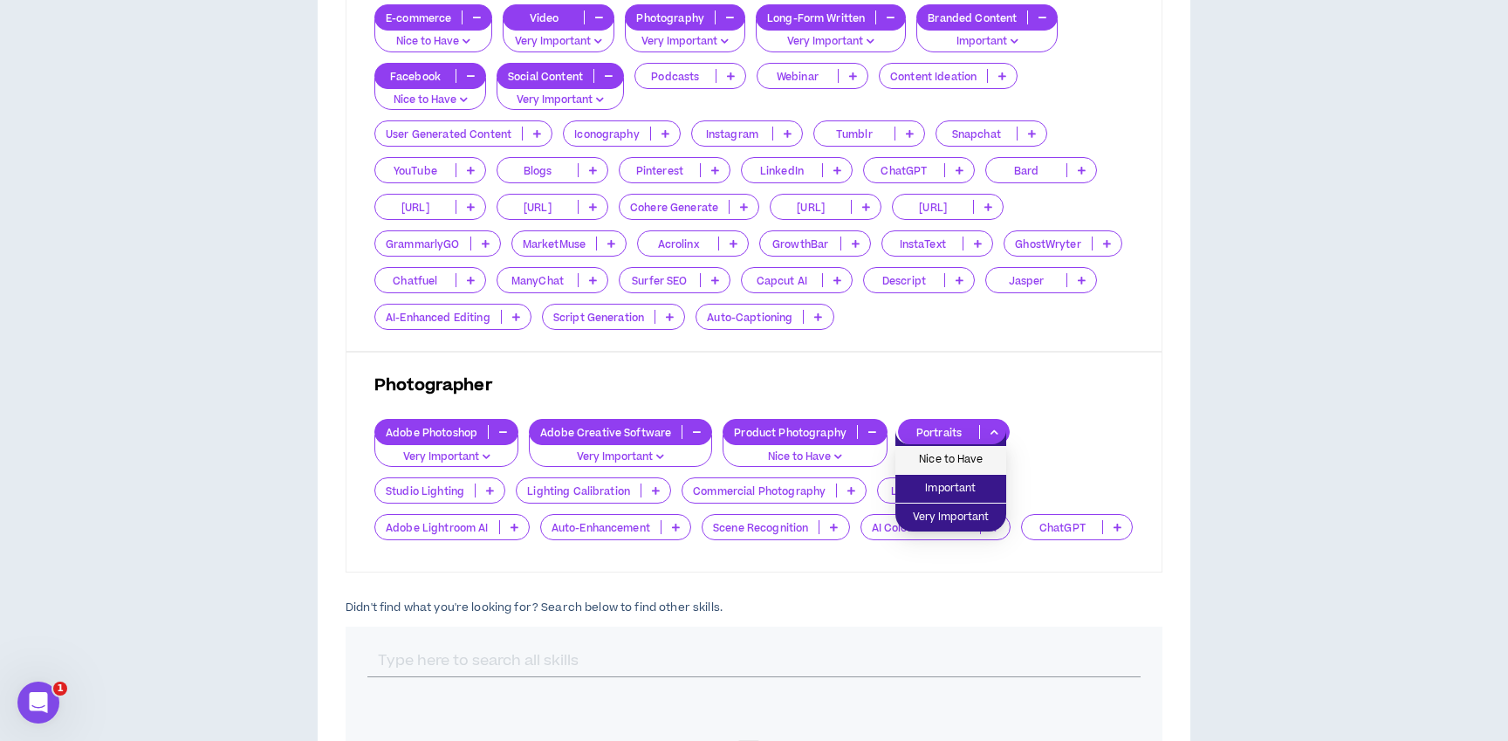
click at [941, 464] on span "Nice to Have" at bounding box center [951, 459] width 90 height 19
click at [785, 491] on p "Commercial Photography" at bounding box center [760, 490] width 154 height 13
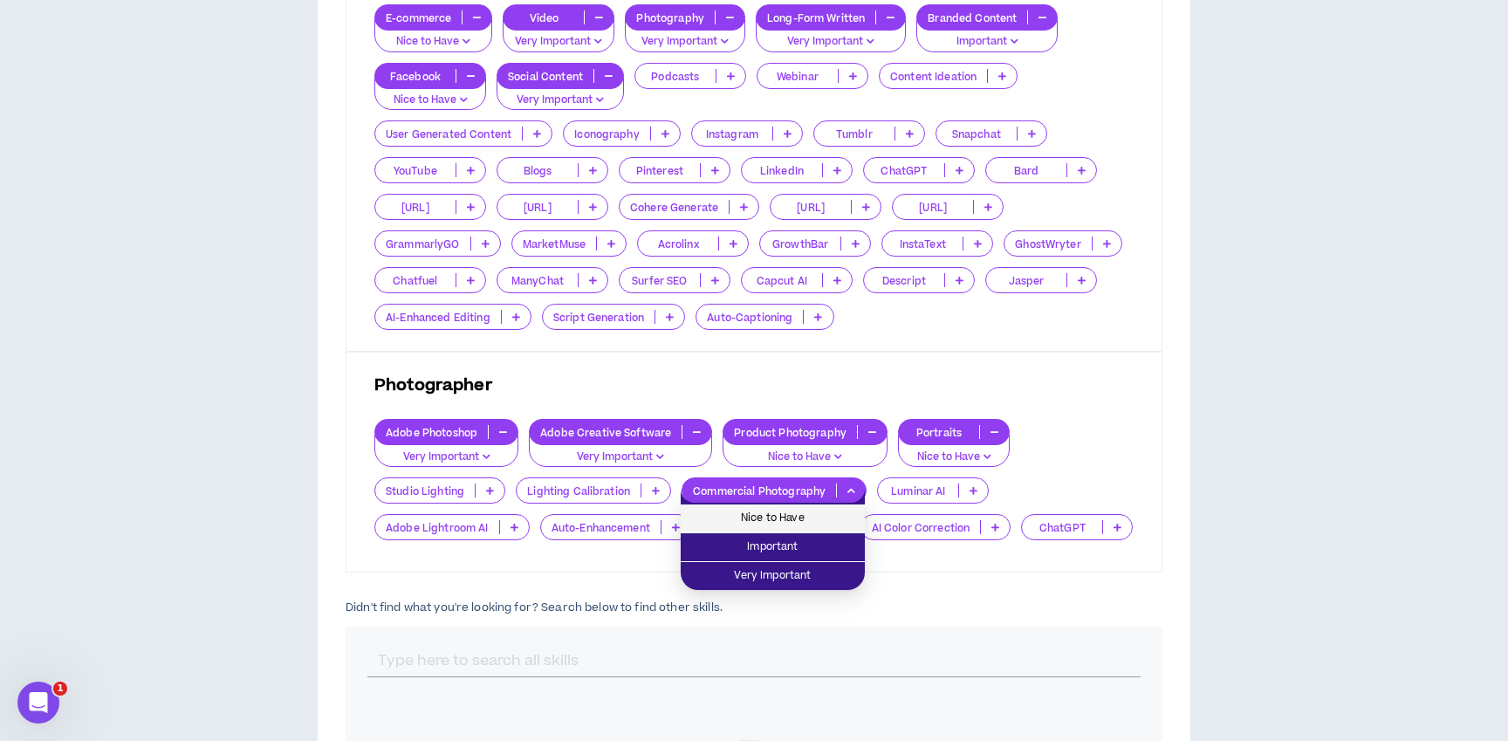
click at [782, 514] on span "Nice to Have" at bounding box center [772, 518] width 163 height 19
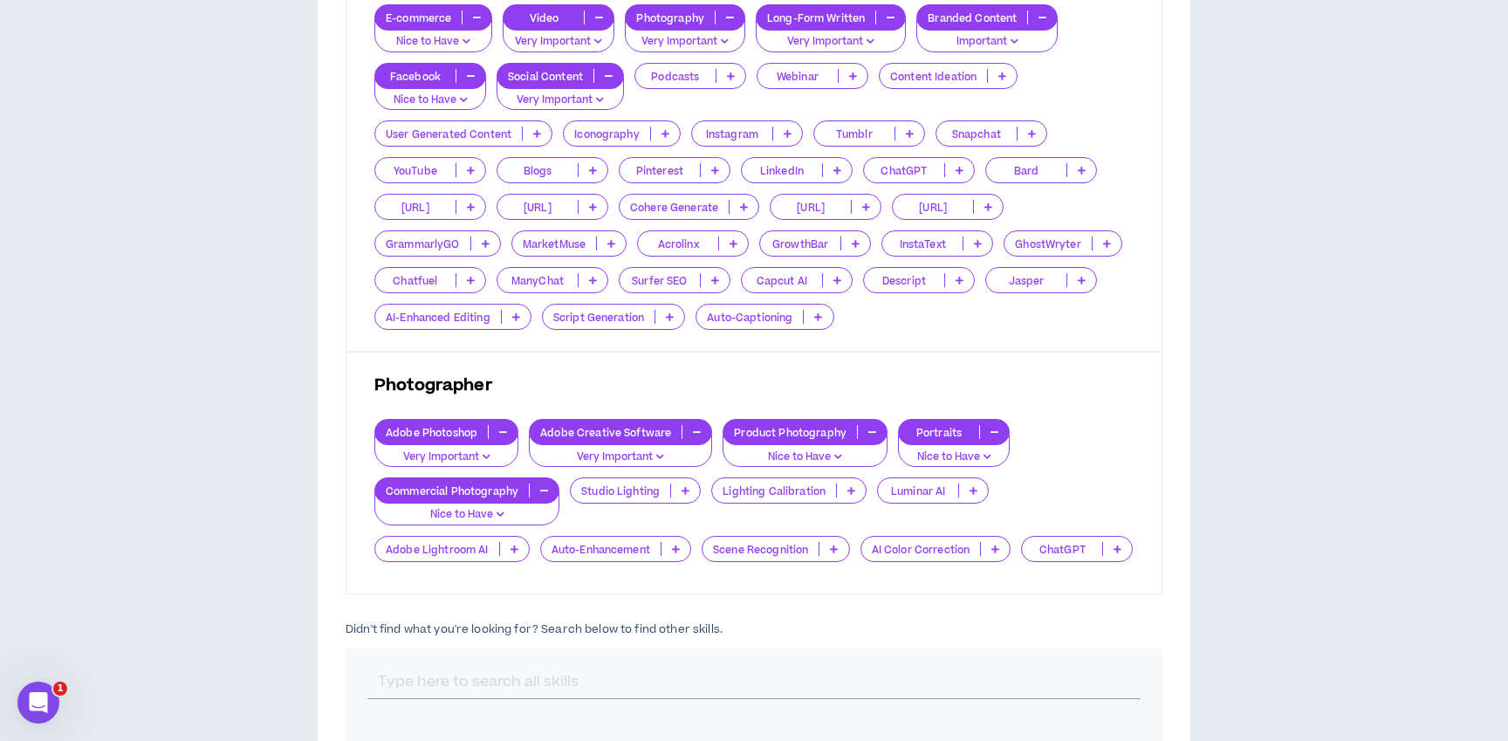
click at [622, 493] on p "Studio Lighting" at bounding box center [621, 490] width 100 height 13
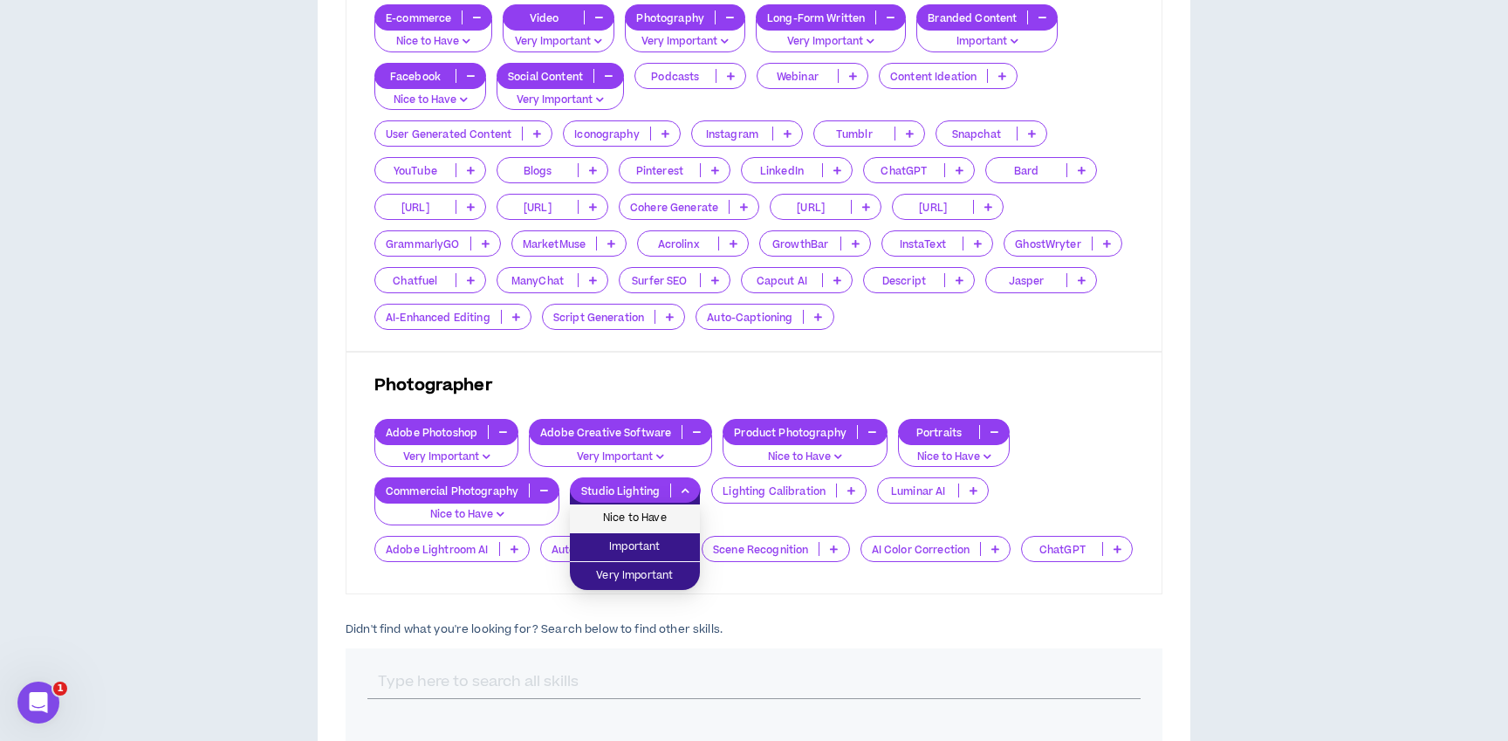
click at [632, 515] on span "Nice to Have" at bounding box center [634, 518] width 109 height 19
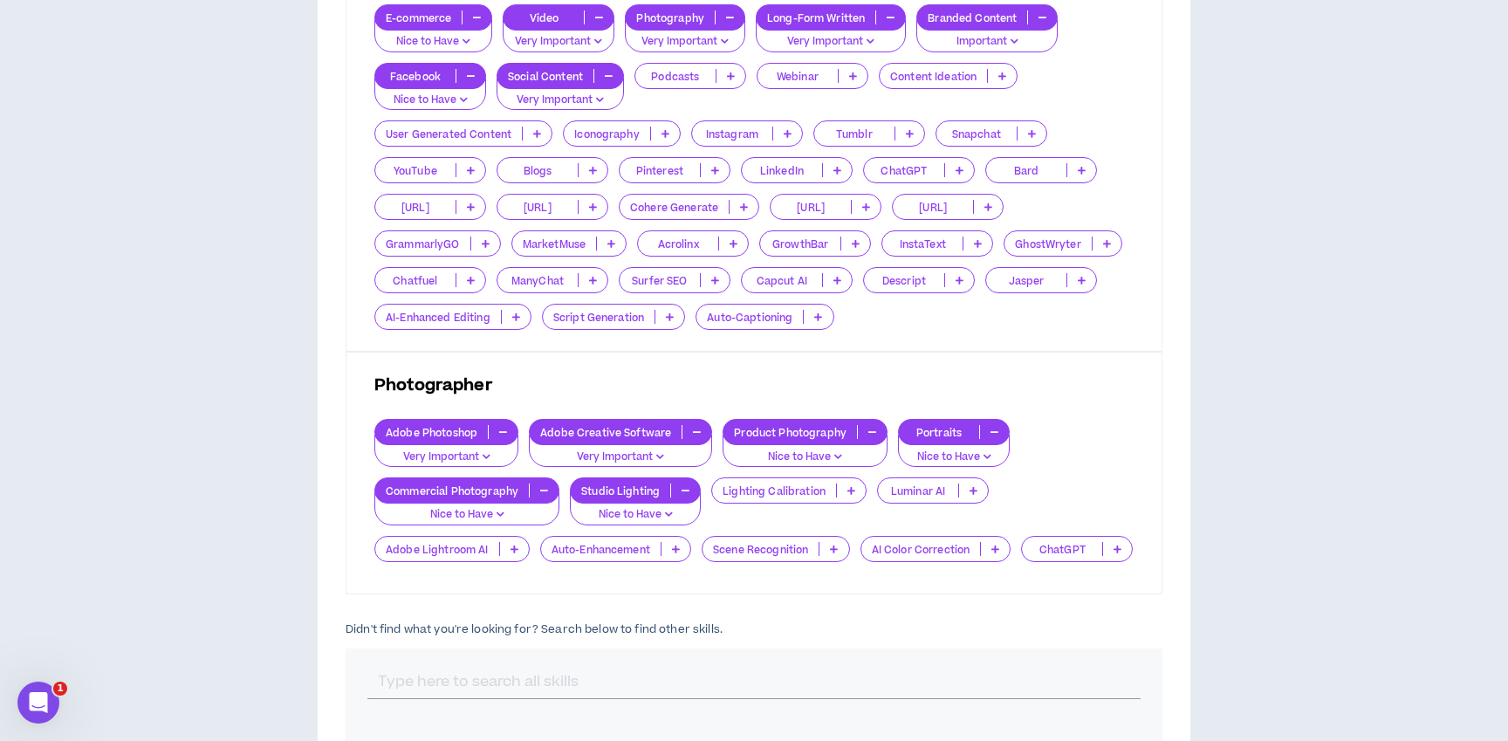
click at [745, 490] on p "Lighting Calibration" at bounding box center [774, 490] width 124 height 13
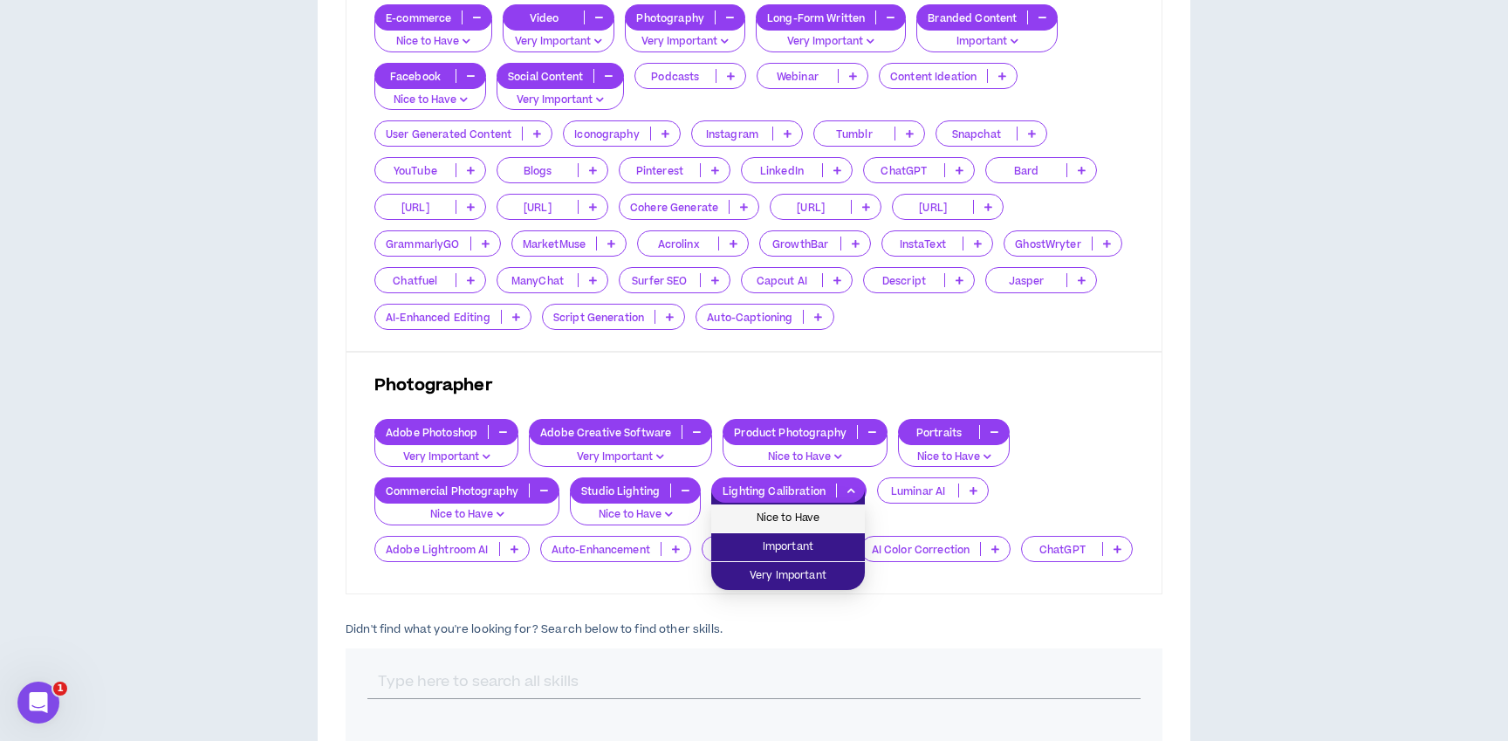
click at [751, 516] on span "Nice to Have" at bounding box center [788, 518] width 133 height 19
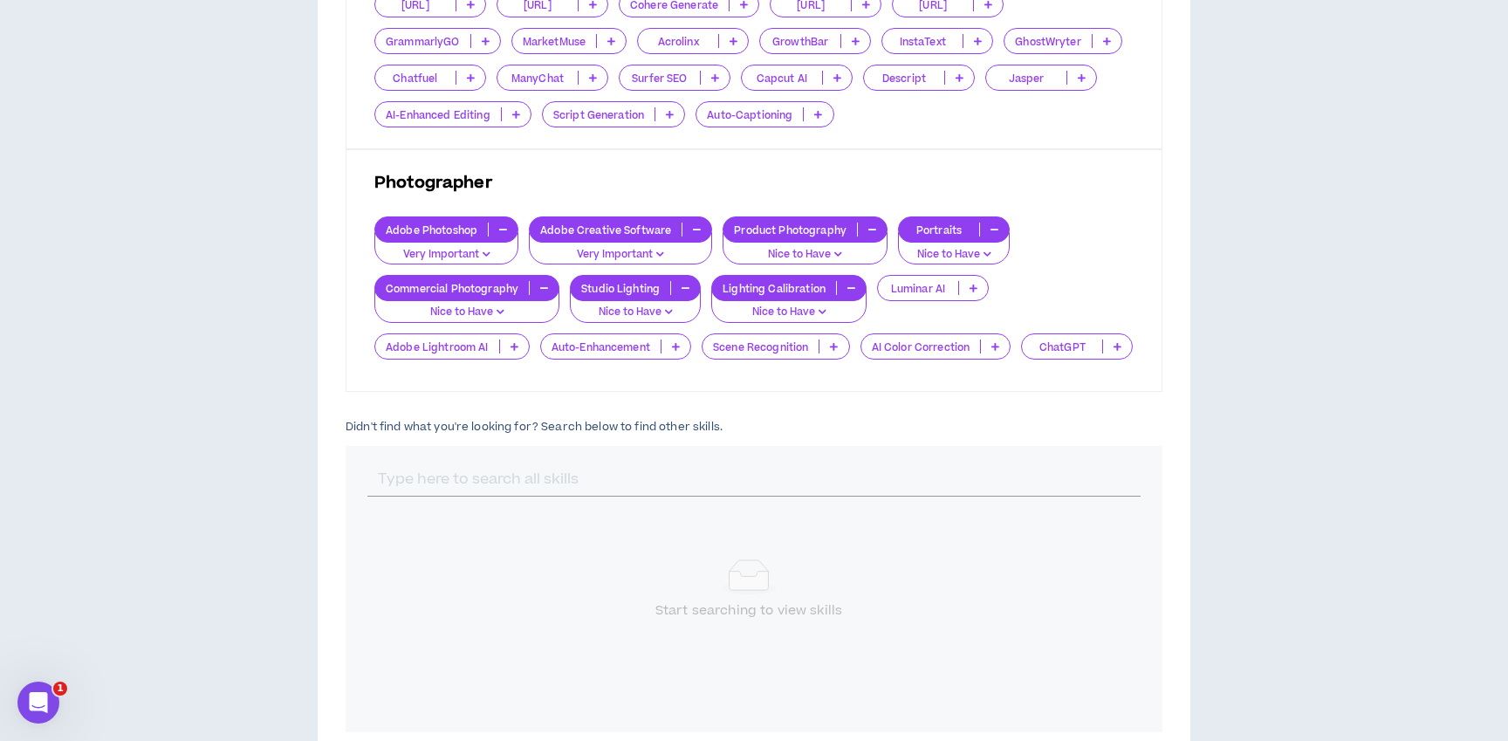
scroll to position [1686, 0]
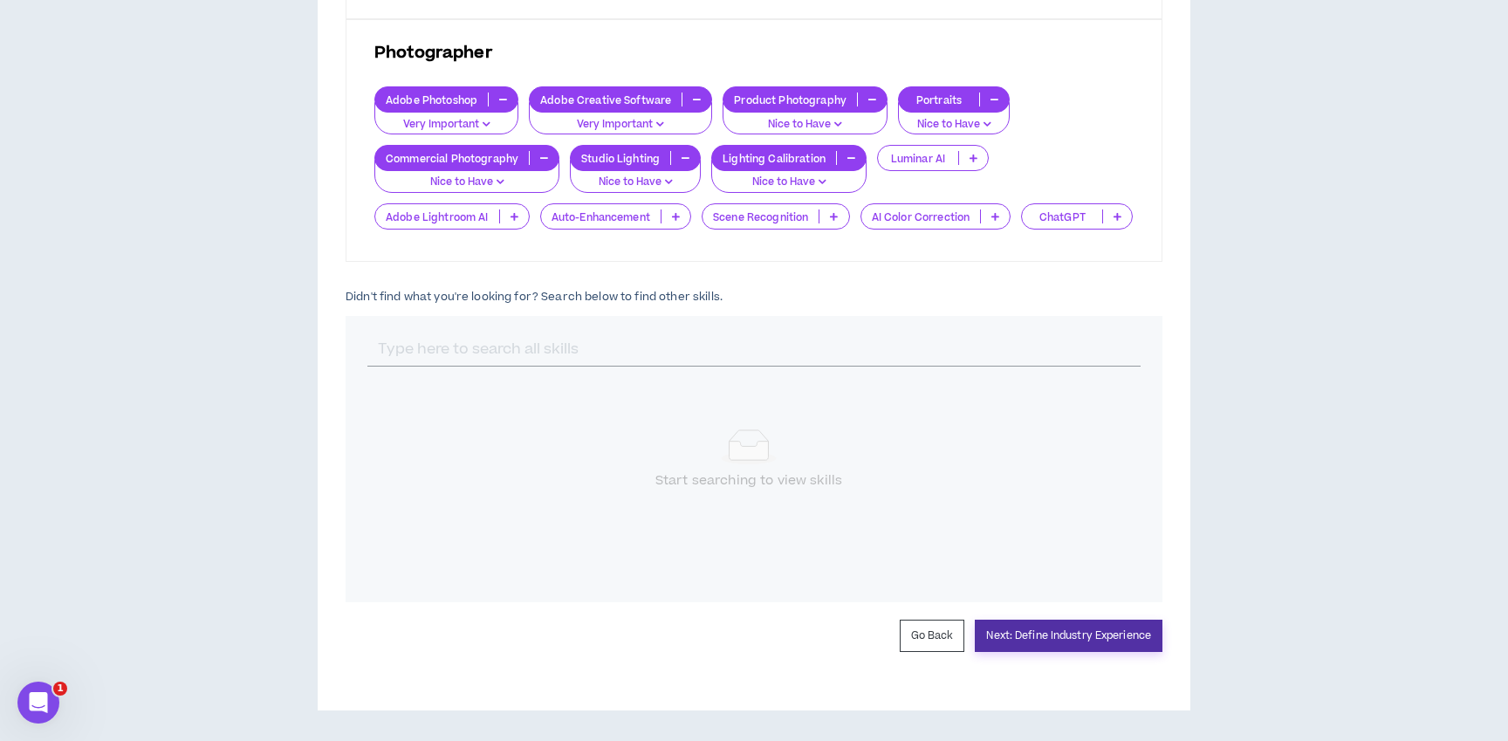
click at [1129, 640] on button "Next: Define Industry Experience" at bounding box center [1069, 636] width 188 height 32
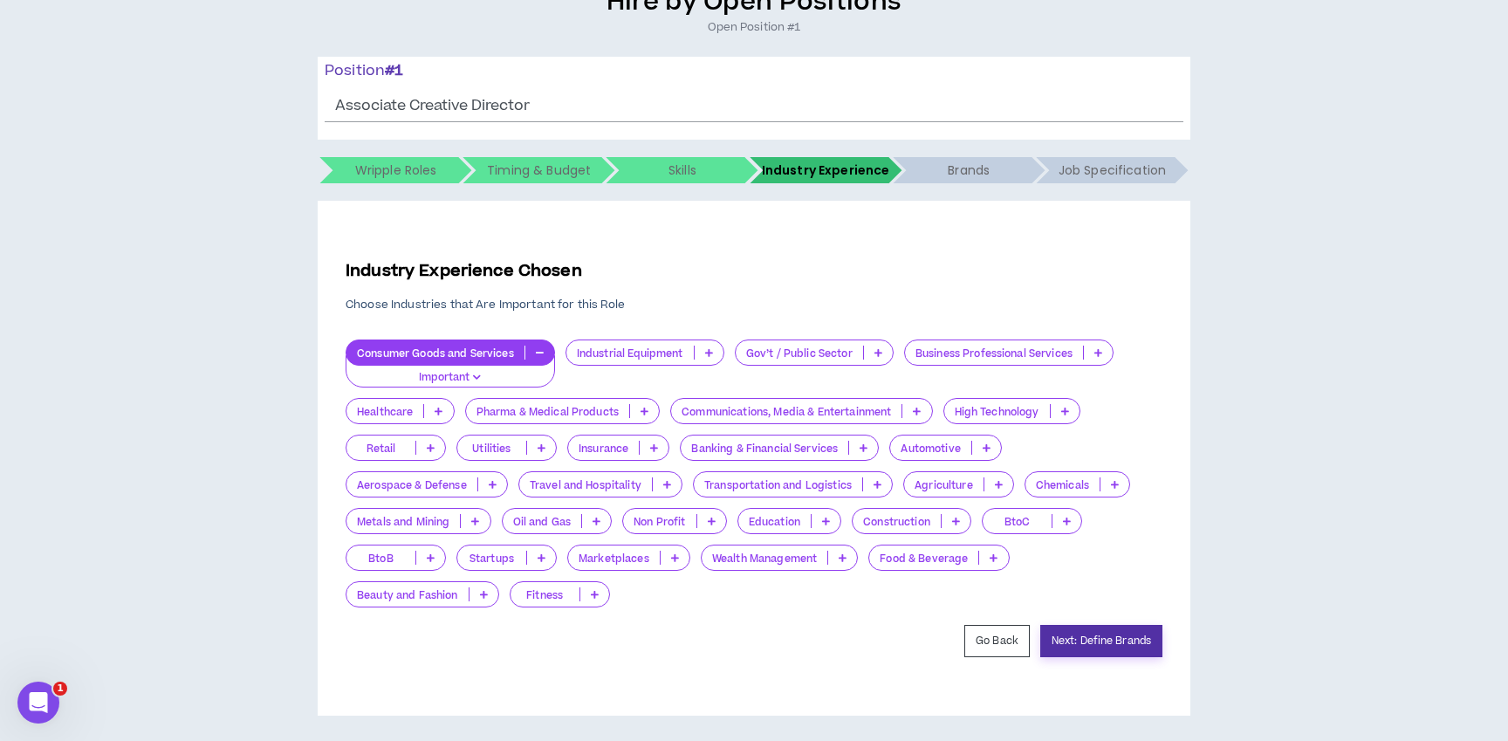
scroll to position [165, 0]
click at [698, 285] on div "Industry Experience Chosen Choose Industries that Are Important for this Role" at bounding box center [754, 286] width 817 height 52
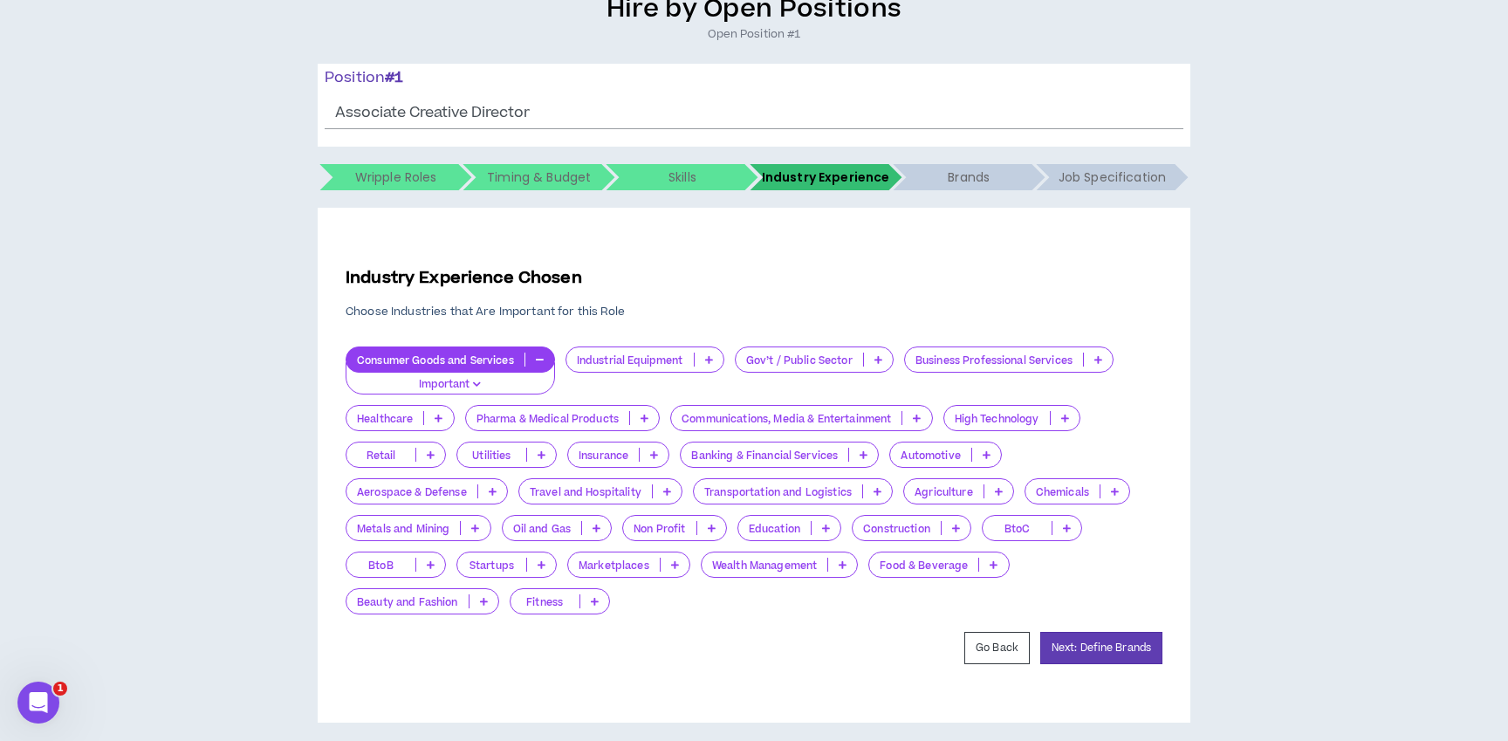
scroll to position [154, 0]
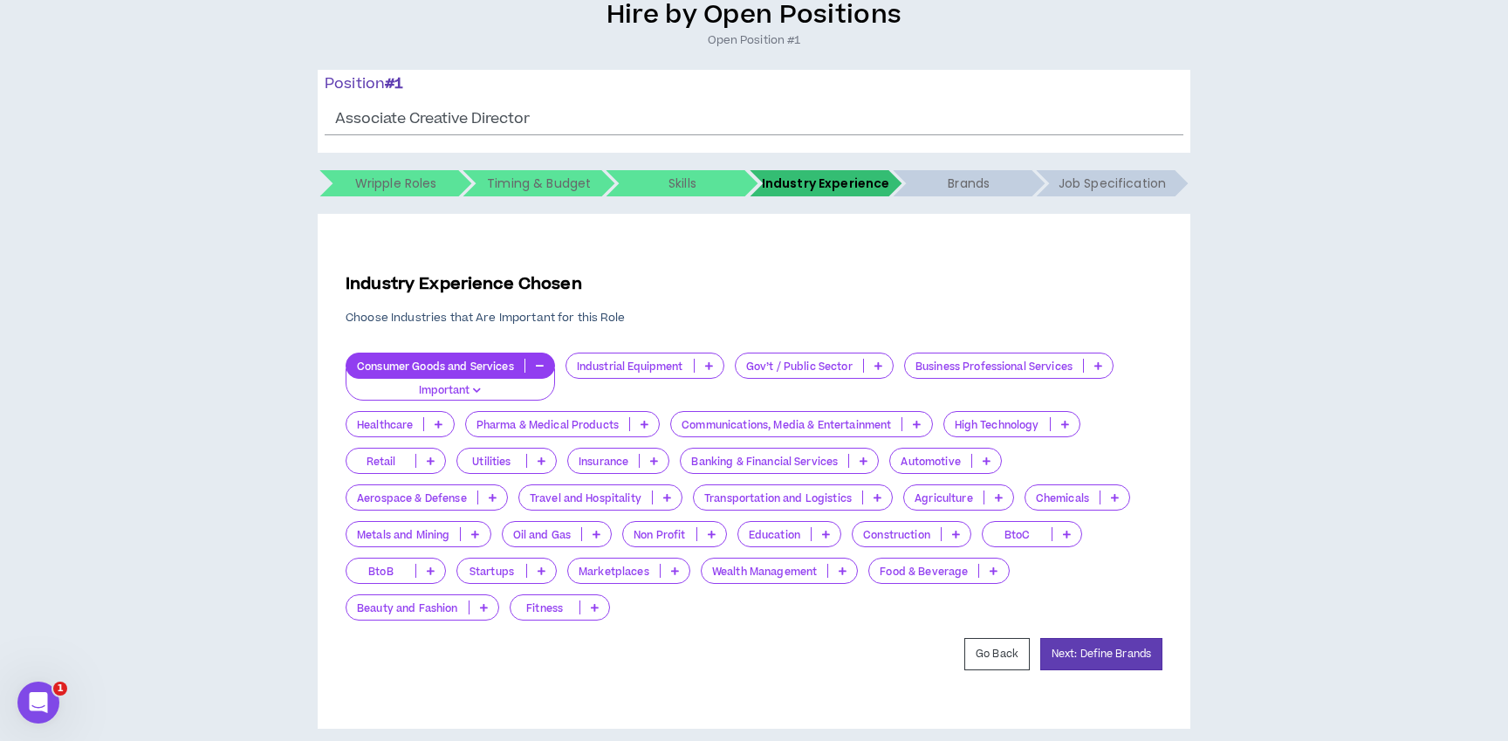
click at [487, 386] on p "Important" at bounding box center [450, 391] width 187 height 16
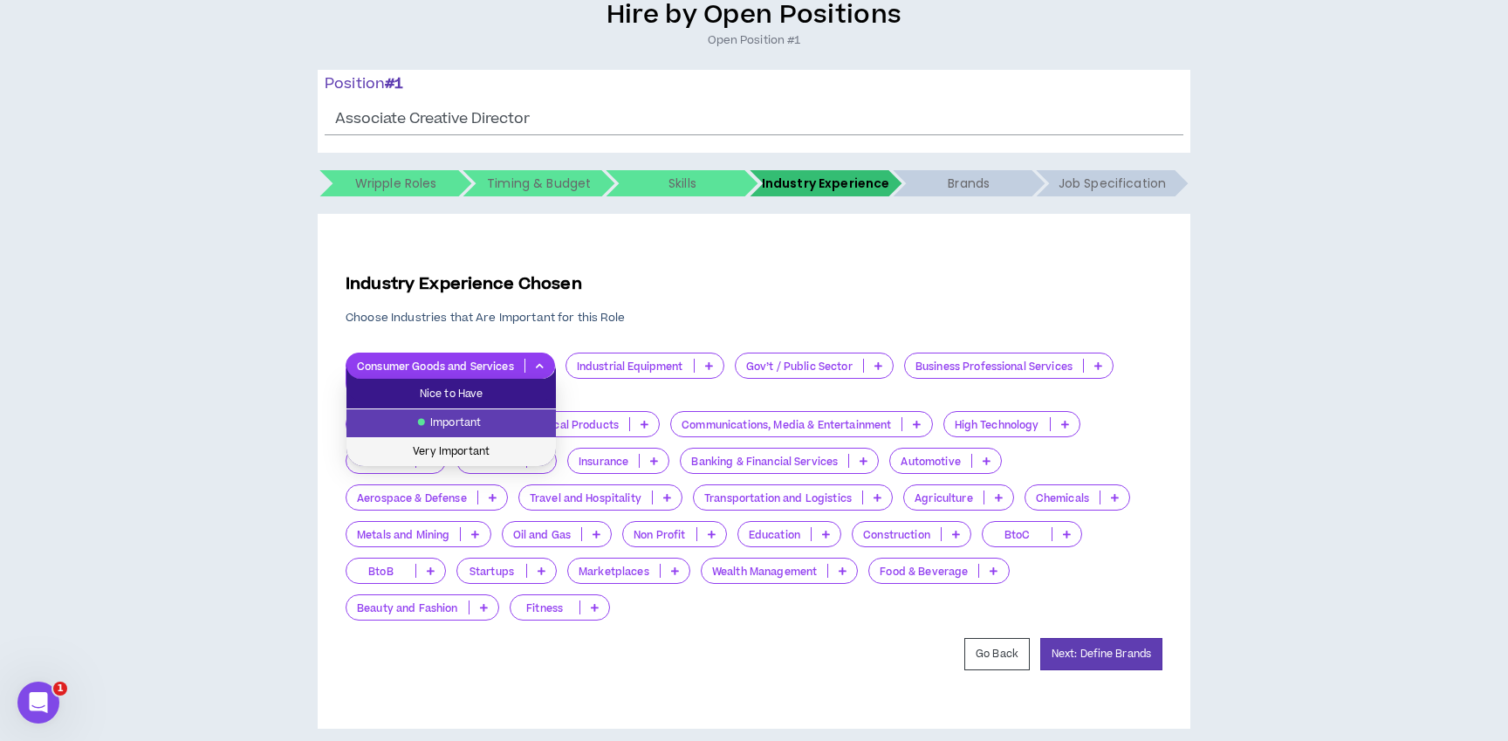
click at [452, 450] on span "Very Important" at bounding box center [451, 452] width 189 height 19
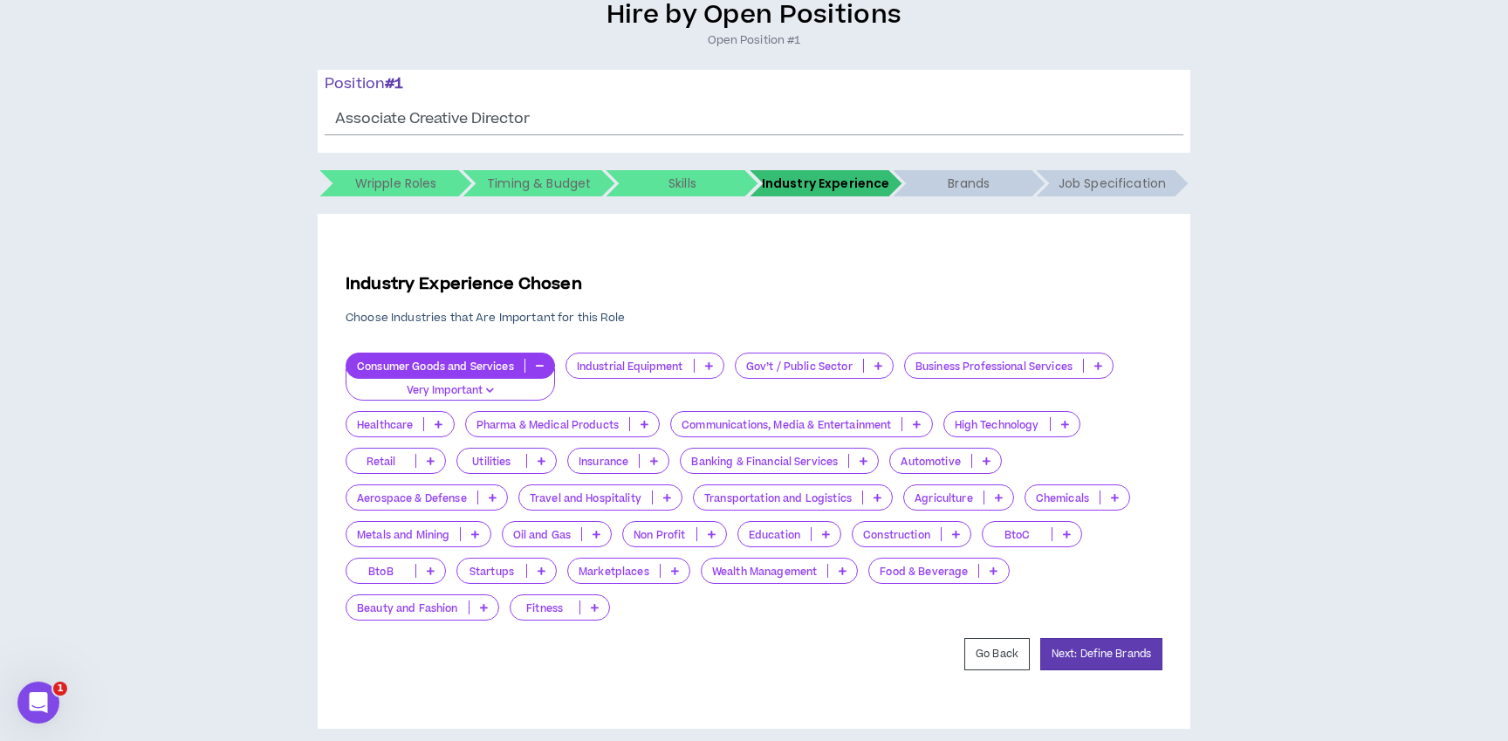
click at [783, 271] on div "Industry Experience Chosen Choose Industries that Are Important for this Role C…" at bounding box center [754, 471] width 817 height 459
click at [992, 567] on icon at bounding box center [994, 571] width 8 height 9
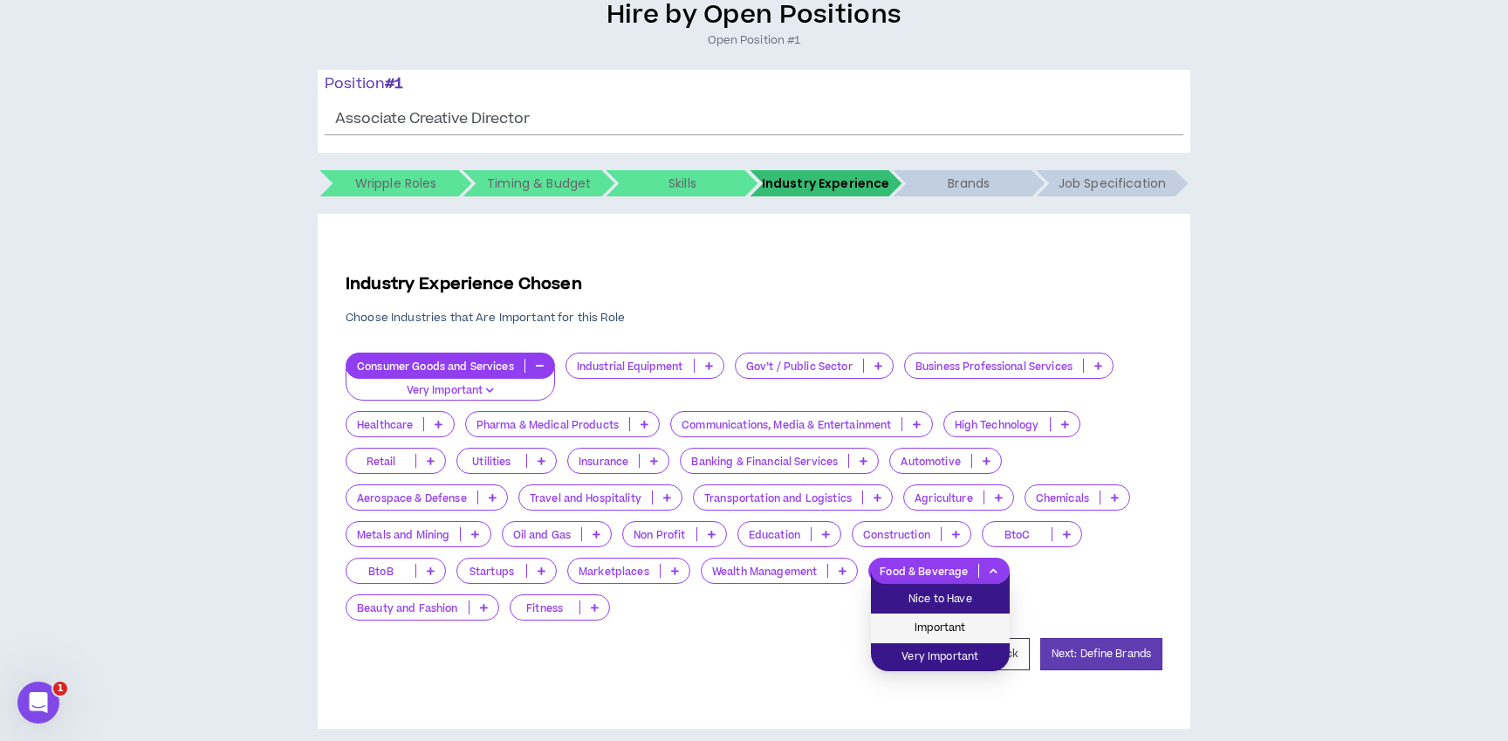
click at [949, 628] on span "Important" at bounding box center [941, 628] width 118 height 19
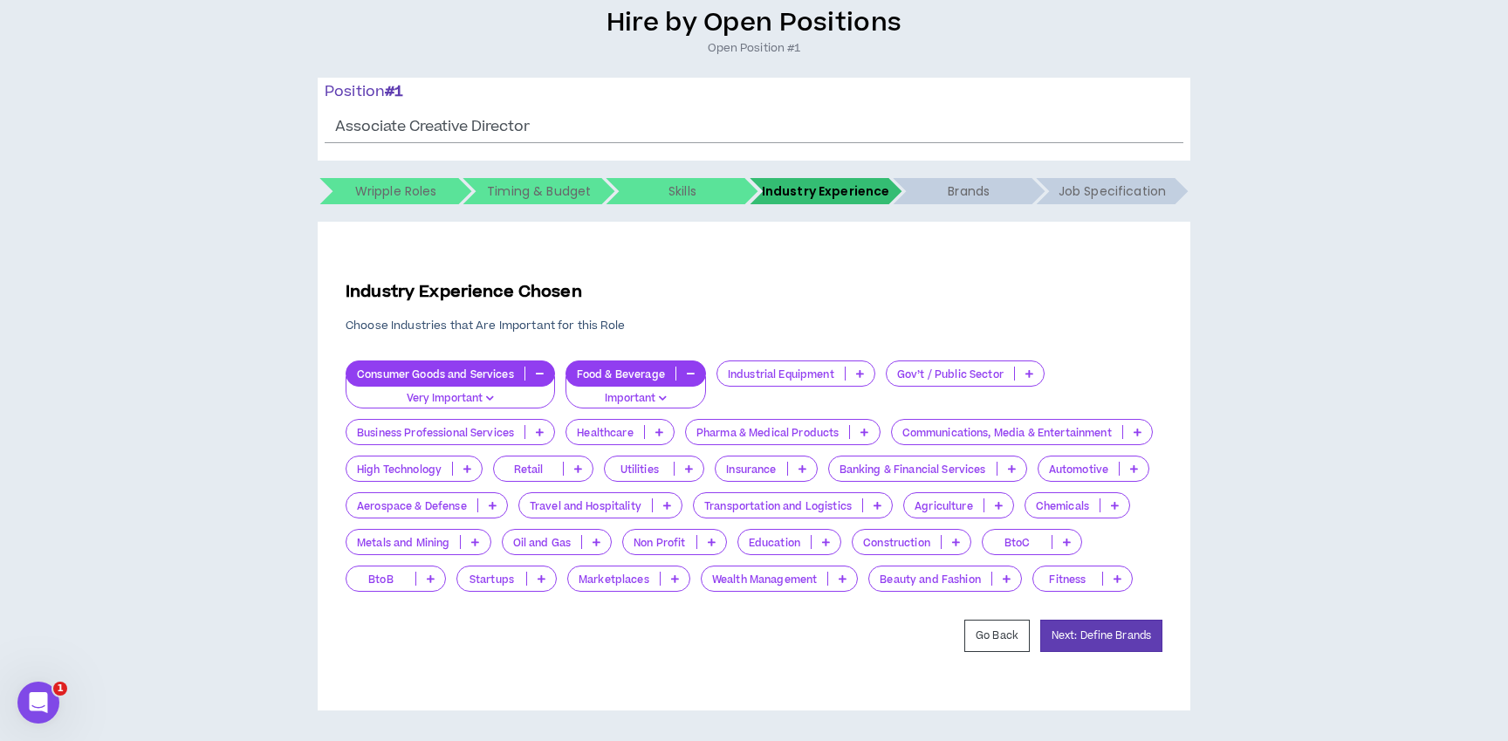
scroll to position [135, 0]
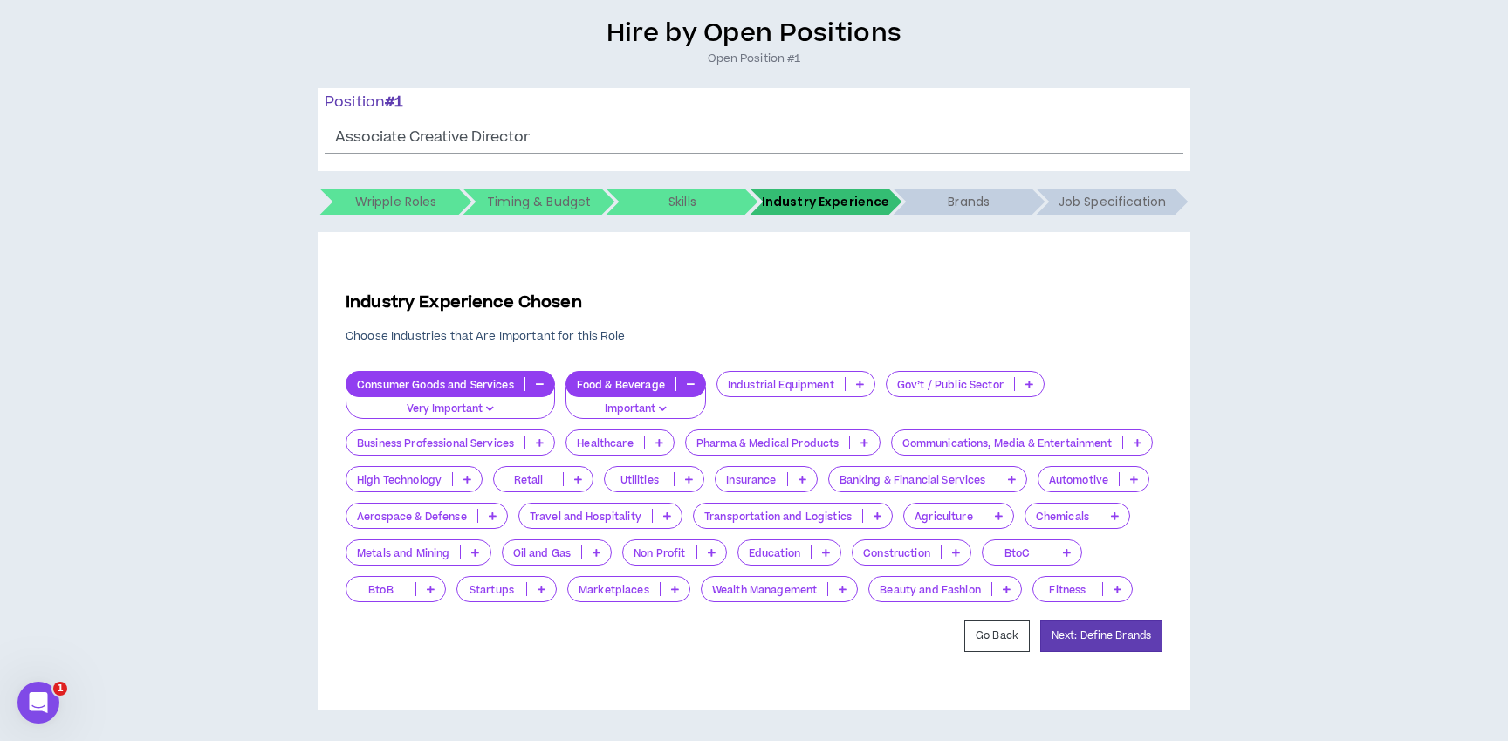
click at [1010, 442] on p "Communications, Media & Entertainment" at bounding box center [1007, 442] width 230 height 13
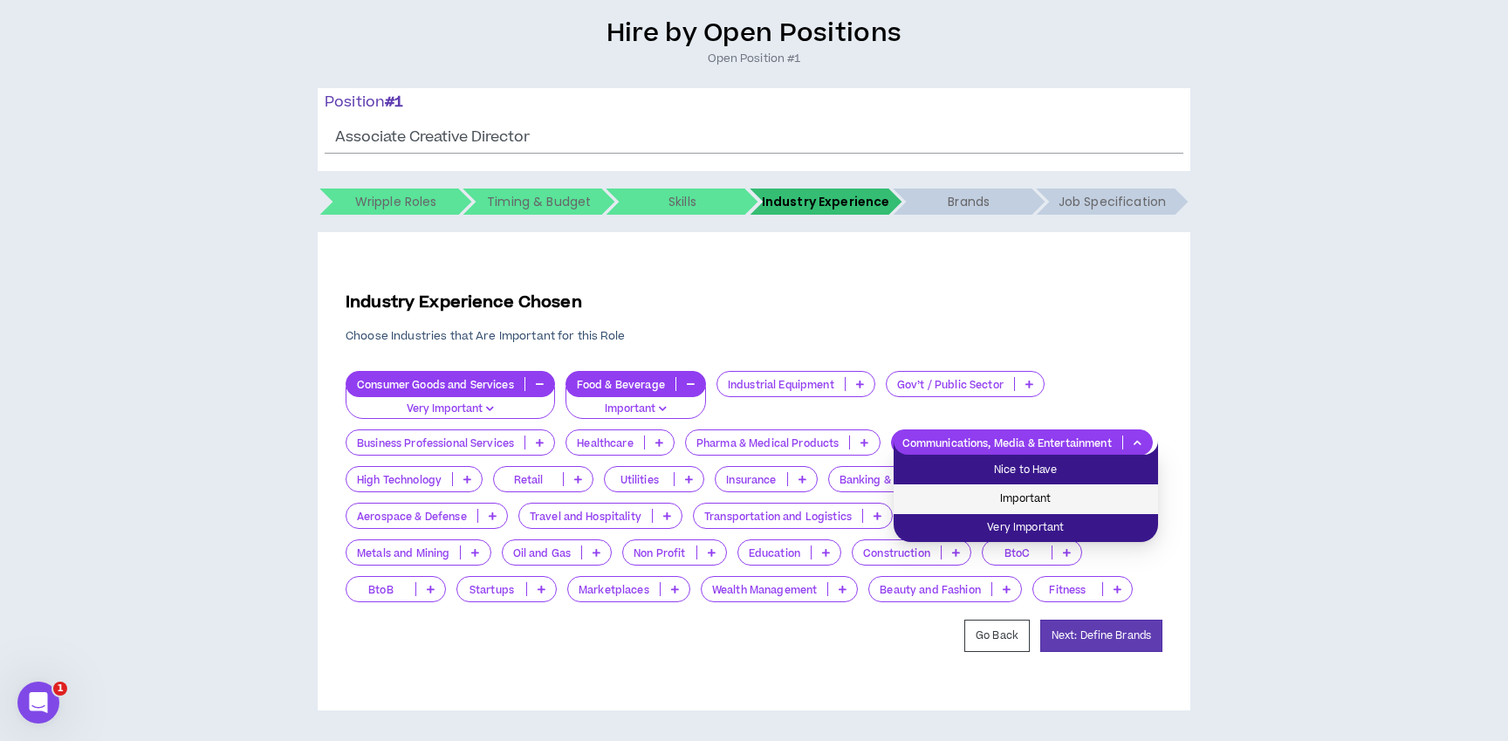
click at [998, 494] on span "Important" at bounding box center [1026, 499] width 244 height 19
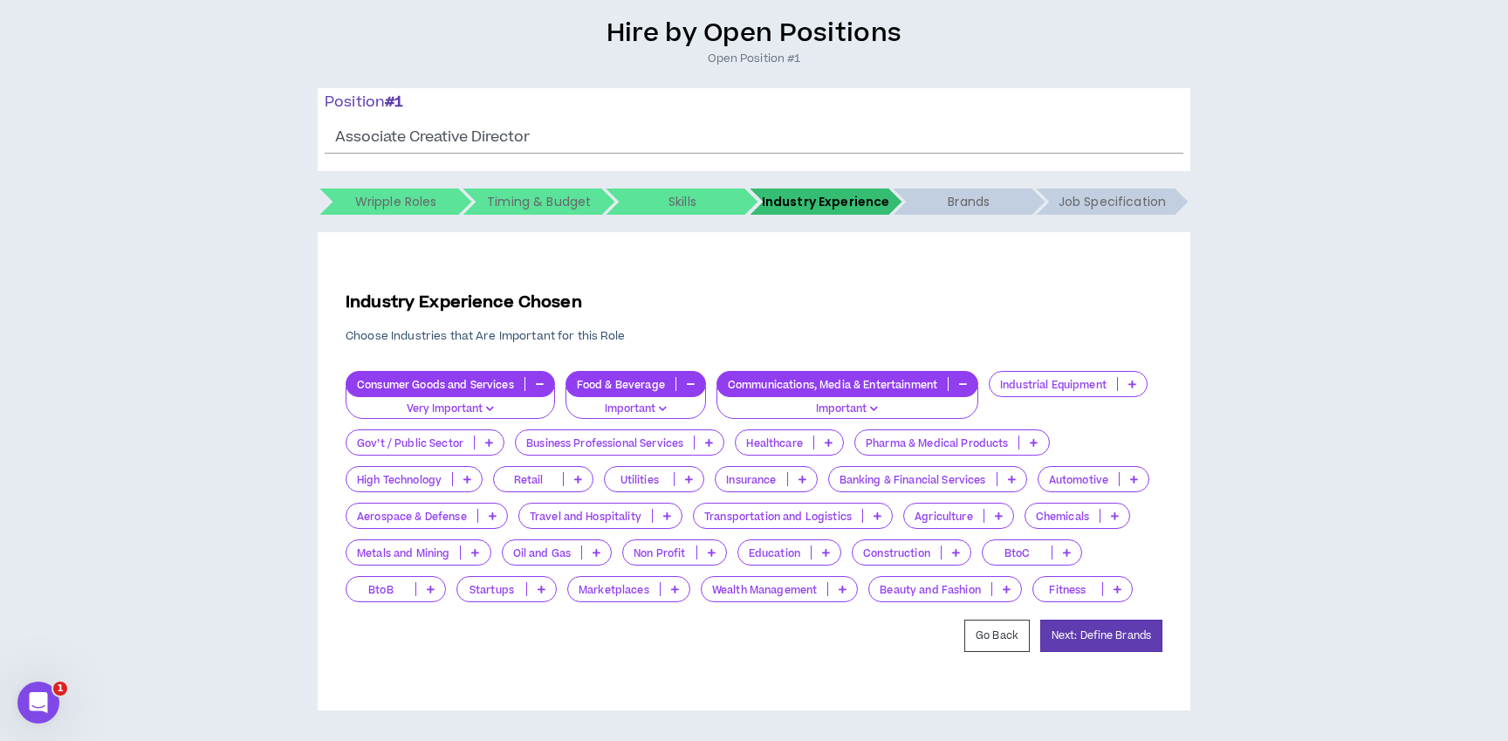
click at [579, 513] on p "Travel and Hospitality" at bounding box center [585, 516] width 133 height 13
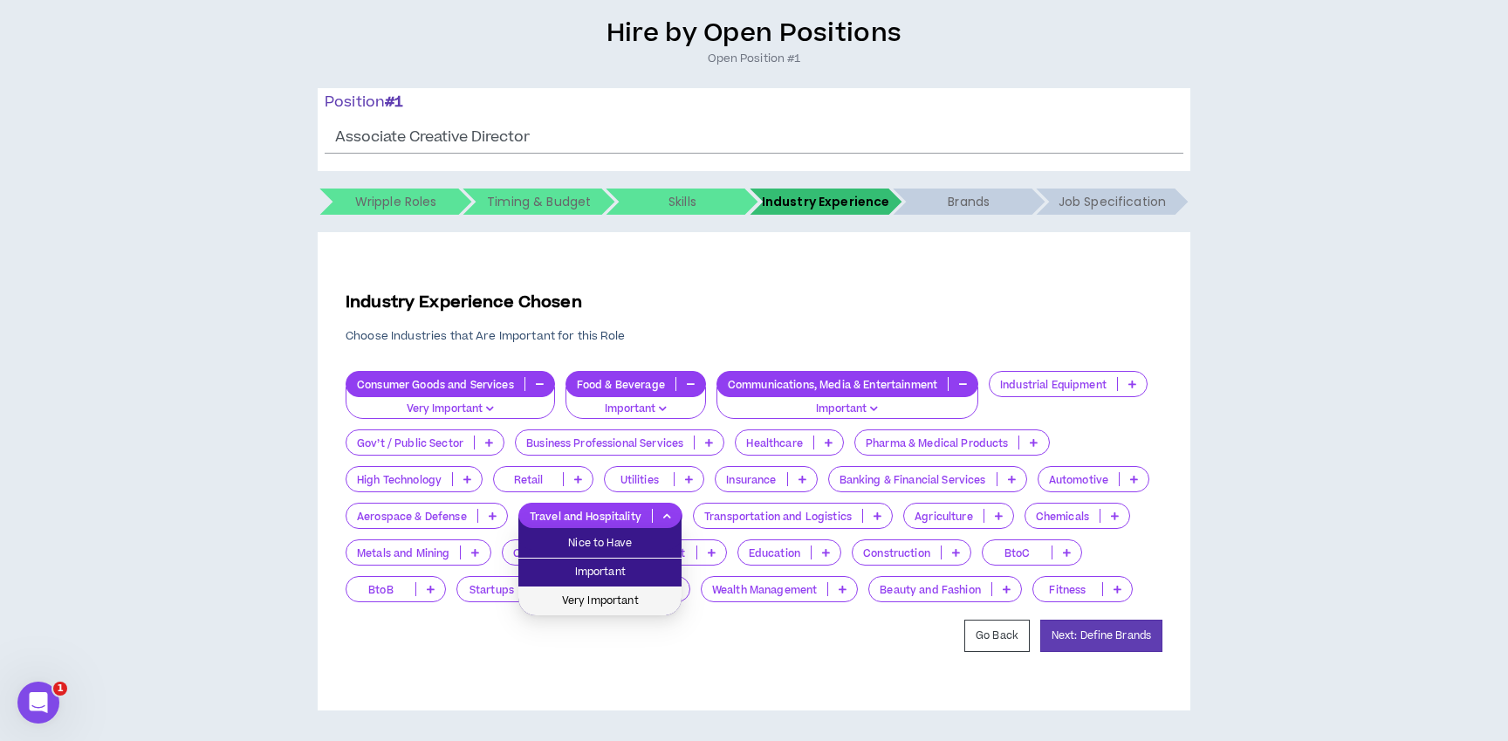
click at [562, 598] on span "Very Important" at bounding box center [600, 601] width 142 height 19
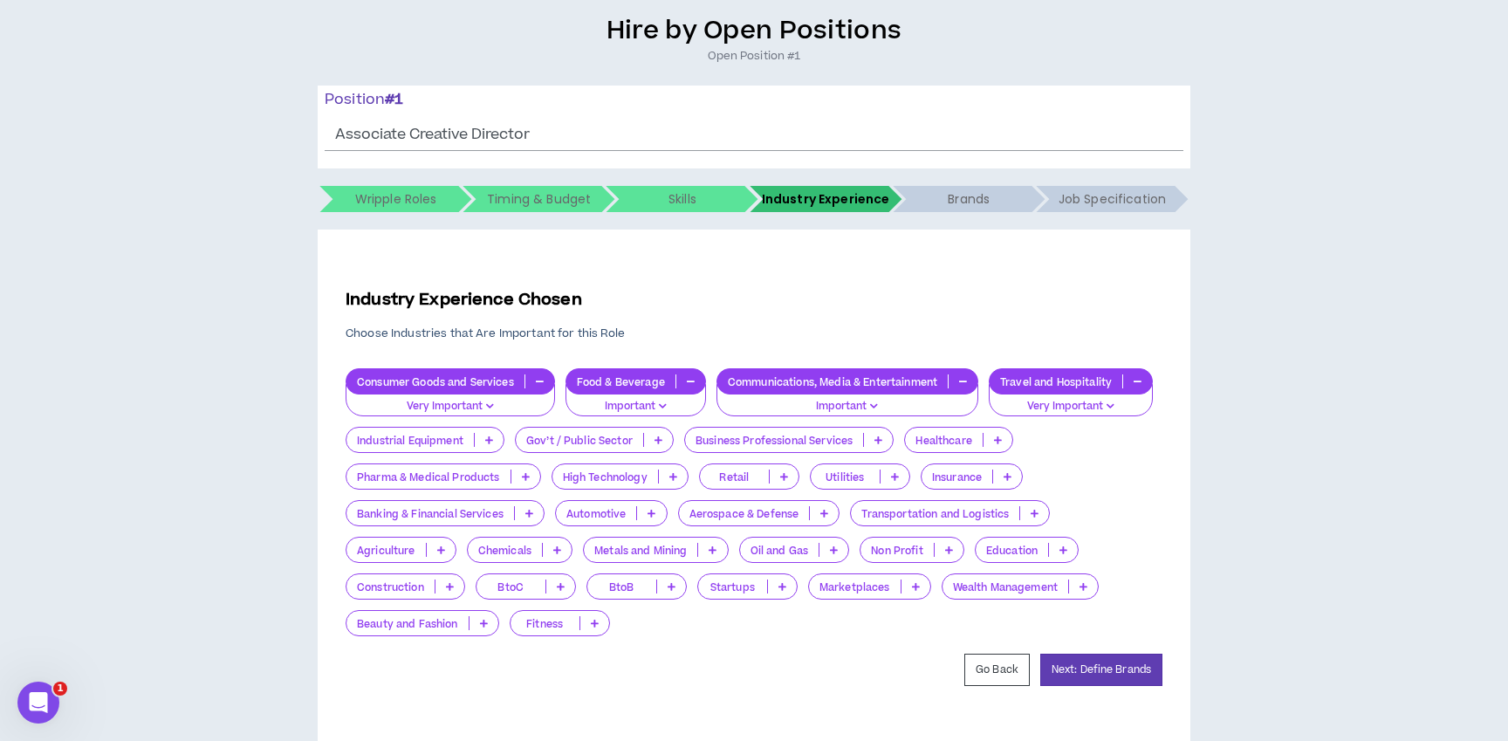
scroll to position [141, 0]
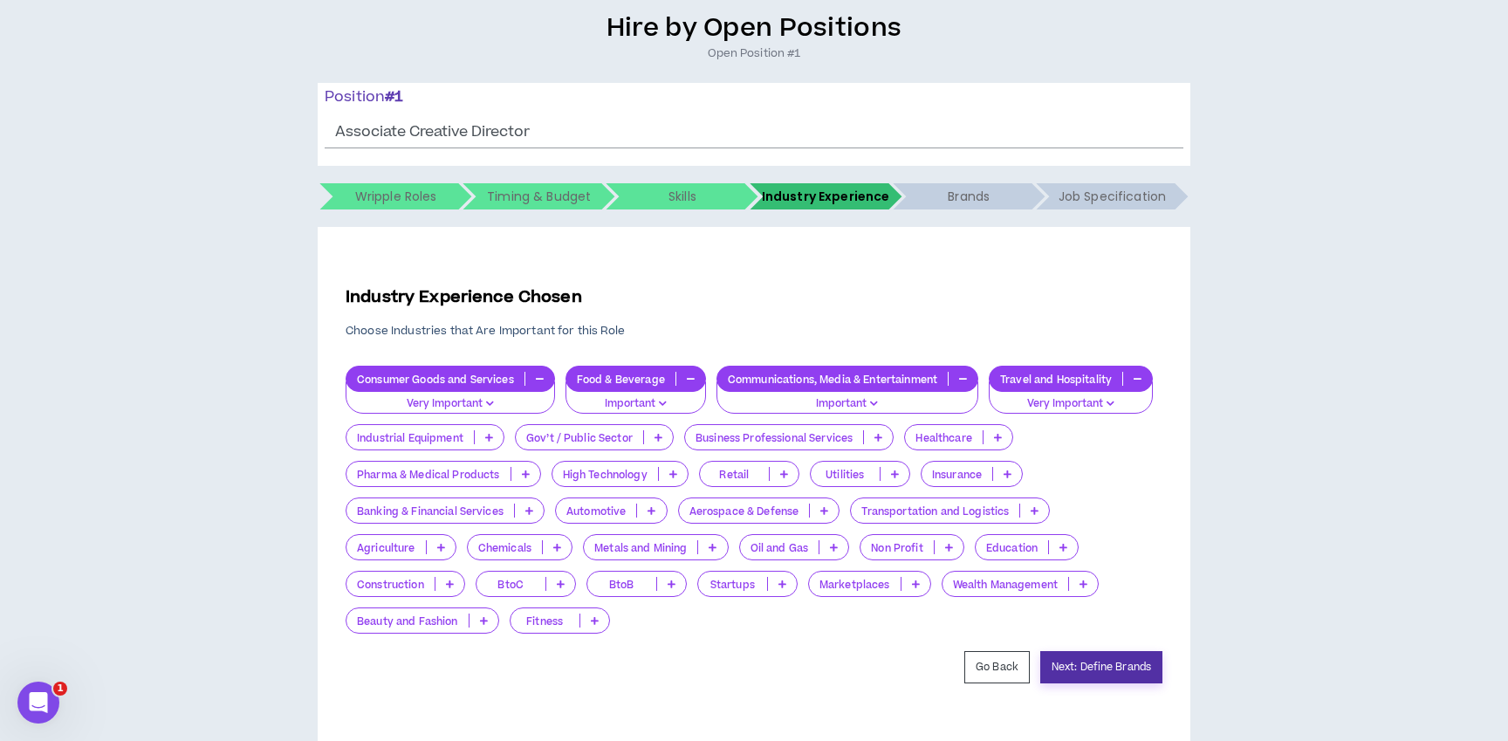
click at [1100, 670] on button "Next: Define Brands" at bounding box center [1102, 667] width 122 height 32
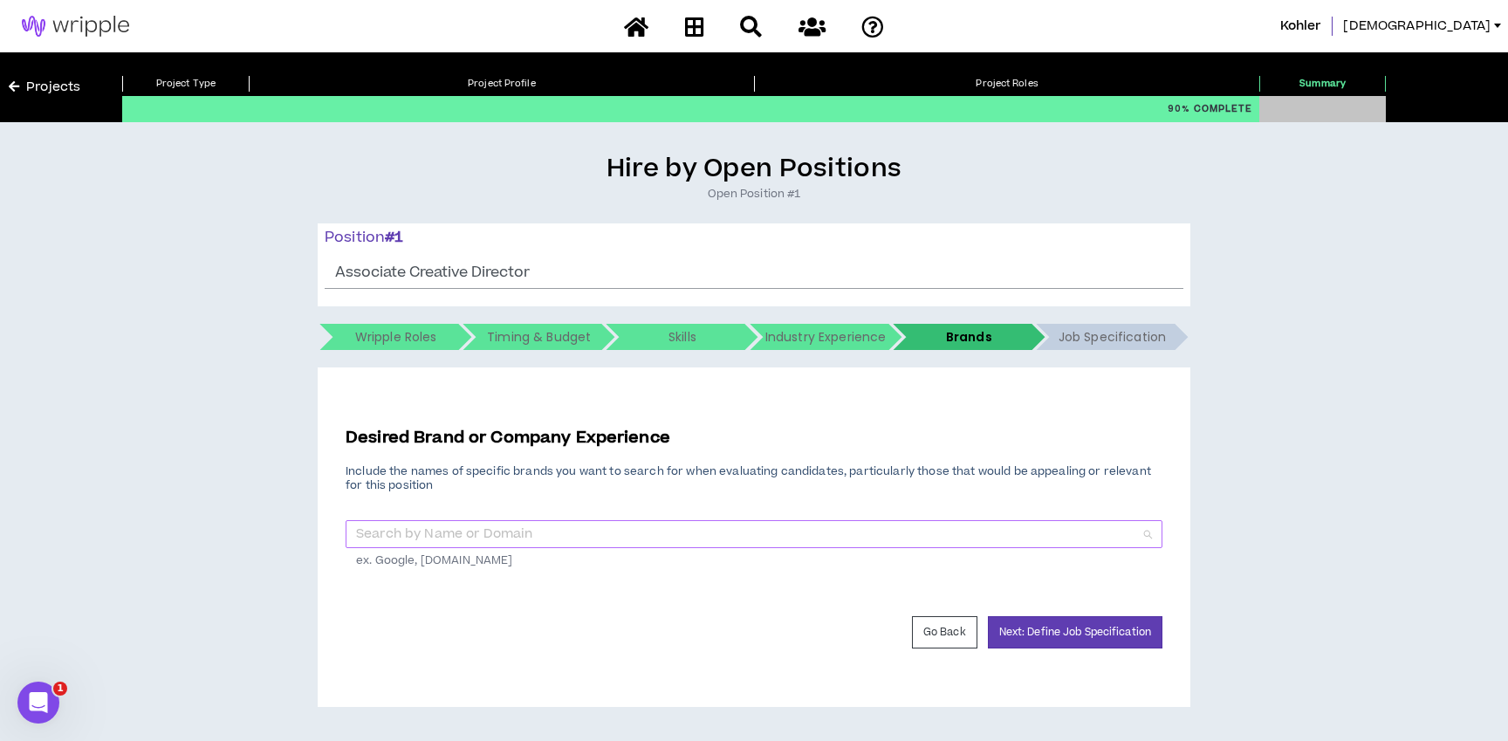
click at [457, 535] on input "search" at bounding box center [748, 534] width 784 height 26
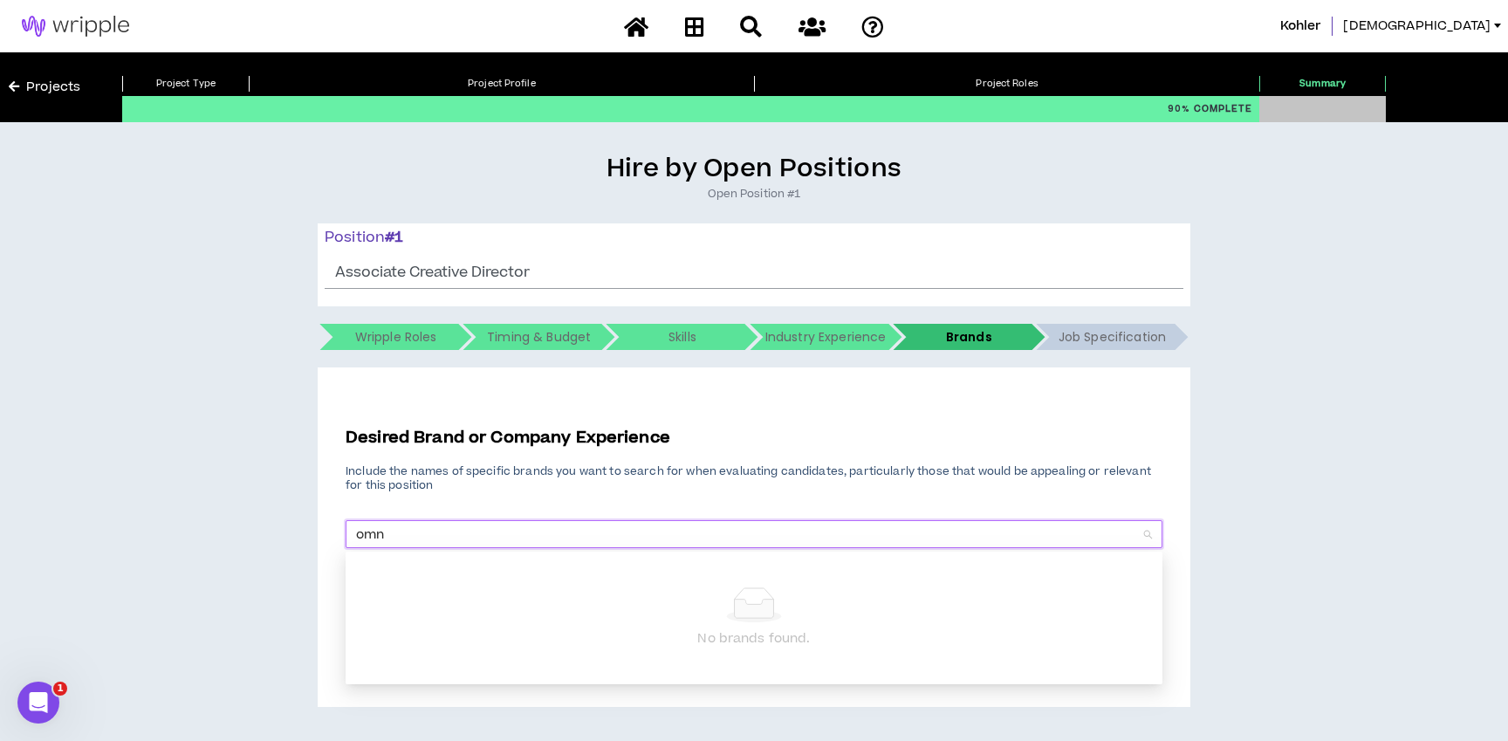
type input "omni"
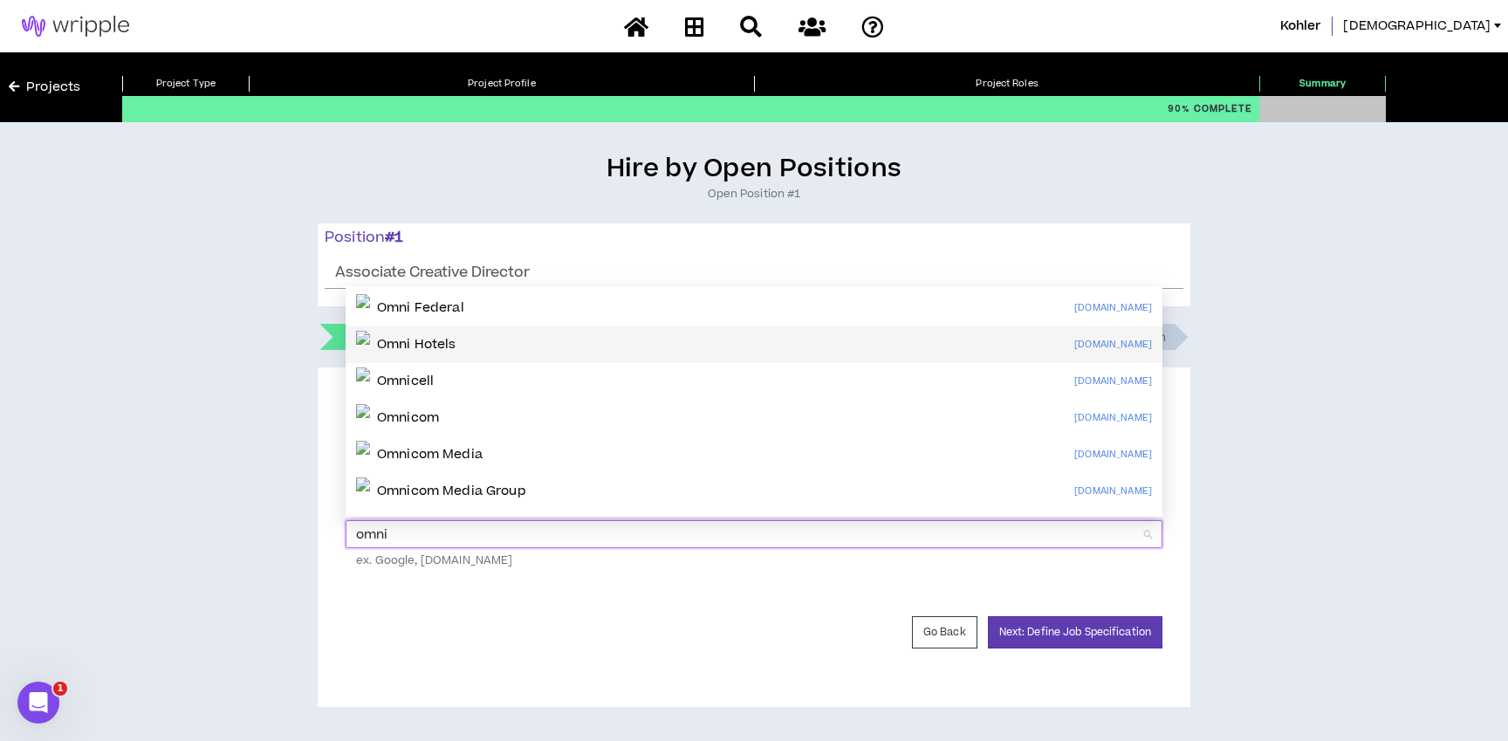
scroll to position [1, 0]
click at [457, 352] on p "Omni Hotels" at bounding box center [416, 343] width 79 height 17
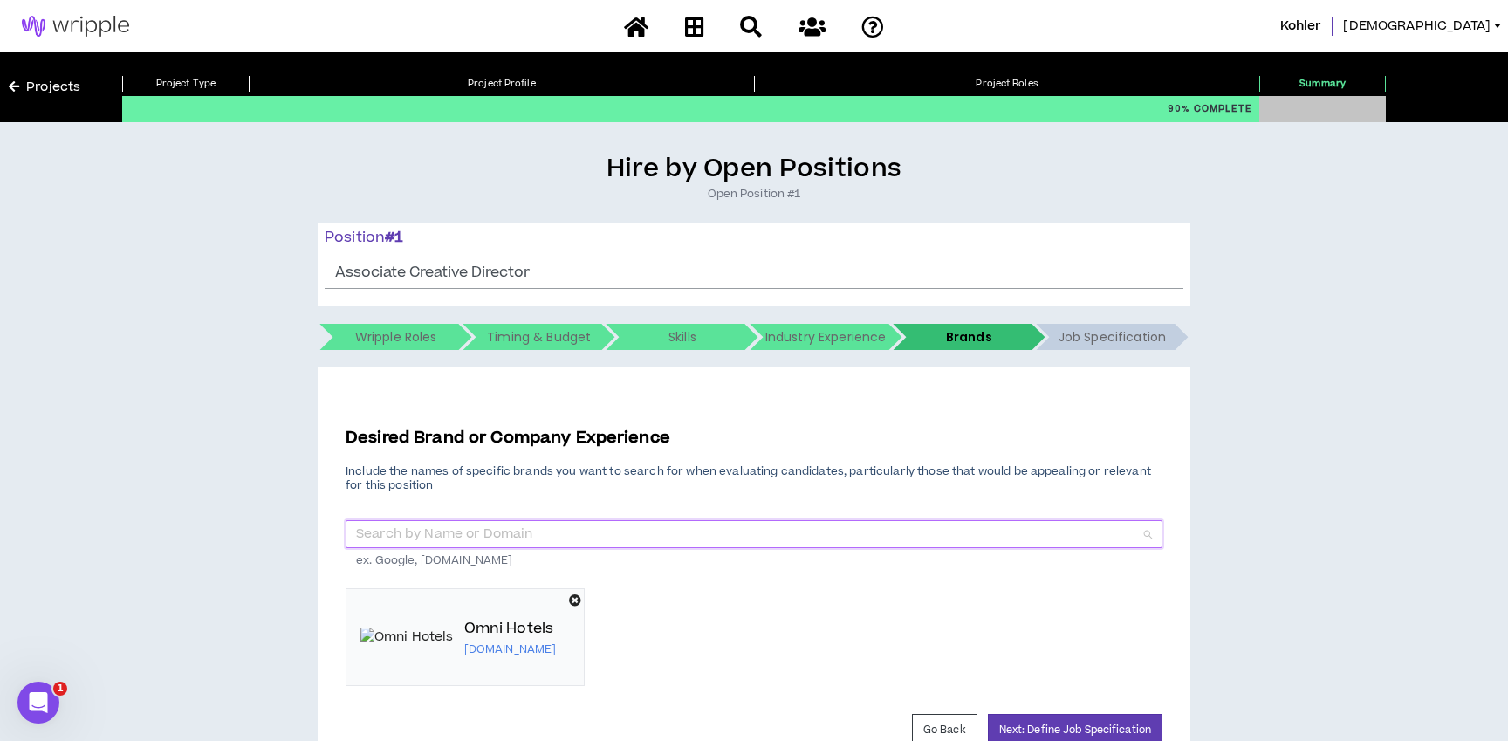
click at [558, 535] on input "search" at bounding box center [748, 534] width 784 height 26
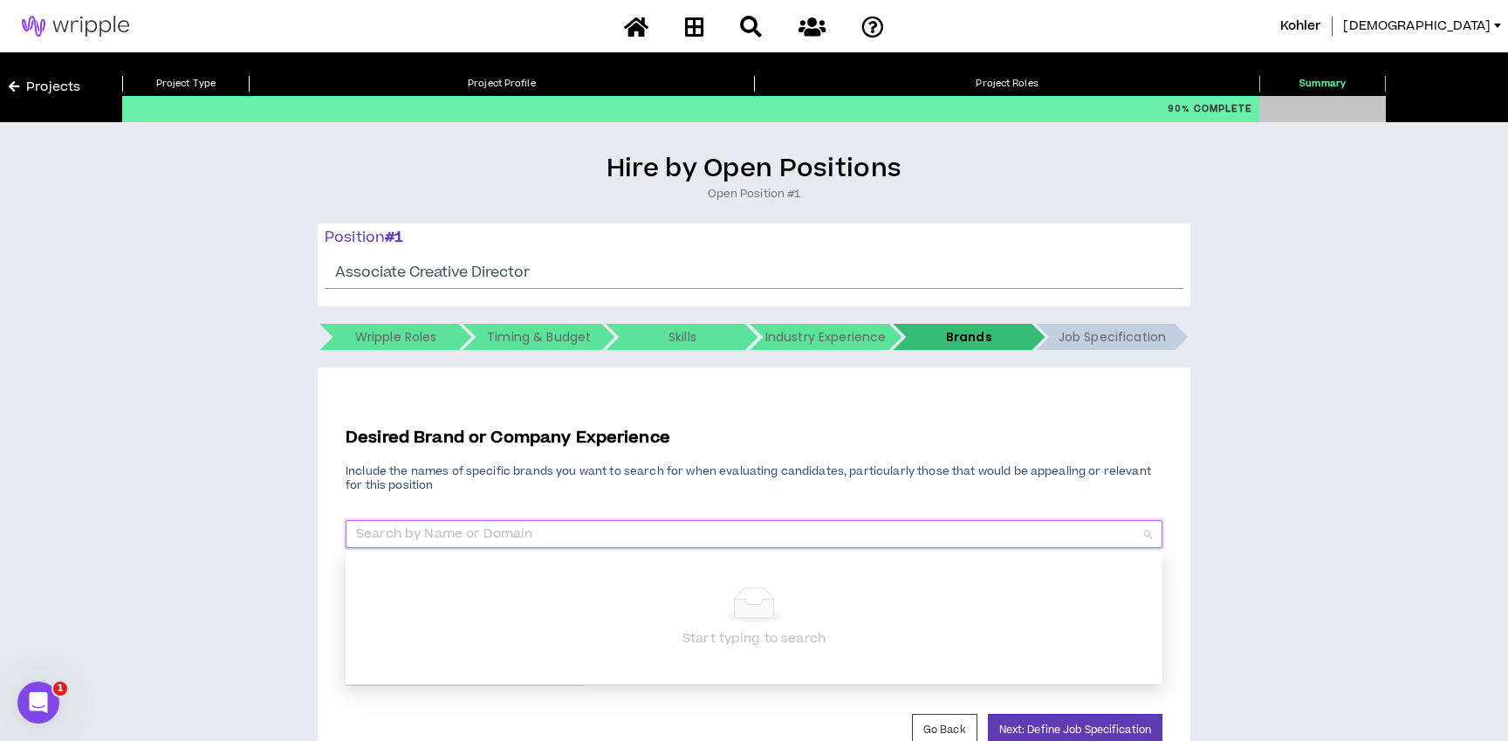
click at [576, 481] on p "Include the names of specific brands you want to search for when evaluating can…" at bounding box center [754, 478] width 817 height 28
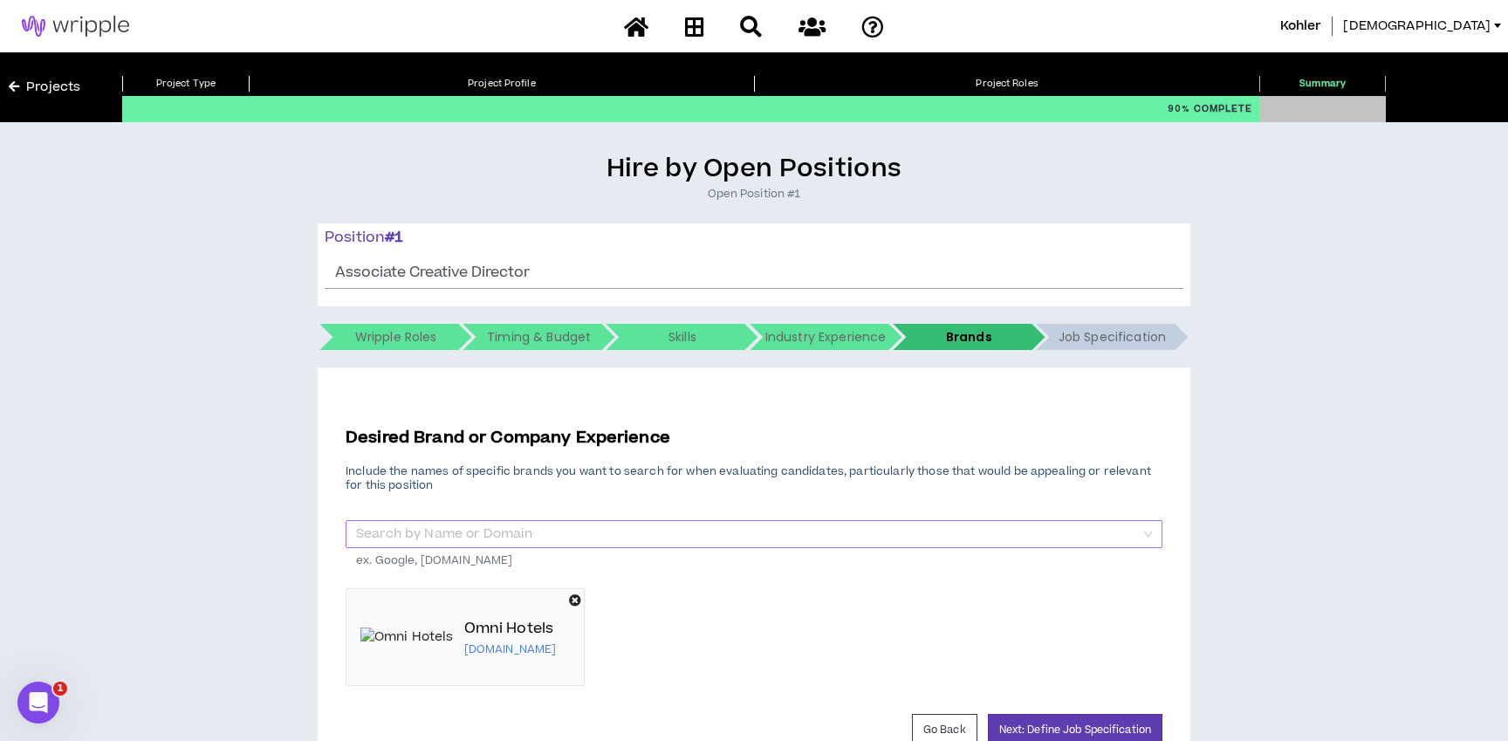
click at [533, 541] on input "search" at bounding box center [748, 534] width 784 height 26
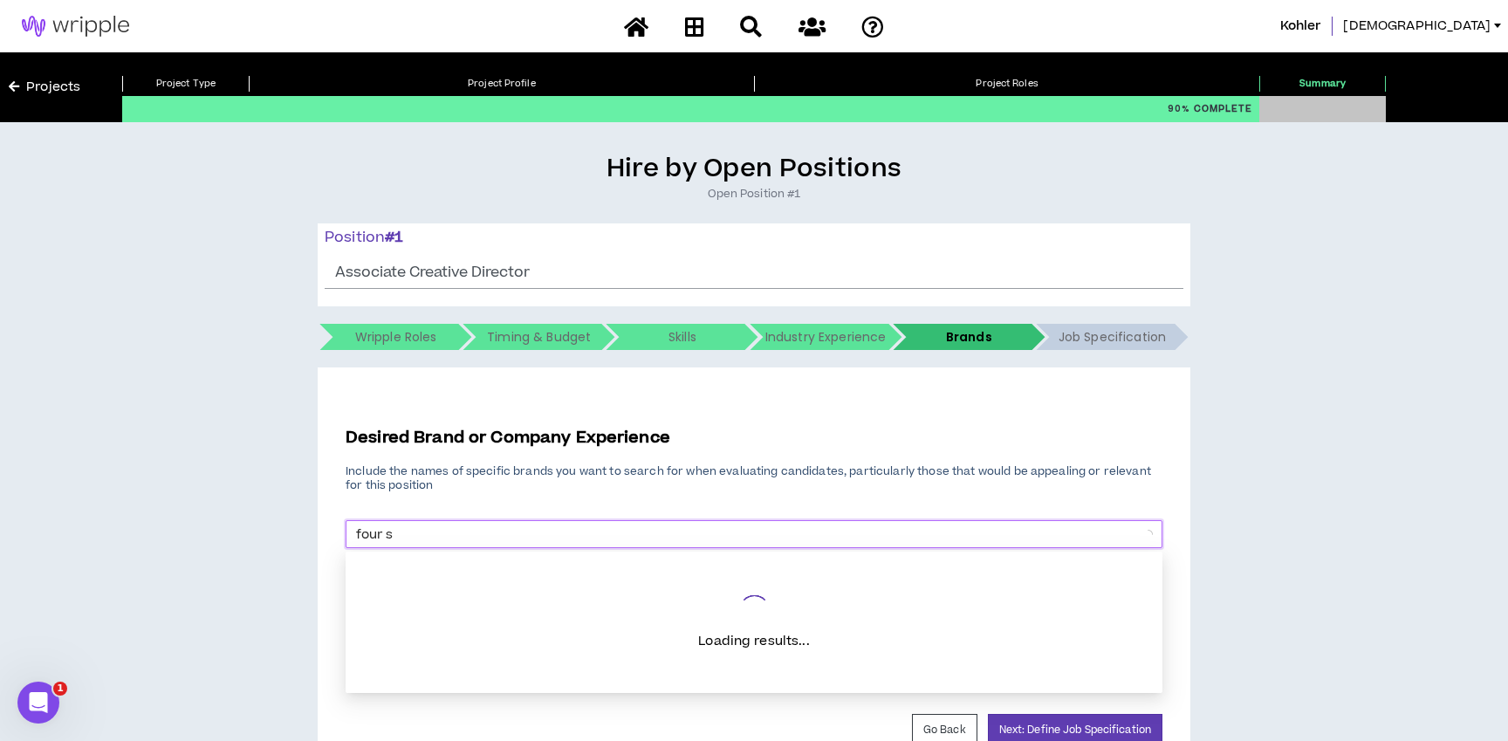
type input "four se"
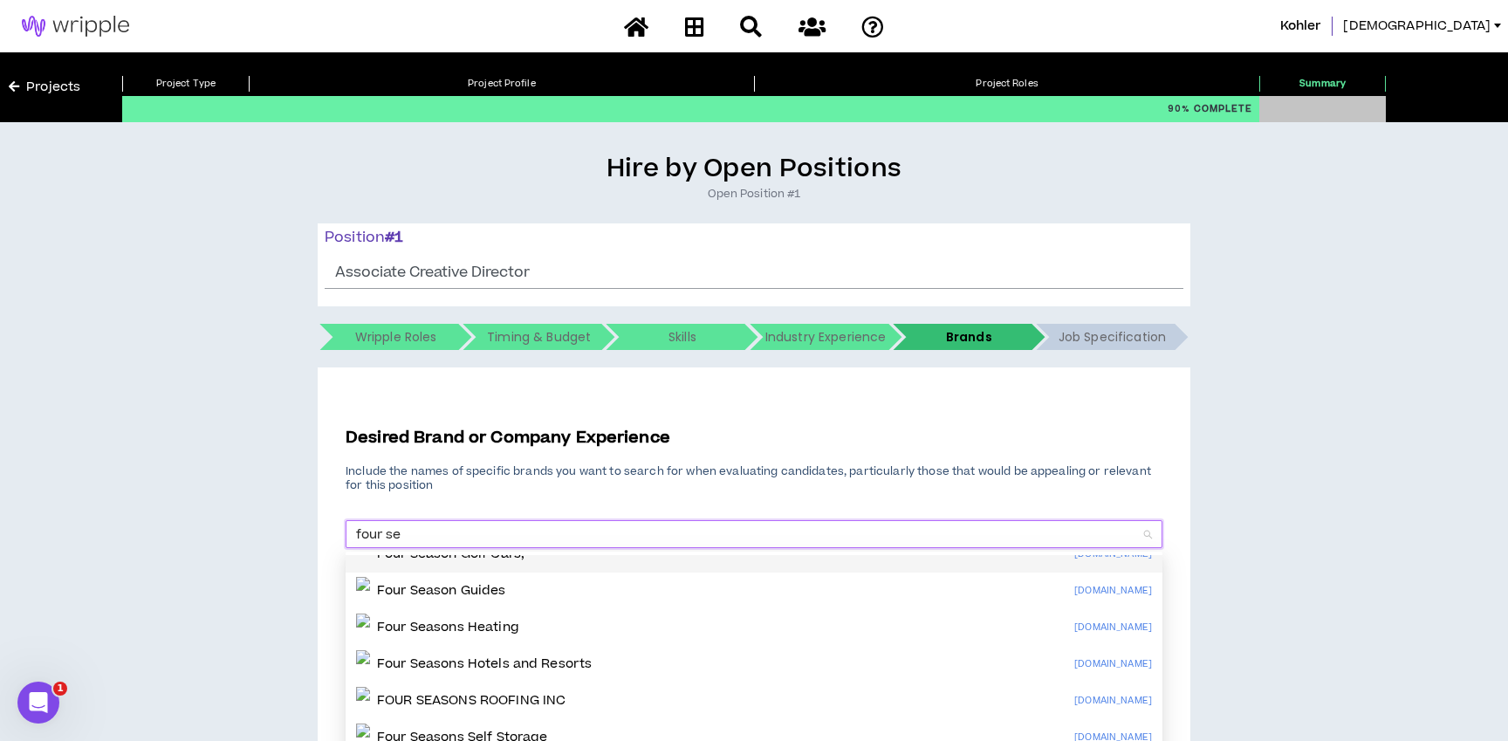
scroll to position [56, 0]
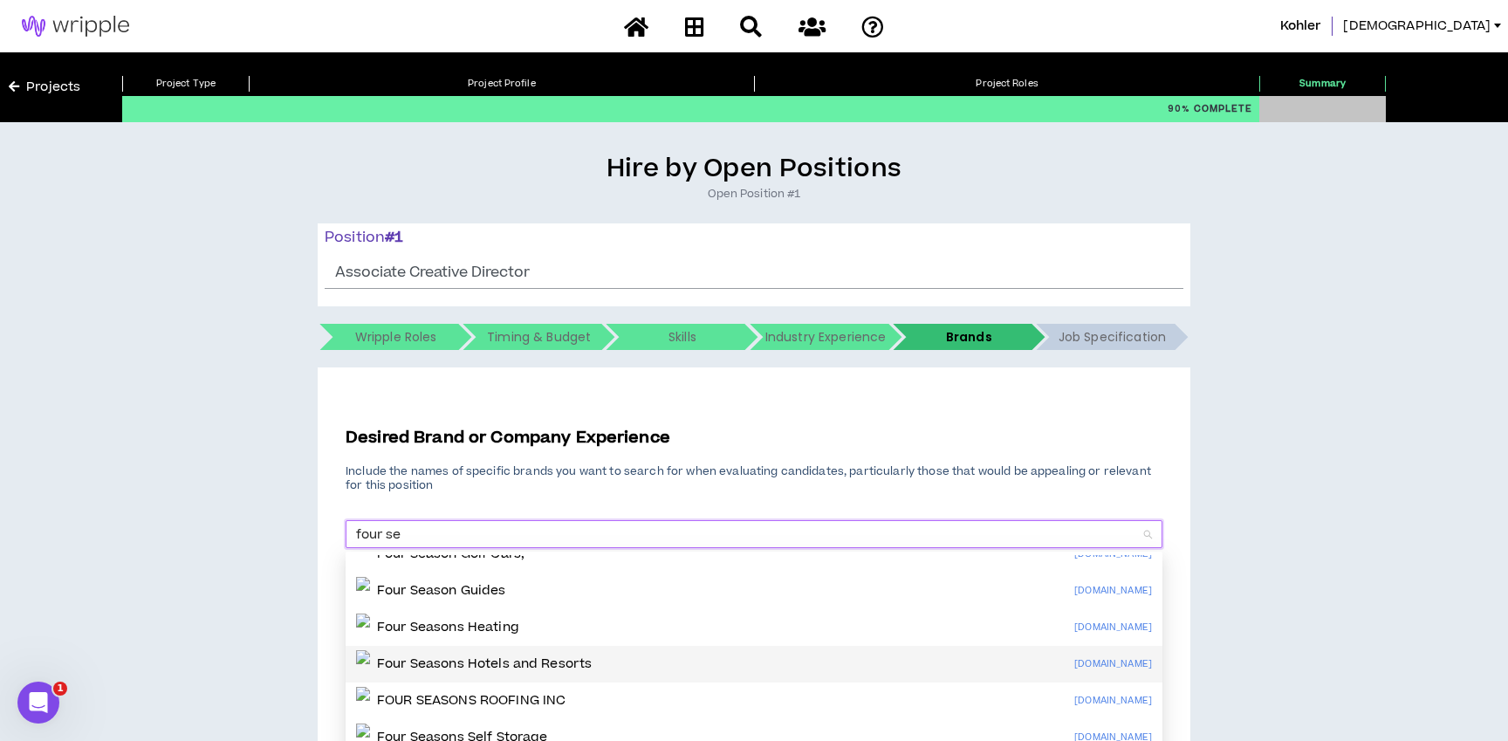
click at [523, 667] on p "Four Seasons Hotels and Resorts" at bounding box center [484, 664] width 215 height 17
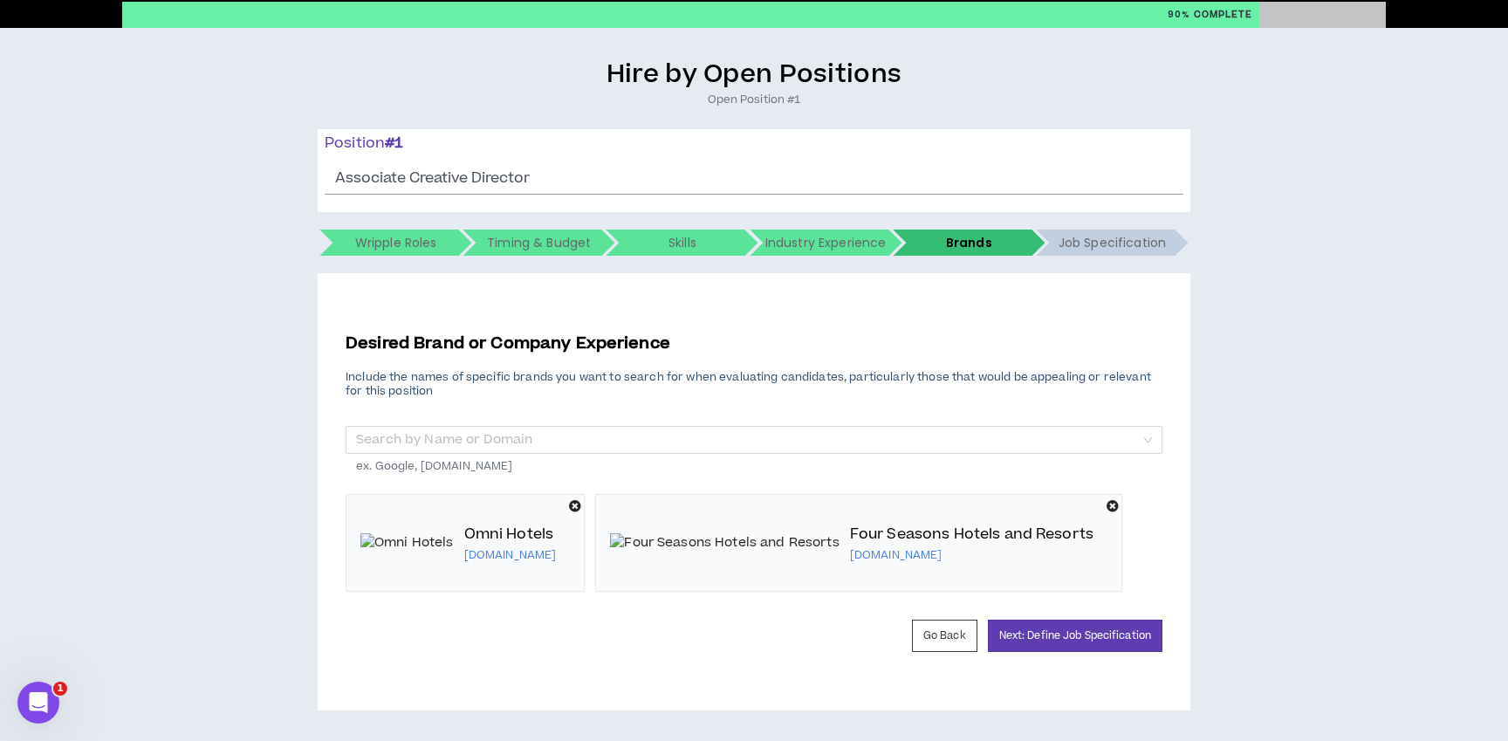
scroll to position [94, 0]
click at [491, 440] on input "search" at bounding box center [748, 440] width 784 height 26
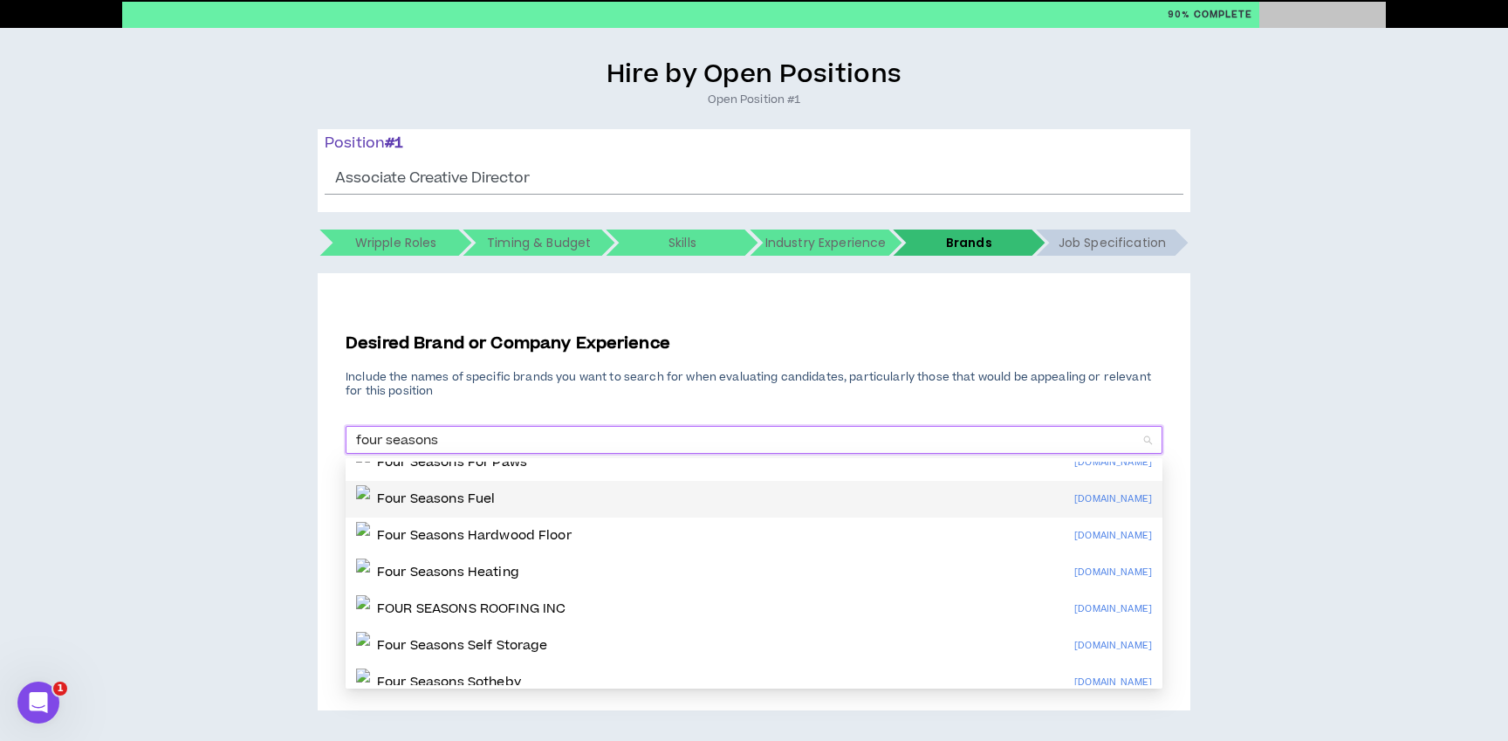
scroll to position [0, 0]
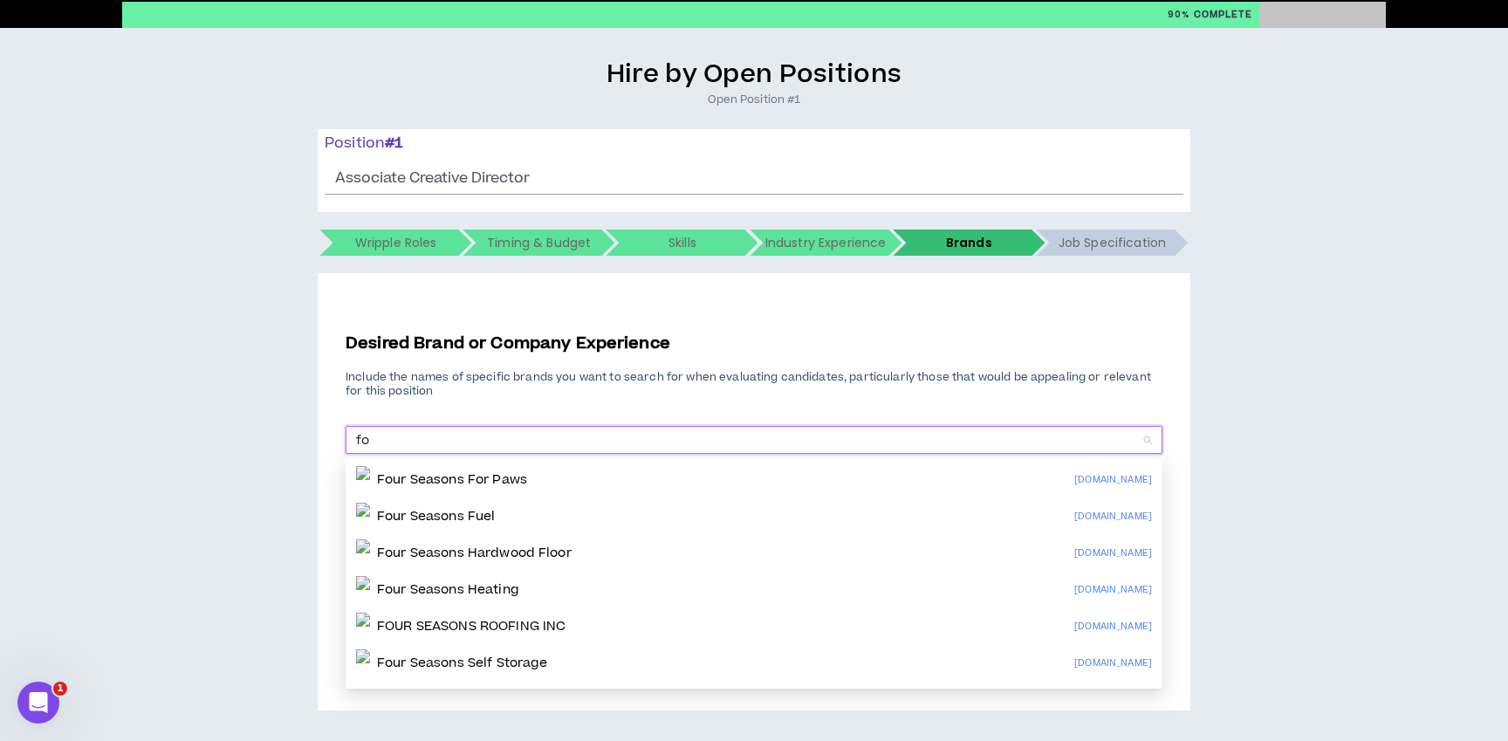
type input "f"
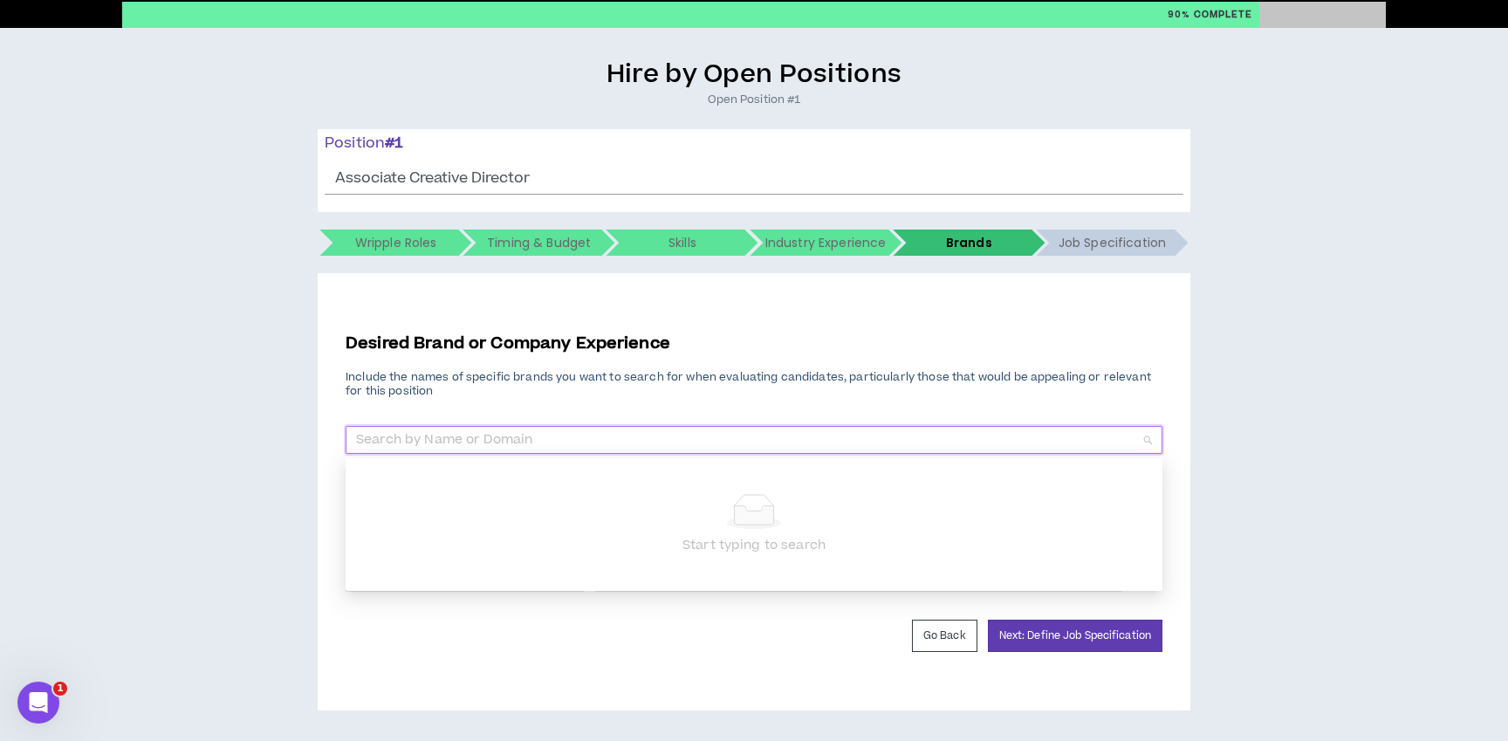
click at [196, 531] on div "Hire by Open Positions Open Position #1 Position # 1 Associate Creative Directo…" at bounding box center [754, 384] width 1491 height 652
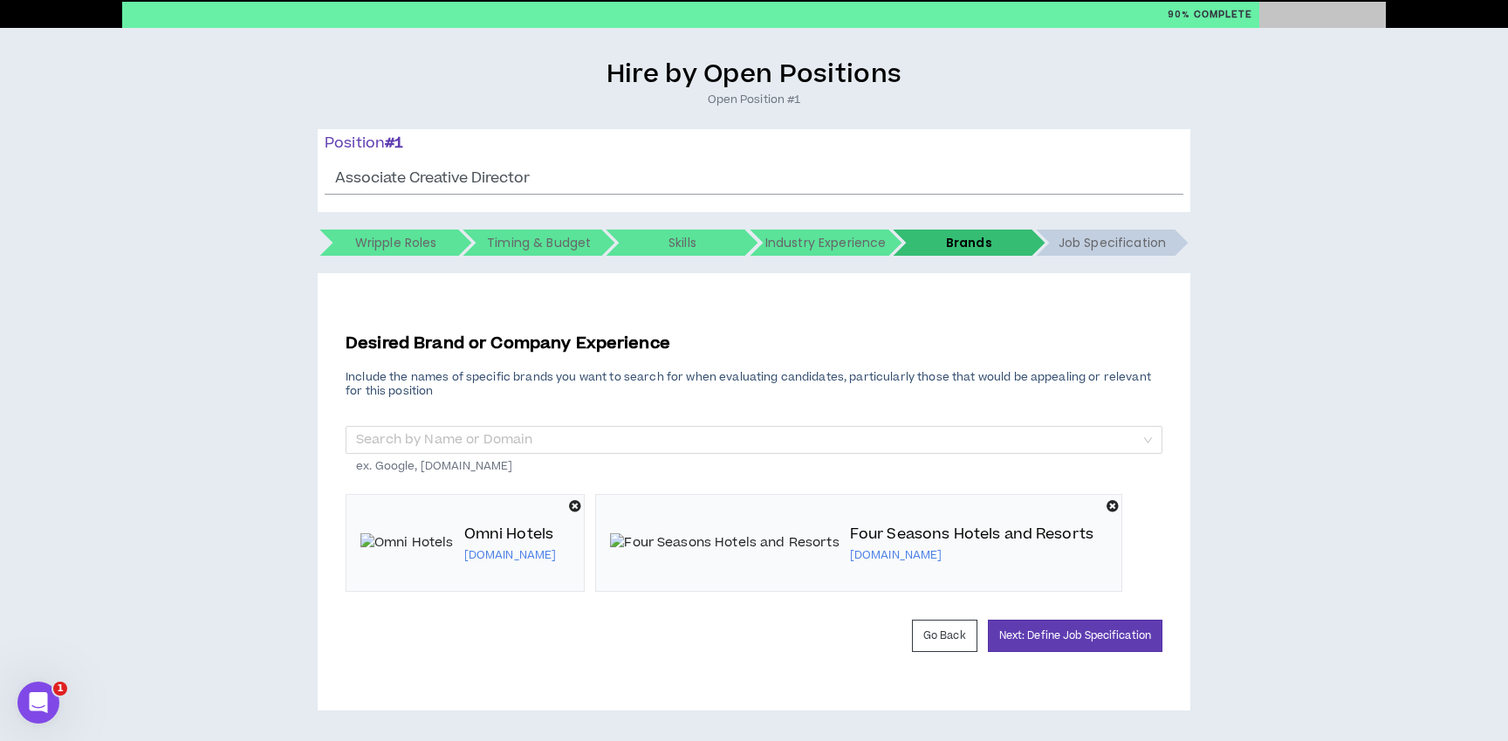
click at [569, 504] on icon at bounding box center [575, 506] width 12 height 12
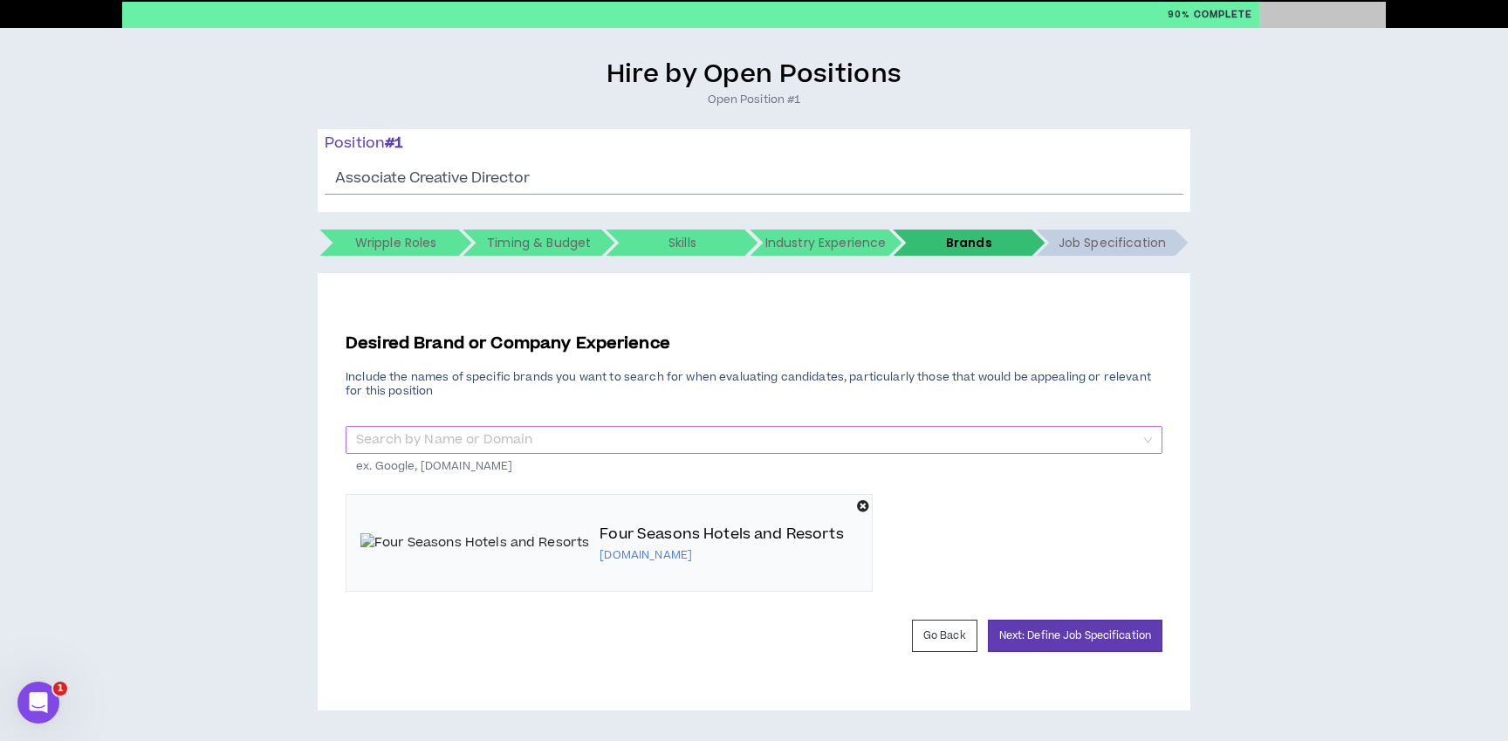
click at [491, 438] on input "search" at bounding box center [748, 440] width 784 height 26
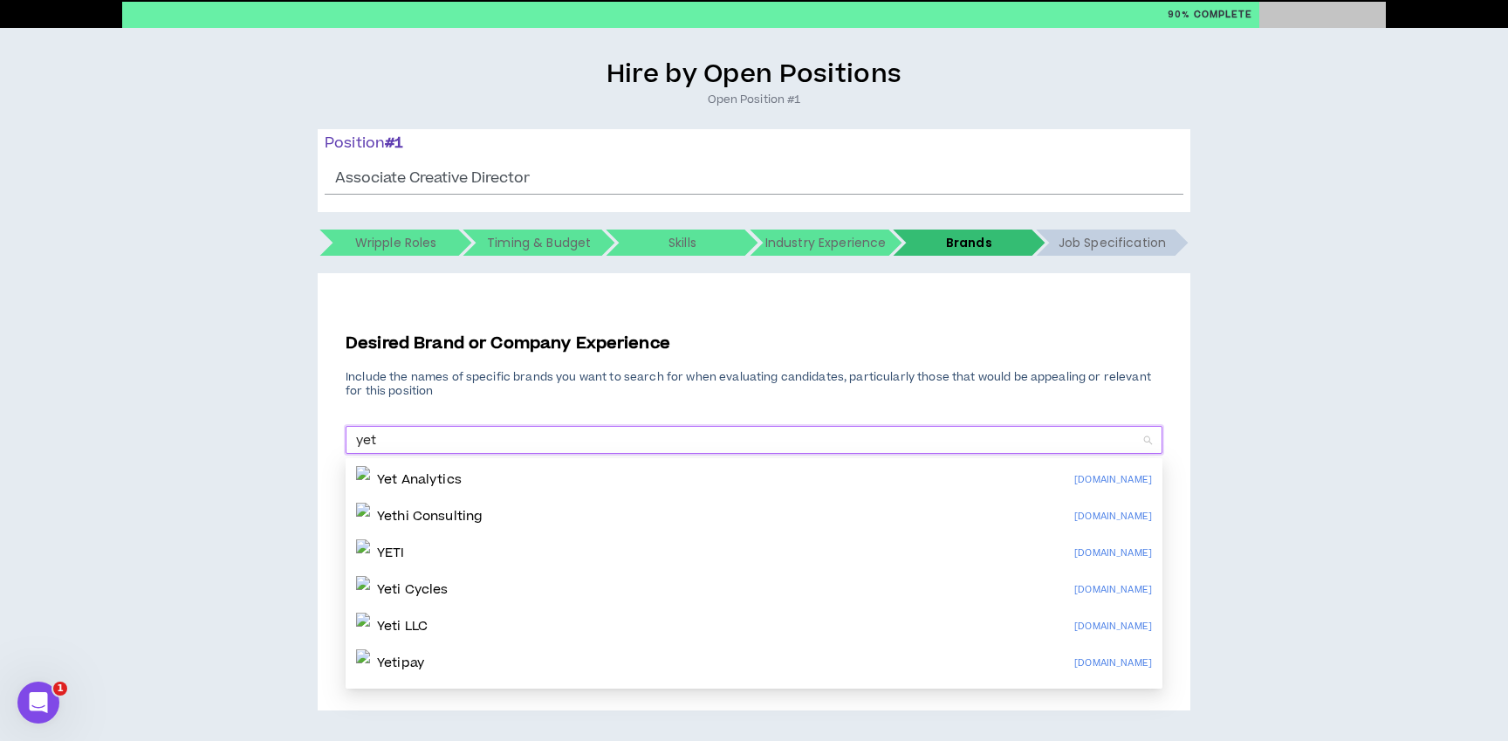
type input "yeti"
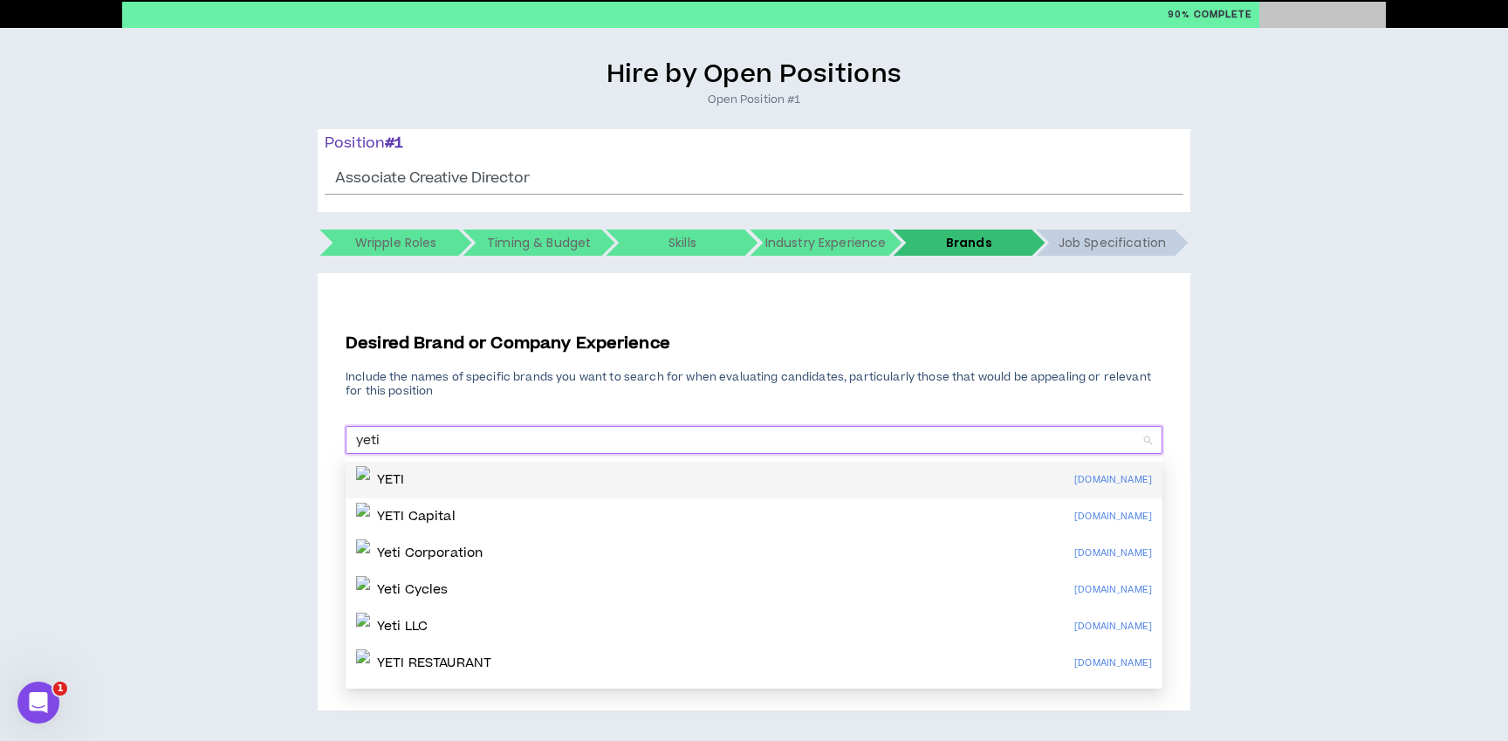
click at [370, 479] on img at bounding box center [363, 480] width 14 height 28
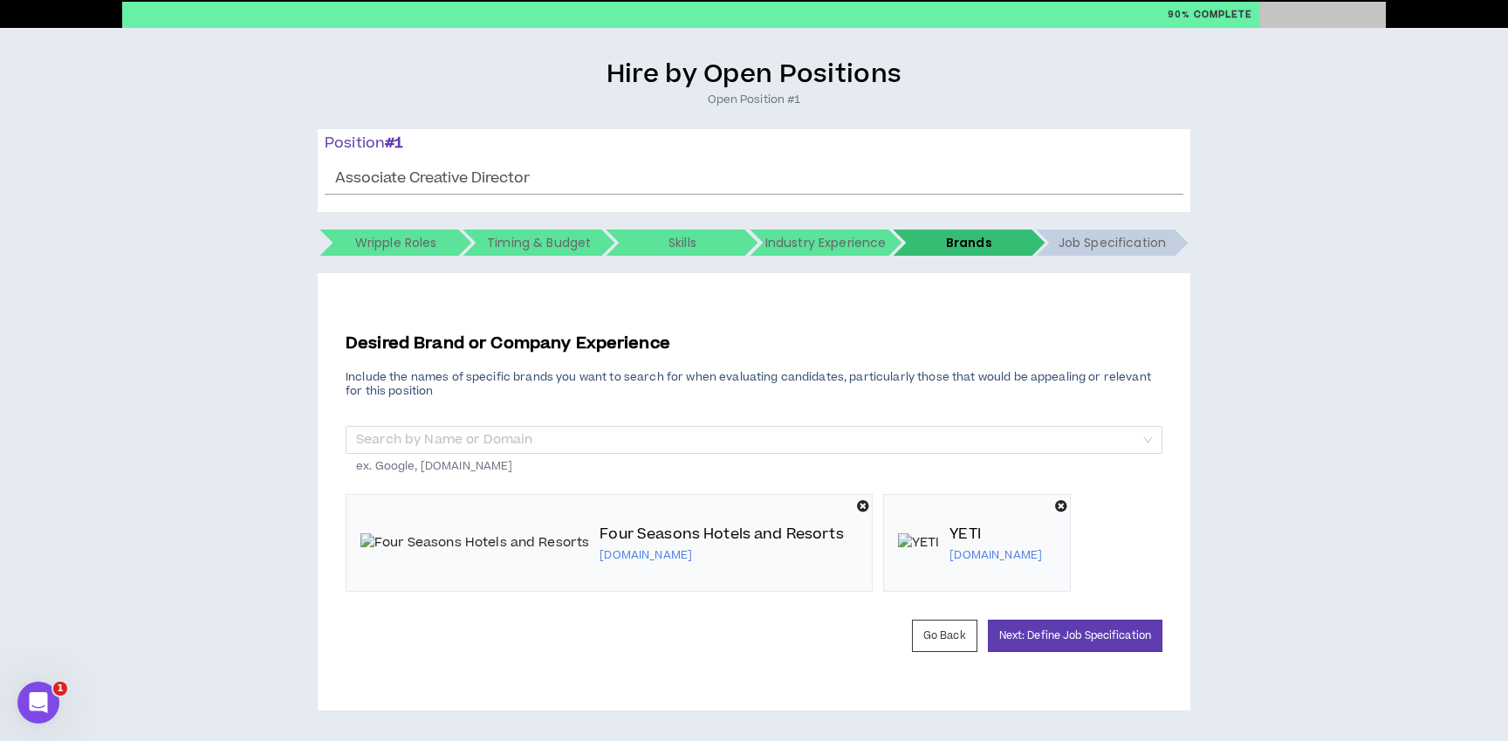
scroll to position [165, 0]
click at [471, 427] on input "search" at bounding box center [748, 440] width 784 height 26
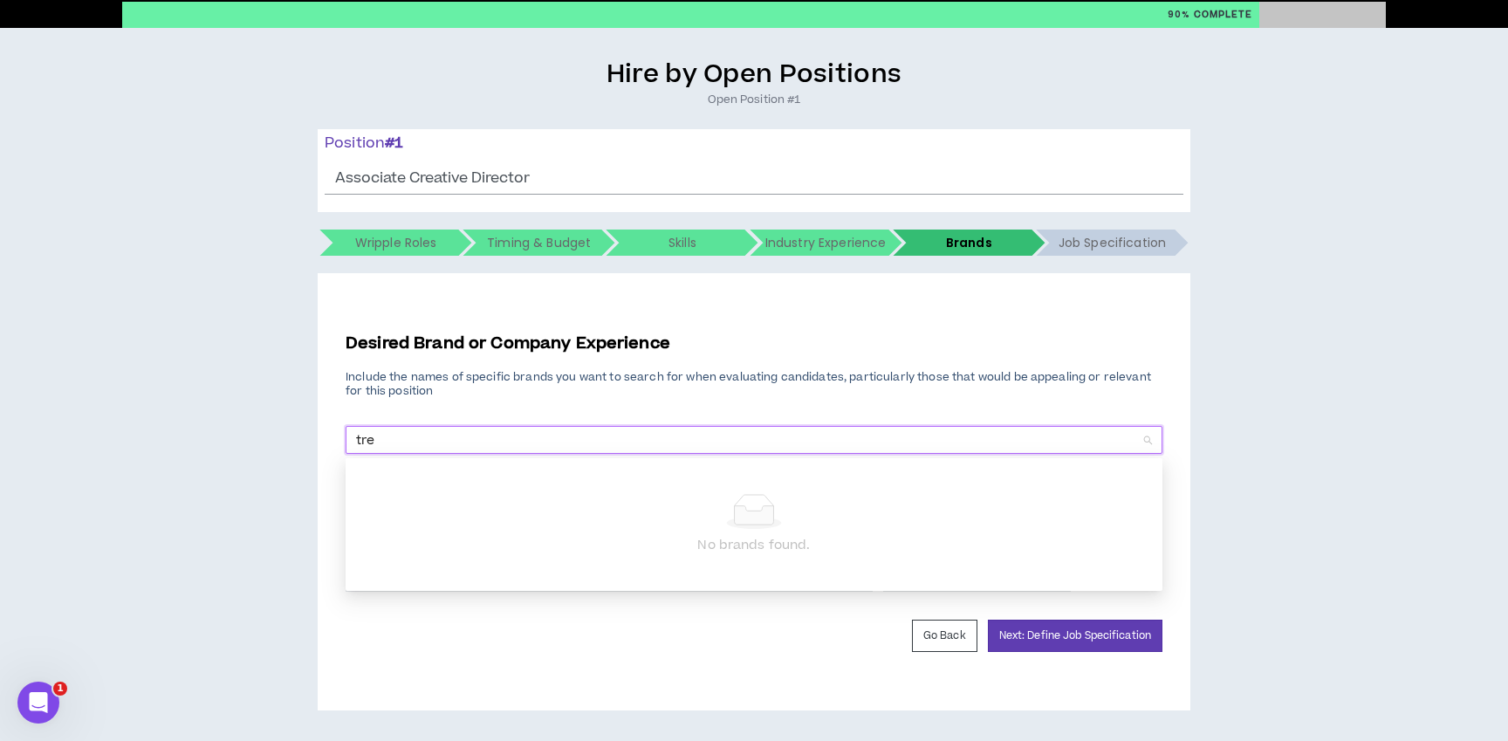
type input "trek"
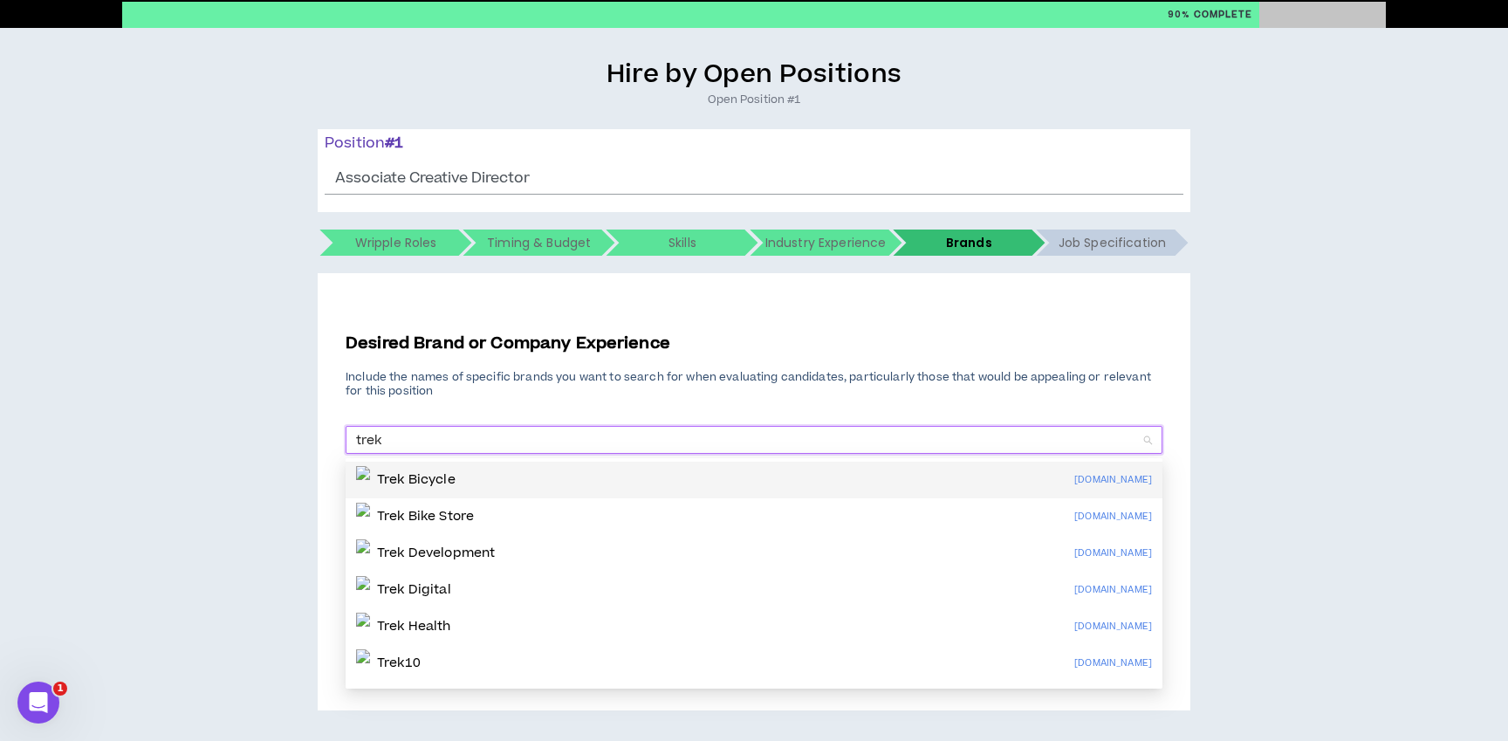
click at [441, 466] on div "Trek Bicycle [DOMAIN_NAME]" at bounding box center [754, 480] width 796 height 28
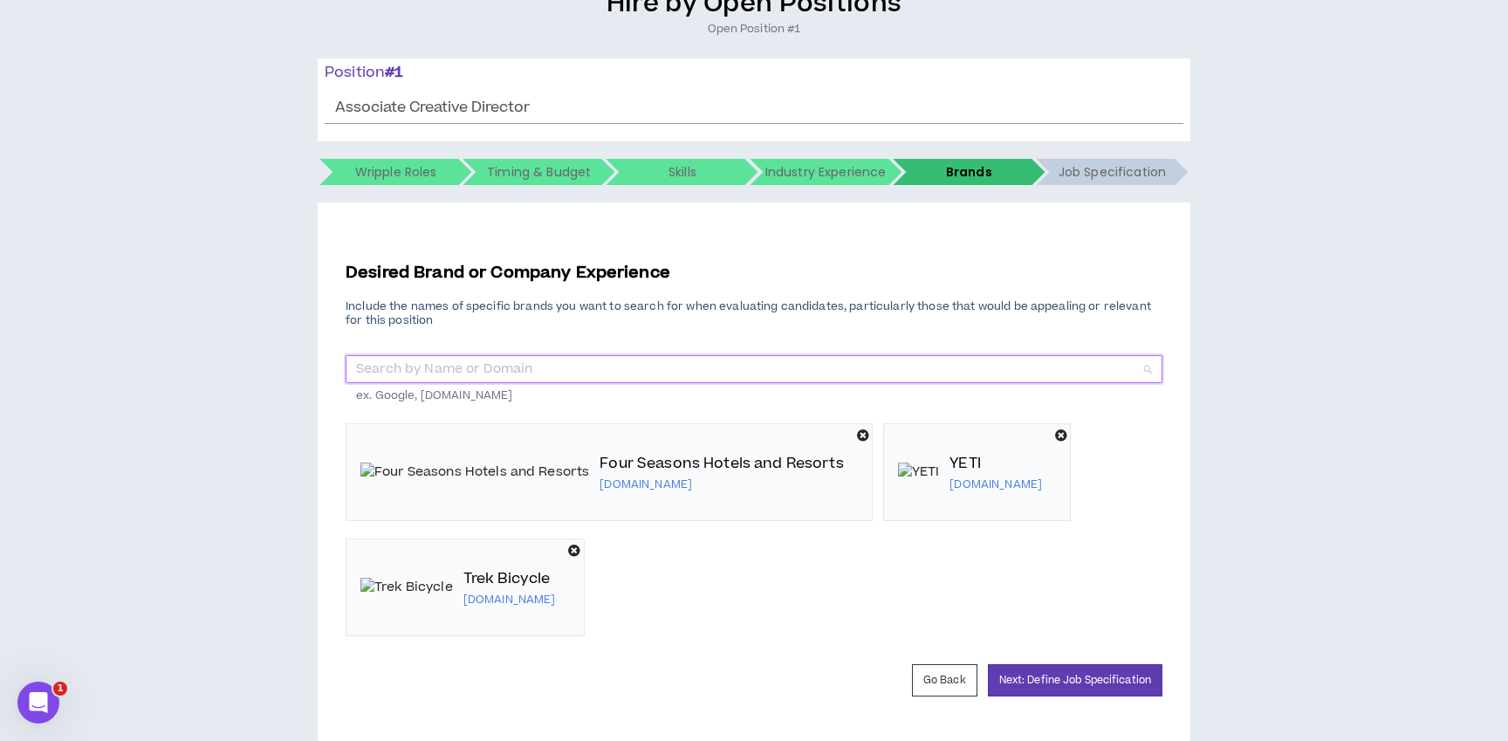
click at [459, 366] on input "search" at bounding box center [748, 369] width 784 height 26
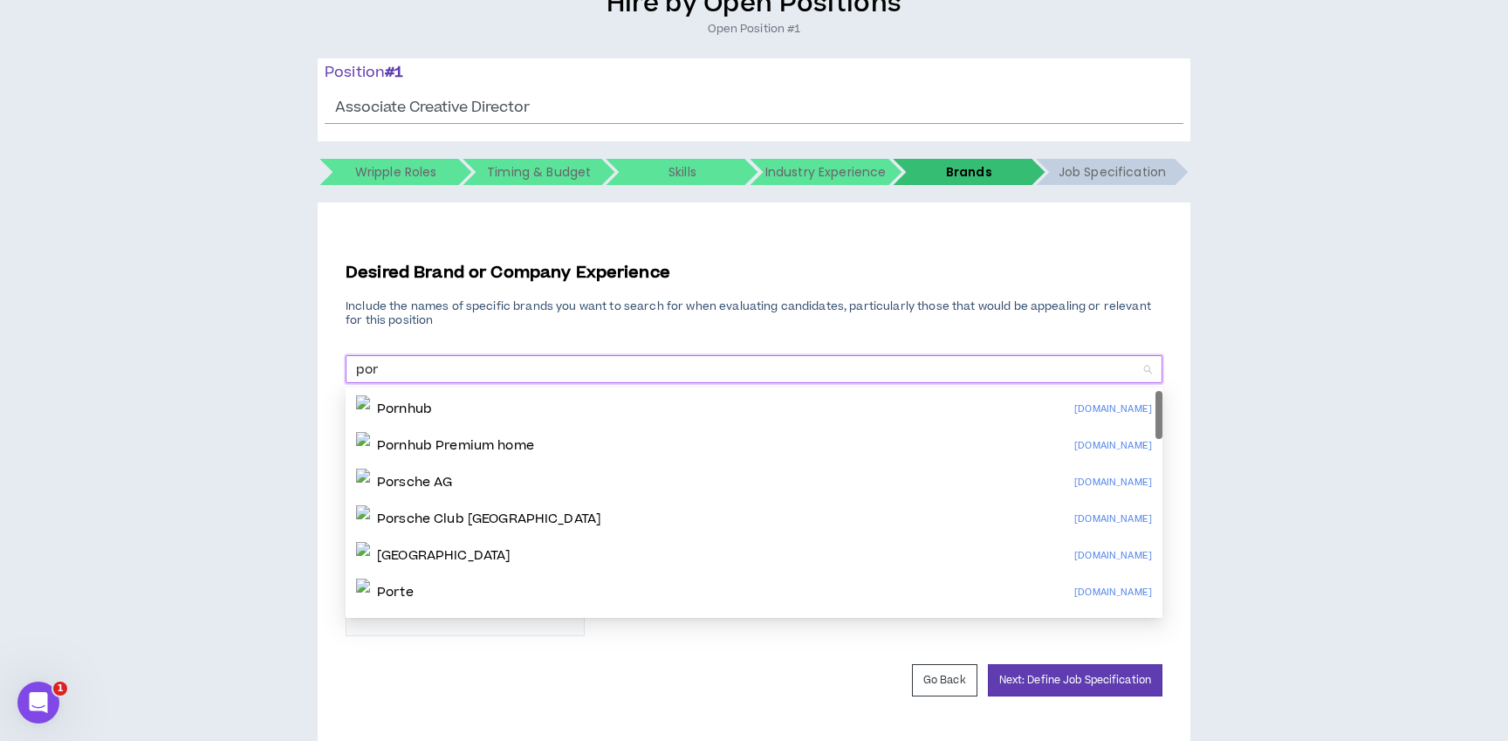
type input "pors"
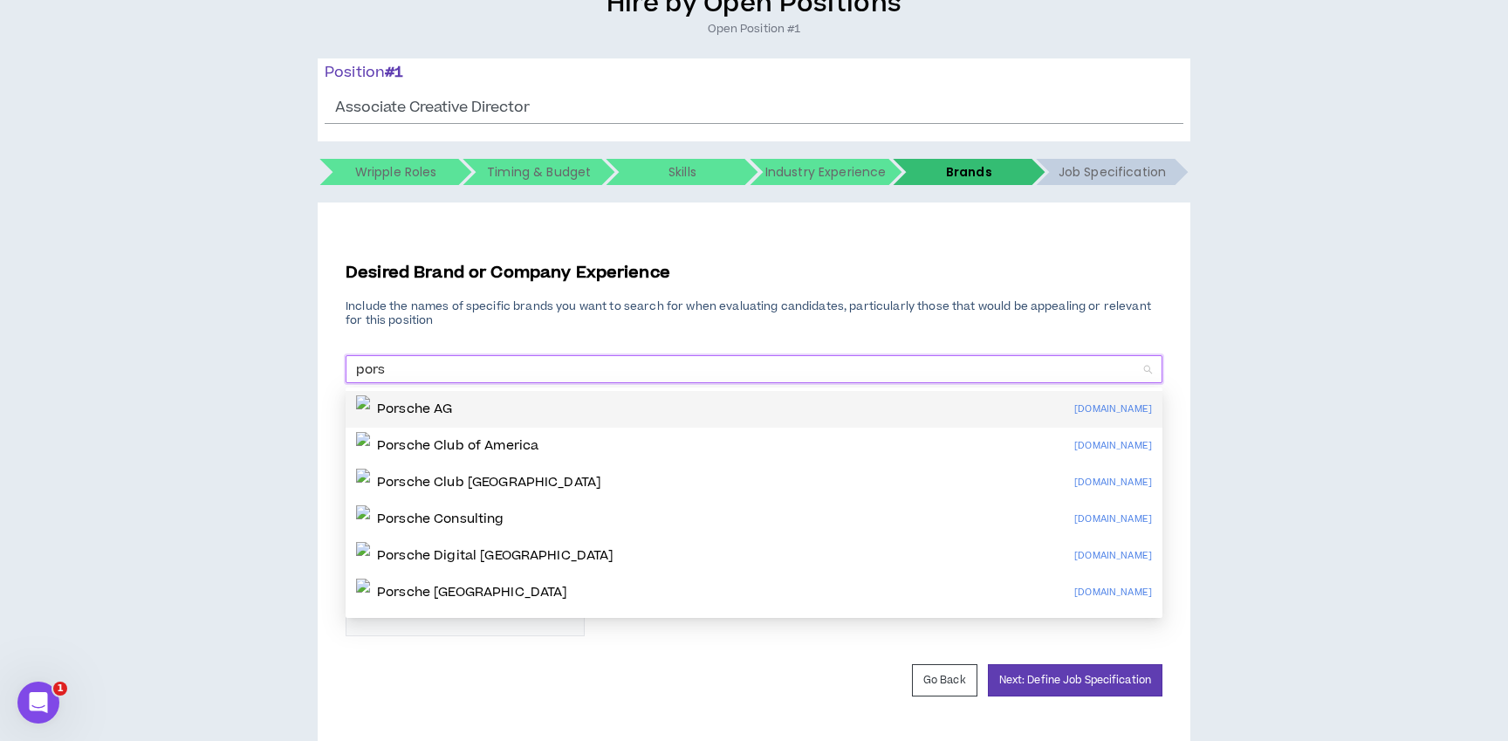
click at [426, 409] on p "Porsche AG" at bounding box center [414, 409] width 75 height 17
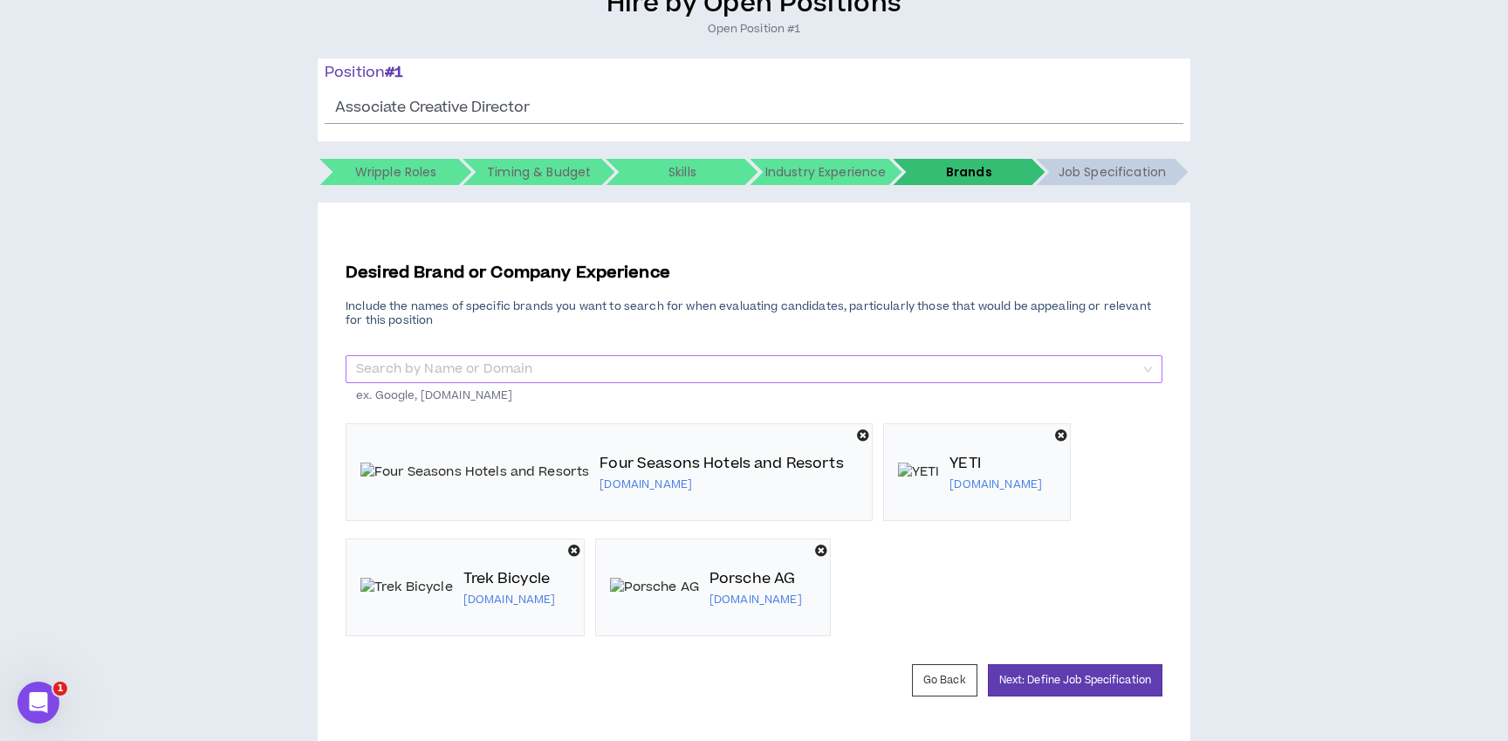
click at [401, 364] on input "search" at bounding box center [748, 369] width 784 height 26
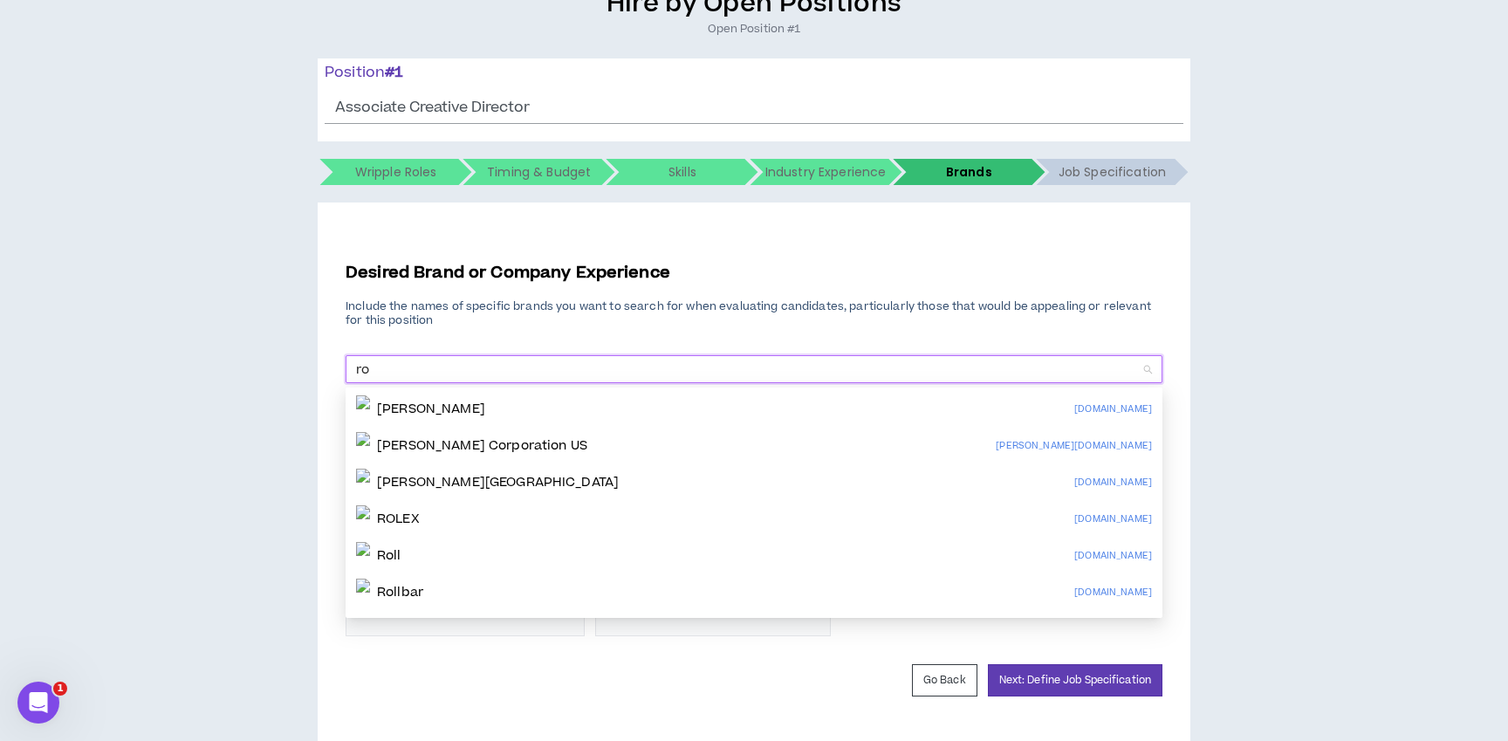
type input "r"
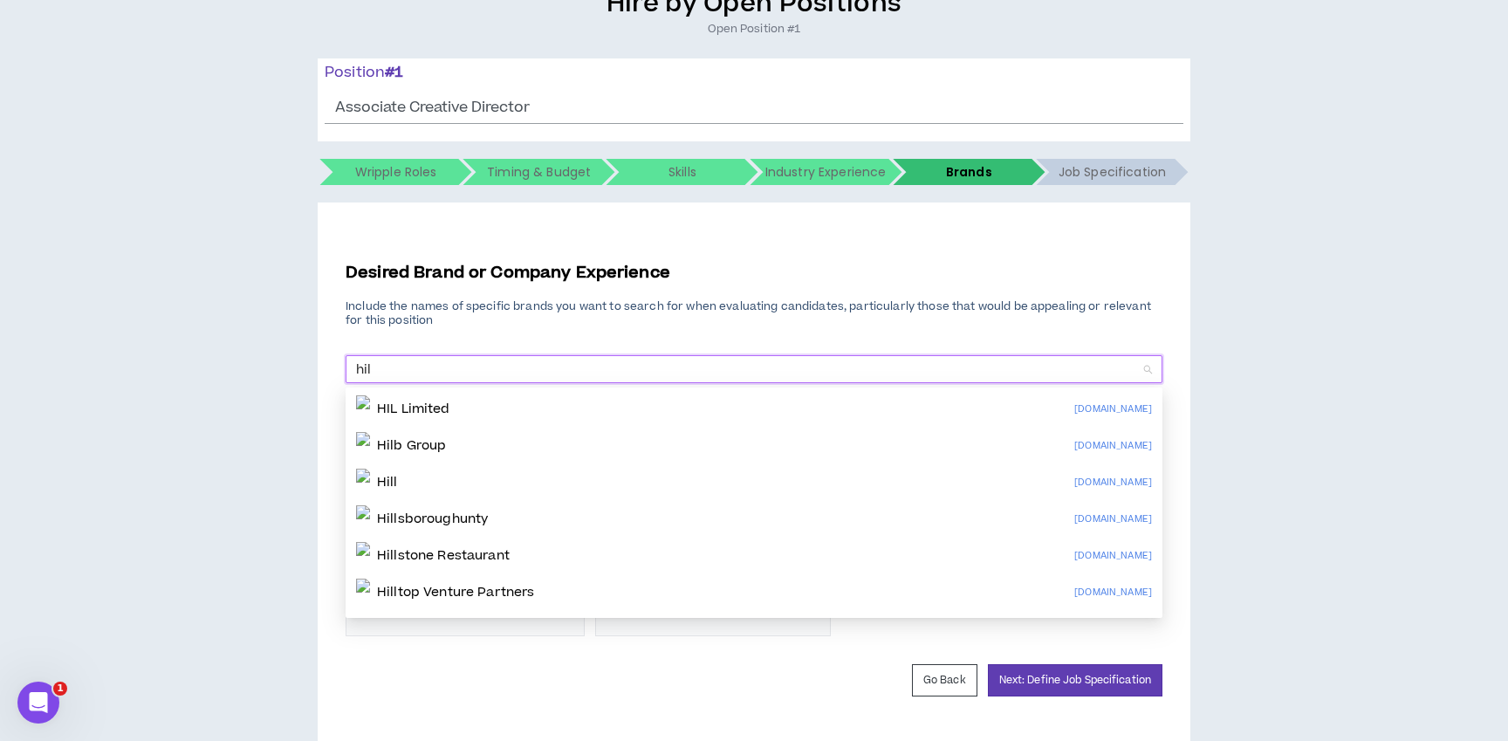
type input "hilt"
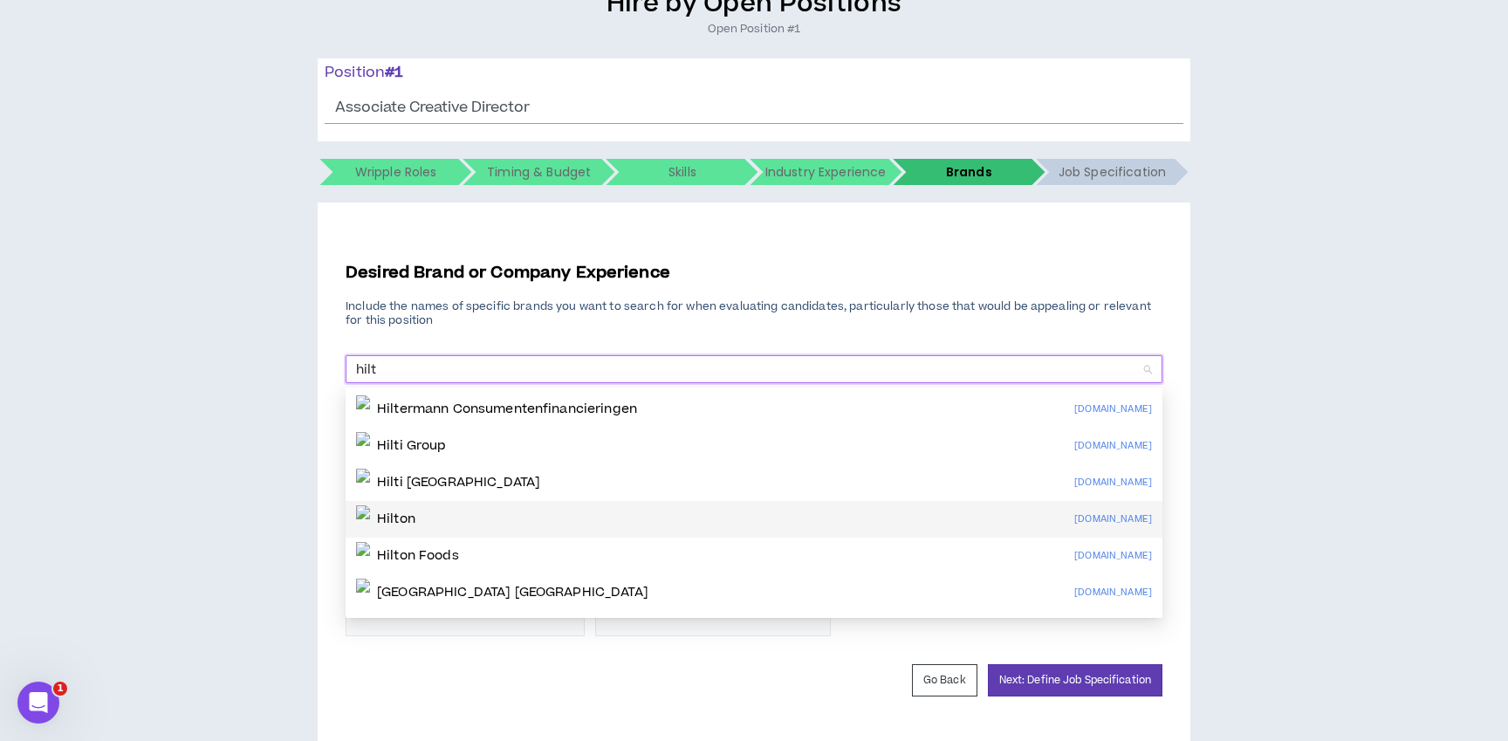
click at [433, 515] on div "[PERSON_NAME] [PERSON_NAME][DOMAIN_NAME]" at bounding box center [754, 519] width 796 height 28
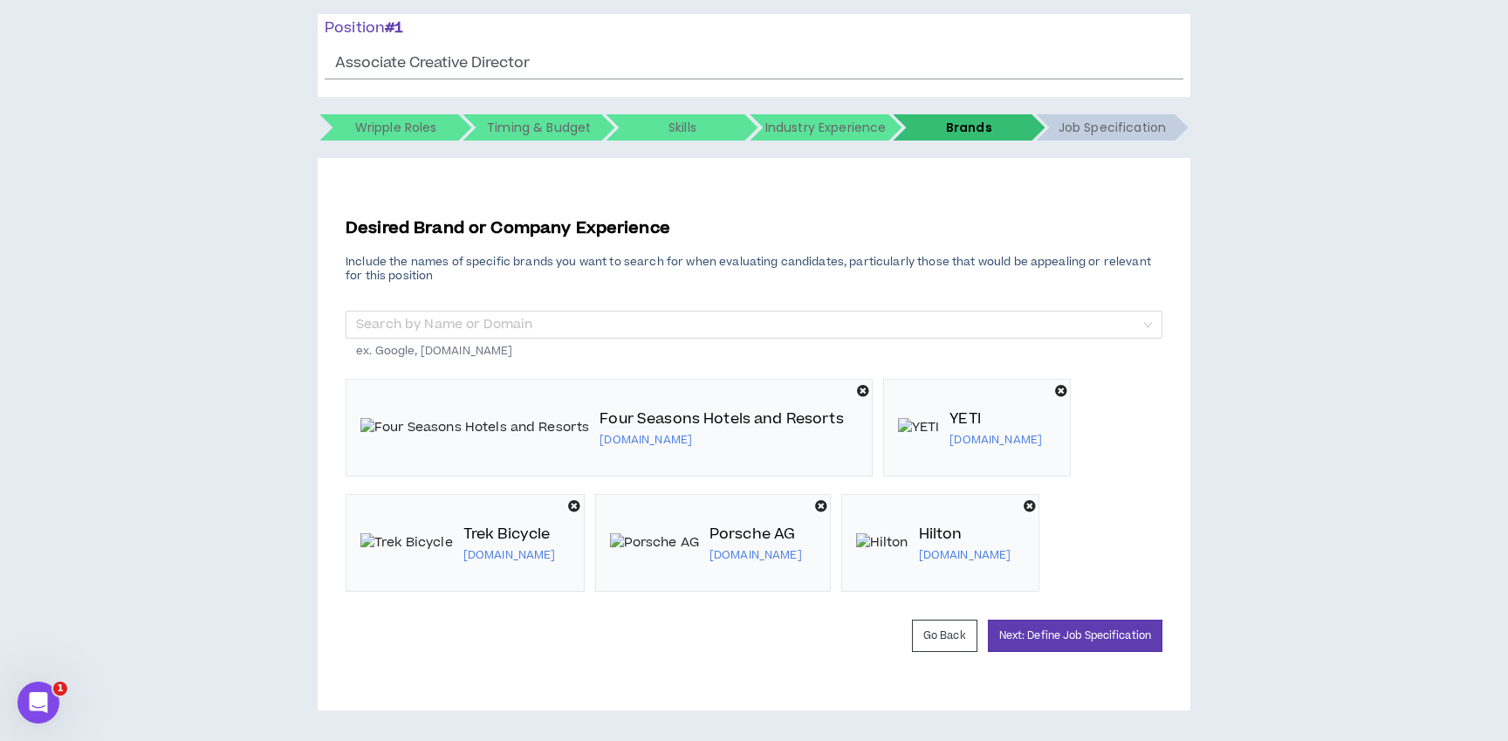
scroll to position [273, 0]
click at [1055, 397] on icon at bounding box center [1061, 391] width 12 height 12
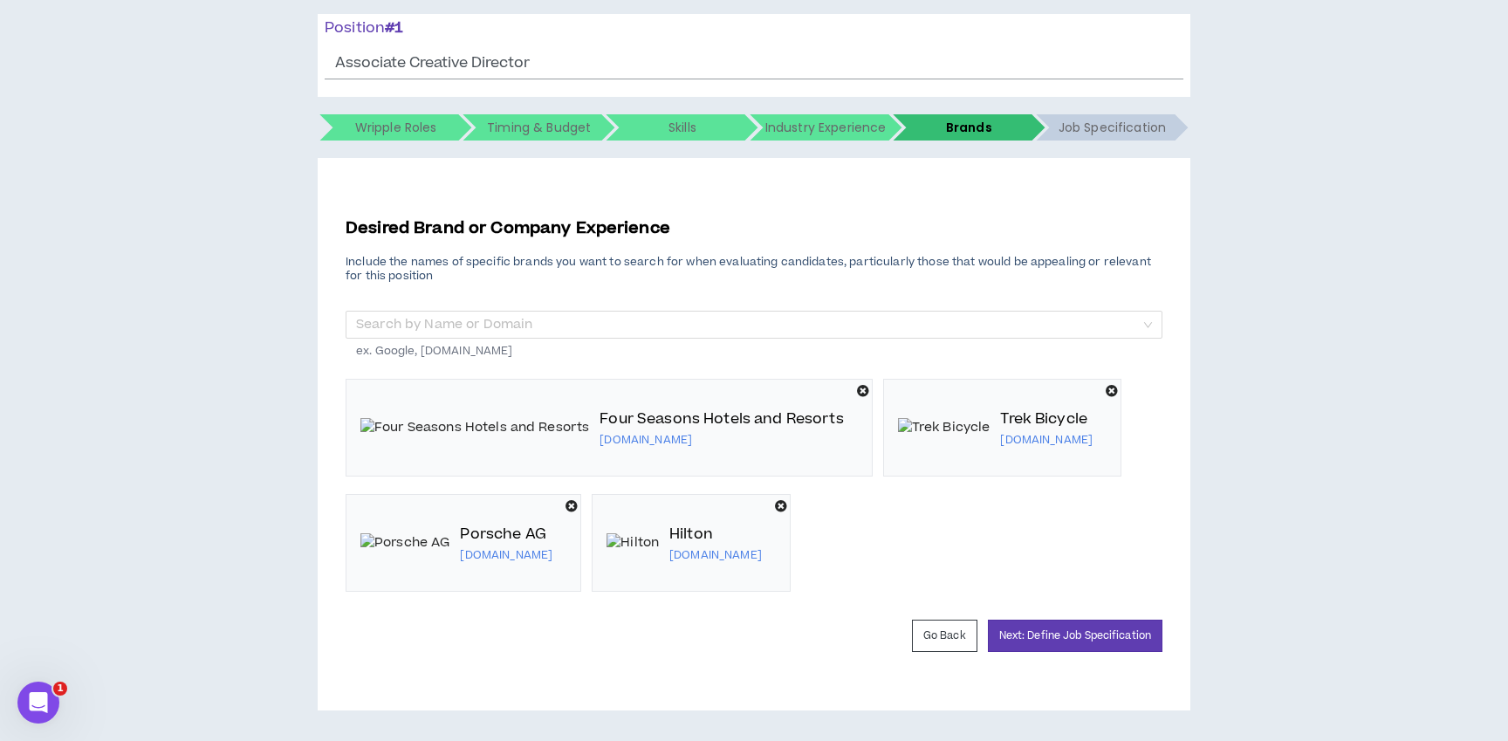
scroll to position [264, 0]
click at [512, 312] on input "search" at bounding box center [748, 325] width 784 height 26
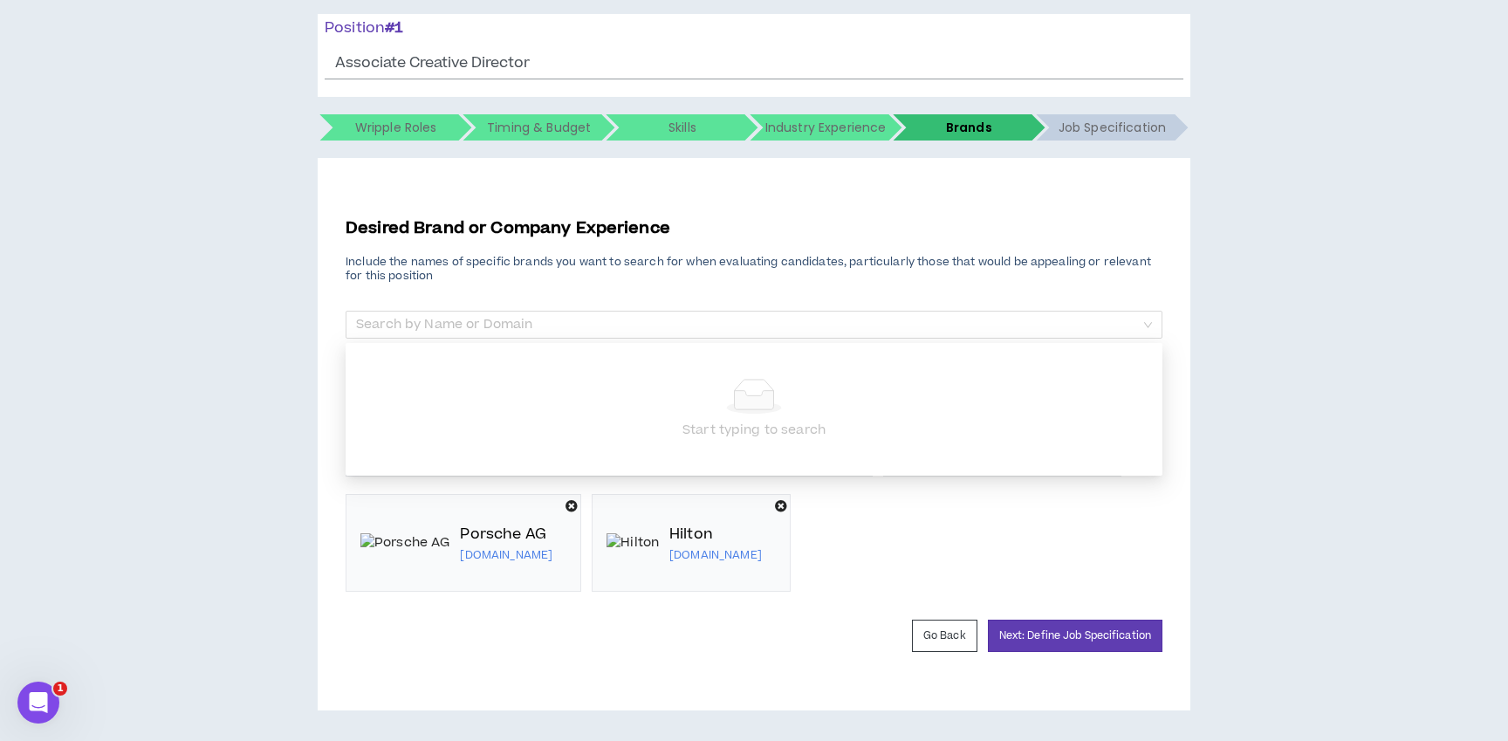
click at [236, 281] on div "Hire by Open Positions Open Position #1 Position # 1 Associate Creative Directo…" at bounding box center [754, 326] width 1491 height 767
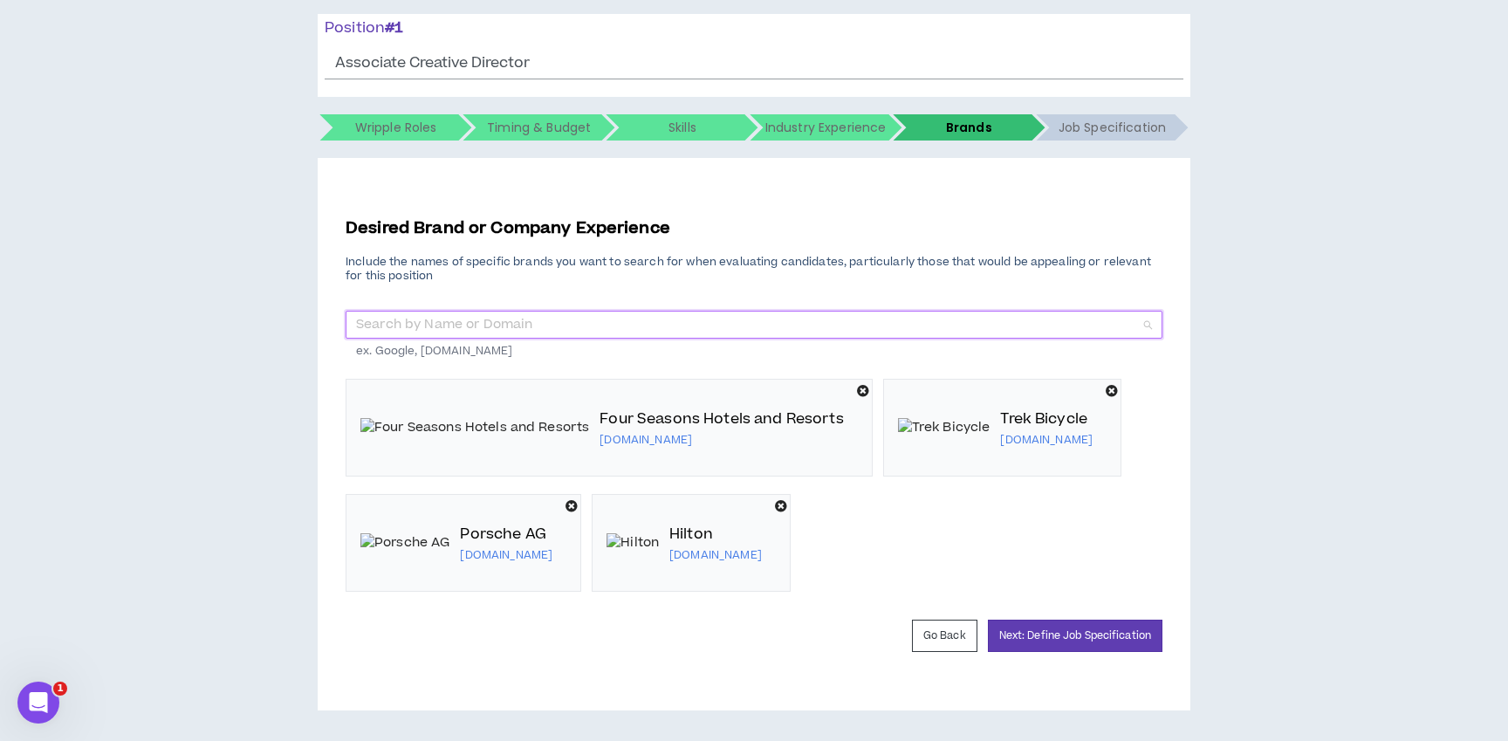
click at [379, 312] on input "search" at bounding box center [748, 325] width 784 height 26
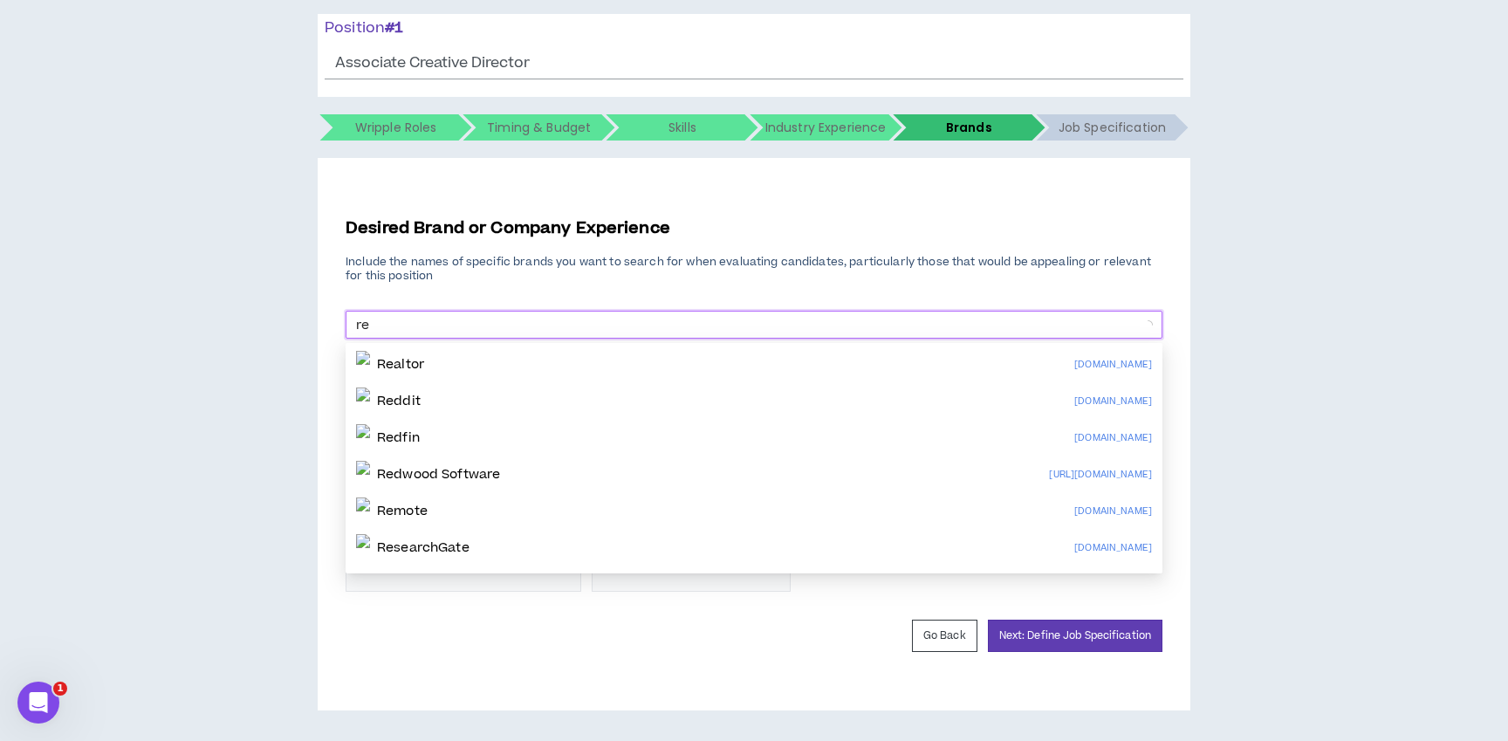
type input "rei"
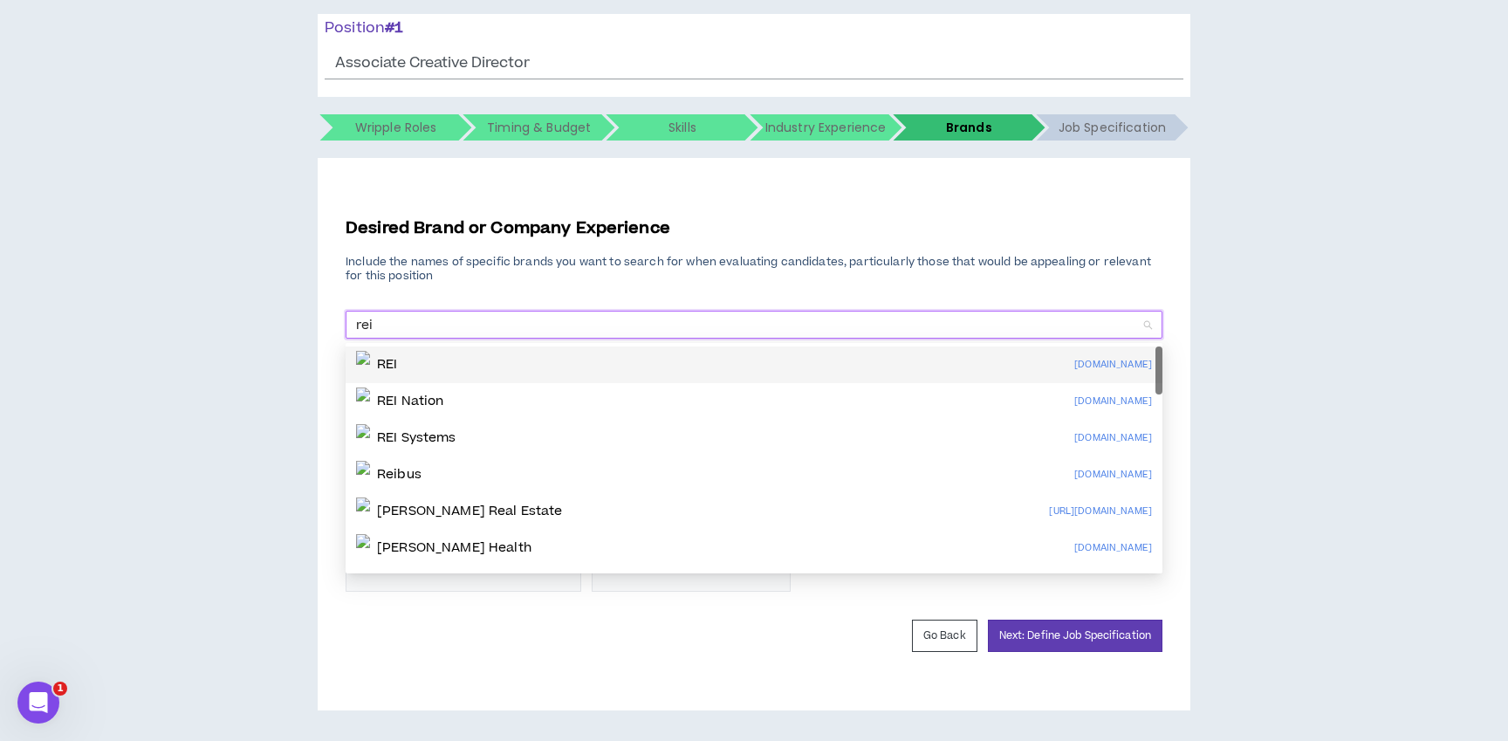
click at [397, 356] on p "REI" at bounding box center [387, 364] width 20 height 17
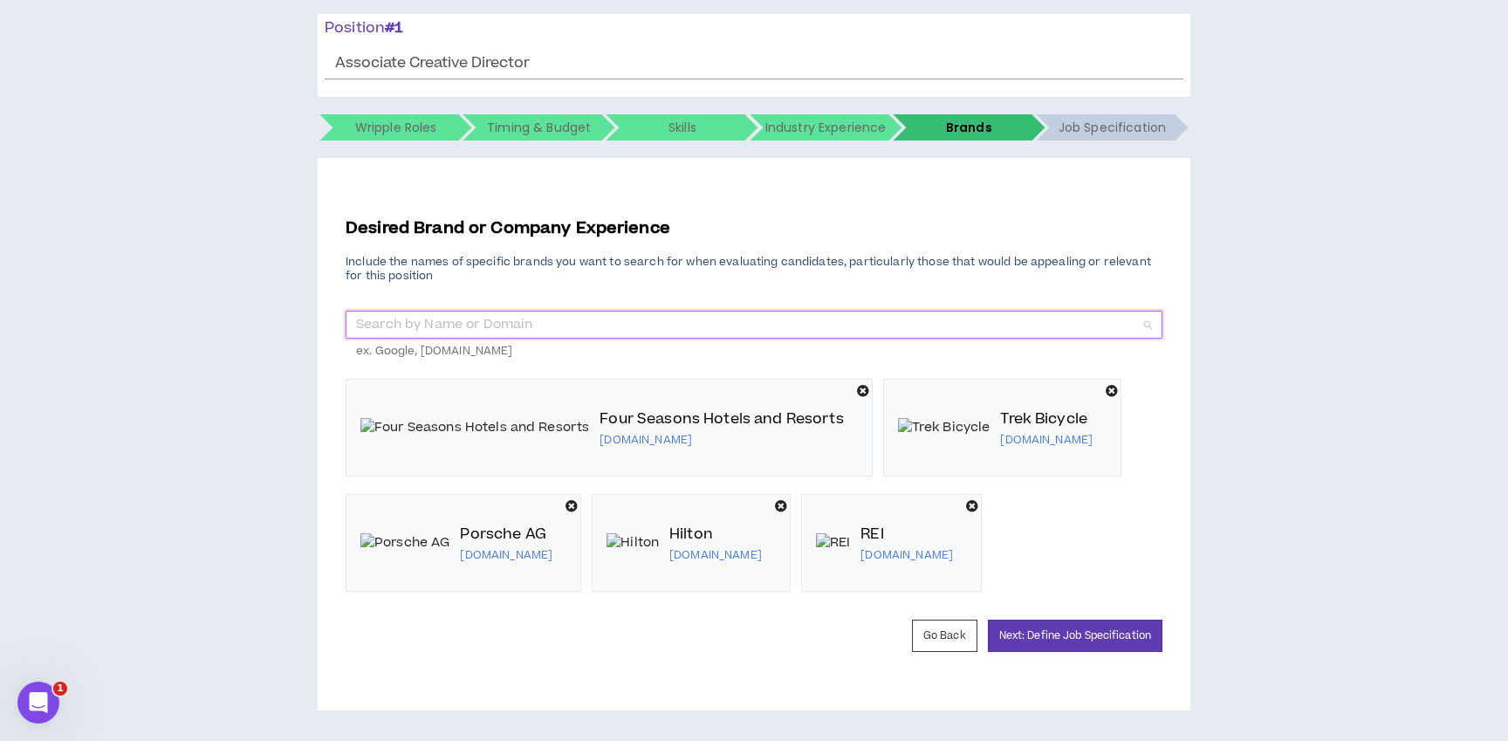
click at [361, 312] on input "search" at bounding box center [748, 325] width 784 height 26
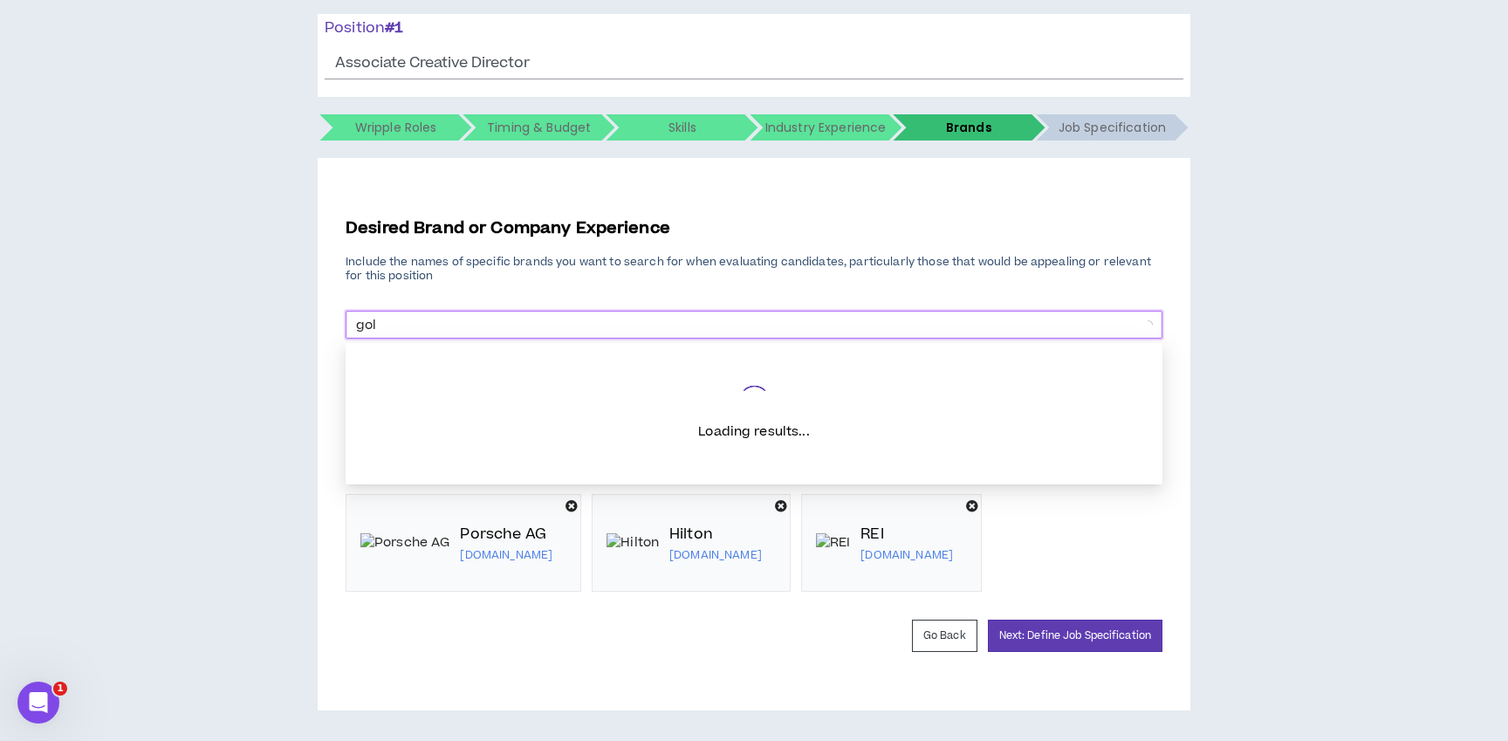
type input "golf"
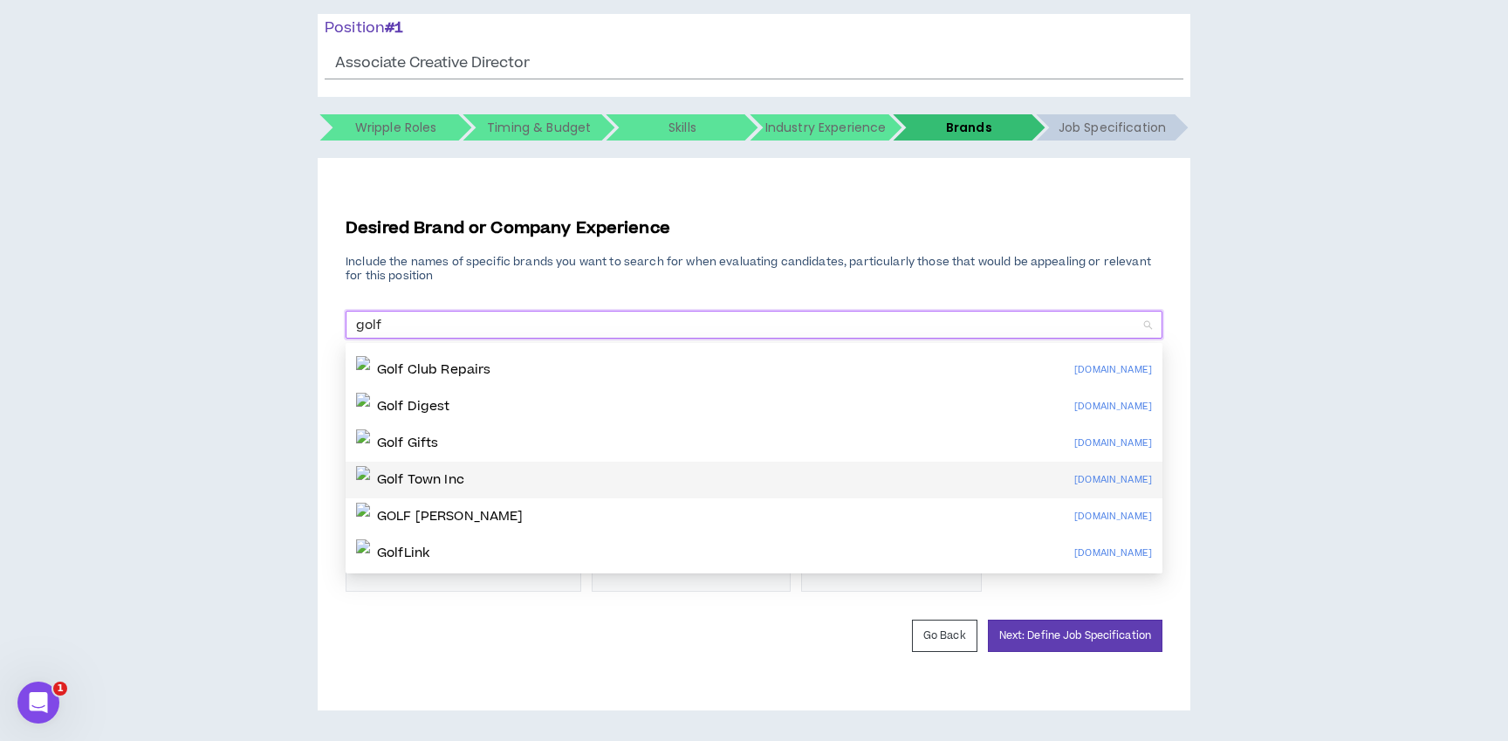
scroll to position [0, 0]
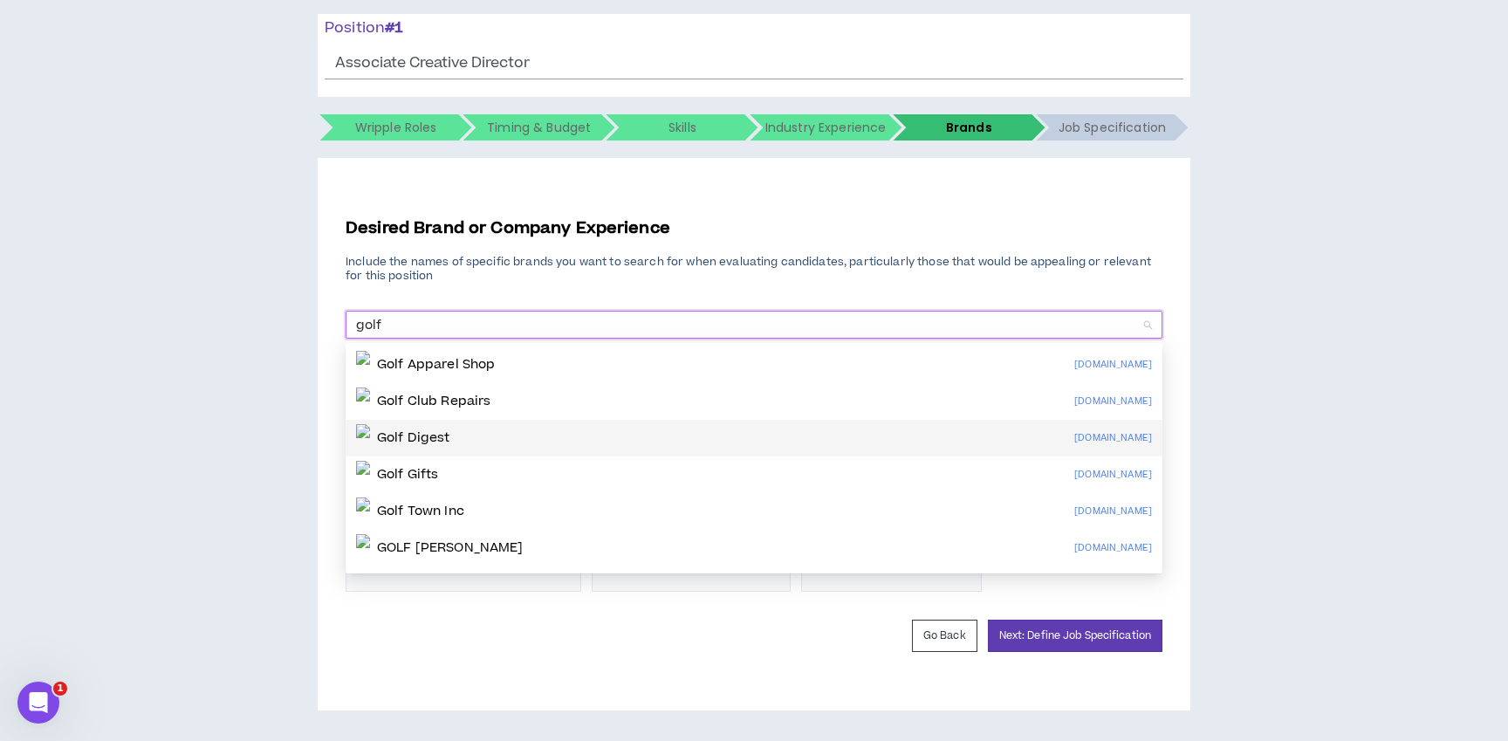
click at [417, 429] on p "Golf Digest" at bounding box center [413, 437] width 73 height 17
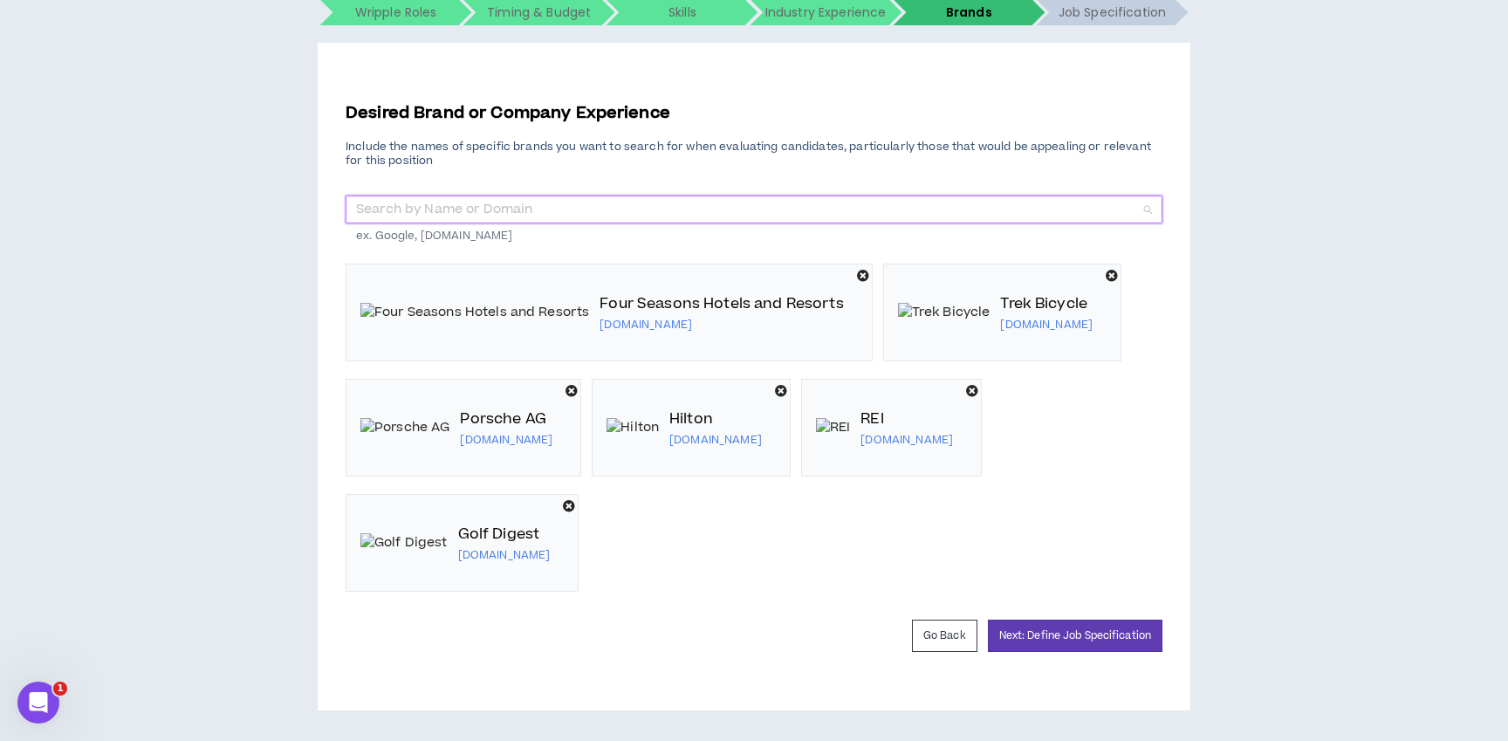
click at [416, 210] on input "search" at bounding box center [748, 209] width 784 height 26
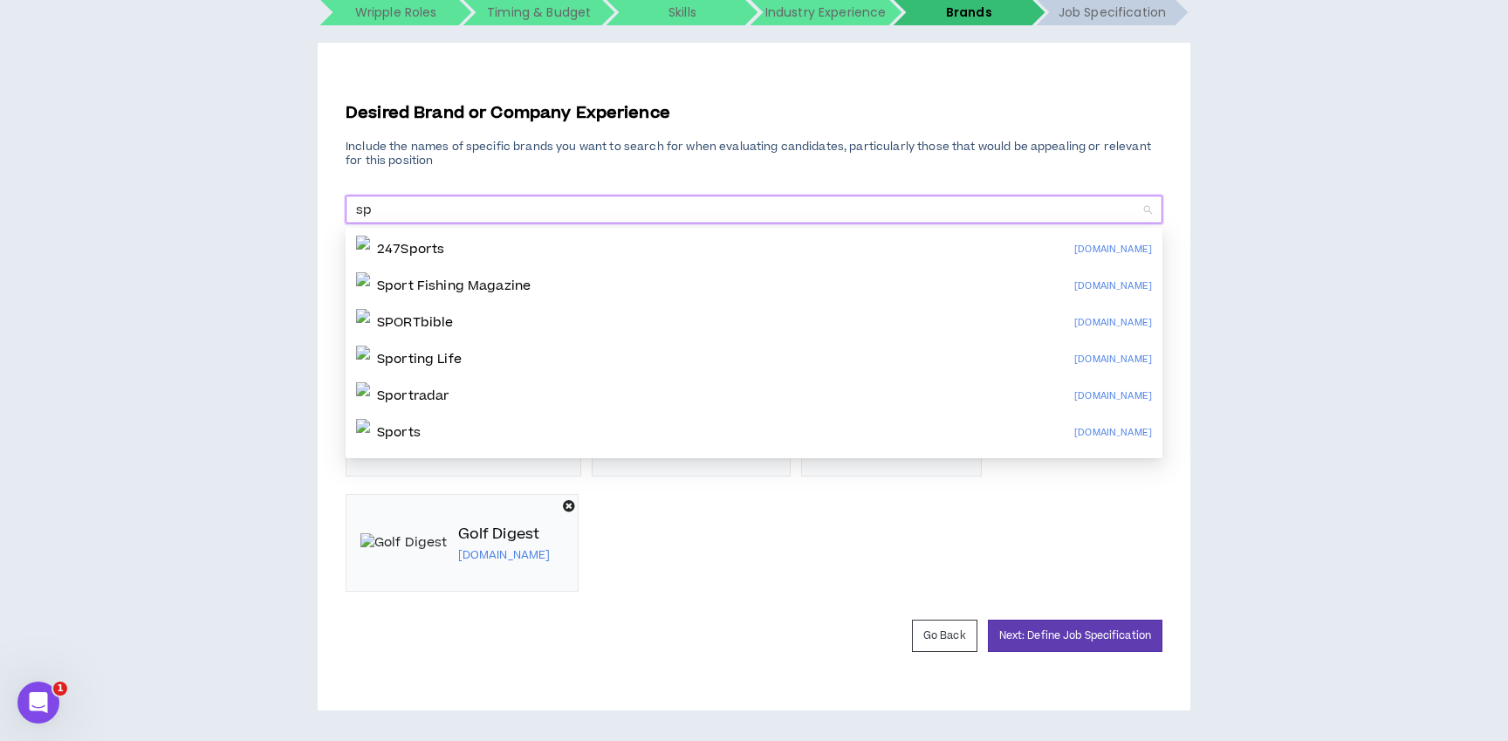
type input "s"
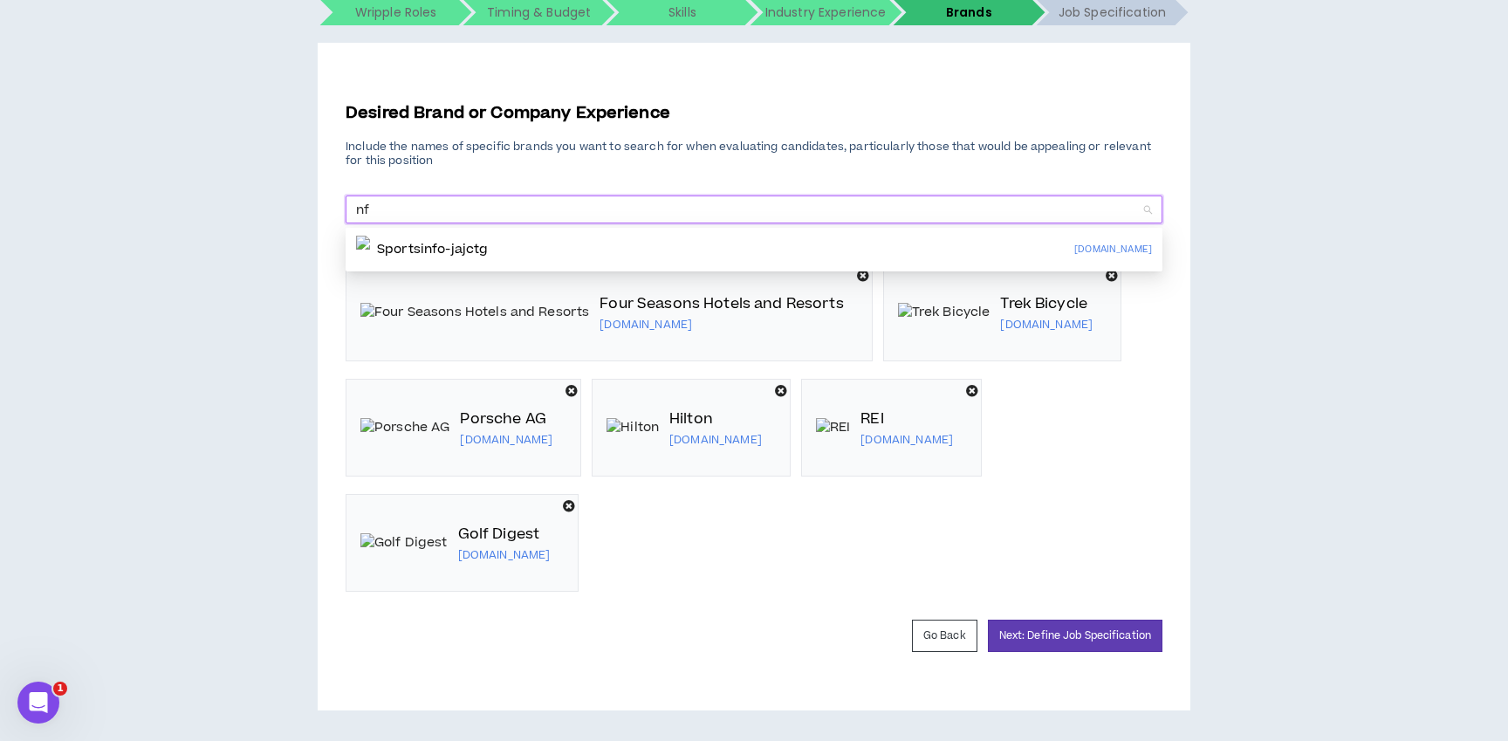
type input "nfl"
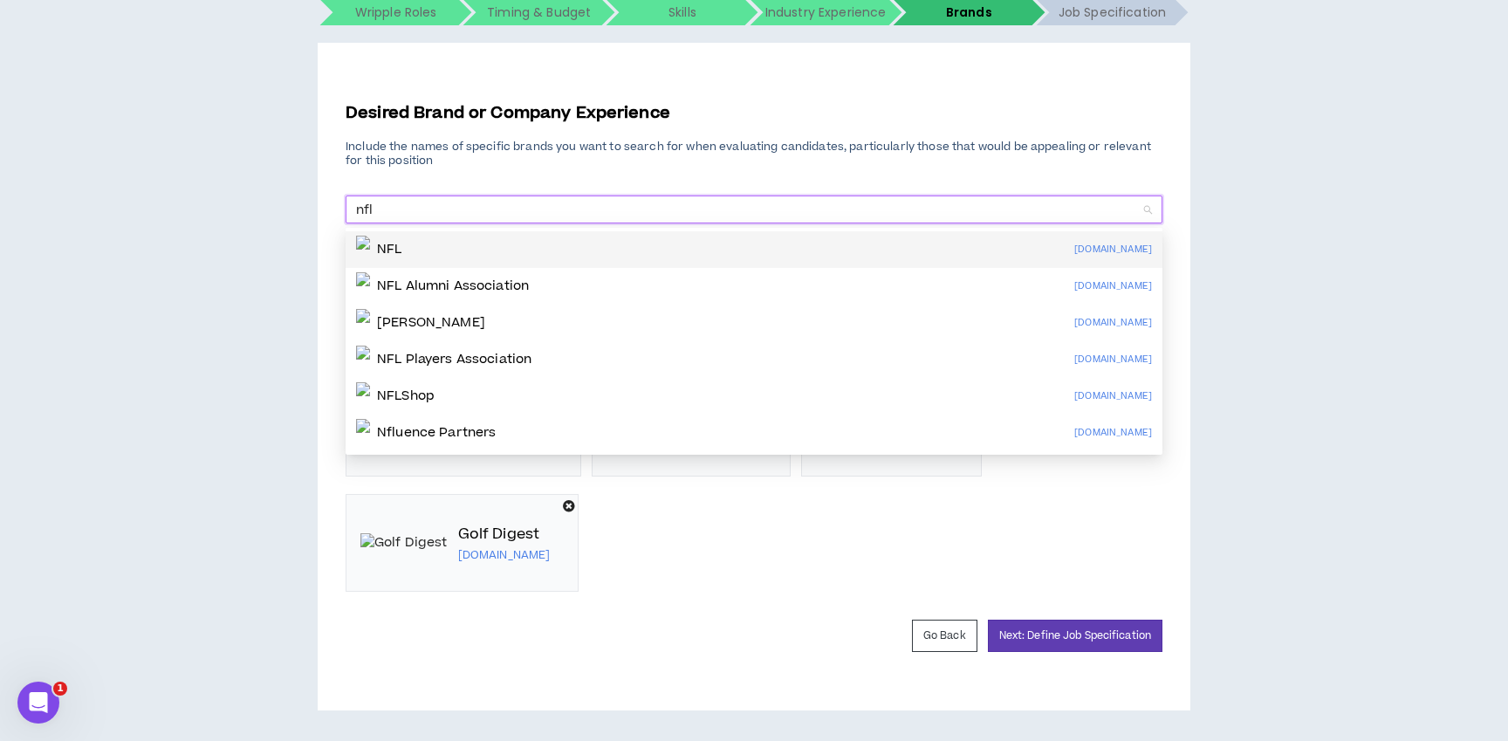
click at [401, 248] on p "NFL" at bounding box center [389, 249] width 24 height 17
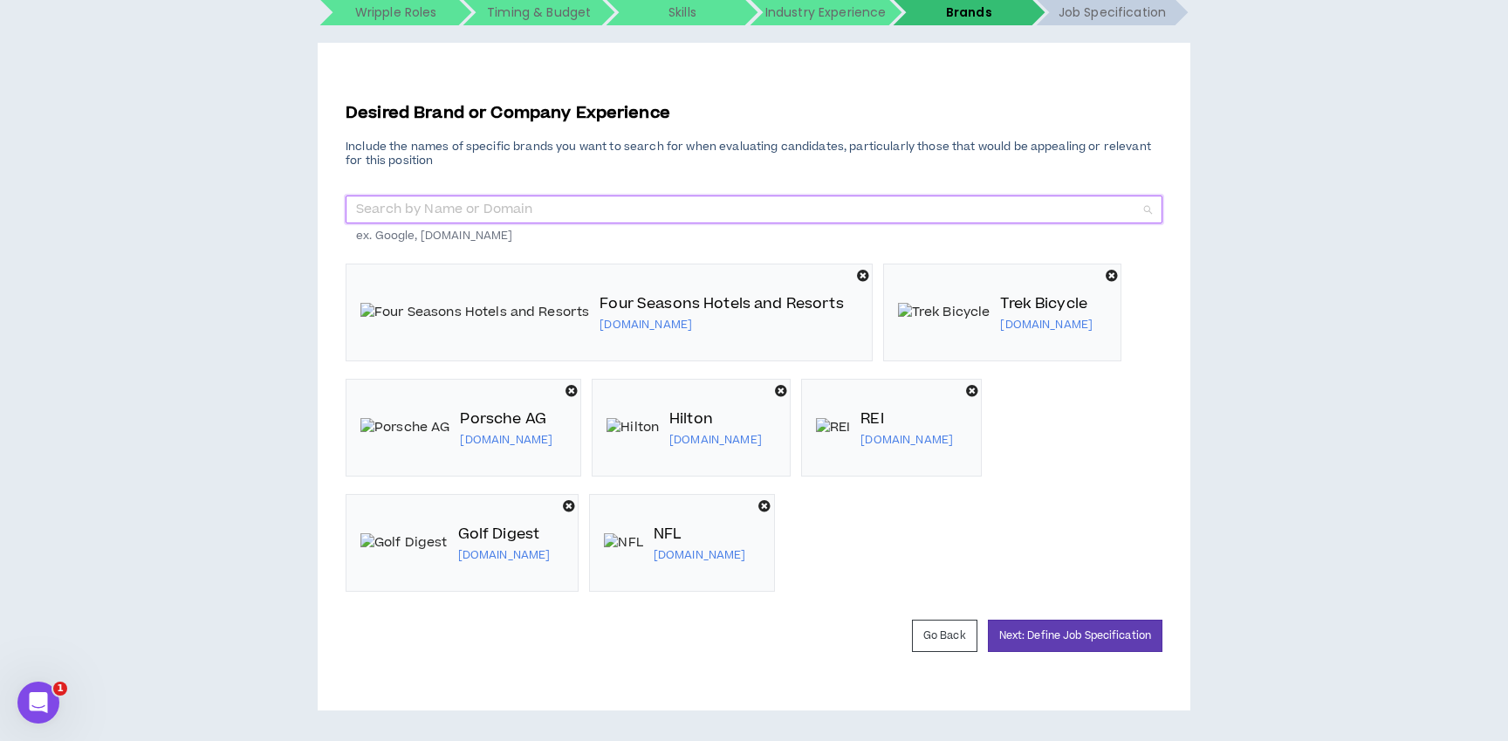
click at [416, 208] on input "search" at bounding box center [748, 209] width 784 height 26
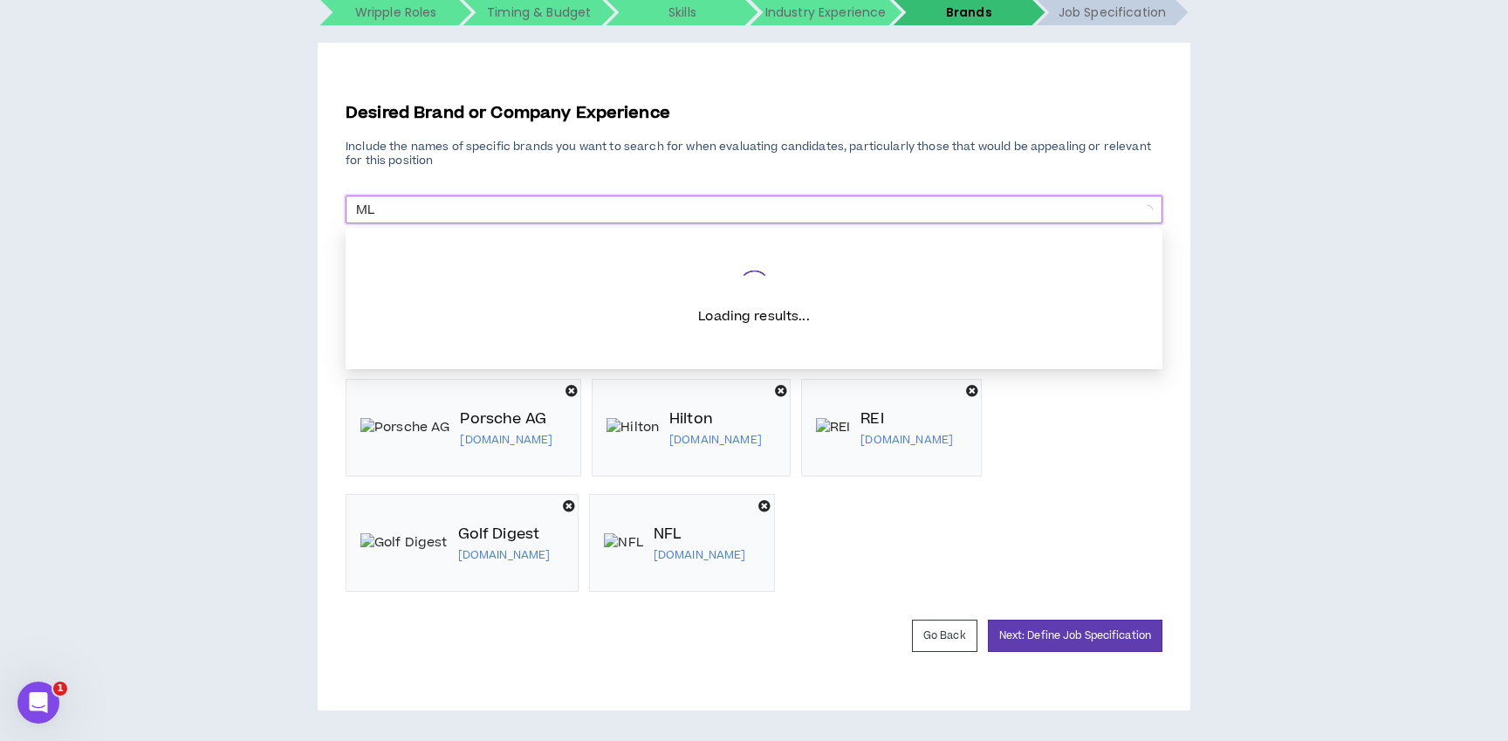
type input "M"
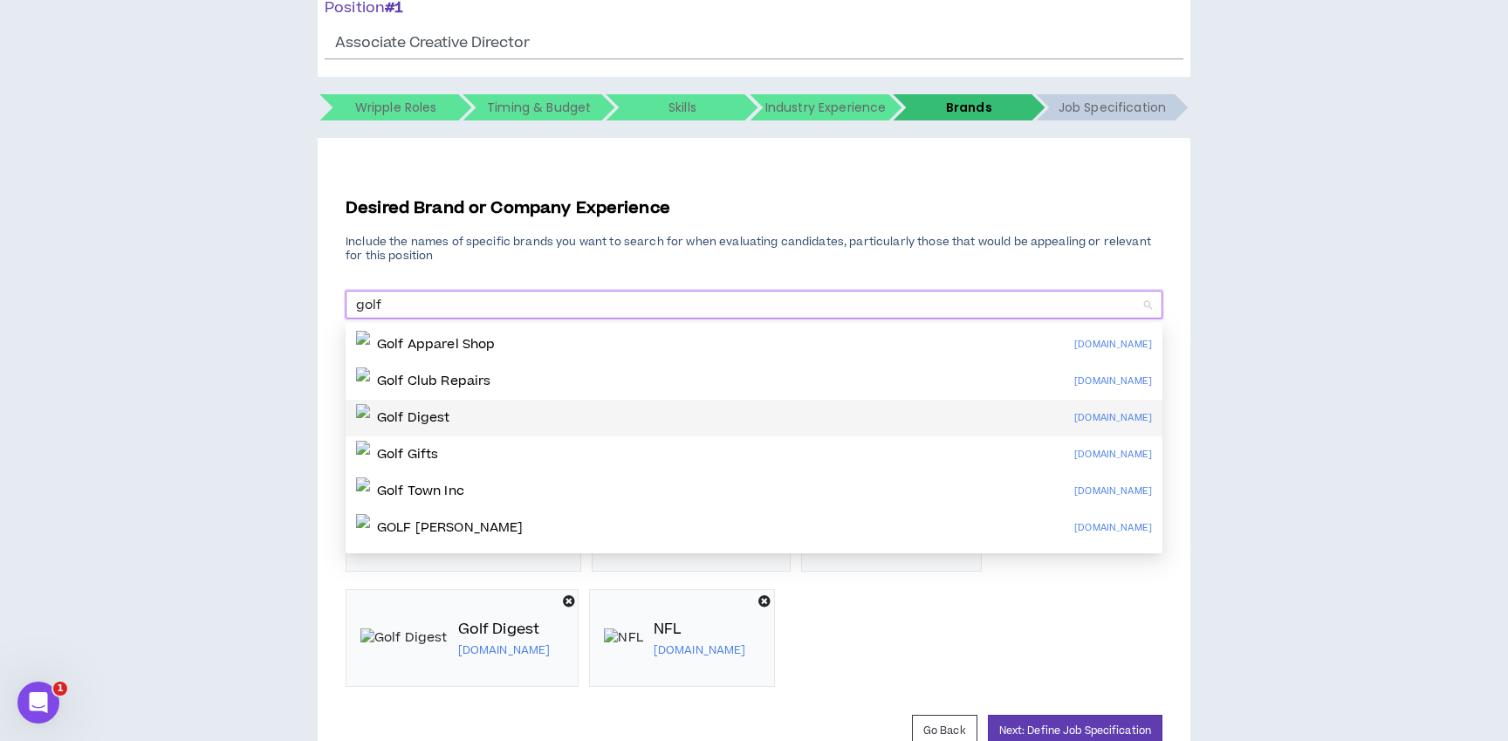
scroll to position [225, 0]
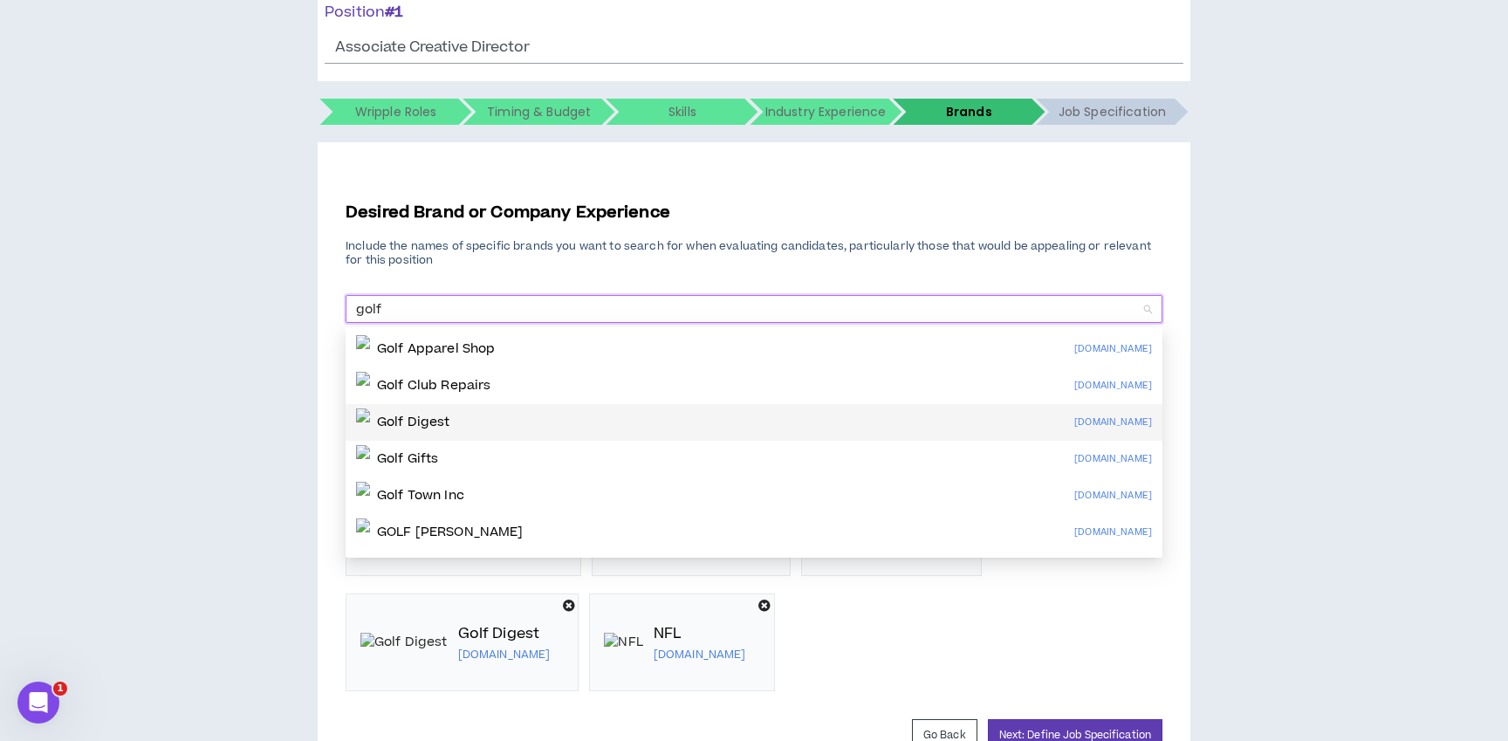
click at [580, 305] on input "golf" at bounding box center [748, 309] width 784 height 26
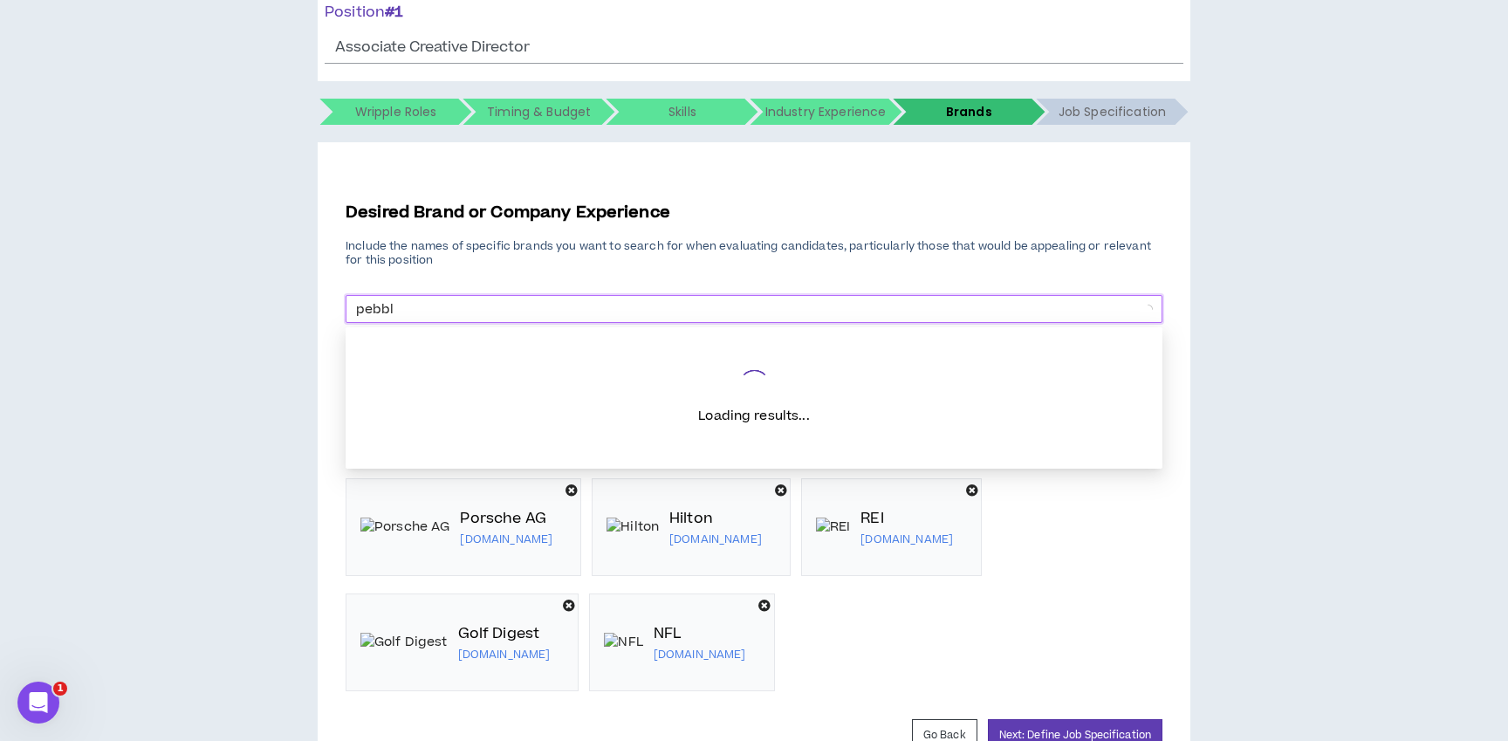
type input "pebble"
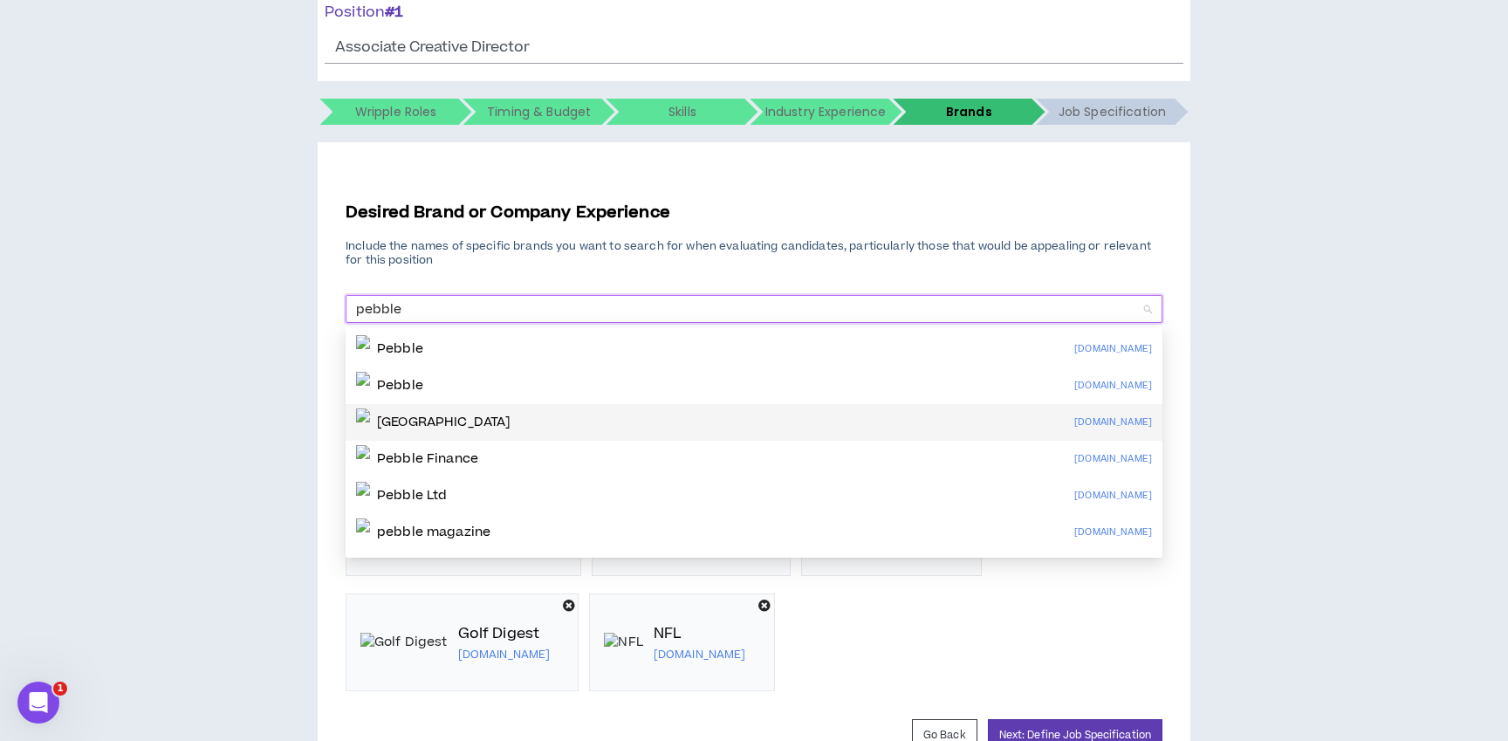
click at [494, 414] on p "[GEOGRAPHIC_DATA]" at bounding box center [444, 422] width 134 height 17
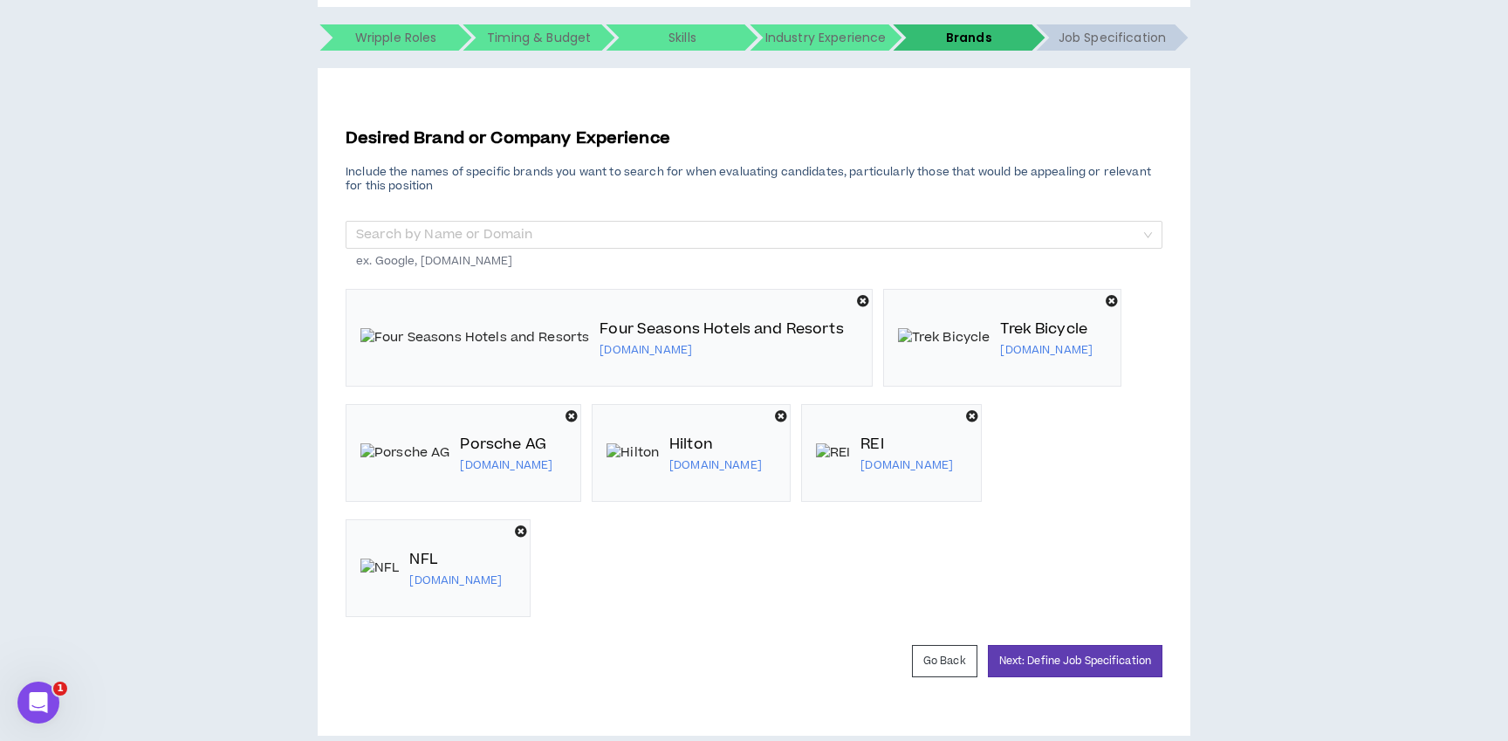
scroll to position [325, 0]
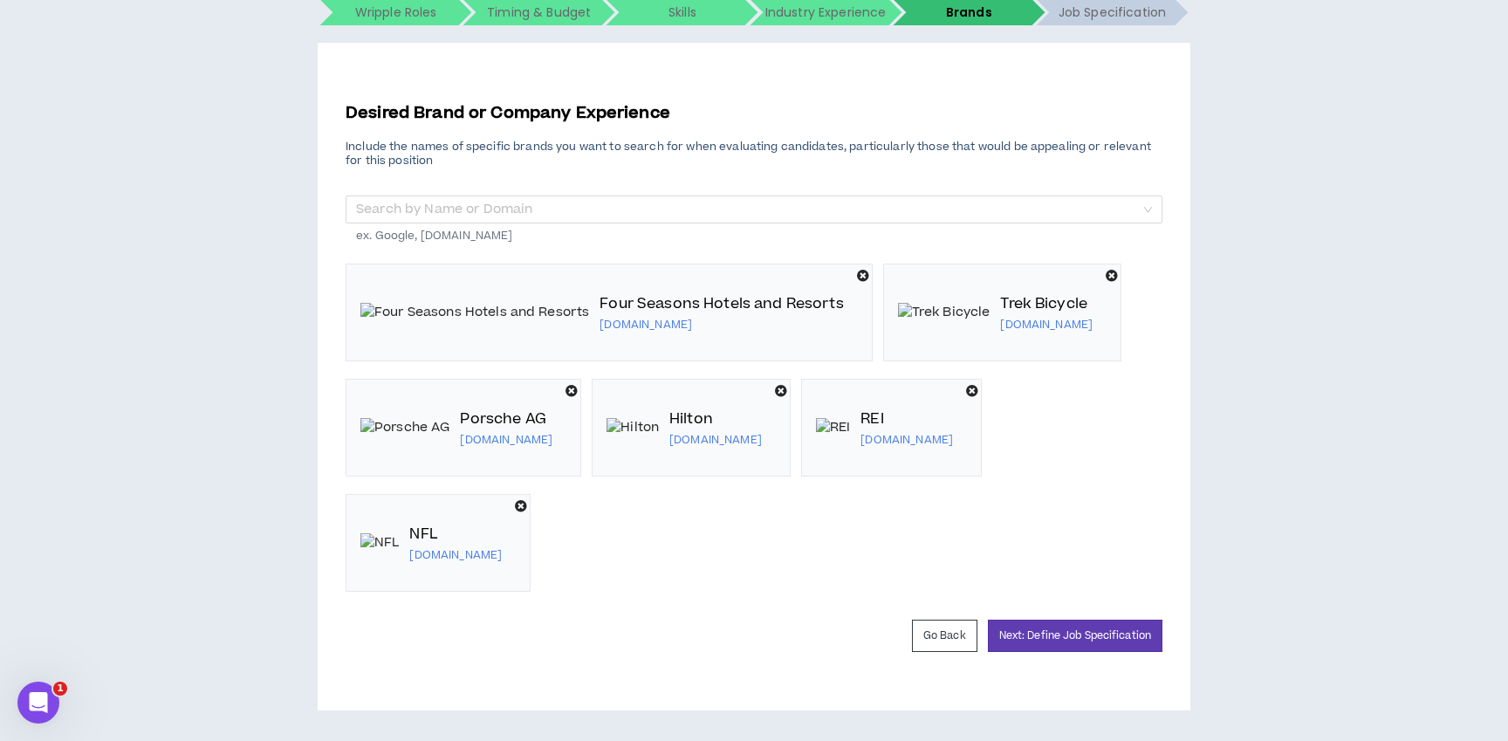
click at [966, 397] on icon at bounding box center [972, 391] width 12 height 12
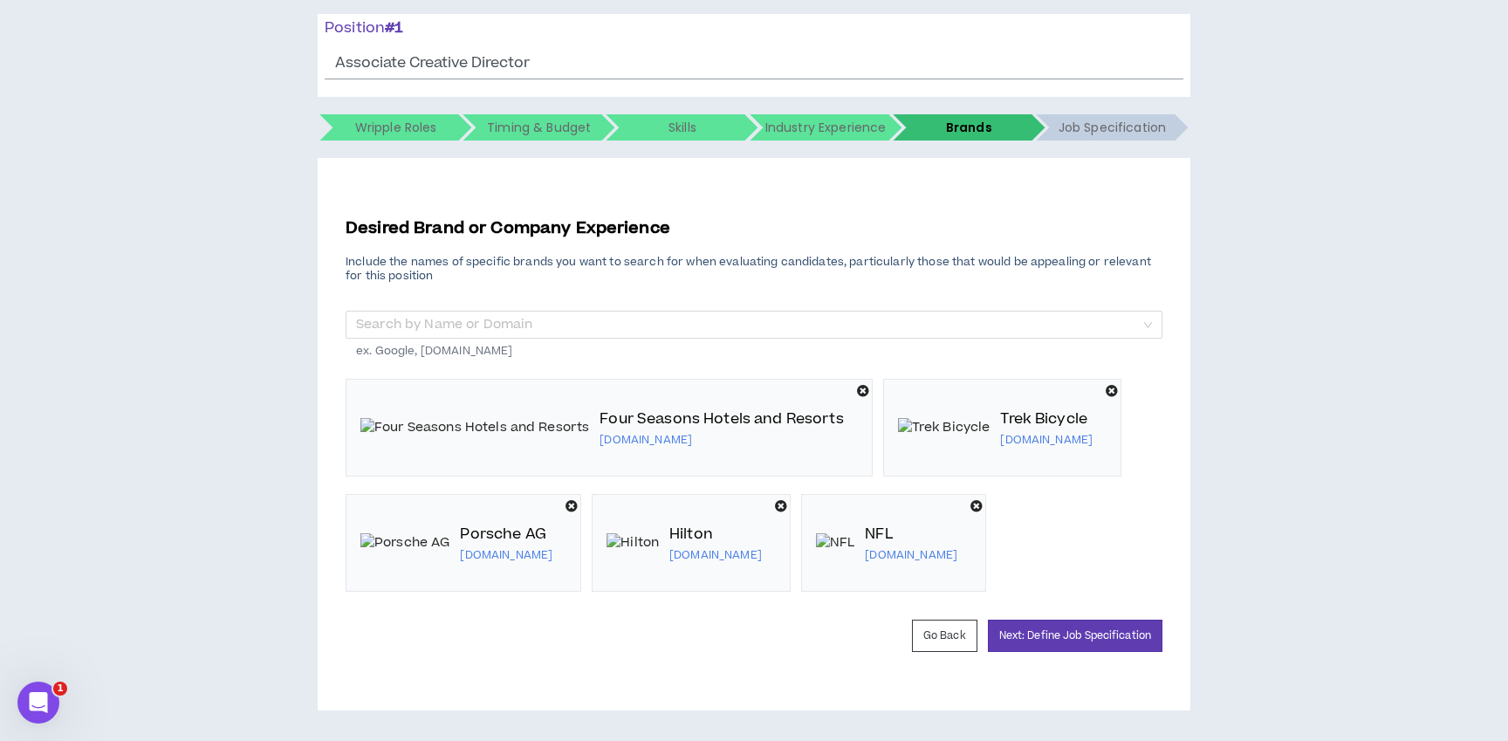
click at [775, 508] on icon at bounding box center [781, 506] width 12 height 12
click at [475, 312] on input "search" at bounding box center [748, 325] width 784 height 26
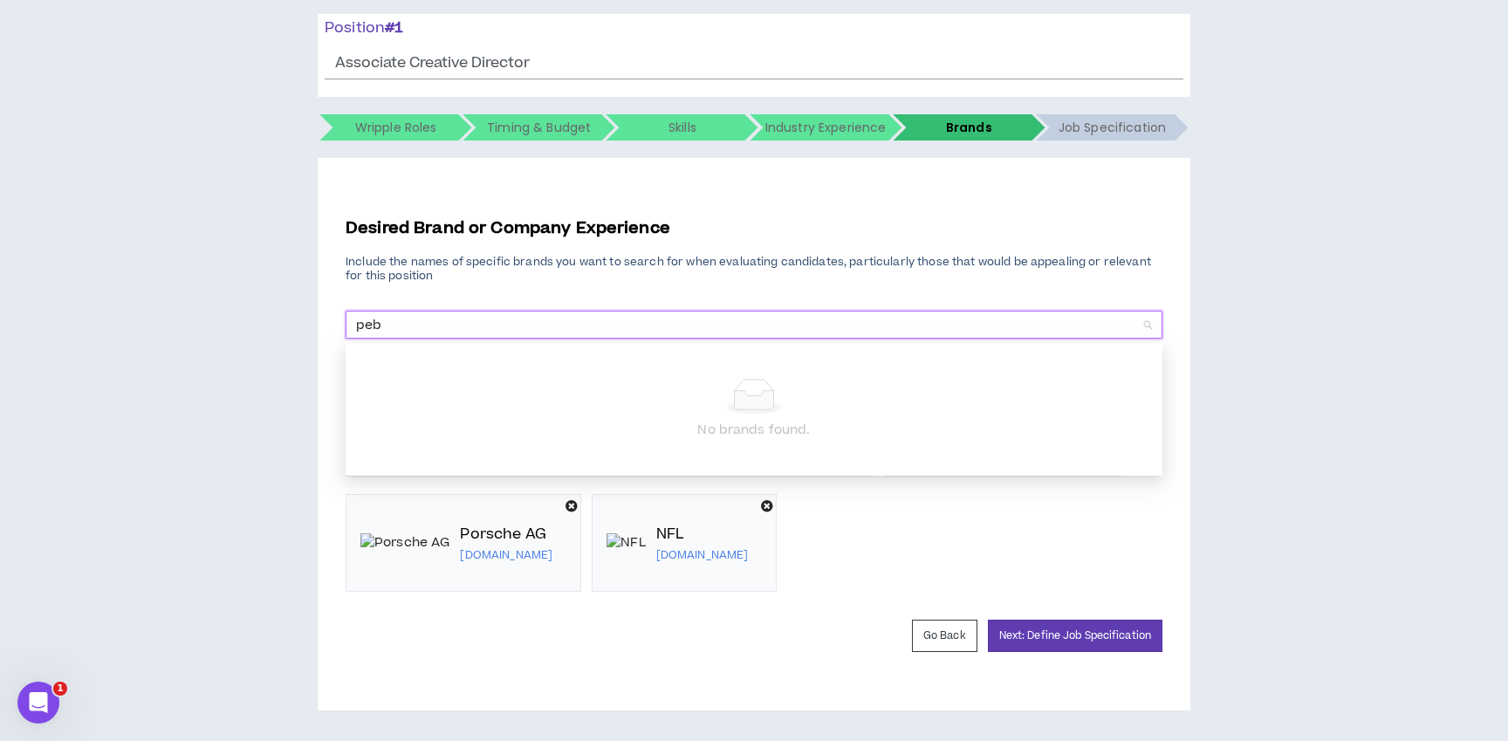
type input "pebb"
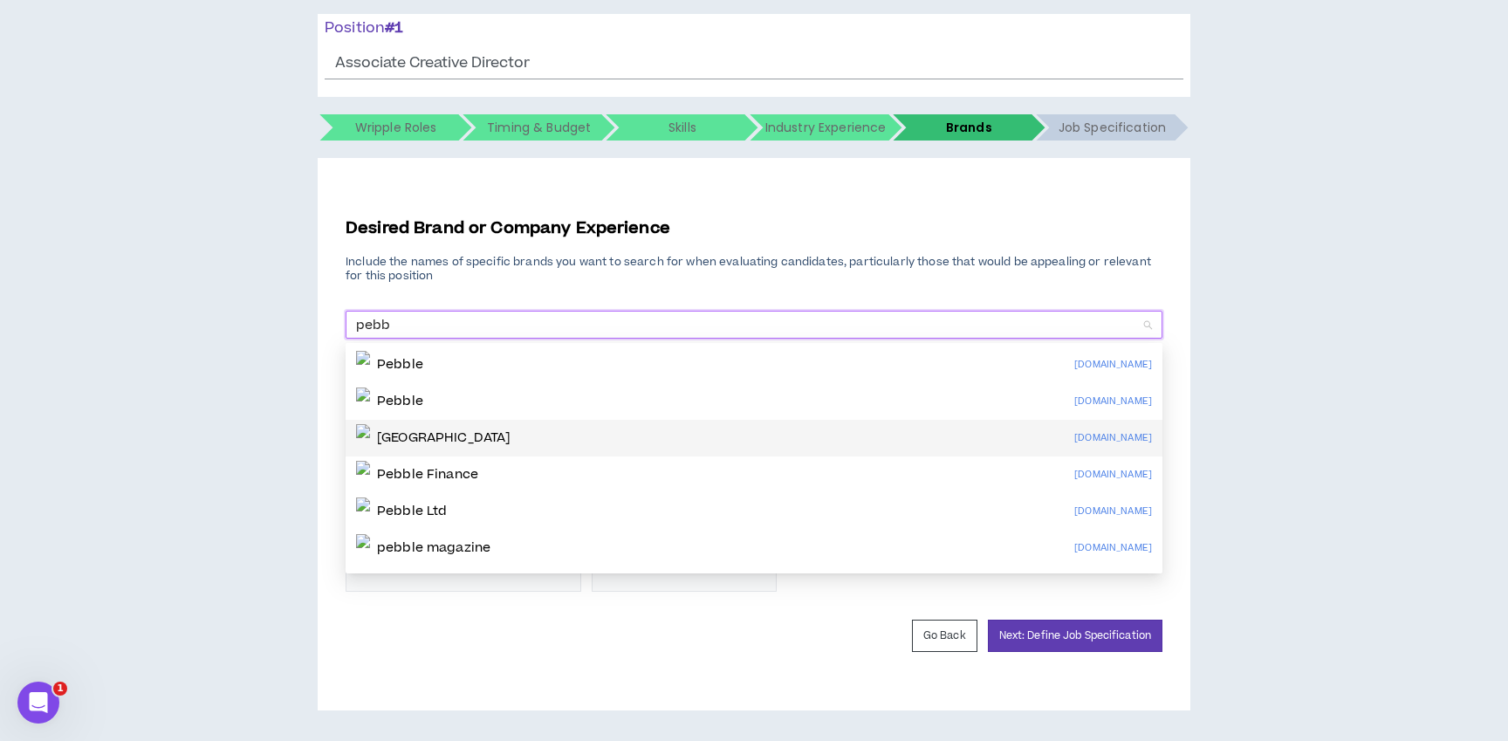
click at [436, 429] on p "[GEOGRAPHIC_DATA]" at bounding box center [444, 437] width 134 height 17
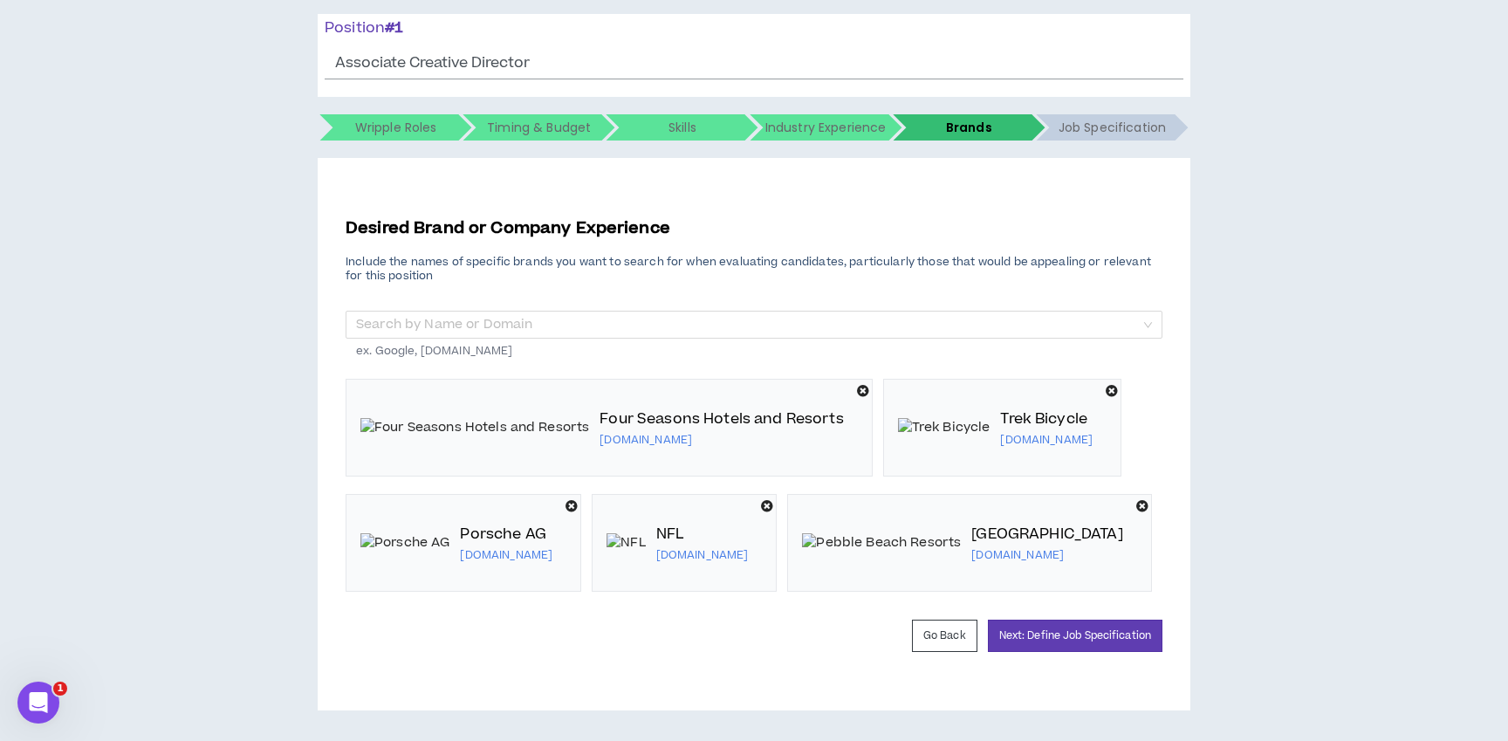
scroll to position [270, 0]
click at [761, 512] on icon at bounding box center [767, 506] width 12 height 12
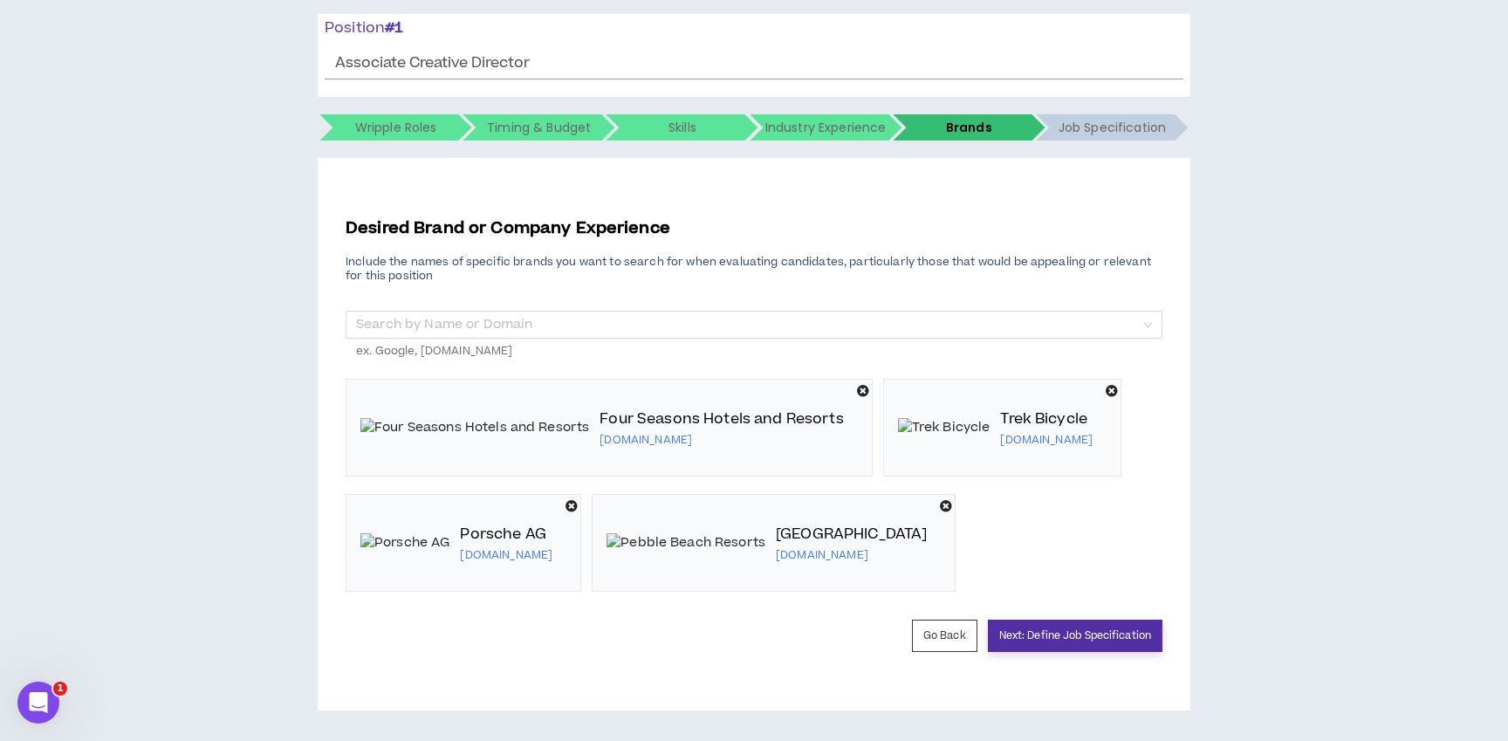
click at [1092, 652] on button "Next: Define Job Specification" at bounding box center [1075, 636] width 175 height 32
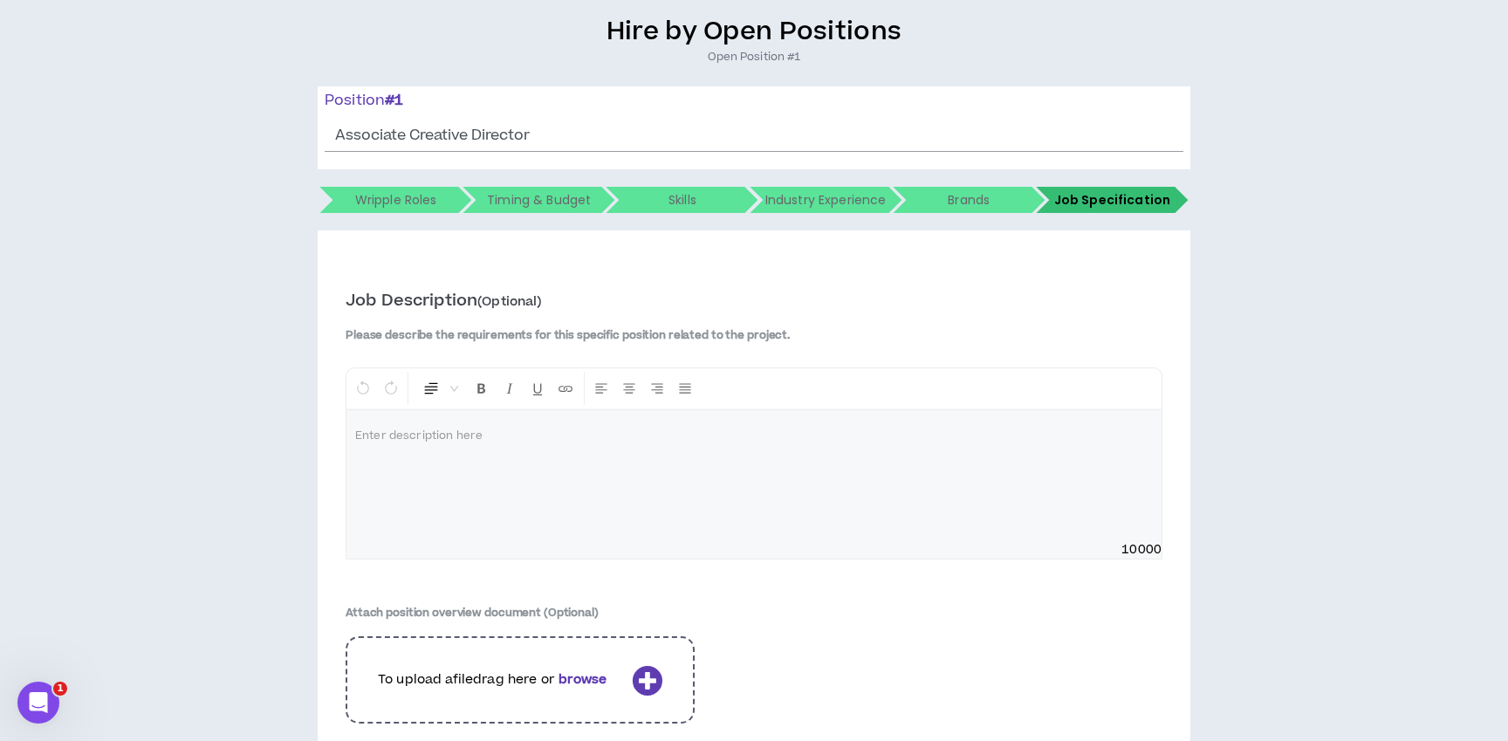
scroll to position [140, 0]
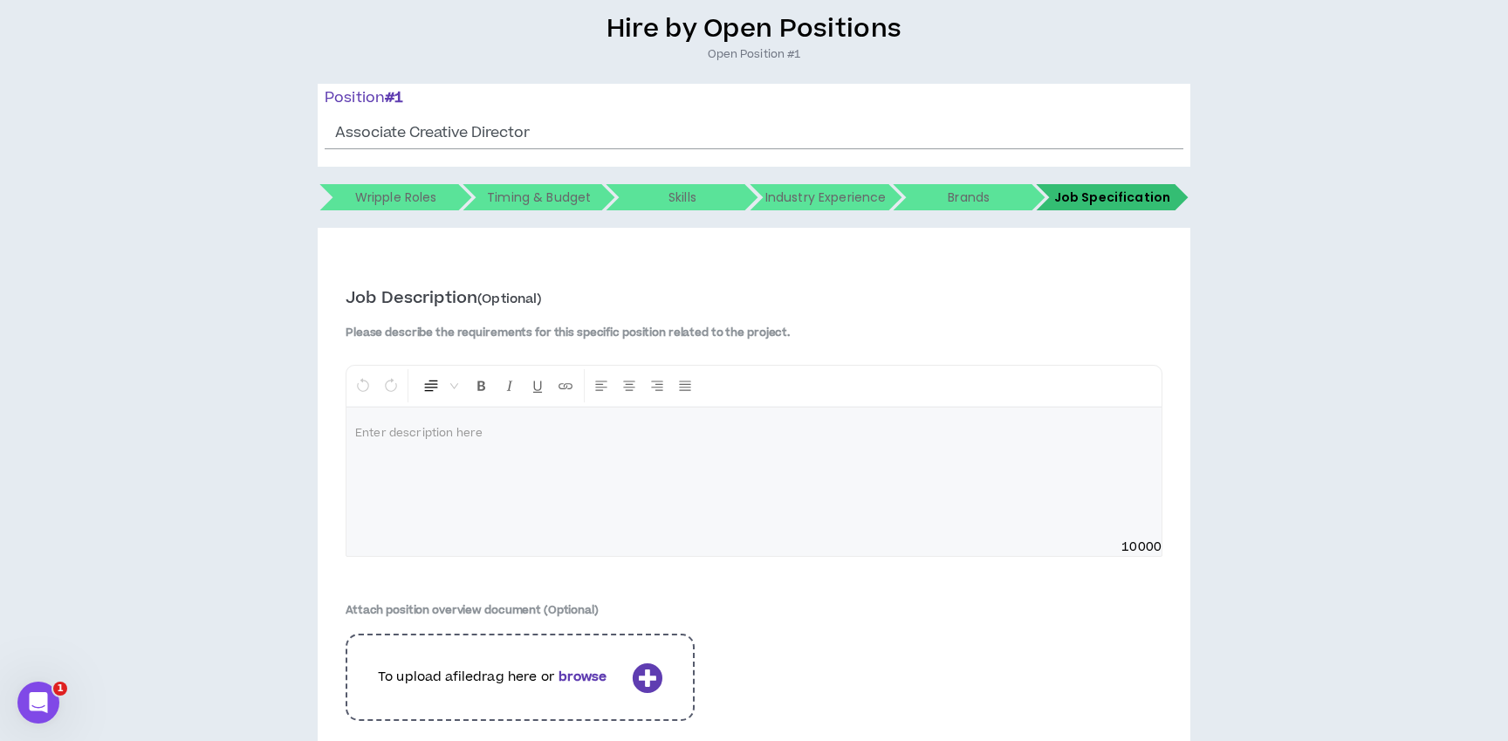
click at [422, 439] on p at bounding box center [754, 433] width 798 height 17
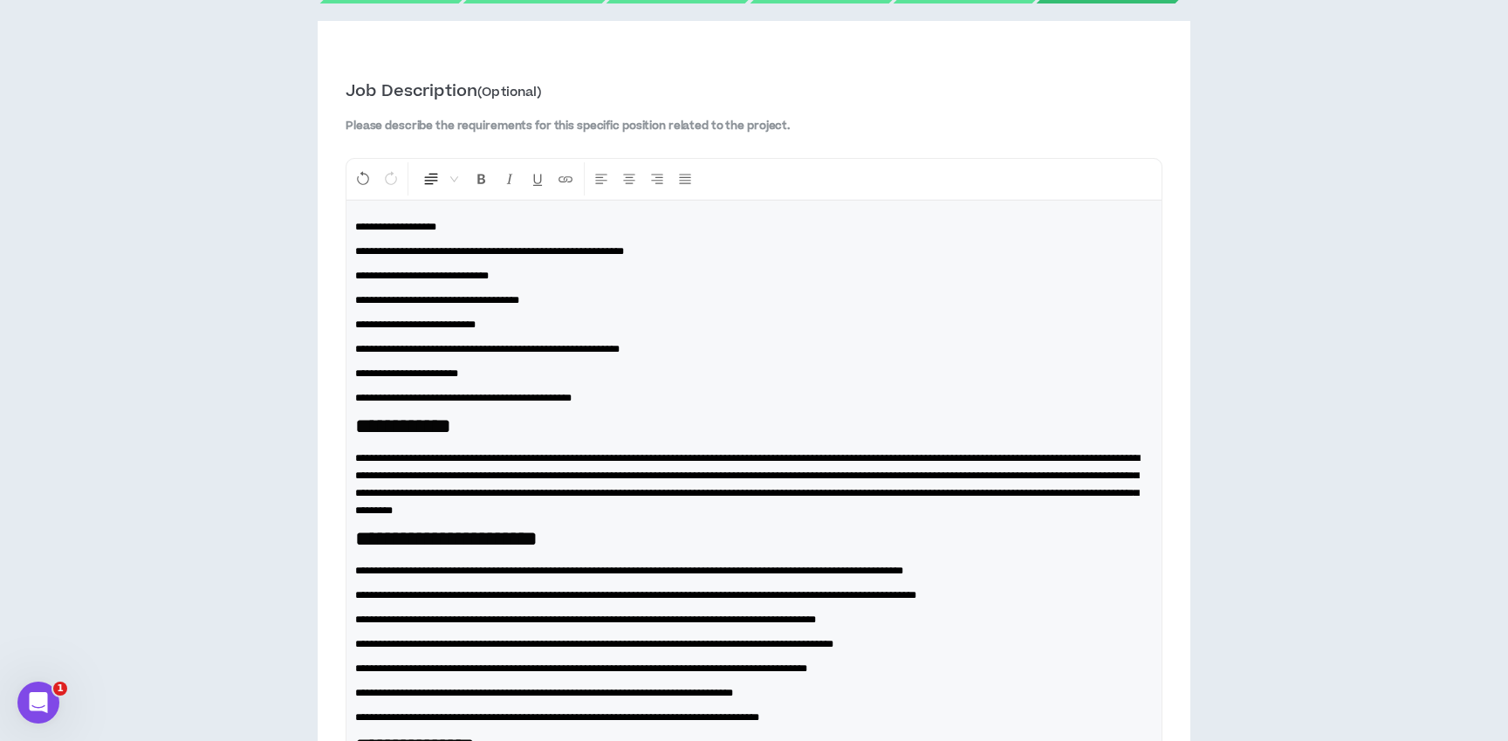
scroll to position [356, 0]
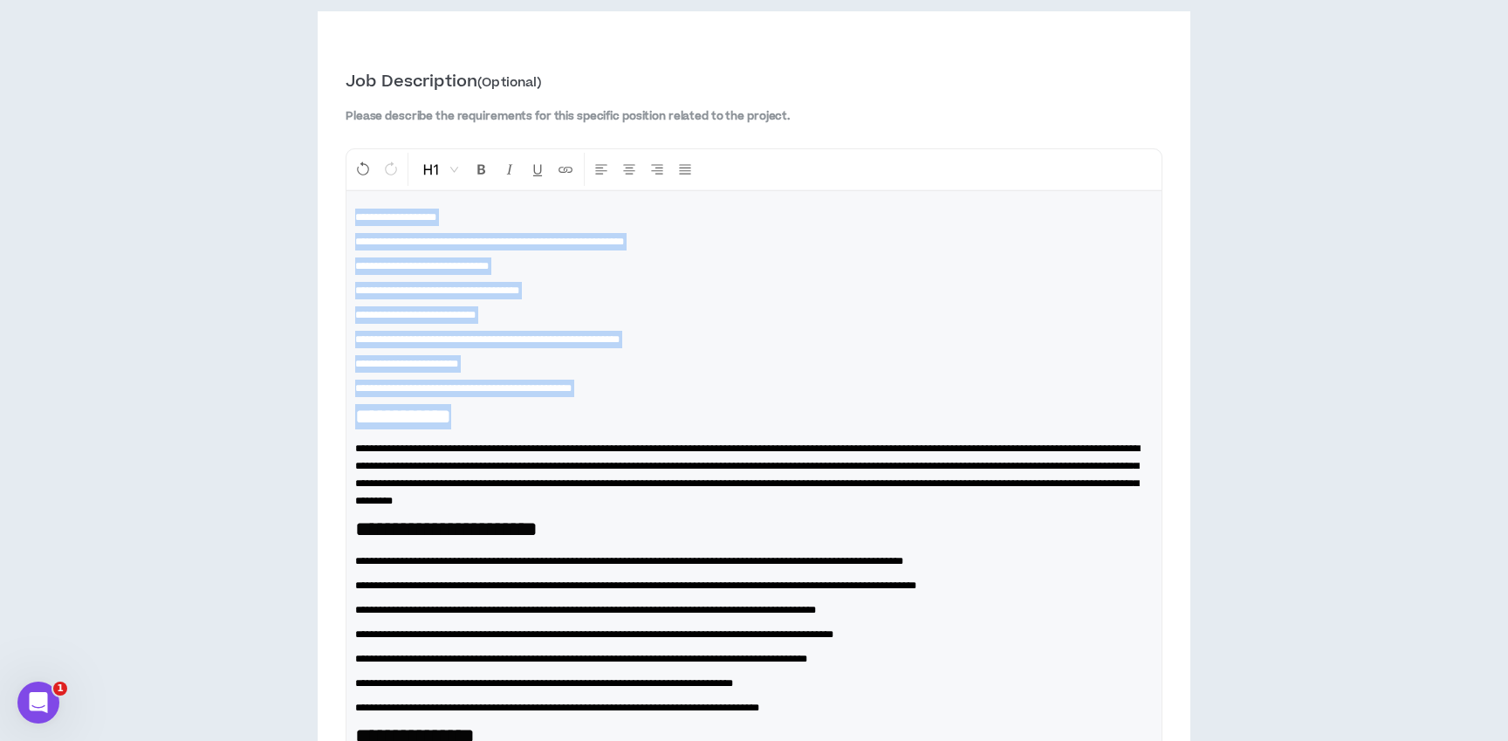
drag, startPoint x: 493, startPoint y: 422, endPoint x: 311, endPoint y: 205, distance: 283.8
click at [311, 205] on div "**********" at bounding box center [754, 733] width 1491 height 1873
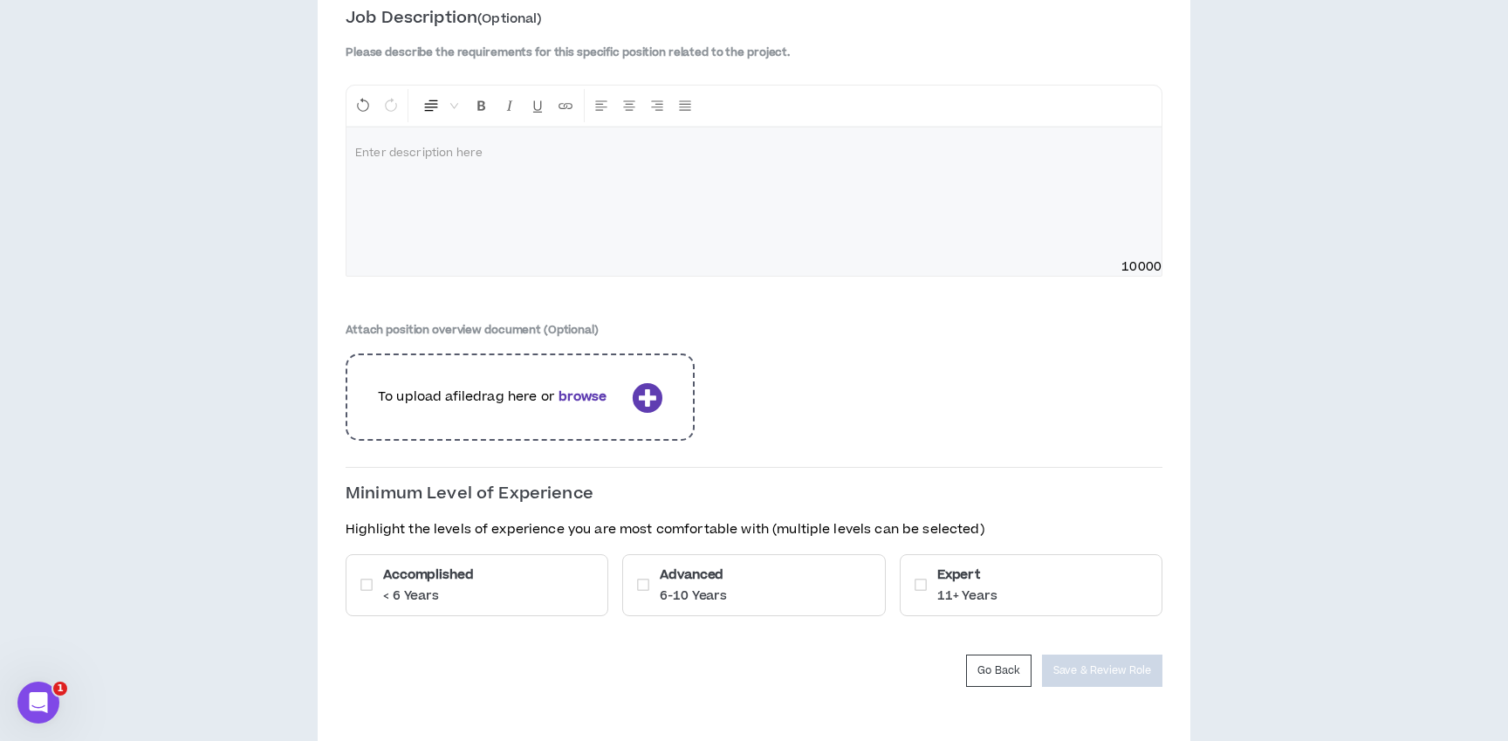
scroll to position [455, 0]
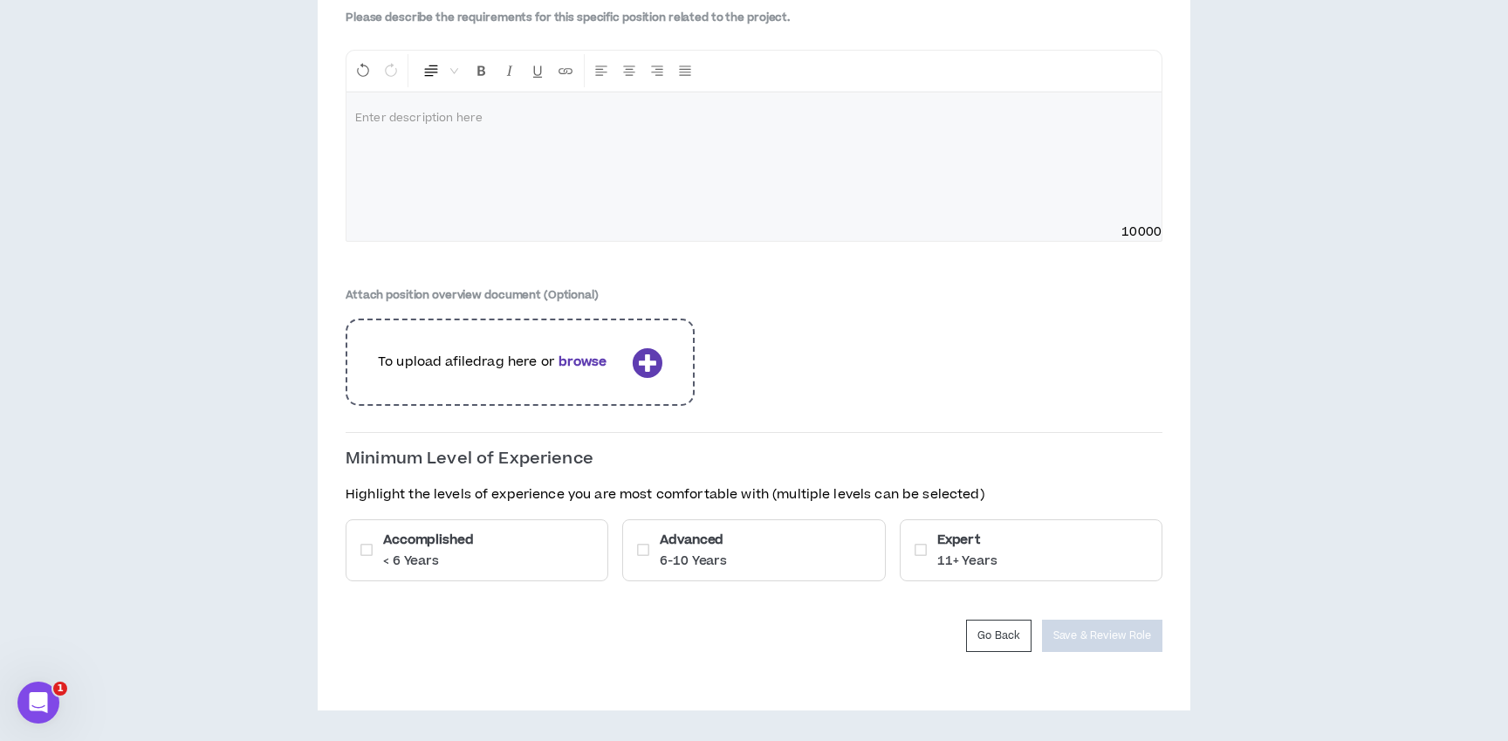
click at [820, 550] on div "Advanced 6-10 Years" at bounding box center [753, 550] width 263 height 62
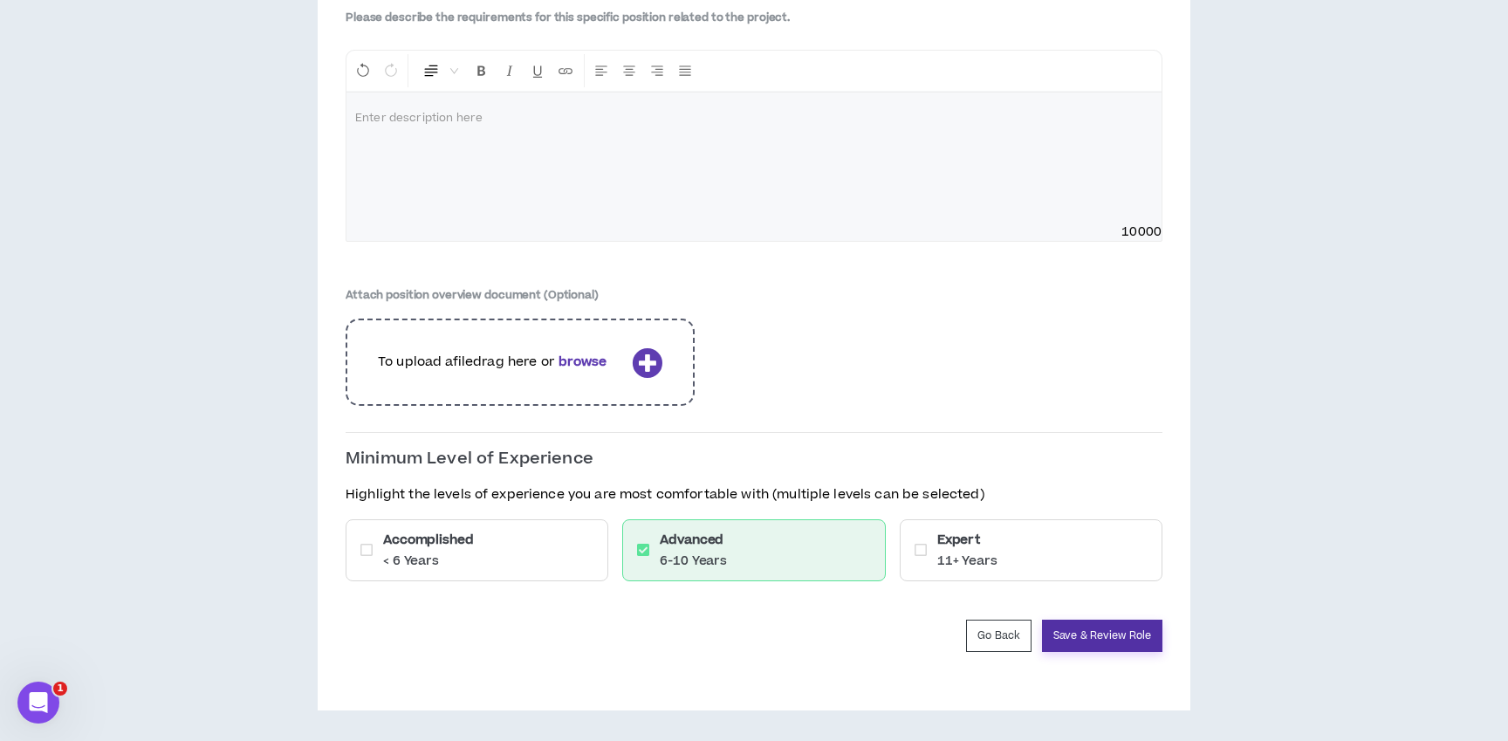
click at [1107, 636] on button "Save & Review Role" at bounding box center [1102, 636] width 120 height 32
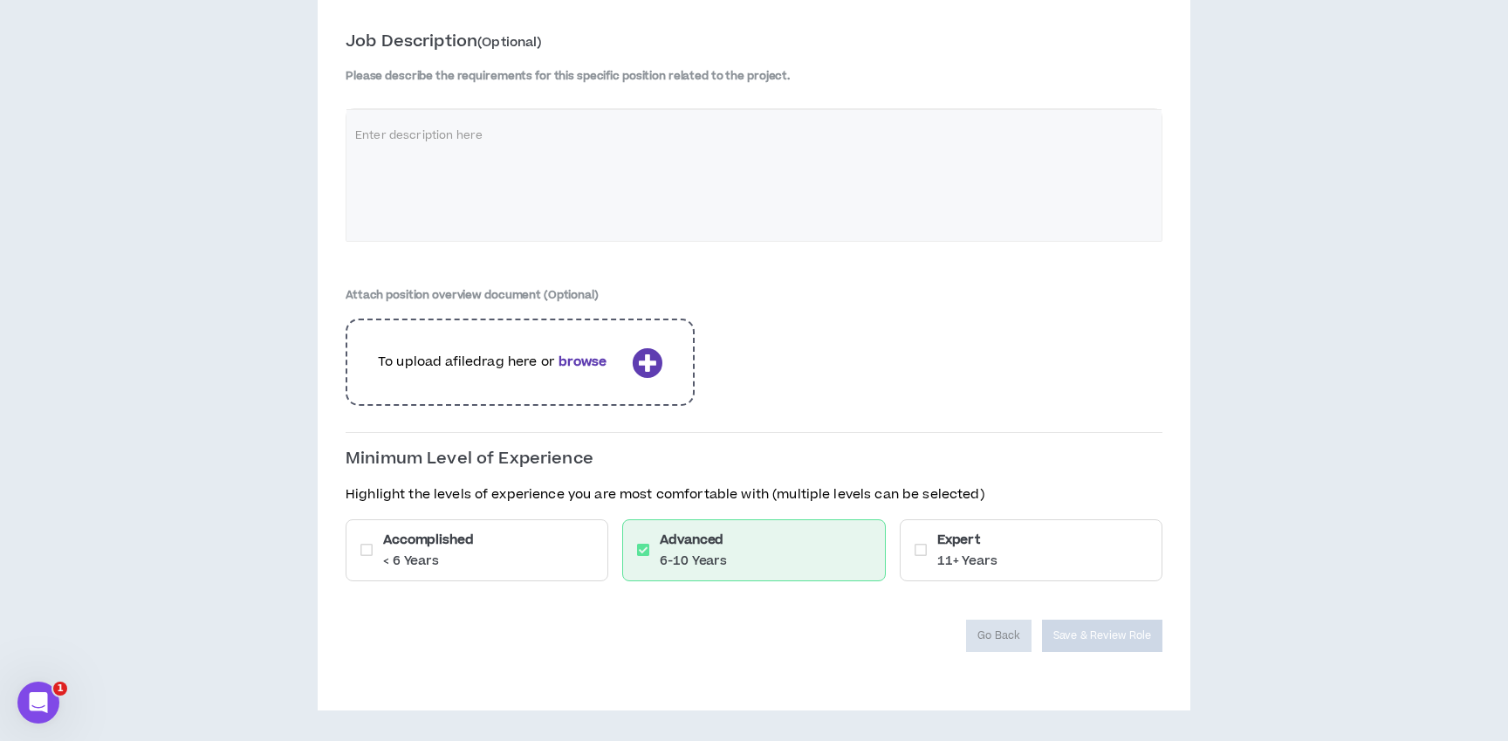
scroll to position [396, 0]
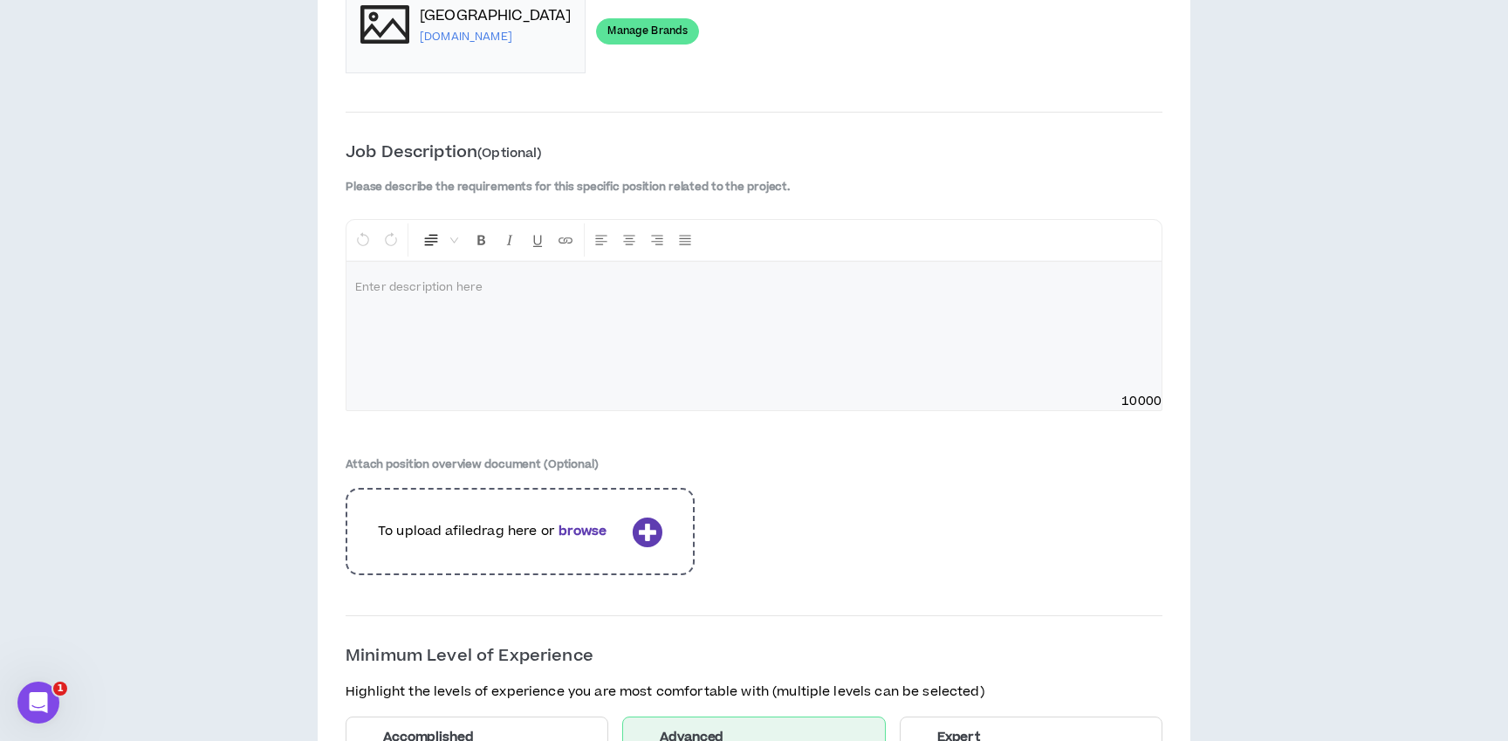
scroll to position [2950, 0]
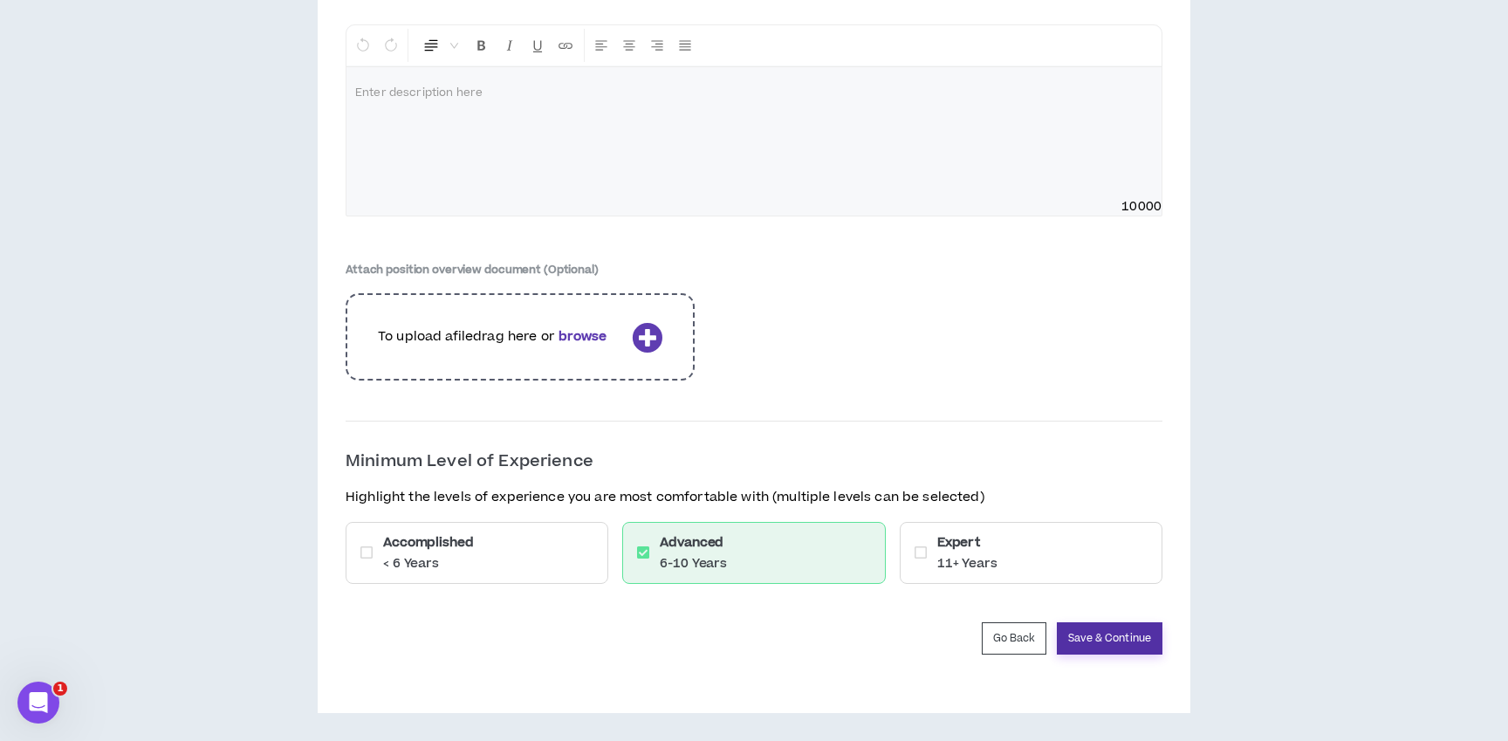
click at [1136, 635] on button "Save & Continue" at bounding box center [1110, 638] width 106 height 32
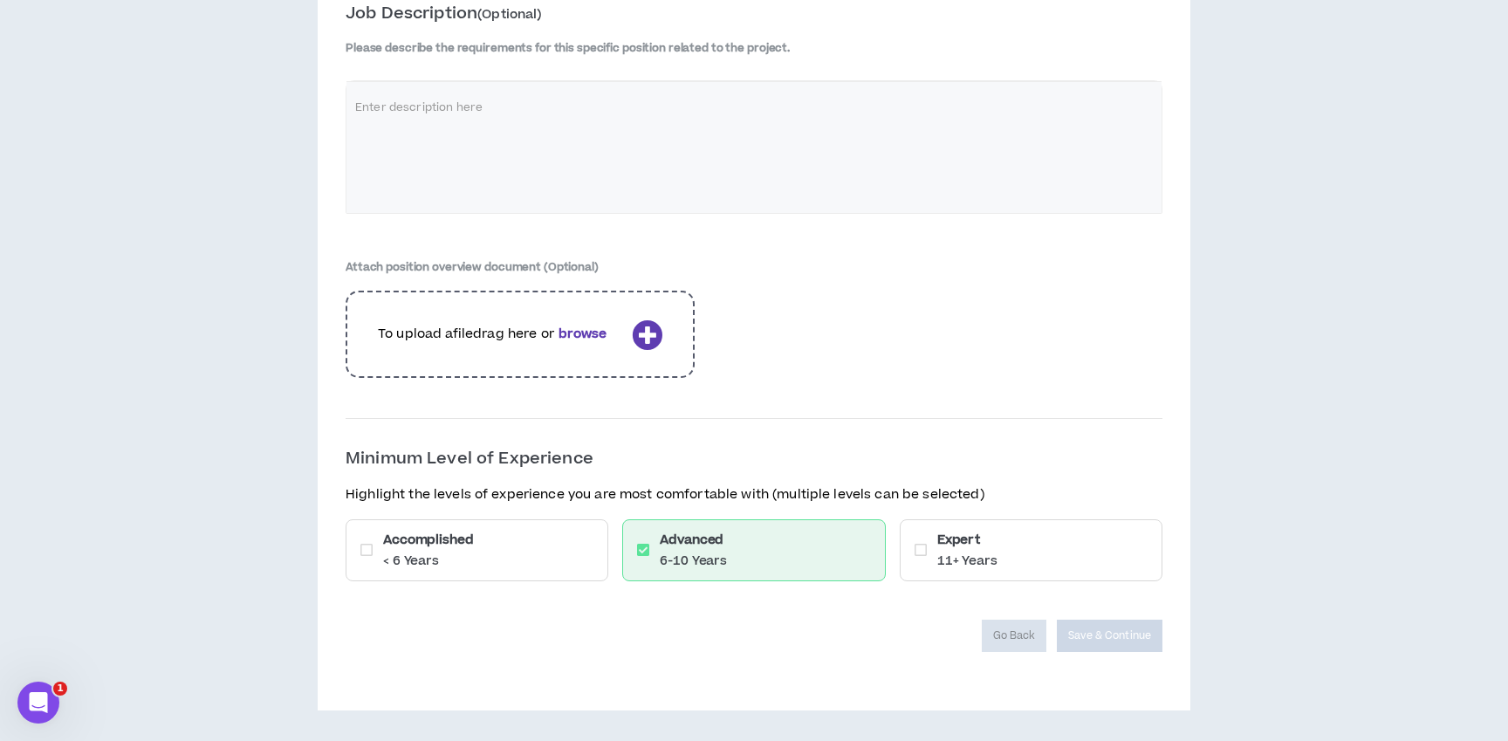
scroll to position [2889, 0]
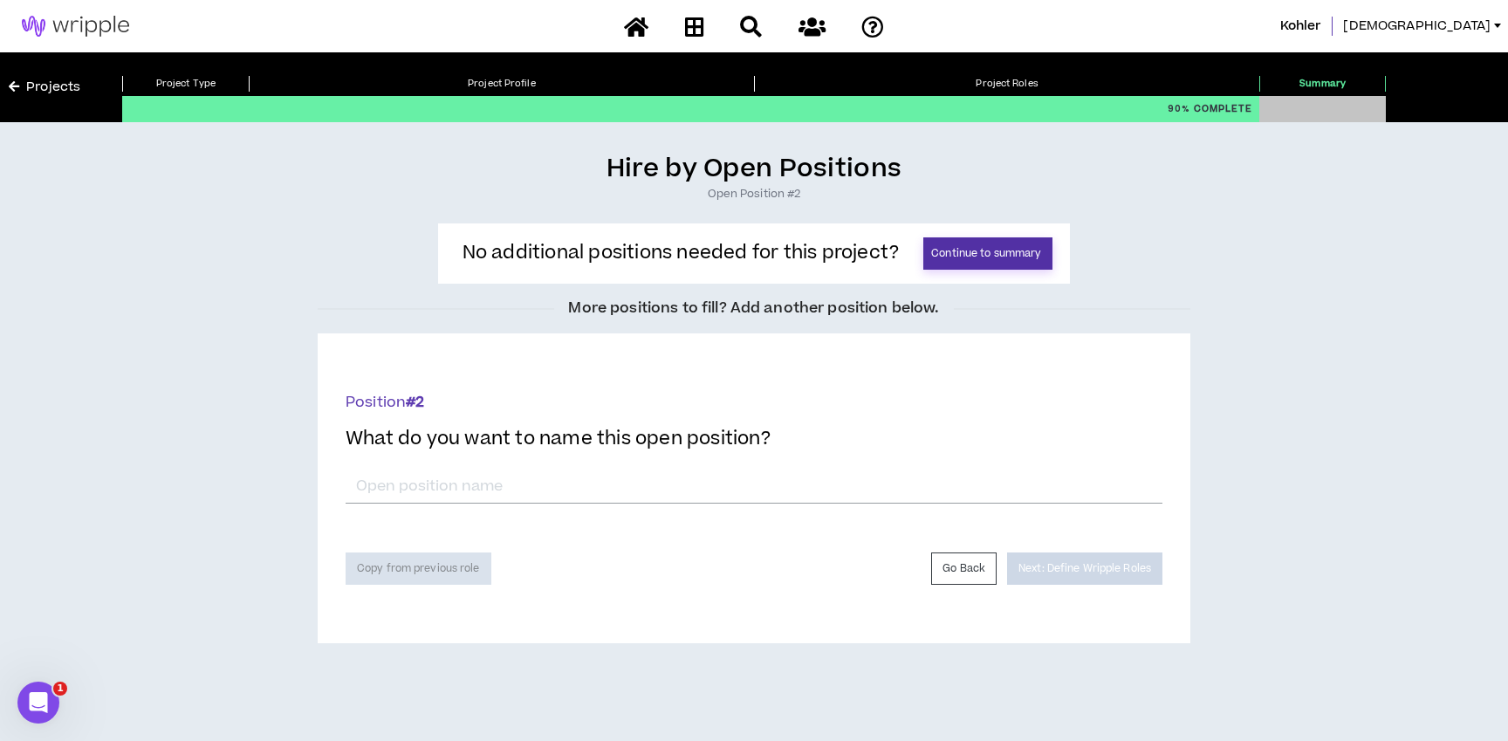
click at [986, 251] on button "Continue to summary" at bounding box center [988, 253] width 129 height 32
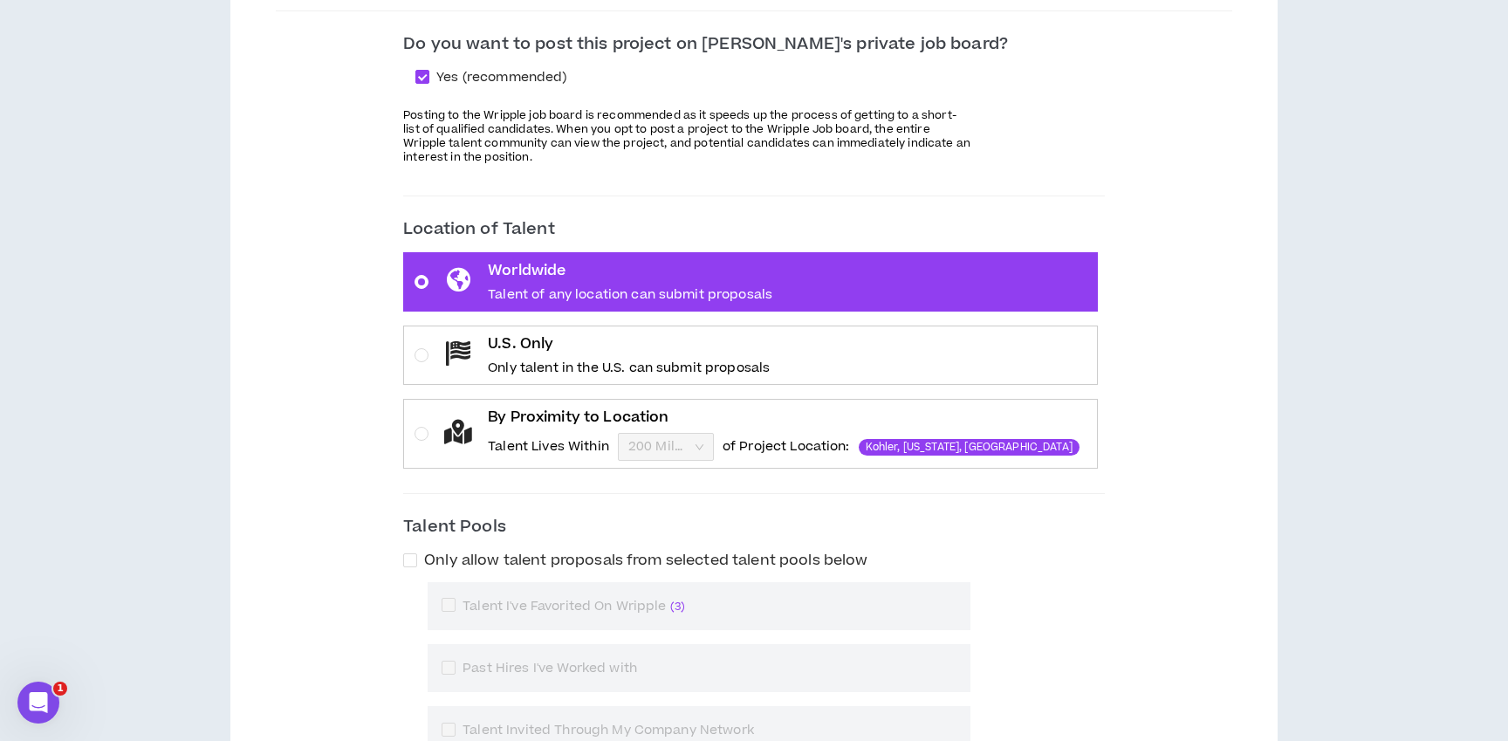
scroll to position [305, 0]
click at [924, 356] on label "U.S. Only Only talent in the U.S. can submit proposals" at bounding box center [750, 354] width 695 height 59
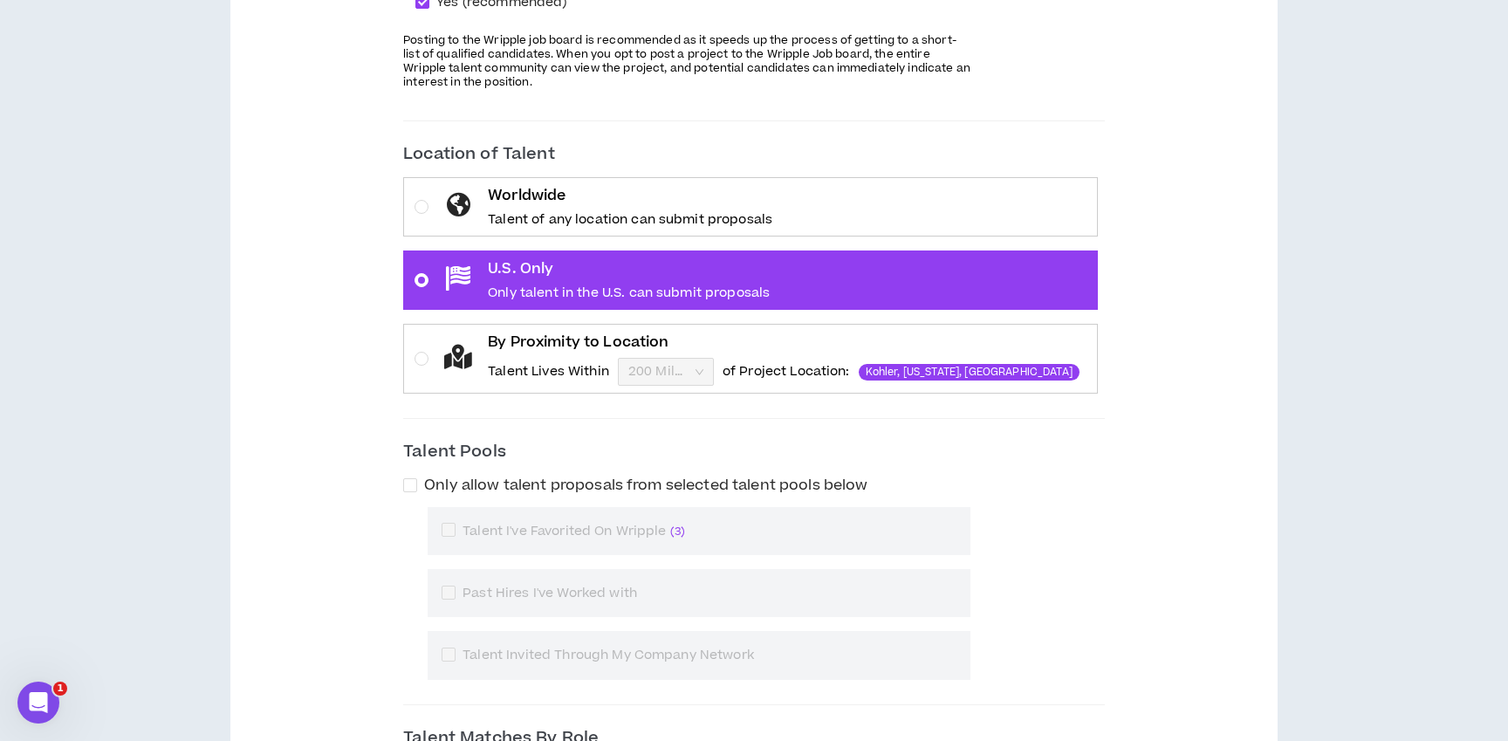
scroll to position [380, 0]
click at [454, 357] on div "By Proximity to Location Talent Lives Within 200 Miles of Project Location: [GE…" at bounding box center [758, 358] width 658 height 54
click at [629, 358] on input "By Proximity to Location Talent Lives Within 200 Miles of Project Location: [GE…" at bounding box center [660, 371] width 63 height 26
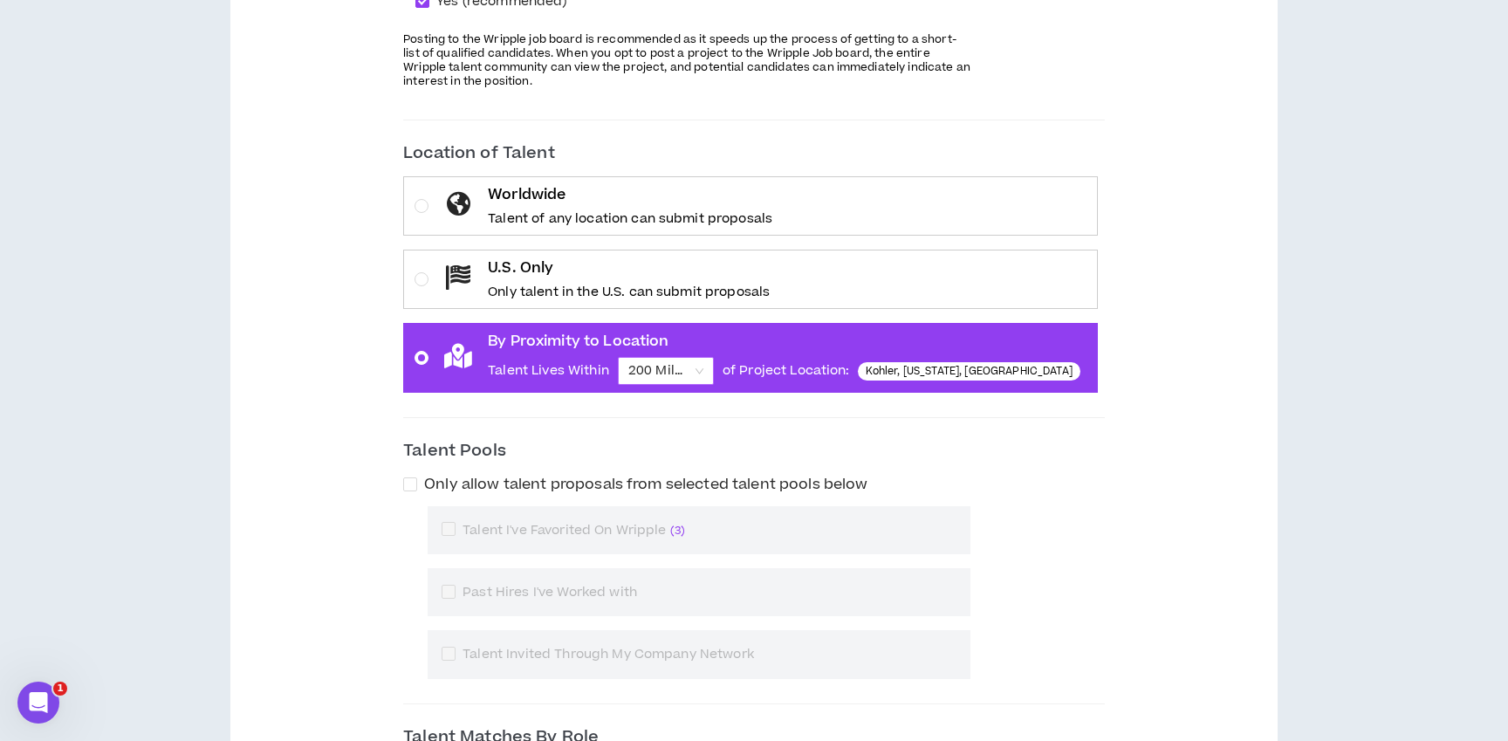
click at [714, 366] on div "200 Miles" at bounding box center [666, 371] width 96 height 28
click at [691, 366] on input "By Proximity to Location Talent Lives Within 200 Miles 200 Miles of Project Loc…" at bounding box center [660, 371] width 63 height 26
click at [1046, 464] on div "Talent Pools Only allow talent proposals from selected talent pools below Talen…" at bounding box center [754, 559] width 702 height 240
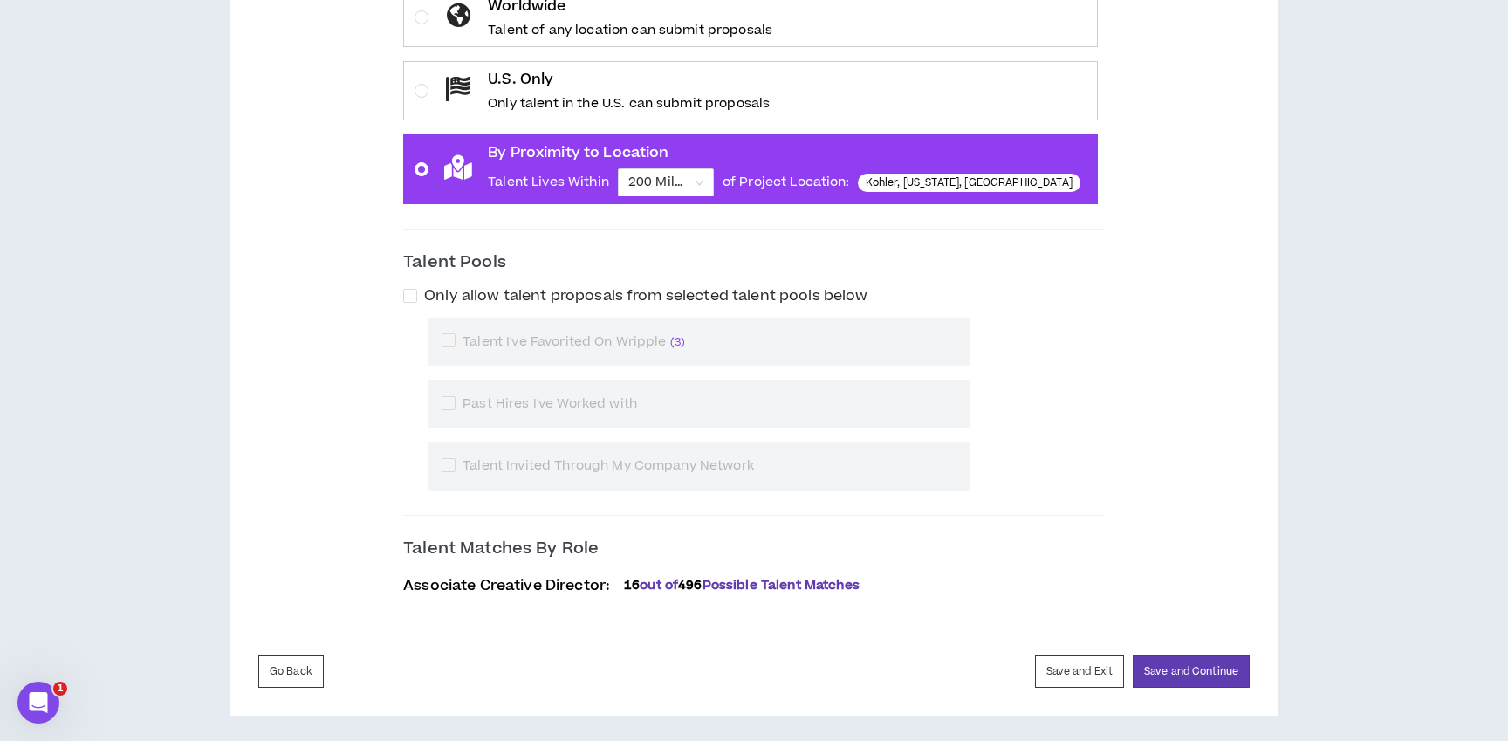
scroll to position [571, 0]
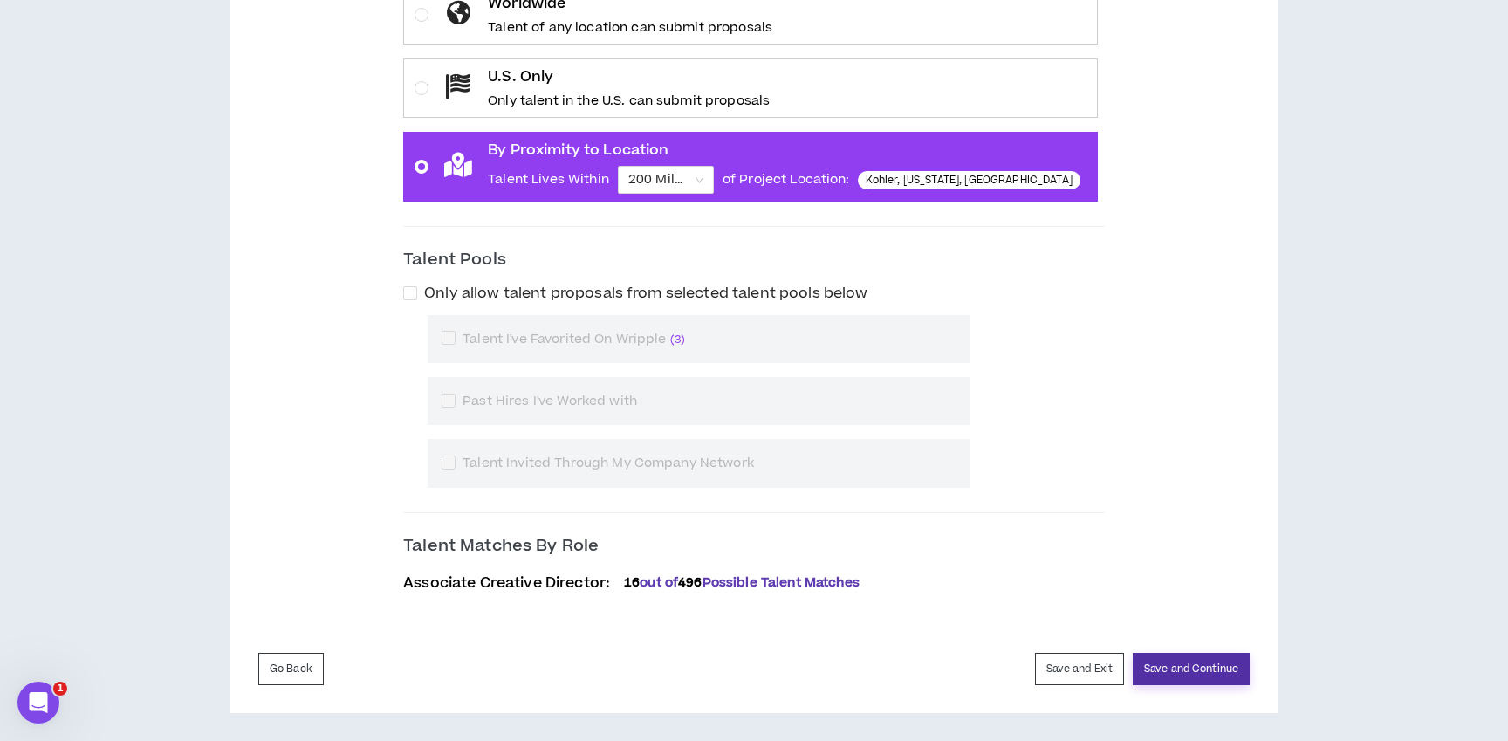
click at [1197, 671] on button "Save and Continue" at bounding box center [1191, 669] width 117 height 32
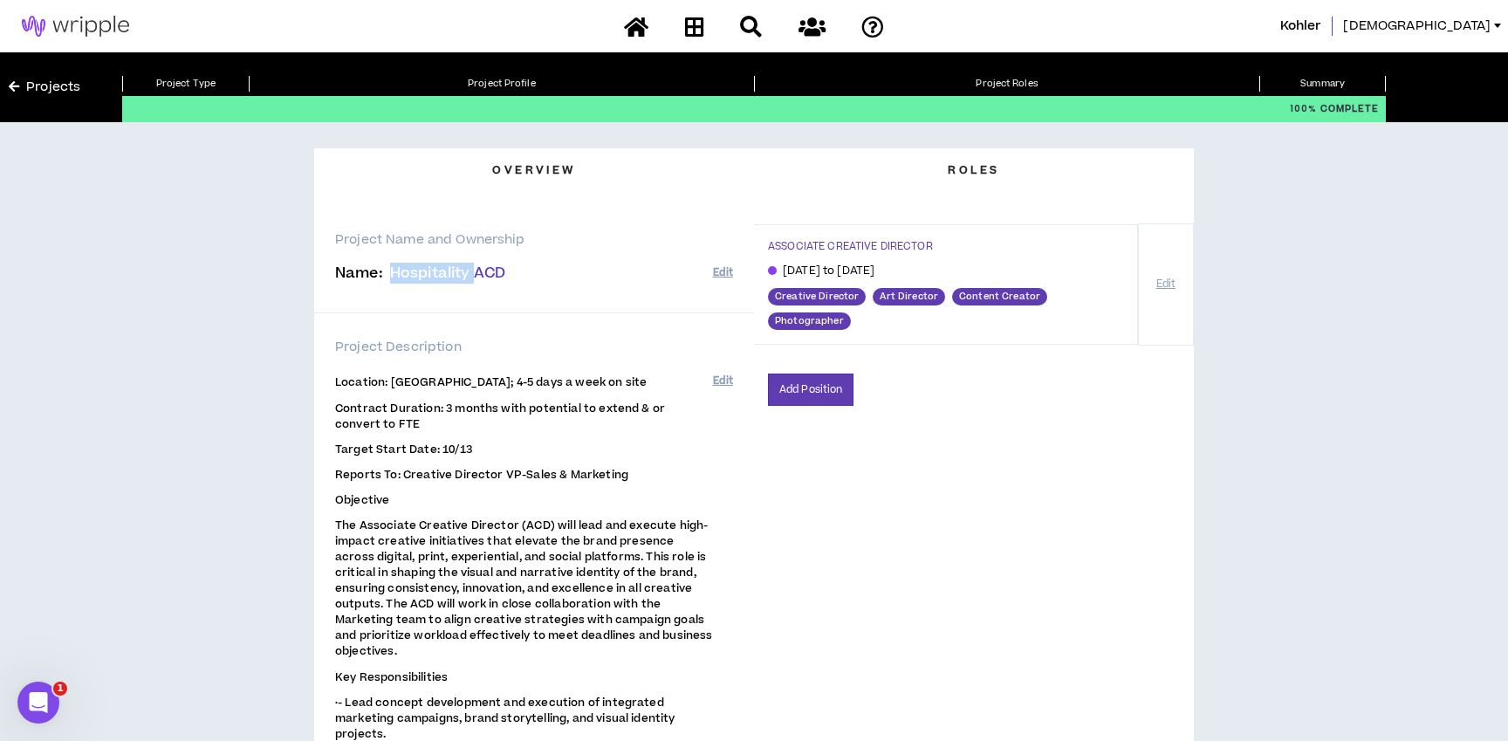
drag, startPoint x: 392, startPoint y: 270, endPoint x: 473, endPoint y: 276, distance: 81.4
click at [473, 276] on span "Hospitality ACD" at bounding box center [447, 273] width 115 height 21
copy span "Hospitality"
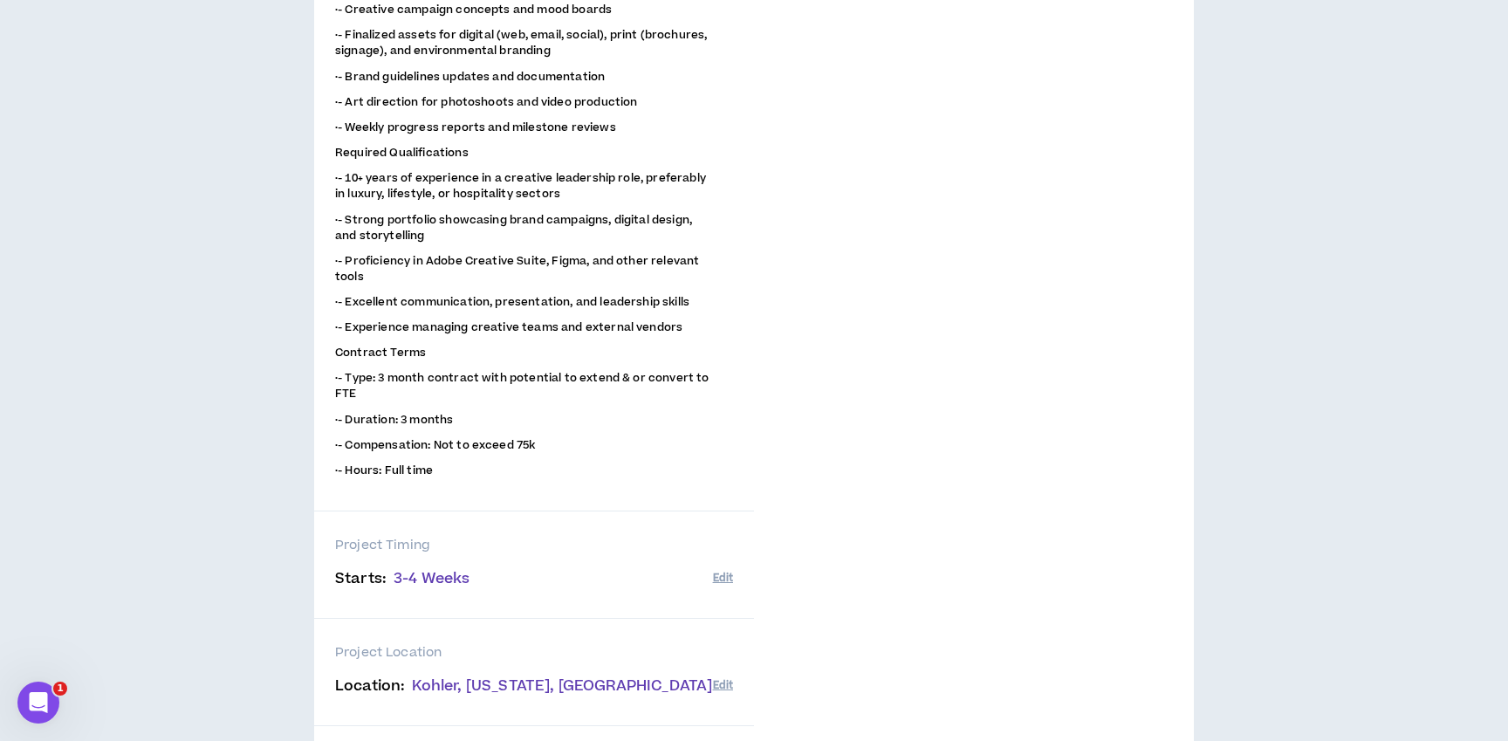
scroll to position [1349, 0]
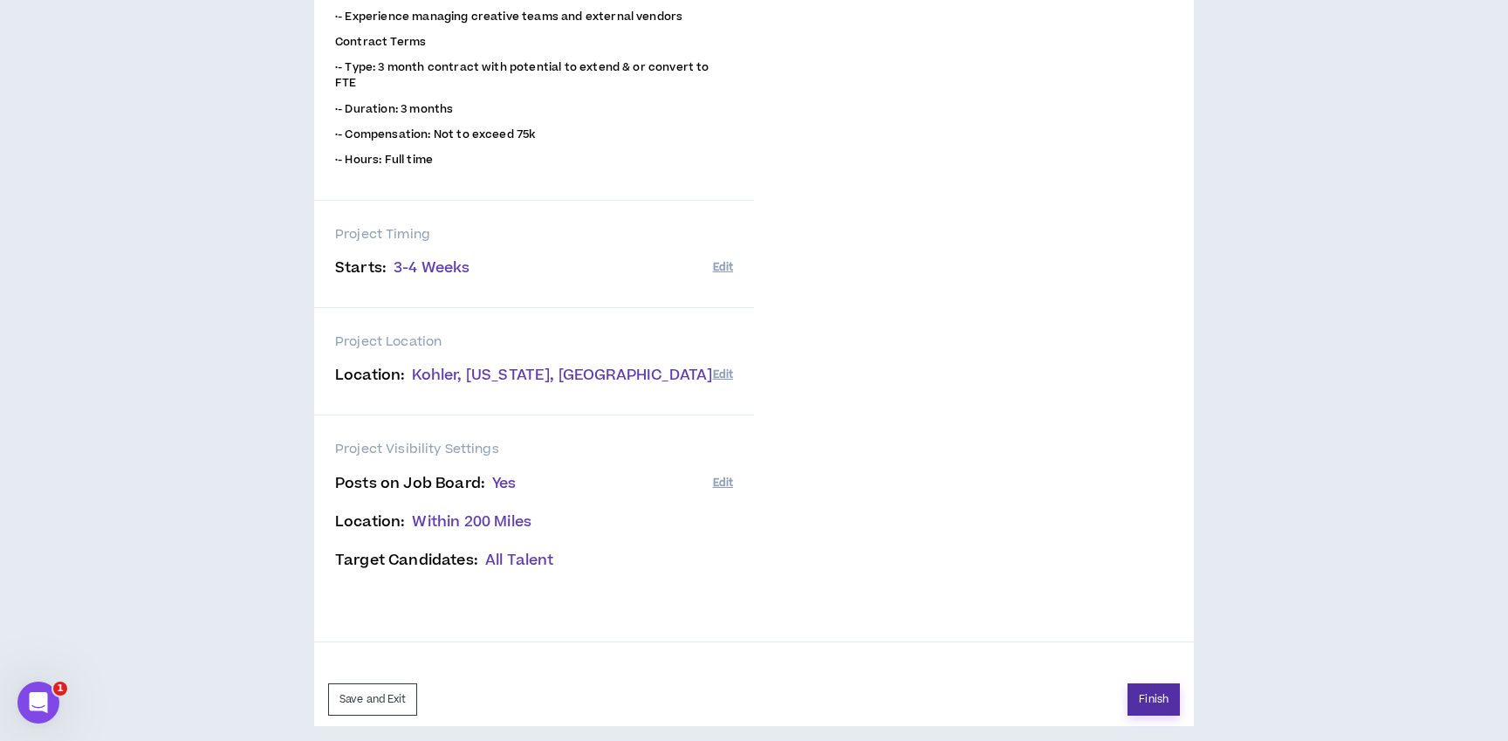
click at [1144, 686] on button "Finish" at bounding box center [1154, 700] width 52 height 32
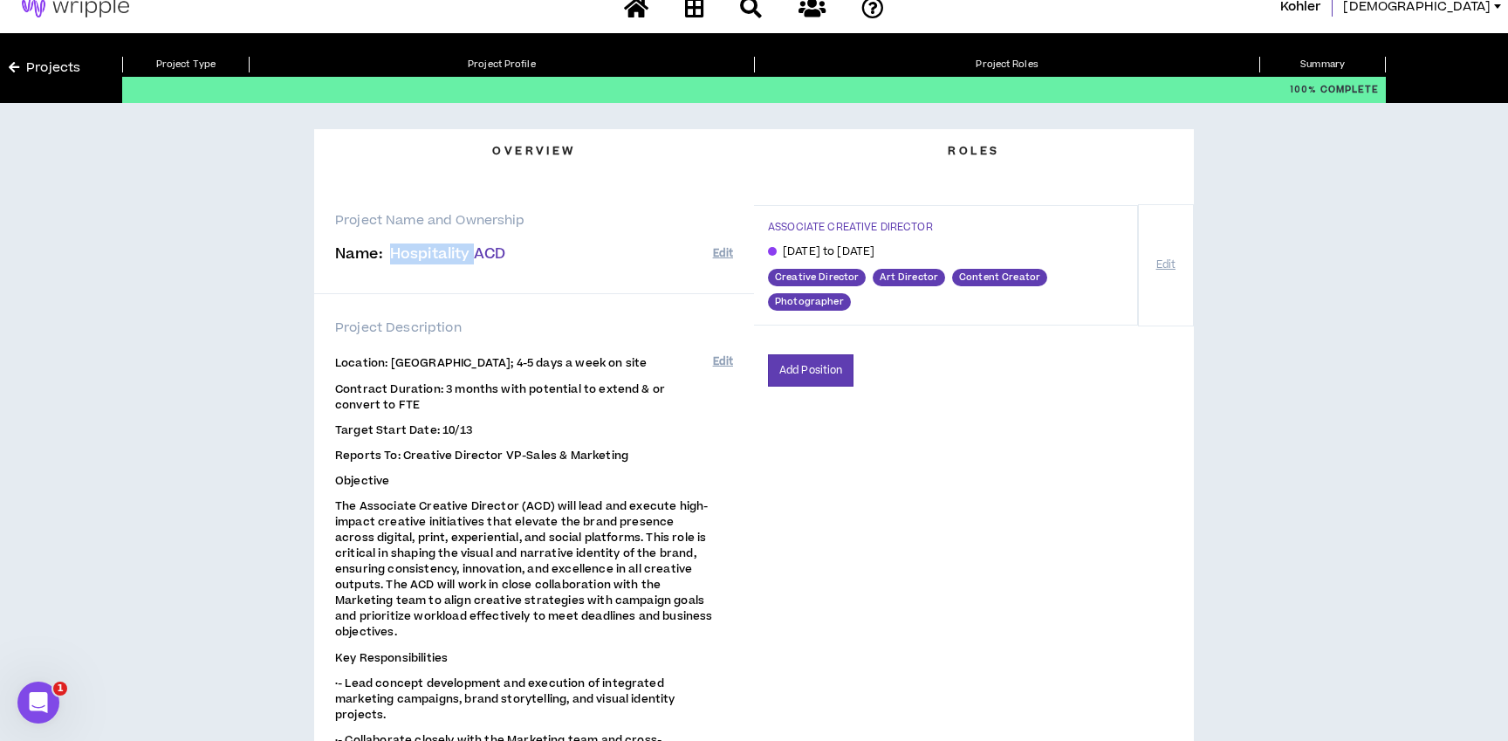
scroll to position [14, 0]
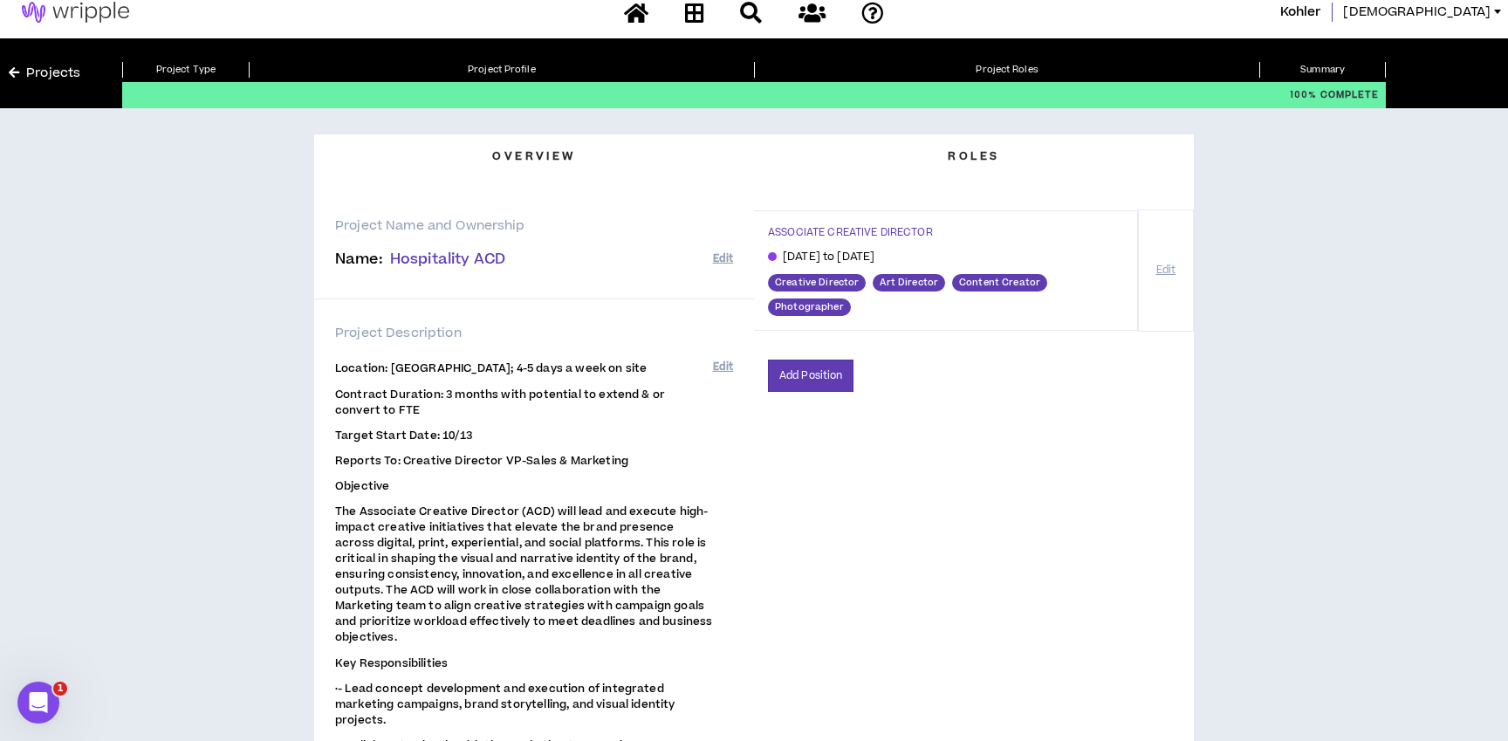
click at [546, 415] on p "Contract Duration: 3 months with potential to extend & or convert to FTE" at bounding box center [524, 402] width 378 height 34
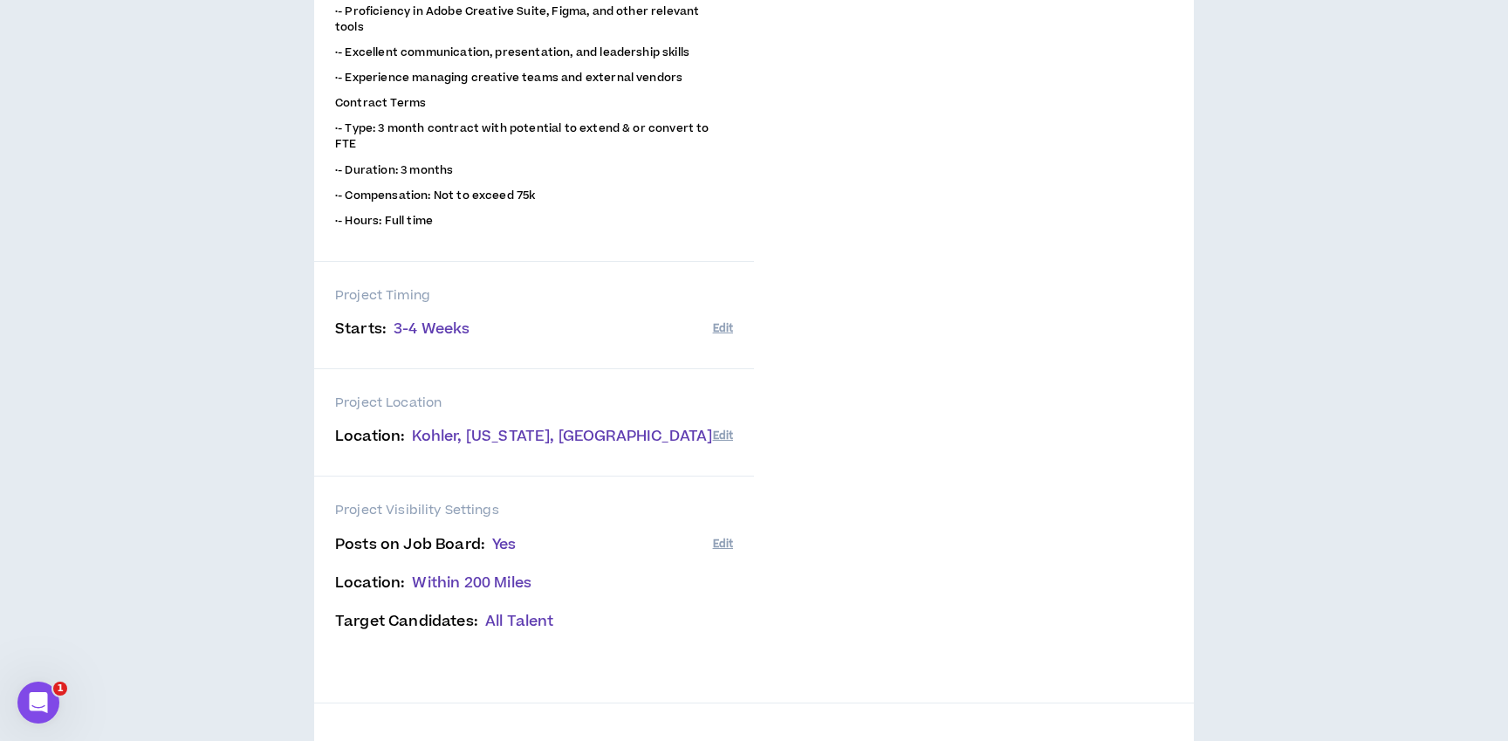
scroll to position [1349, 0]
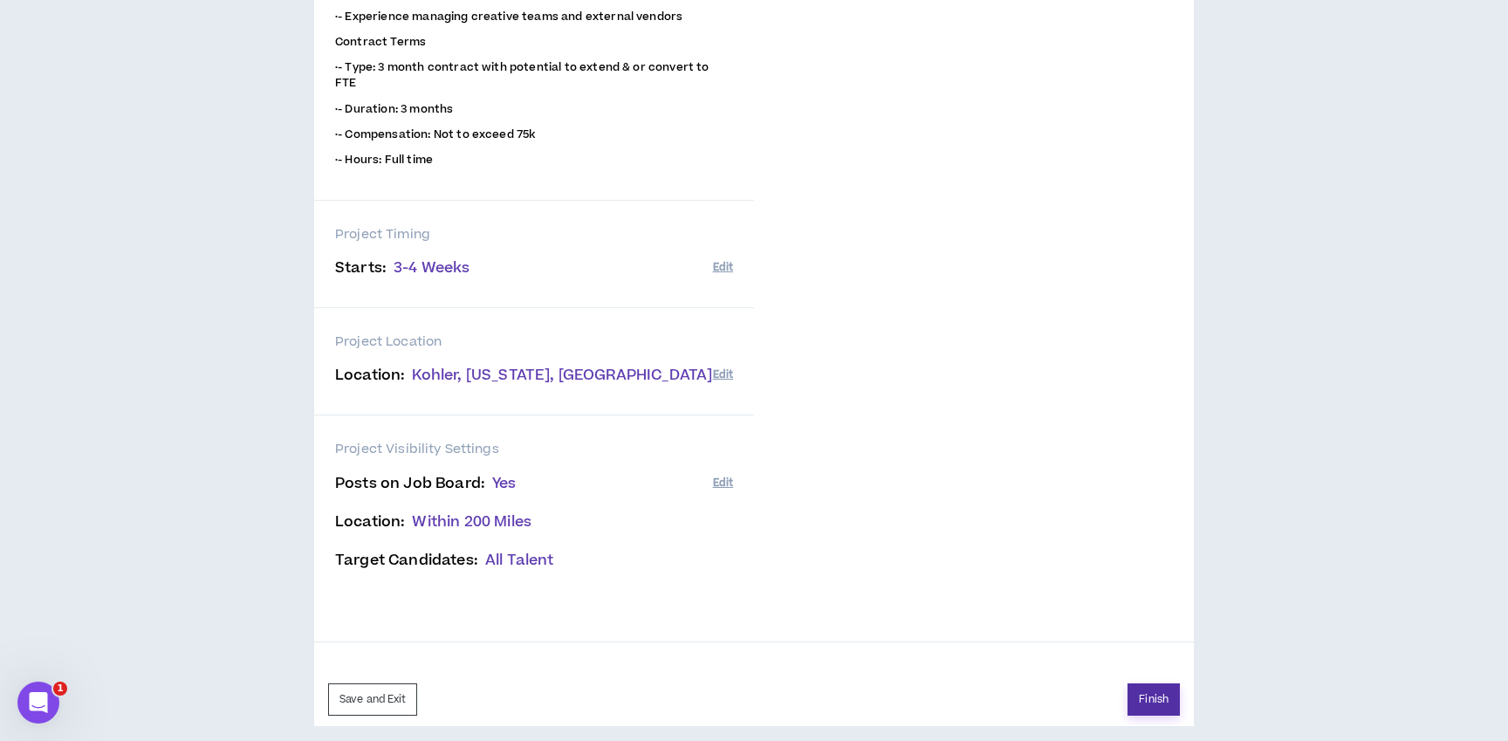
click at [1151, 684] on button "Finish" at bounding box center [1154, 700] width 52 height 32
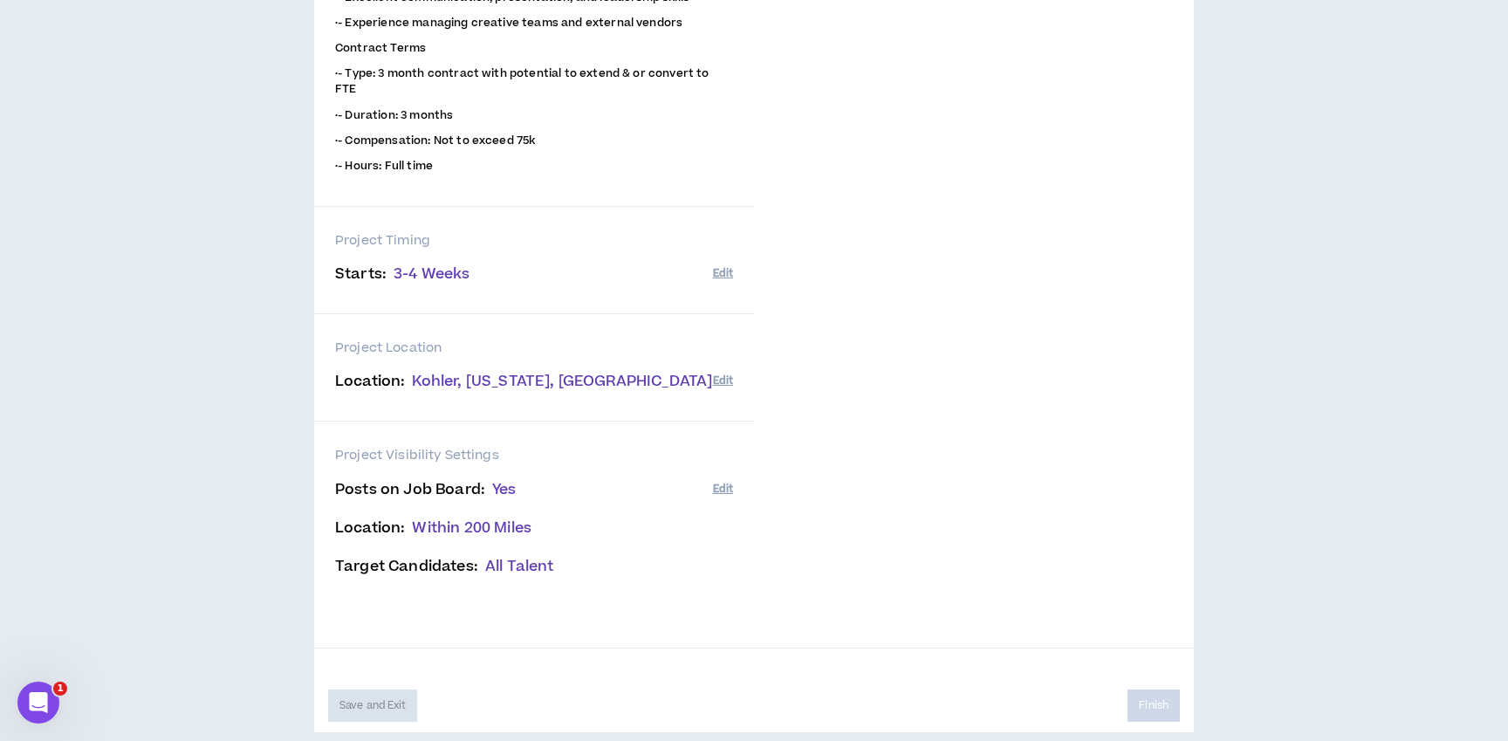
scroll to position [1341, 0]
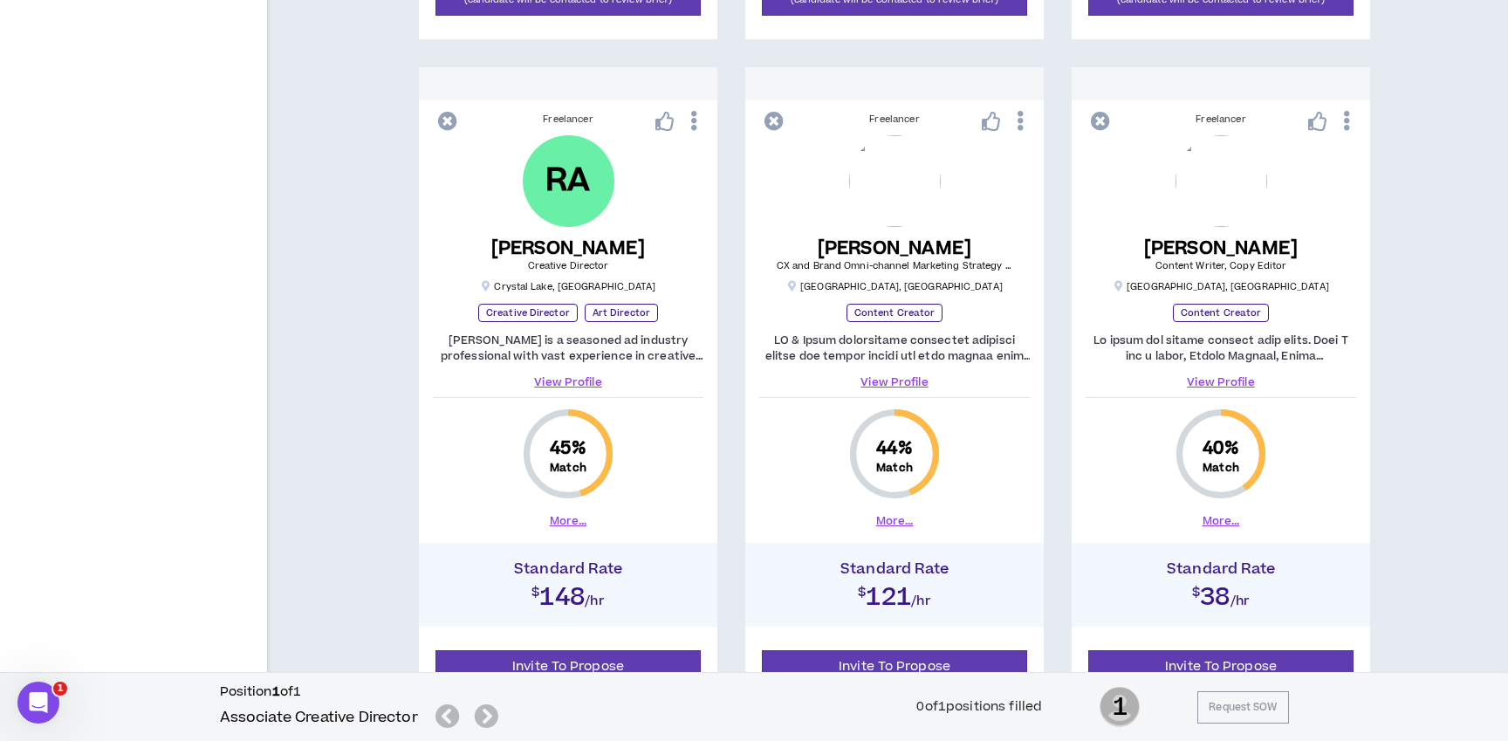
scroll to position [2290, 0]
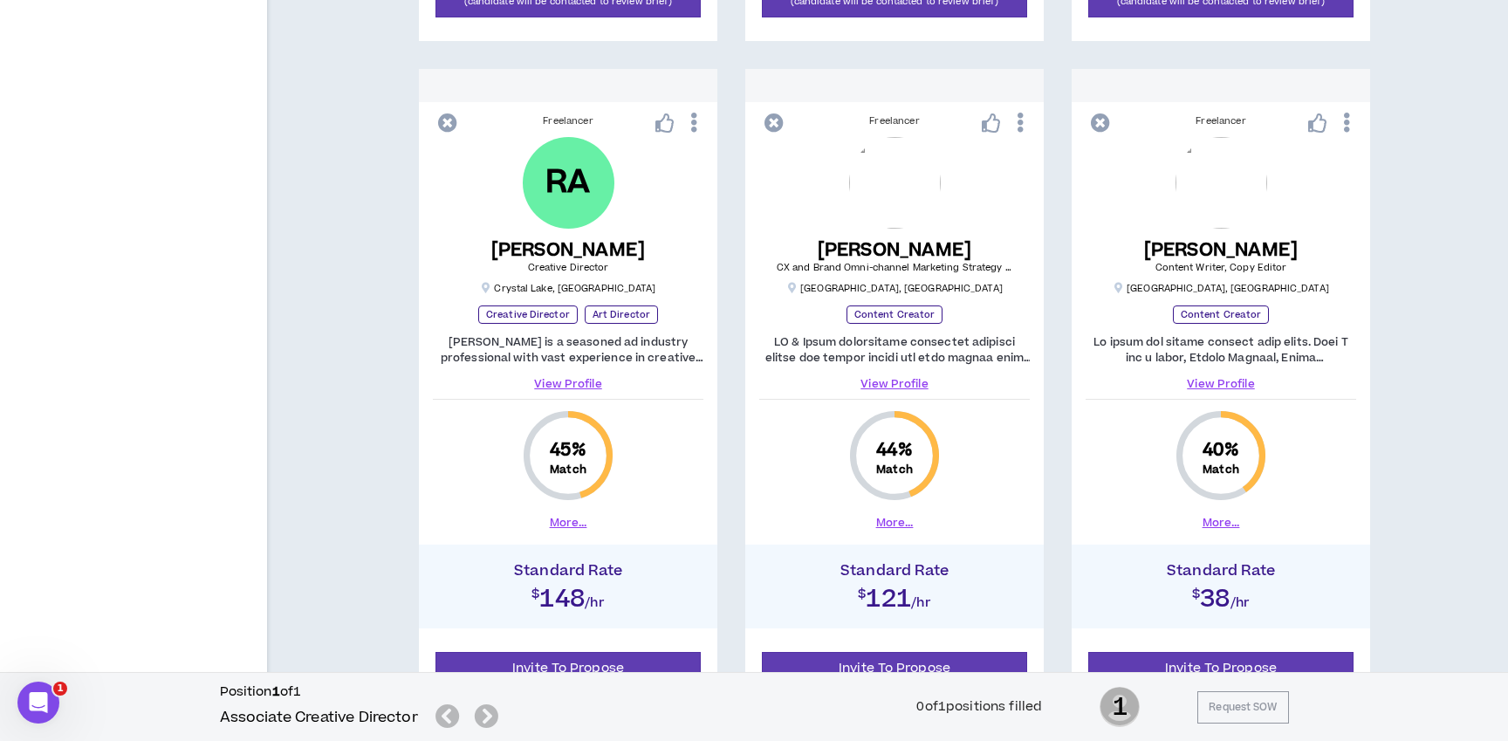
click at [562, 374] on div "[PERSON_NAME] is a seasoned ad industry professional with vast experience in cr…" at bounding box center [568, 363] width 271 height 58
click at [564, 522] on button "More..." at bounding box center [569, 523] width 38 height 16
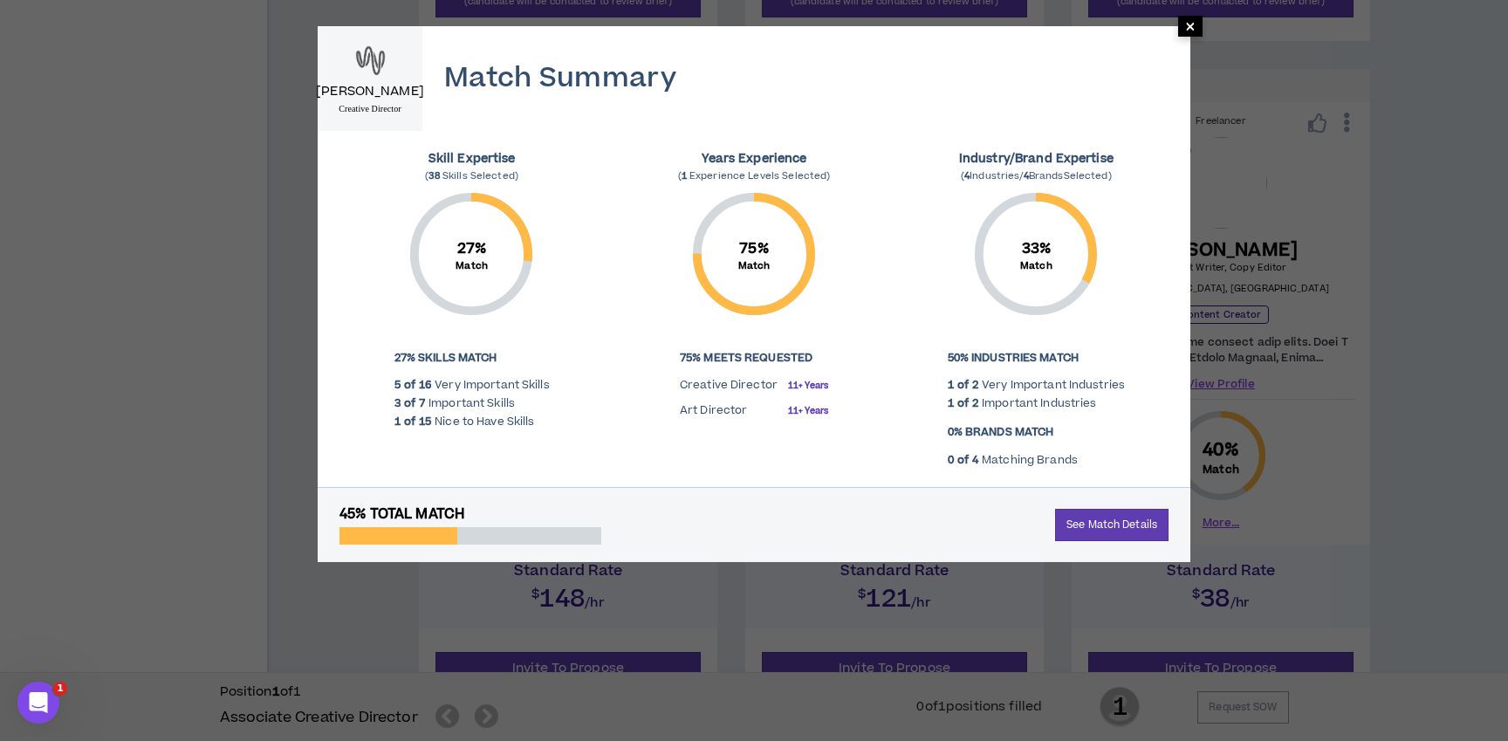
click at [1194, 26] on span "×" at bounding box center [1190, 26] width 10 height 21
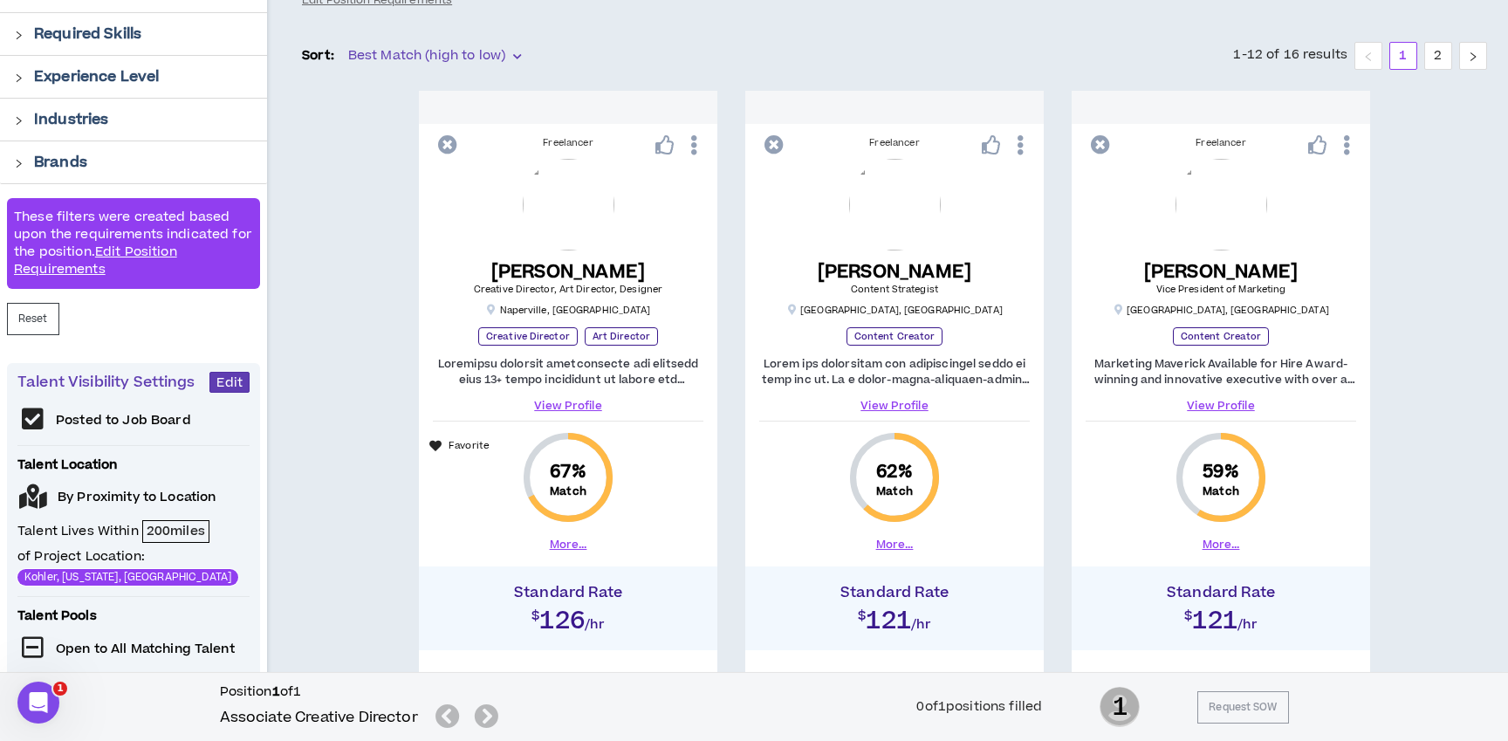
scroll to position [220, 0]
